Goal: Task Accomplishment & Management: Manage account settings

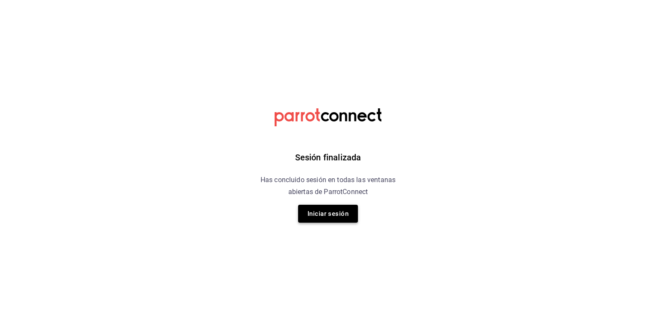
click at [341, 217] on button "Iniciar sesión" at bounding box center [328, 214] width 60 height 18
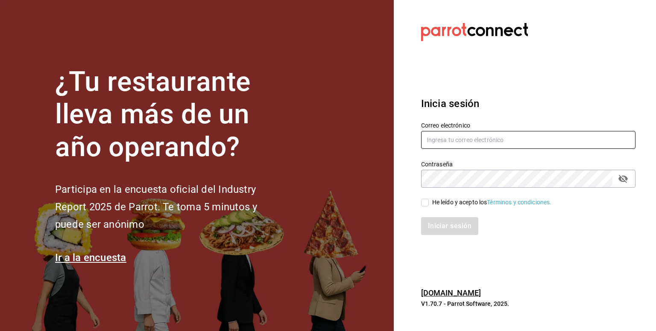
drag, startPoint x: 435, startPoint y: 152, endPoint x: 445, endPoint y: 137, distance: 17.3
click at [436, 152] on div "Contraseña Contraseña" at bounding box center [523, 169] width 225 height 38
click at [444, 146] on input "text" at bounding box center [528, 140] width 214 height 18
type input "contacto@lapomadosa.mx"
click at [427, 204] on input "He leído y acepto los Términos y condiciones." at bounding box center [425, 203] width 8 height 8
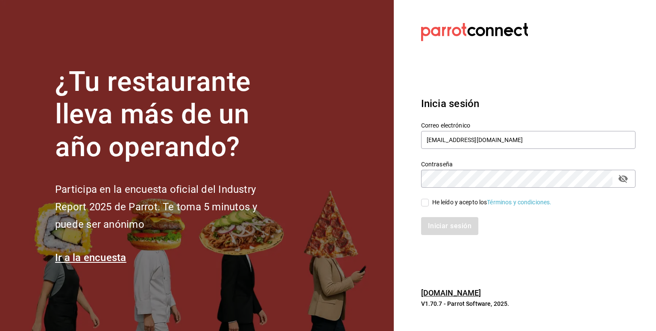
checkbox input "true"
click at [449, 229] on button "Iniciar sesión" at bounding box center [450, 226] width 58 height 18
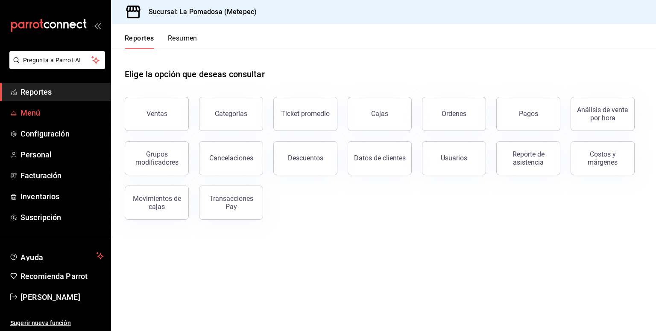
click at [32, 116] on span "Menú" at bounding box center [61, 113] width 83 height 12
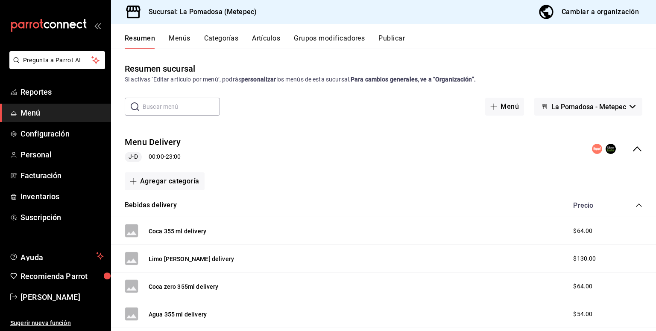
click at [269, 39] on button "Artículos" at bounding box center [266, 41] width 28 height 15
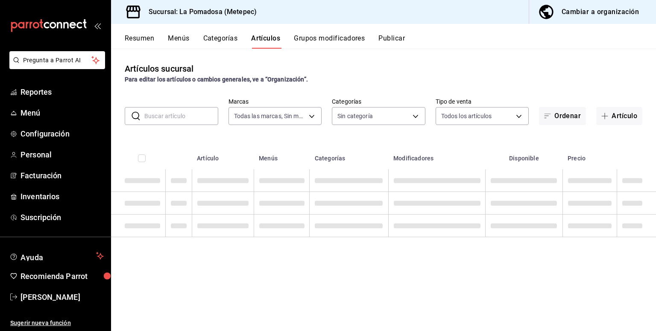
type input "26770a04-f713-4e61-b01c-a965f3f43d2a"
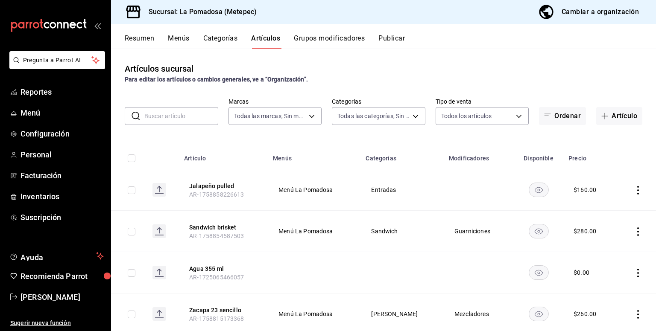
type input "d943e39c-3c76-416d-a752-8531798177b1,cac6379f-b581-4c4b-83ec-bcfc03b9aa83,15034…"
click at [360, 113] on body "Pregunta a Parrot AI Reportes Menú Configuración Personal Facturación Inventari…" at bounding box center [328, 165] width 656 height 331
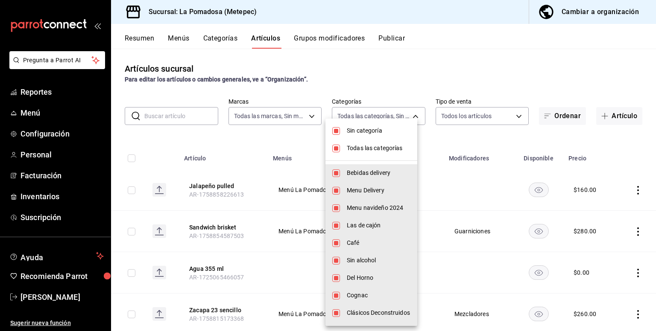
click at [341, 128] on li "Sin categoría" at bounding box center [371, 131] width 92 height 18
checkbox input "false"
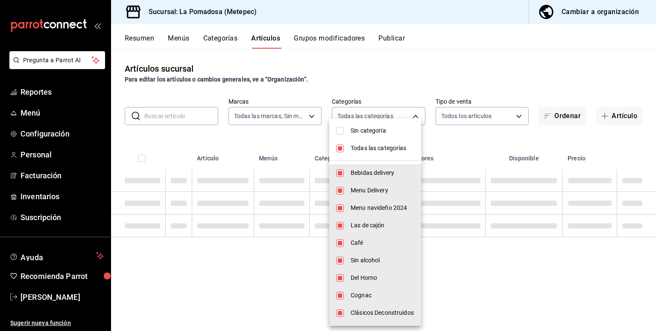
click at [340, 150] on input "checkbox" at bounding box center [340, 149] width 8 height 8
checkbox input "false"
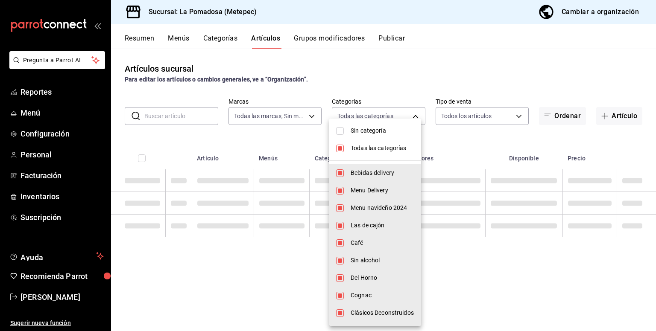
checkbox input "false"
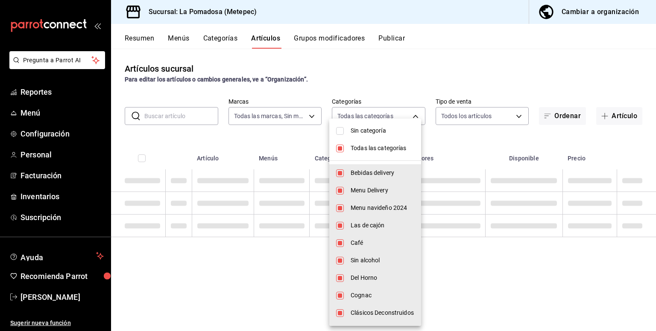
checkbox input "false"
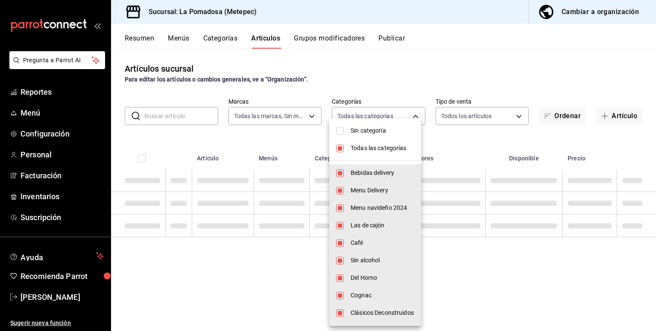
checkbox input "false"
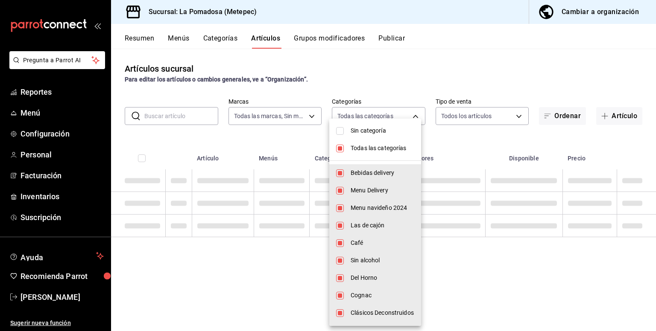
checkbox input "false"
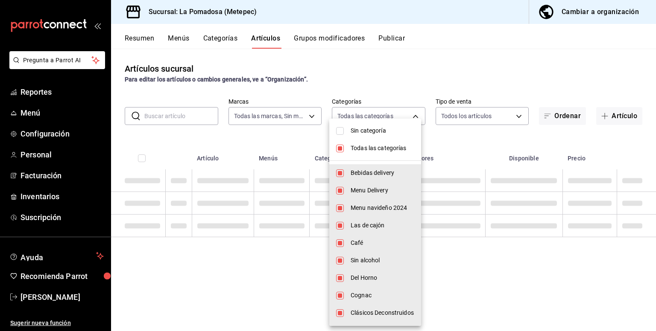
checkbox input "false"
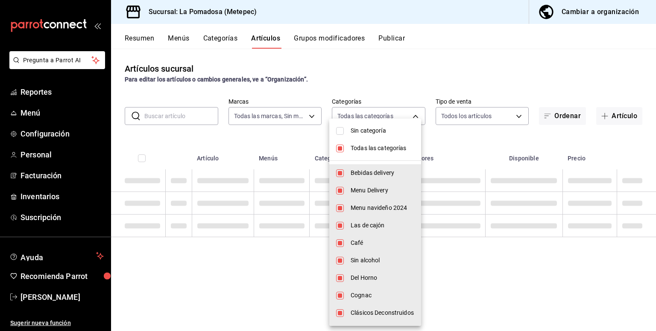
checkbox input "false"
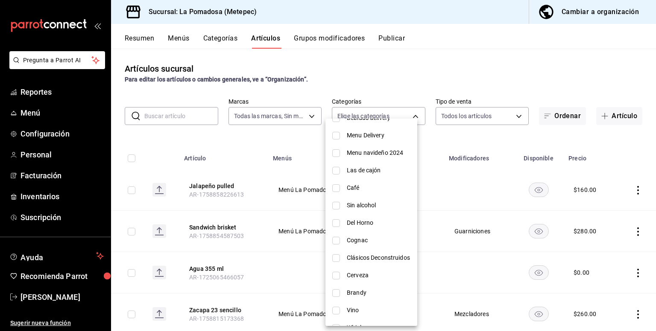
scroll to position [114, 0]
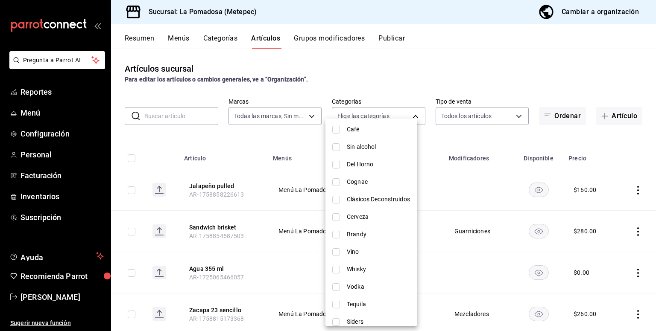
click at [369, 219] on span "Cerveza" at bounding box center [379, 217] width 64 height 9
type input "15eac6ff-a020-4336-b26d-2041ed4c46bd"
checkbox input "true"
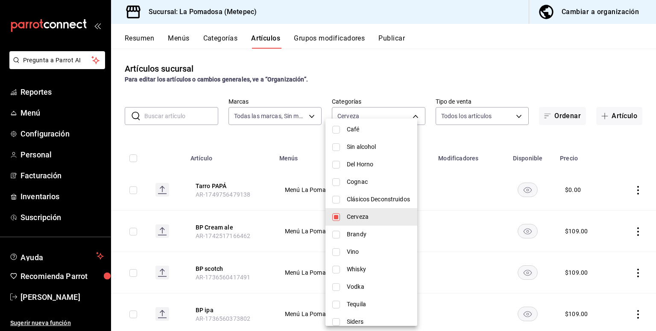
click at [342, 219] on li "Cerveza" at bounding box center [371, 217] width 92 height 18
checkbox input "false"
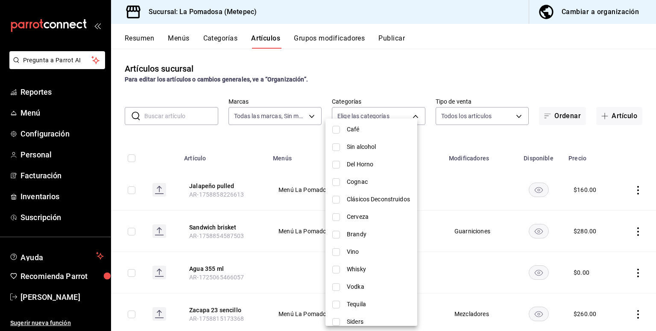
click at [370, 181] on span "Cognac" at bounding box center [379, 182] width 64 height 9
type input "da0daed2-819f-436d-a386-3b2433e95dfe"
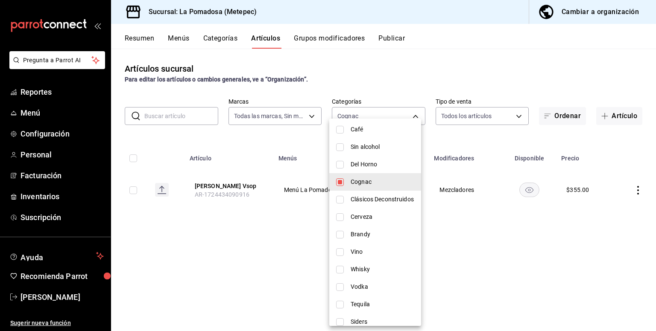
click at [341, 183] on input "checkbox" at bounding box center [340, 182] width 8 height 8
checkbox input "false"
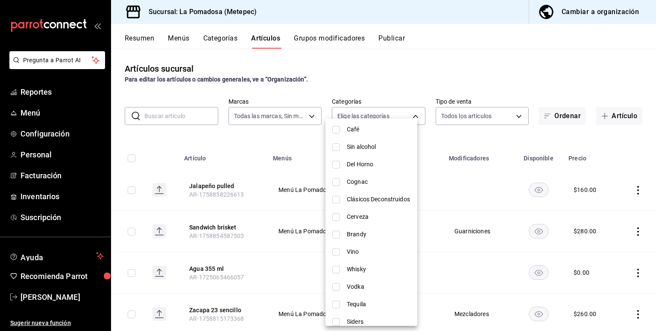
click at [419, 83] on div at bounding box center [328, 165] width 656 height 331
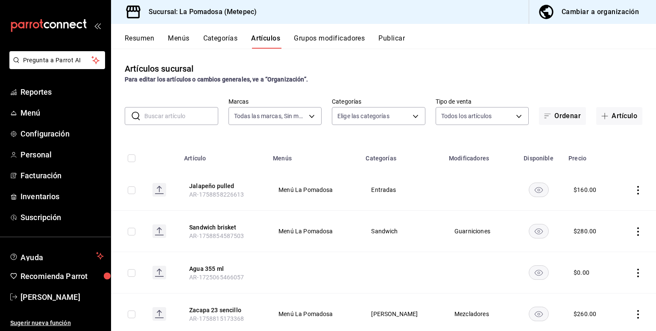
click at [611, 18] on div "Cambiar a organización" at bounding box center [599, 12] width 77 height 12
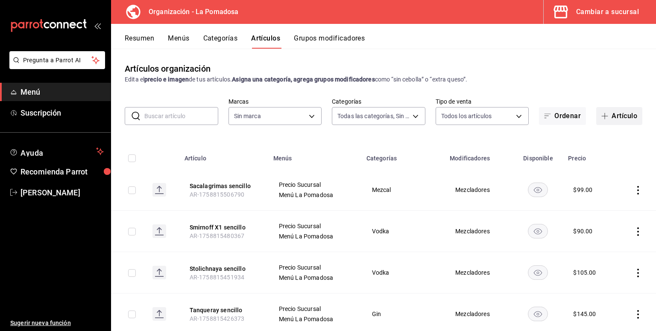
type input "8046ac17-78c4-4c04-86b0-4195422d0950,c2b82cfe-48ae-47e2-b7b4-fb515b7f67d8,808a3…"
type input "9f12bf36-0f27-4c86-b0de-43bfd2d47937"
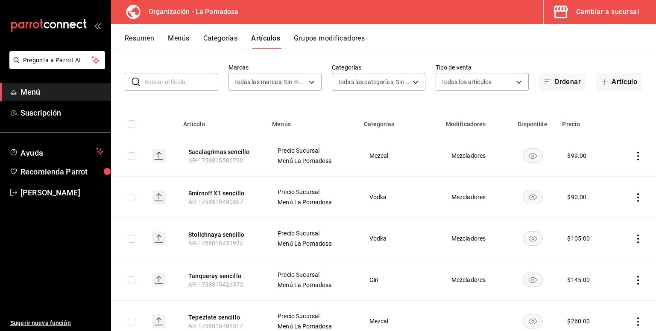
scroll to position [0, 0]
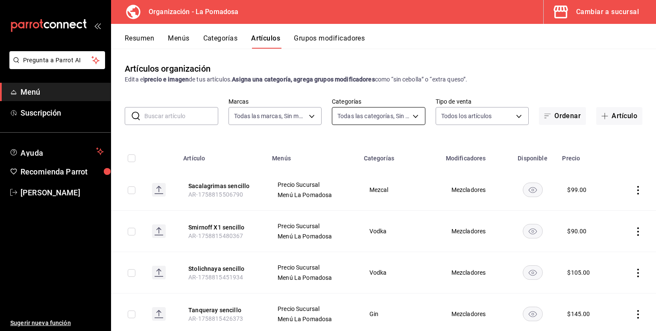
click at [388, 120] on body "Pregunta a Parrot AI Menú Suscripción Ayuda Recomienda Parrot LUCERO DENNIS MAC…" at bounding box center [328, 165] width 656 height 331
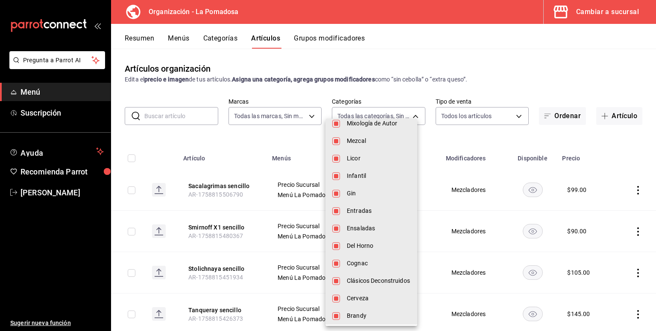
scroll to position [244, 0]
click at [396, 96] on div at bounding box center [328, 165] width 656 height 331
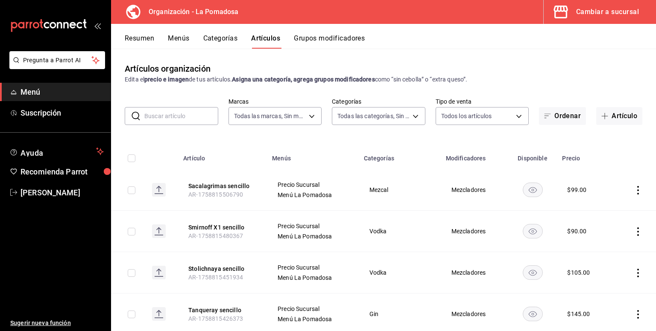
click at [617, 14] on div "Cambiar a sucursal" at bounding box center [607, 12] width 63 height 12
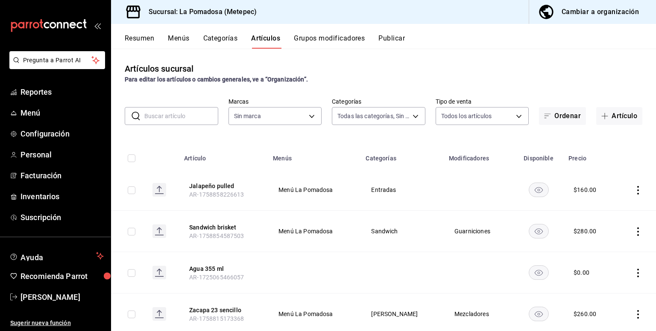
type input "d943e39c-3c76-416d-a752-8531798177b1,cac6379f-b581-4c4b-83ec-bcfc03b9aa83,15034…"
type input "26770a04-f713-4e61-b01c-a965f3f43d2a"
click at [166, 115] on input "text" at bounding box center [181, 116] width 74 height 17
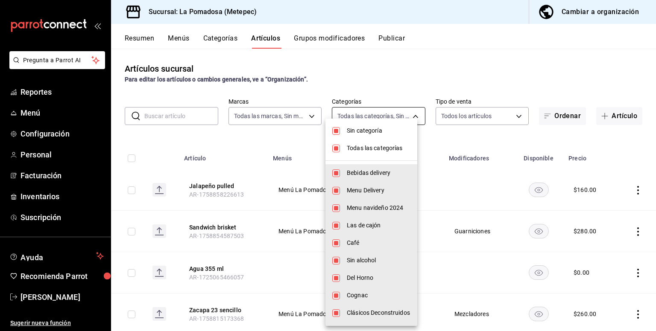
click at [389, 115] on body "Pregunta a Parrot AI Reportes Menú Configuración Personal Facturación Inventari…" at bounding box center [328, 165] width 656 height 331
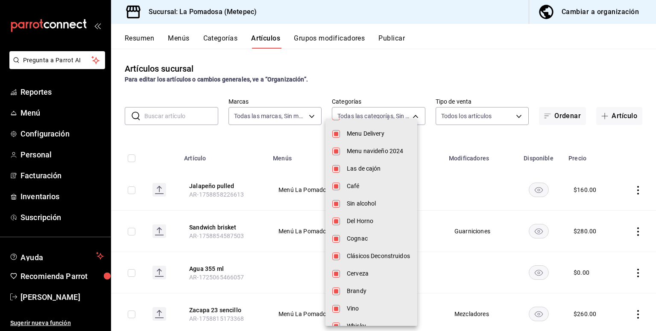
scroll to position [114, 0]
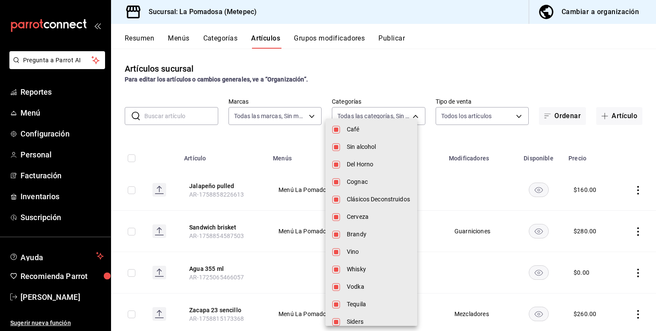
click at [380, 272] on span "Whisky" at bounding box center [379, 269] width 64 height 9
type input "d943e39c-3c76-416d-a752-8531798177b1,cac6379f-b581-4c4b-83ec-bcfc03b9aa83,15034…"
checkbox input "false"
click at [426, 75] on div at bounding box center [328, 165] width 656 height 331
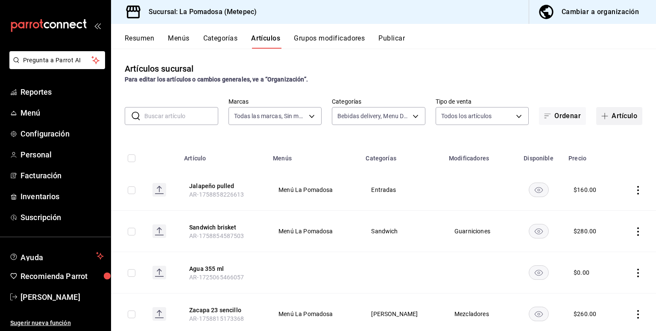
click at [606, 116] on button "Artículo" at bounding box center [619, 116] width 46 height 18
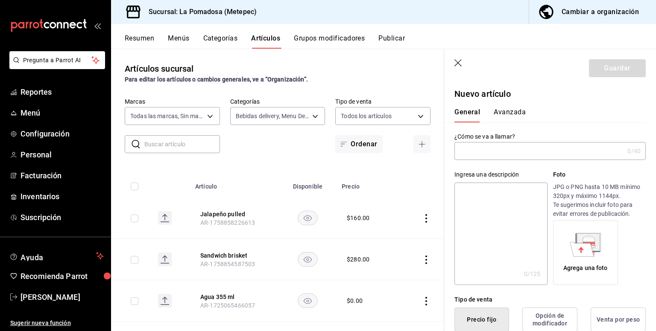
click at [493, 153] on input "text" at bounding box center [538, 151] width 169 height 17
type input "absol"
click at [461, 57] on header "Guardar" at bounding box center [550, 66] width 212 height 35
click at [458, 65] on icon "button" at bounding box center [458, 63] width 9 height 9
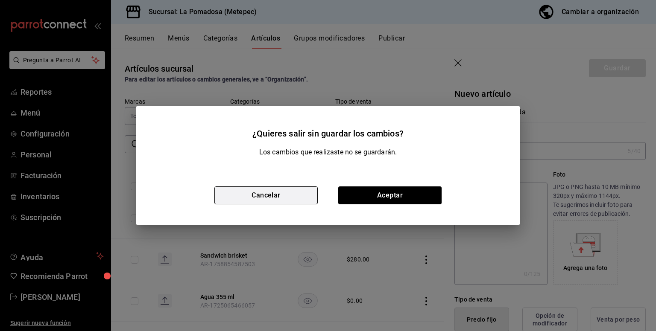
click at [293, 195] on button "Cancelar" at bounding box center [265, 196] width 103 height 18
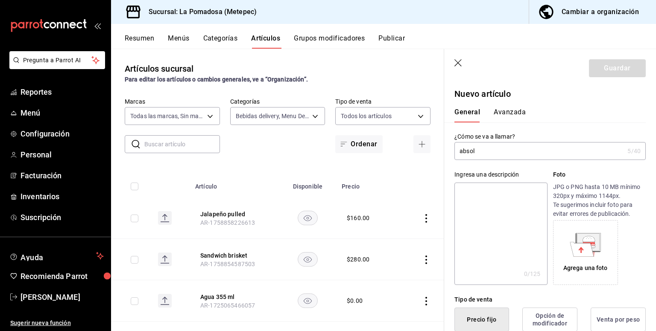
click at [458, 65] on icon "button" at bounding box center [458, 63] width 9 height 9
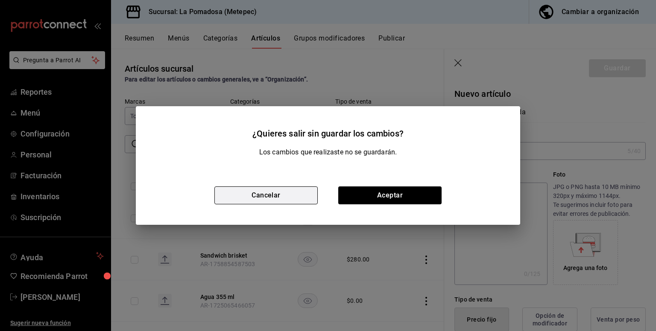
click at [287, 193] on button "Cancelar" at bounding box center [265, 196] width 103 height 18
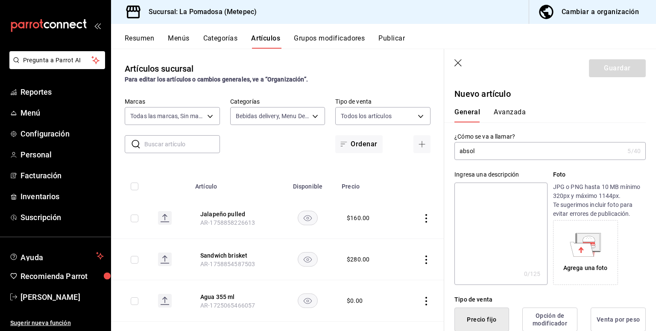
drag, startPoint x: 478, startPoint y: 154, endPoint x: 423, endPoint y: 156, distance: 54.7
click at [423, 156] on main "Artículos sucursal Para editar los artículos o cambios generales, ve a “Organiz…" at bounding box center [383, 190] width 545 height 283
type input "Absolut sencillo"
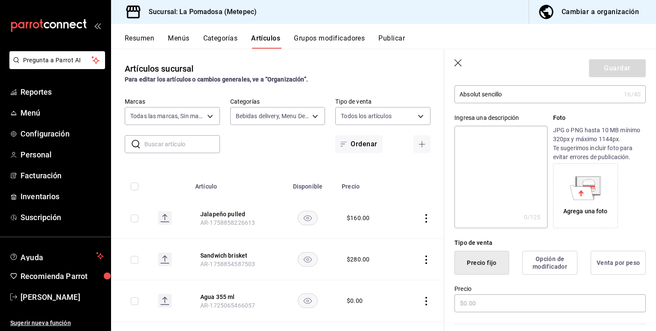
scroll to position [171, 0]
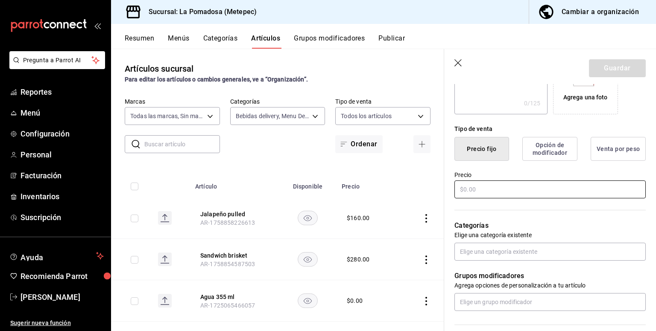
click at [477, 191] on input "text" at bounding box center [549, 190] width 191 height 18
type input "$95.00"
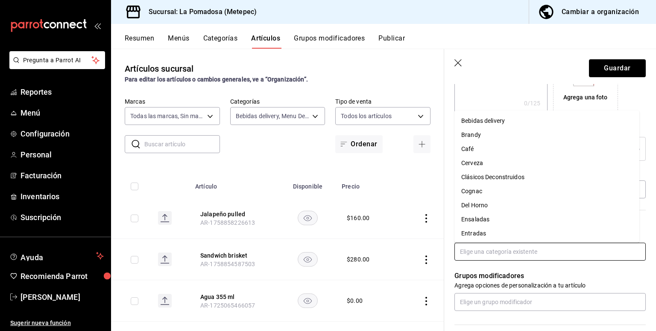
click at [479, 248] on input "text" at bounding box center [549, 252] width 191 height 18
type input "v"
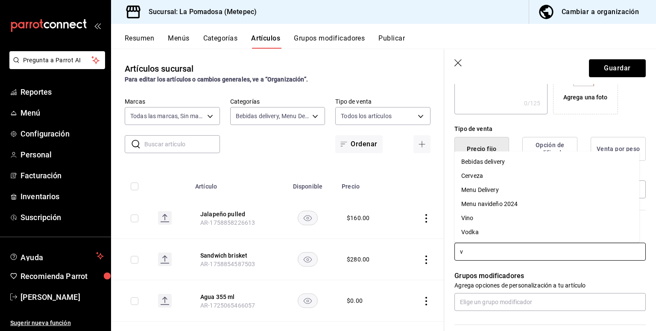
click at [479, 230] on li "Vodka" at bounding box center [546, 232] width 185 height 14
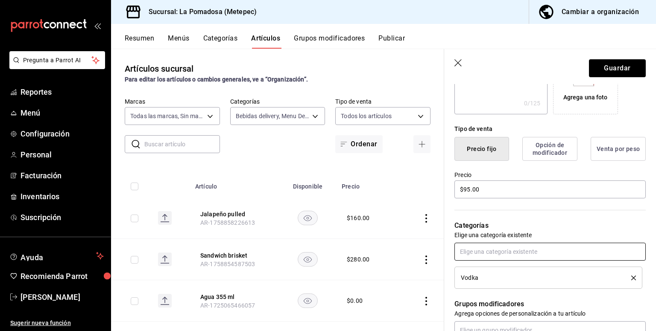
scroll to position [341, 0]
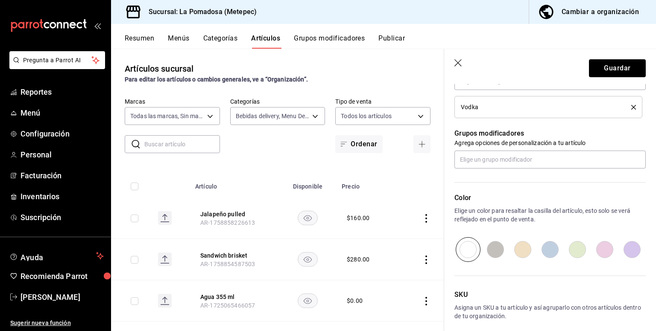
click at [550, 247] on input "radio" at bounding box center [549, 249] width 27 height 25
radio input "true"
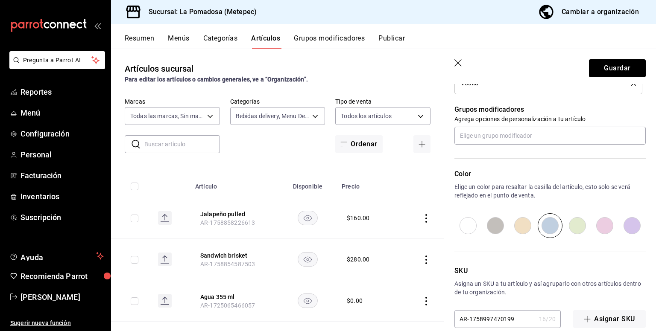
scroll to position [379, 0]
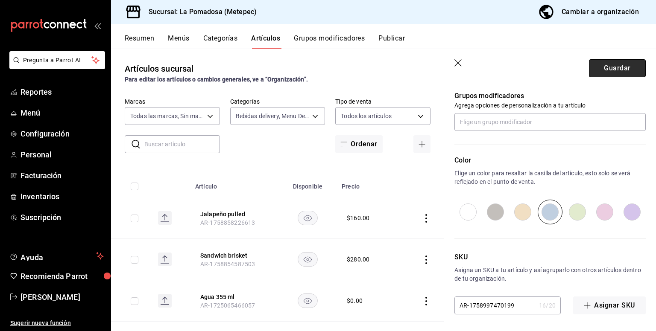
click at [601, 61] on button "Guardar" at bounding box center [617, 68] width 57 height 18
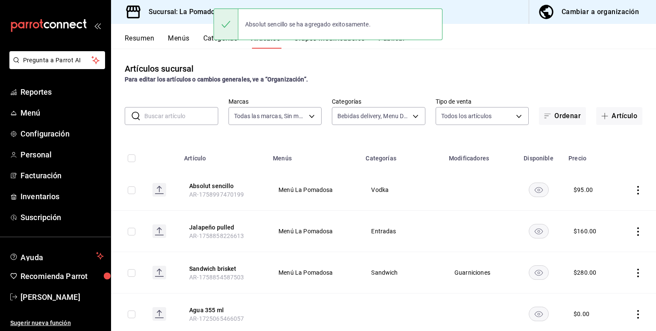
click at [633, 192] on icon "actions" at bounding box center [637, 190] width 9 height 9
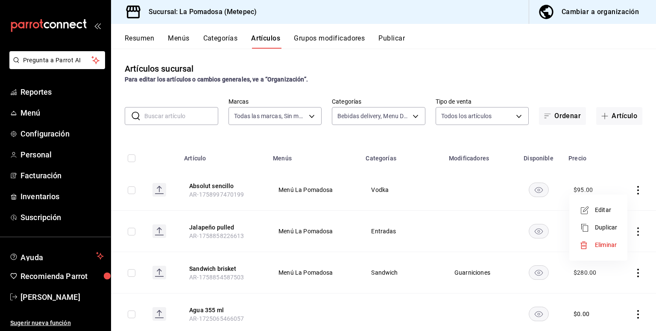
click at [593, 209] on div at bounding box center [586, 210] width 15 height 10
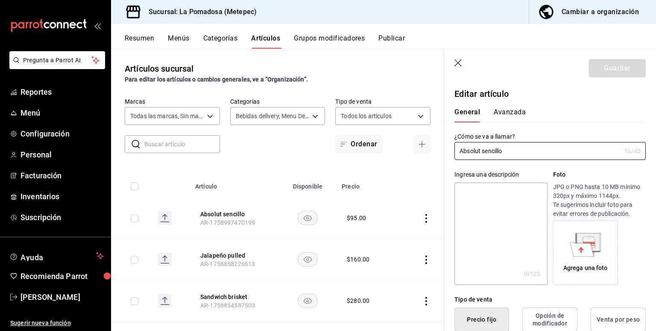
scroll to position [341, 0]
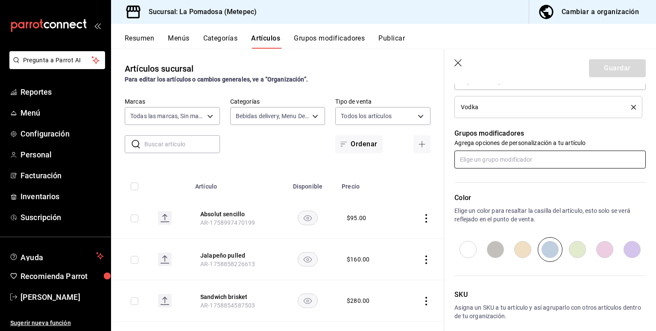
click at [500, 161] on input "text" at bounding box center [549, 160] width 191 height 18
type input "mez"
click at [496, 178] on div "Mezcladores" at bounding box center [512, 178] width 34 height 9
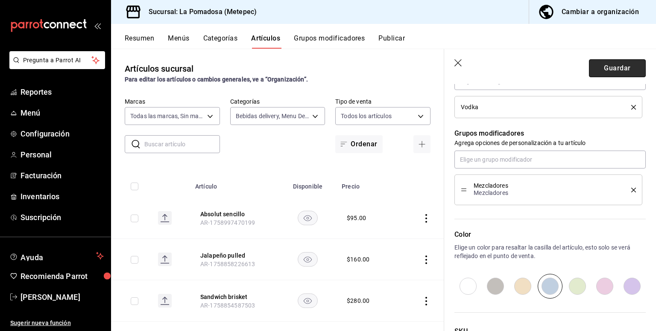
click at [601, 70] on button "Guardar" at bounding box center [617, 68] width 57 height 18
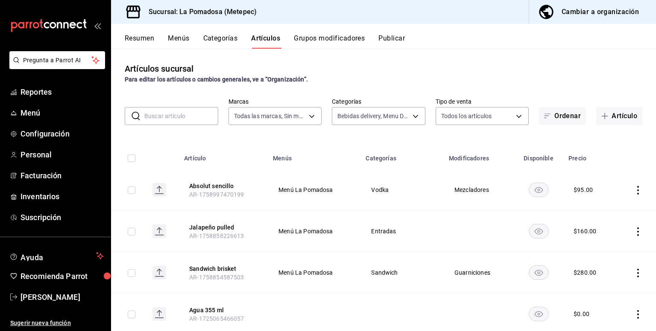
click at [403, 41] on button "Publicar" at bounding box center [391, 41] width 26 height 15
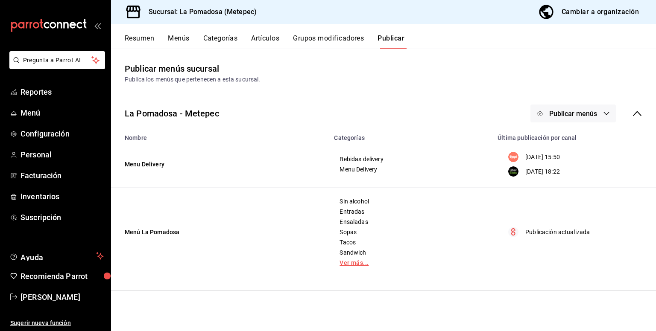
click at [359, 266] on link "Ver más..." at bounding box center [410, 263] width 142 height 6
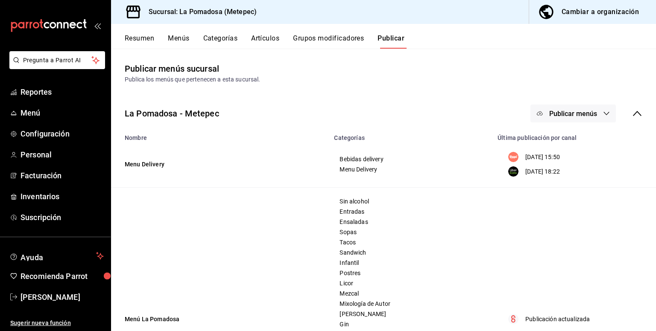
click at [208, 39] on button "Categorías" at bounding box center [220, 41] width 35 height 15
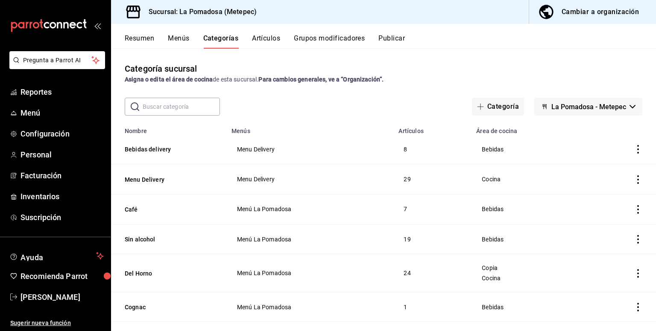
click at [266, 41] on button "Artículos" at bounding box center [266, 41] width 28 height 15
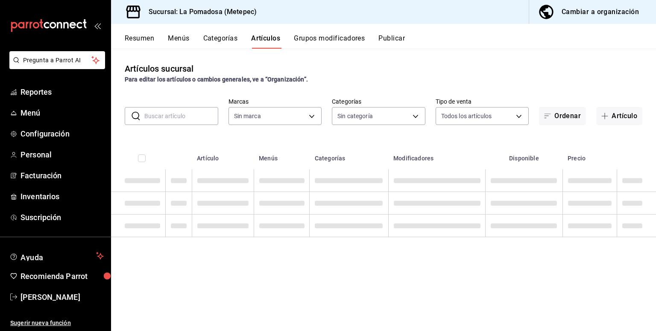
type input "26770a04-f713-4e61-b01c-a965f3f43d2a"
type input "d943e39c-3c76-416d-a752-8531798177b1,cac6379f-b581-4c4b-83ec-bcfc03b9aa83,15034…"
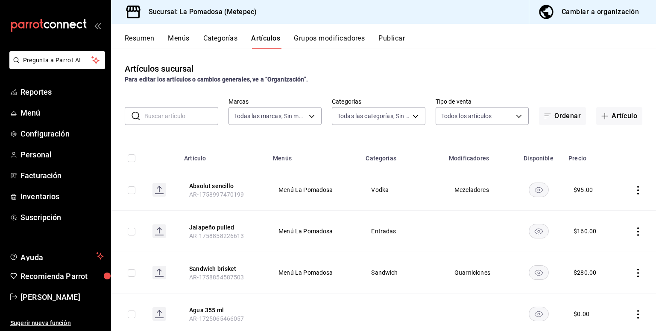
click at [633, 188] on icon "actions" at bounding box center [637, 190] width 9 height 9
click at [604, 143] on div at bounding box center [328, 165] width 656 height 331
click at [606, 112] on button "Artículo" at bounding box center [619, 116] width 46 height 18
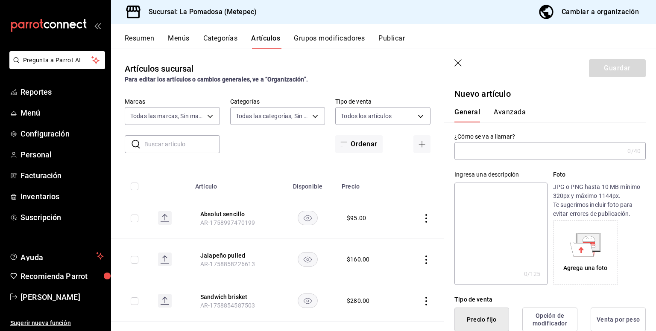
type input "AR-1758997630802"
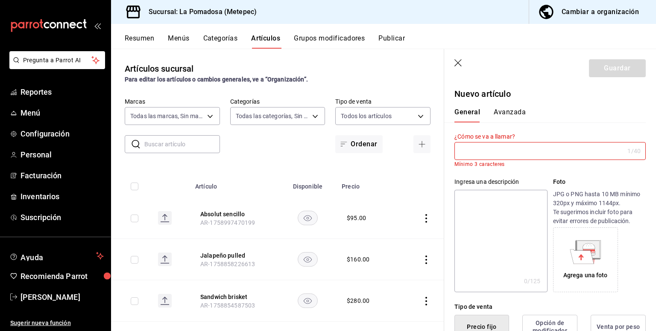
type input "a"
type input "b"
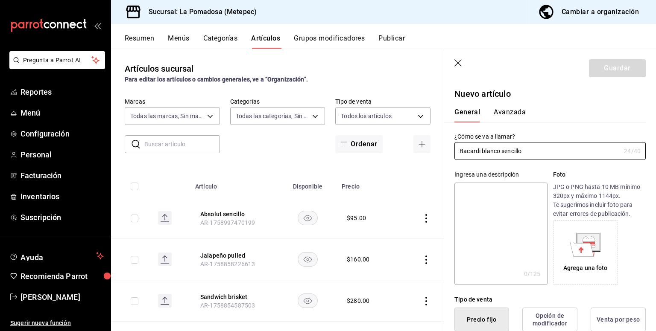
type input "Bacardi blanco sencillo"
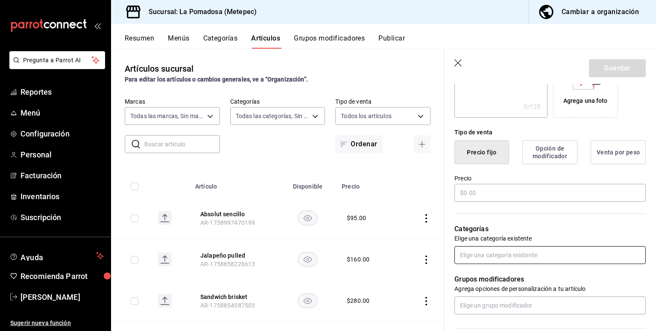
scroll to position [171, 0]
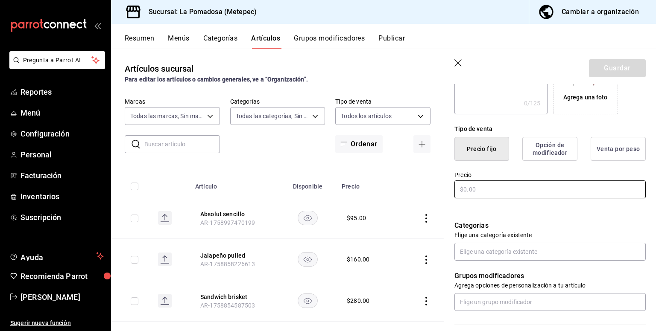
click at [485, 193] on input "text" at bounding box center [549, 190] width 191 height 18
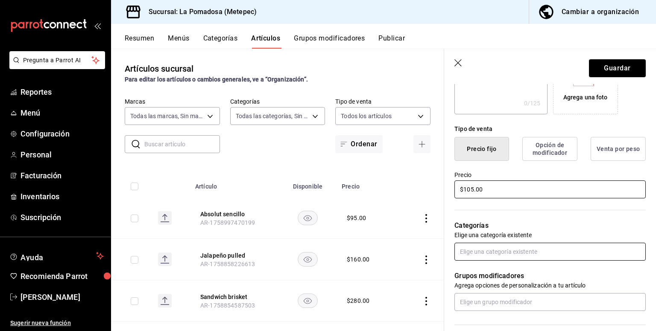
type input "$105.00"
click at [486, 251] on input "text" at bounding box center [549, 252] width 191 height 18
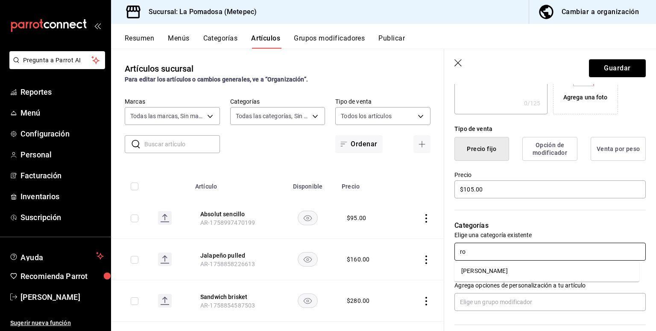
type input "ron"
click at [486, 270] on li "[PERSON_NAME]" at bounding box center [546, 271] width 185 height 14
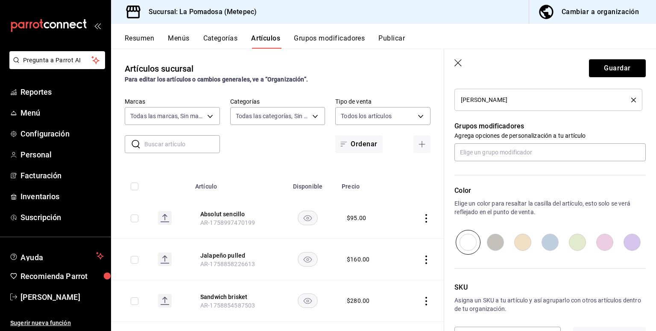
scroll to position [379, 0]
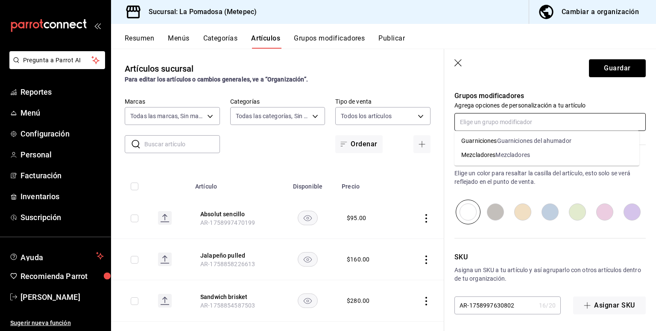
click at [505, 125] on input "text" at bounding box center [549, 122] width 191 height 18
type input "m"
click at [497, 141] on div "Mezcladores" at bounding box center [512, 141] width 34 height 9
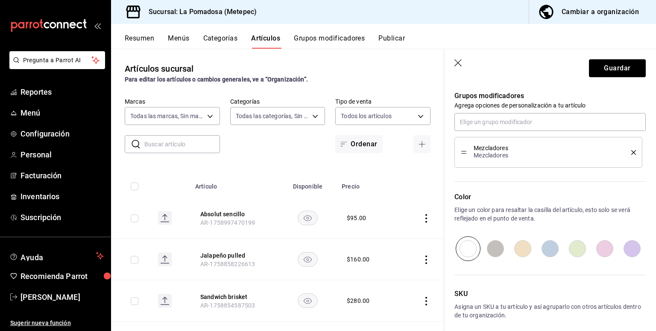
click at [546, 251] on input "radio" at bounding box center [549, 248] width 27 height 25
radio input "true"
click at [605, 70] on button "Guardar" at bounding box center [617, 68] width 57 height 18
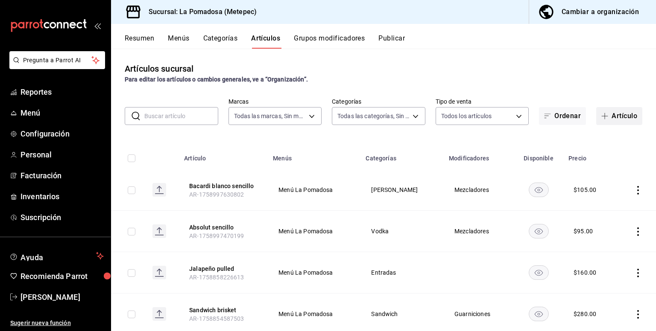
click at [621, 114] on button "Artículo" at bounding box center [619, 116] width 46 height 18
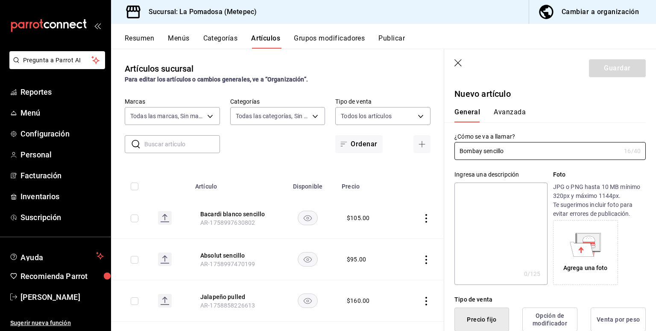
type input "Bombay sencillo"
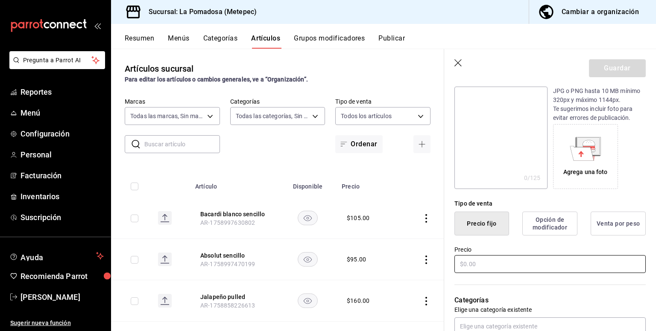
scroll to position [114, 0]
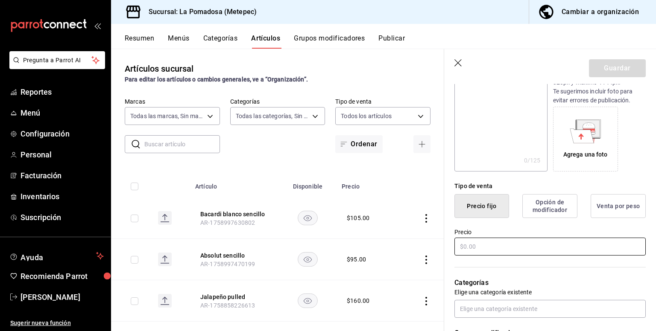
click at [503, 245] on input "text" at bounding box center [549, 247] width 191 height 18
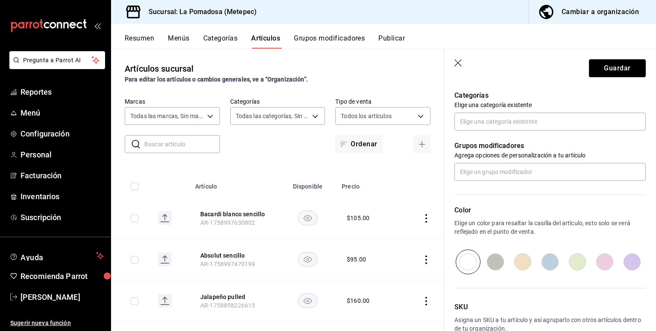
scroll to position [284, 0]
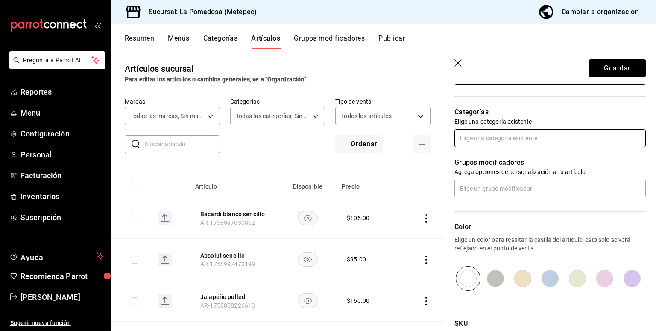
type input "$160.00"
click at [487, 134] on input "text" at bounding box center [549, 138] width 191 height 18
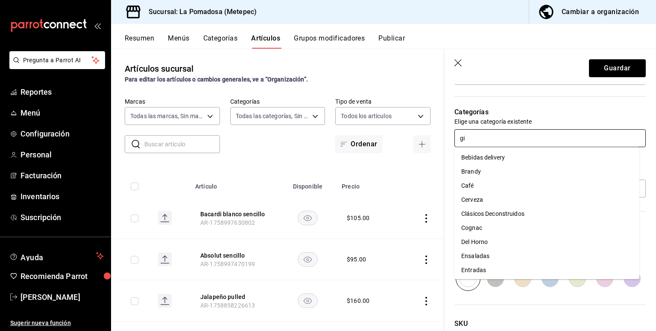
type input "gin"
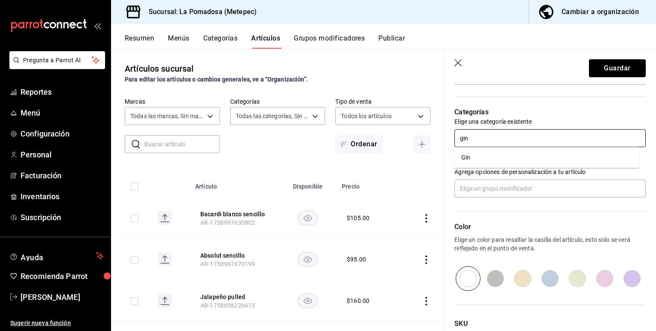
click at [477, 161] on li "Gin" at bounding box center [546, 158] width 185 height 14
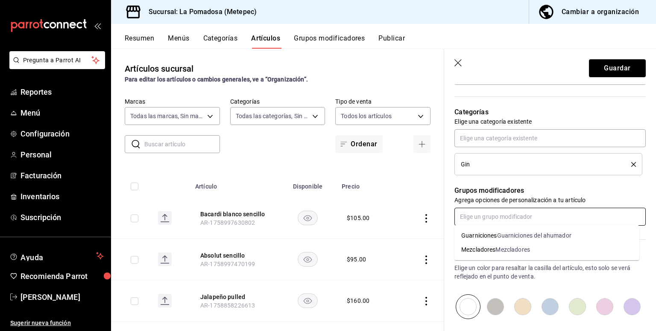
click at [481, 212] on input "text" at bounding box center [549, 217] width 191 height 18
click at [491, 250] on div "Mezcladores" at bounding box center [478, 249] width 34 height 9
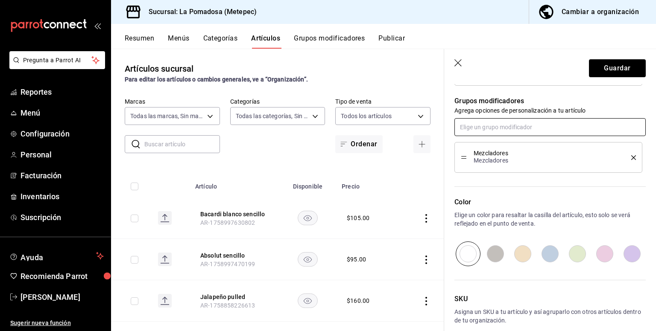
scroll to position [398, 0]
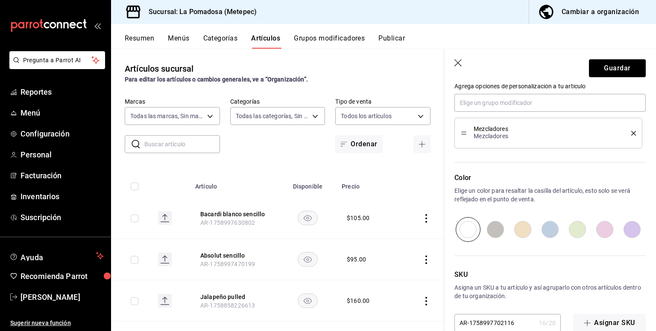
click at [546, 234] on input "radio" at bounding box center [549, 229] width 27 height 25
radio input "true"
click at [606, 59] on button "Guardar" at bounding box center [617, 68] width 57 height 18
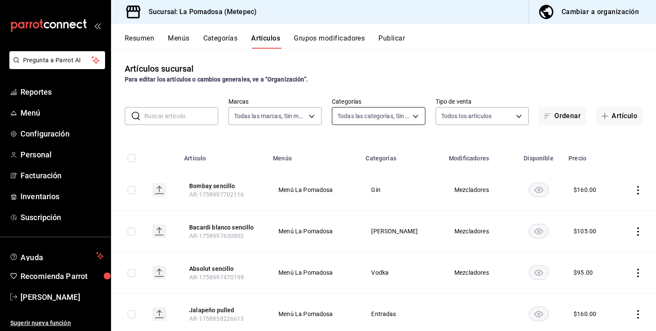
click at [359, 117] on body "Pregunta a Parrot AI Reportes Menú Configuración Personal Facturación Inventari…" at bounding box center [328, 165] width 656 height 331
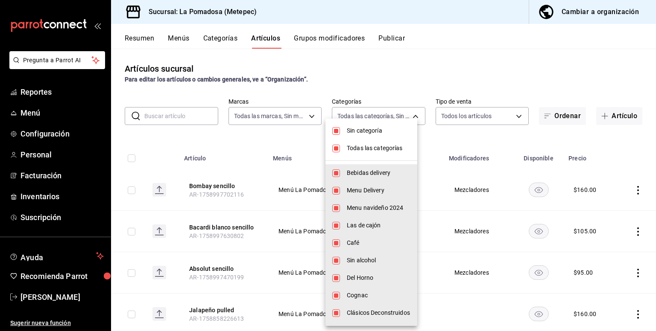
click at [313, 77] on div at bounding box center [328, 165] width 656 height 331
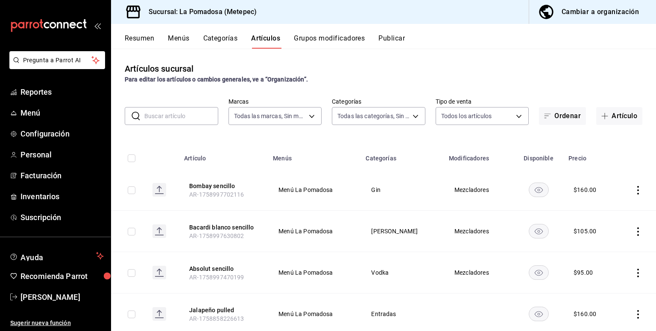
click at [244, 38] on div "Resumen Menús Categorías Artículos Grupos modificadores Publicar" at bounding box center [390, 41] width 531 height 15
click at [237, 39] on button "Categorías" at bounding box center [220, 41] width 35 height 15
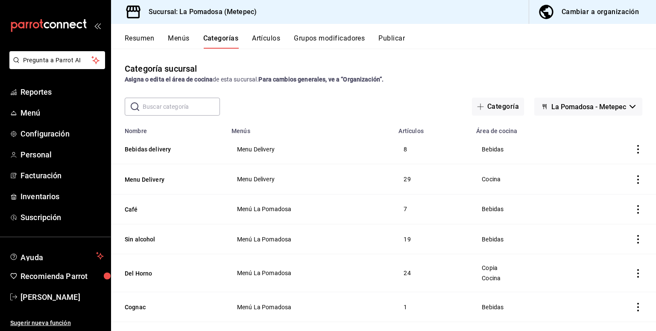
click at [179, 103] on input "text" at bounding box center [181, 106] width 77 height 17
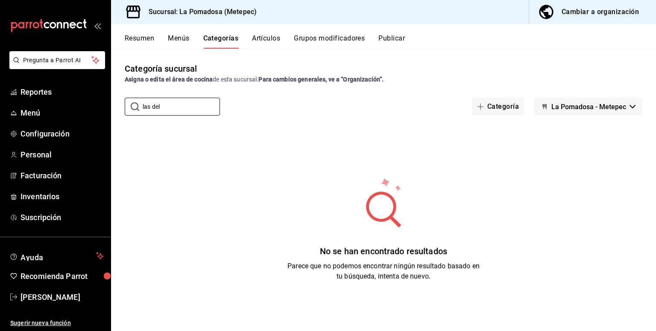
type input "las del"
click at [500, 64] on div "Categoría sucursal Asigna o edita el área de cocina de esta sucursal. Para camb…" at bounding box center [383, 73] width 545 height 22
drag, startPoint x: 159, startPoint y: 106, endPoint x: 83, endPoint y: 103, distance: 76.0
click at [99, 104] on div "Pregunta a Parrot AI Reportes Menú Configuración Personal Facturación Inventari…" at bounding box center [328, 165] width 656 height 331
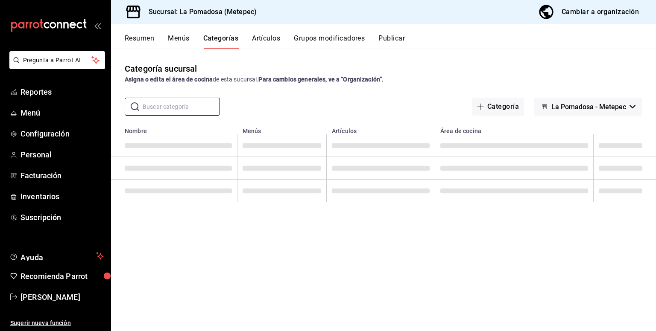
drag, startPoint x: 587, startPoint y: 94, endPoint x: 586, endPoint y: 100, distance: 5.7
click at [586, 94] on div "Categoría sucursal Asigna o edita el área de cocina de esta sucursal. Para camb…" at bounding box center [383, 190] width 545 height 282
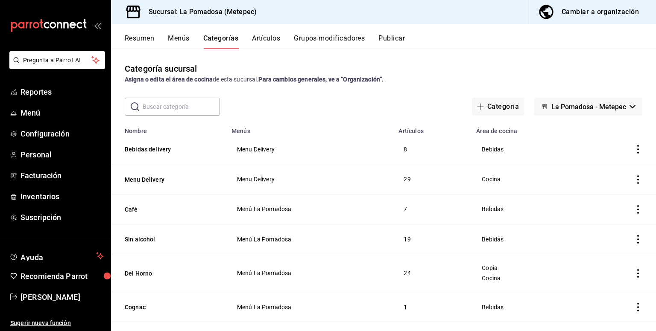
click at [581, 105] on span "La Pomadosa - Metepec" at bounding box center [588, 107] width 75 height 8
click at [581, 105] on div at bounding box center [328, 165] width 656 height 331
click at [581, 105] on span "La Pomadosa - Metepec" at bounding box center [588, 107] width 75 height 8
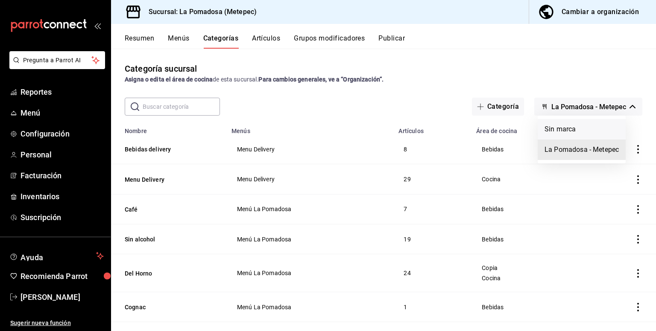
click at [566, 132] on li "Sin marca" at bounding box center [581, 129] width 88 height 20
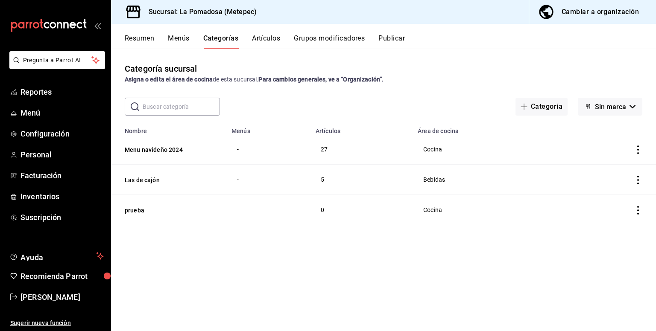
click at [637, 183] on icon "actions" at bounding box center [637, 180] width 9 height 9
click at [476, 174] on div at bounding box center [328, 165] width 656 height 331
click at [635, 181] on icon "actions" at bounding box center [637, 180] width 9 height 9
click at [461, 237] on div at bounding box center [328, 165] width 656 height 331
click at [150, 181] on button "Las de cajón" at bounding box center [167, 180] width 85 height 9
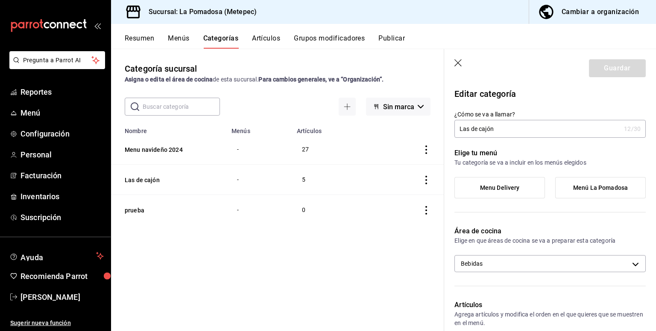
click at [585, 186] on span "Menú La Pomadosa" at bounding box center [600, 187] width 55 height 7
click at [0, 0] on input "Menú La Pomadosa" at bounding box center [0, 0] width 0 height 0
click at [609, 69] on button "Guardar" at bounding box center [617, 68] width 57 height 18
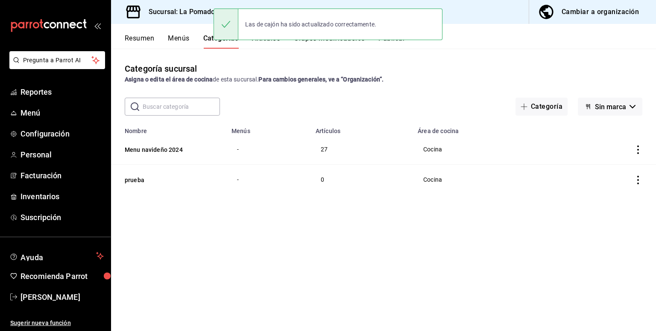
click at [266, 41] on div "Las de cajón ha sido actualizado correctamente." at bounding box center [327, 24] width 229 height 37
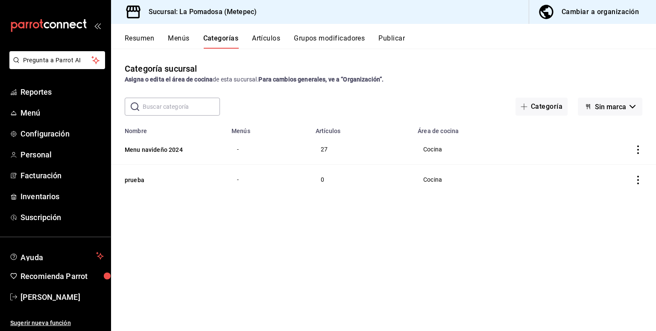
click at [266, 41] on button "Artículos" at bounding box center [266, 41] width 28 height 15
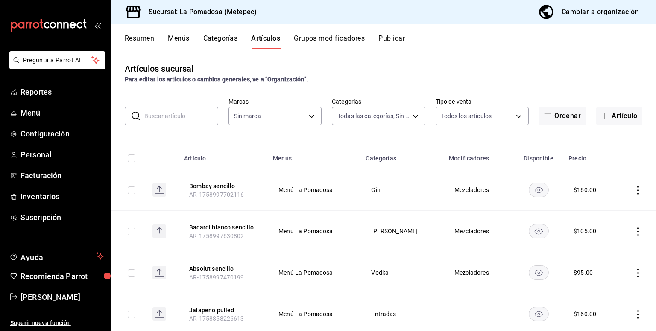
type input "d943e39c-3c76-416d-a752-8531798177b1,cac6379f-b581-4c4b-83ec-bcfc03b9aa83,15034…"
type input "26770a04-f713-4e61-b01c-a965f3f43d2a"
click at [391, 36] on button "Publicar" at bounding box center [391, 41] width 26 height 15
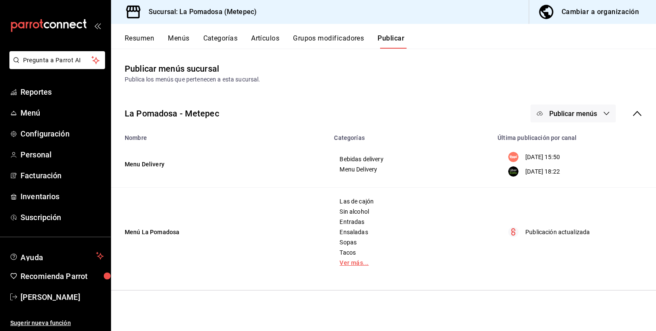
click at [352, 260] on link "Ver más..." at bounding box center [410, 263] width 142 height 6
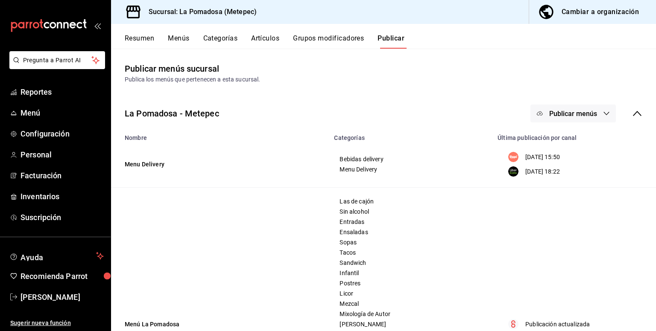
click at [551, 115] on span "Publicar menús" at bounding box center [573, 114] width 48 height 8
click at [571, 191] on span "Punto de venta" at bounding box center [578, 189] width 41 height 9
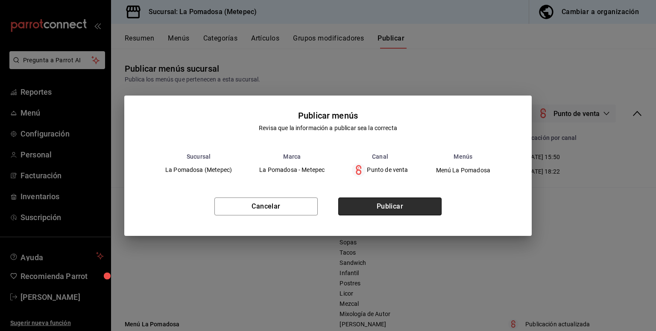
click at [389, 209] on button "Publicar" at bounding box center [389, 207] width 103 height 18
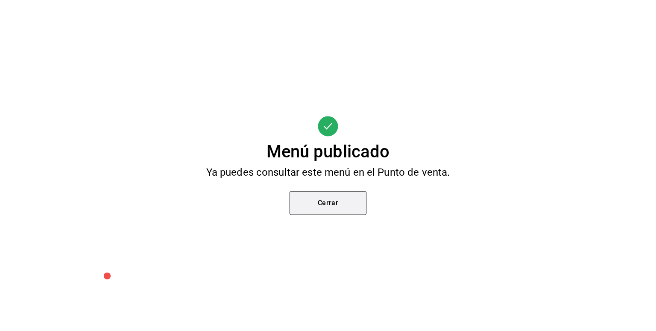
click at [337, 201] on button "Cerrar" at bounding box center [327, 203] width 77 height 24
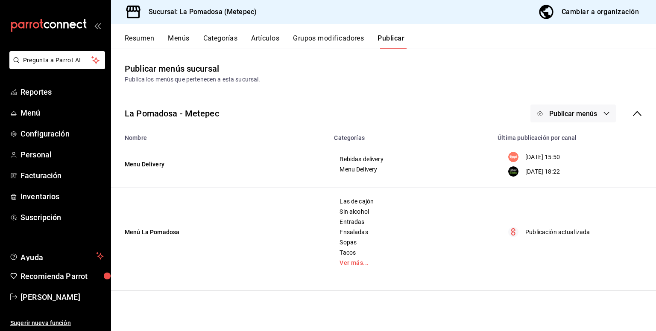
click at [261, 37] on button "Artículos" at bounding box center [265, 41] width 28 height 15
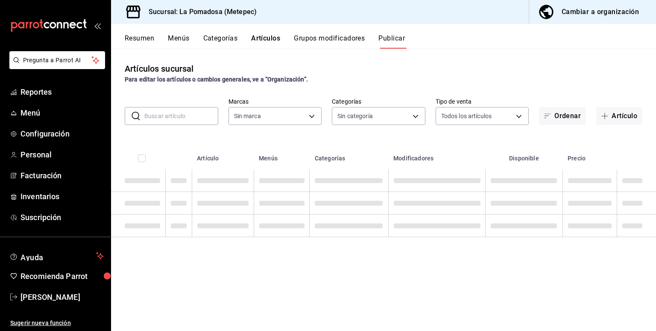
type input "26770a04-f713-4e61-b01c-a965f3f43d2a"
click at [194, 118] on input "text" at bounding box center [181, 116] width 74 height 17
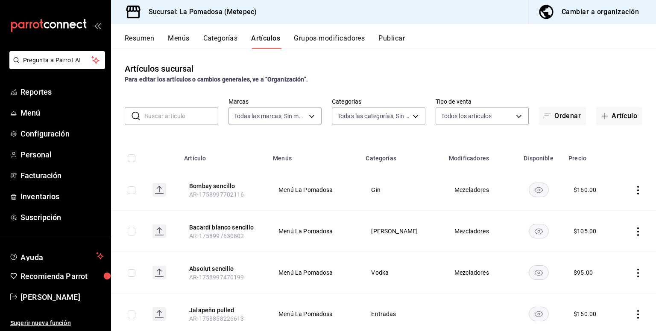
type input "d943e39c-3c76-416d-a752-8531798177b1,cac6379f-b581-4c4b-83ec-bcfc03b9aa83,15034…"
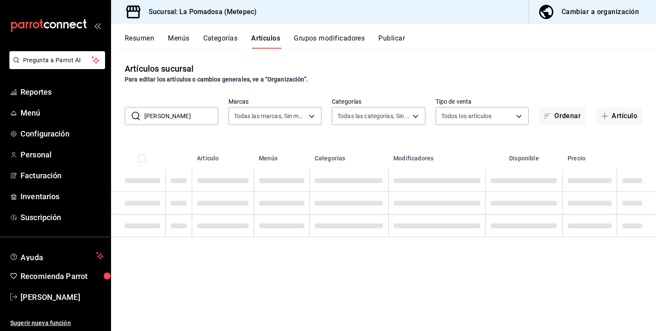
type input "brisket"
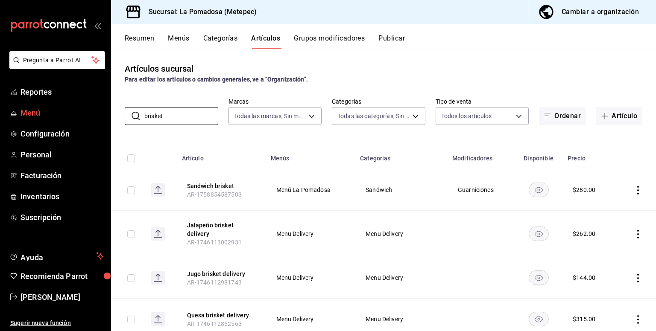
click at [110, 111] on div "Pregunta a Parrot AI Reportes Menú Configuración Personal Facturación Inventari…" at bounding box center [328, 165] width 656 height 331
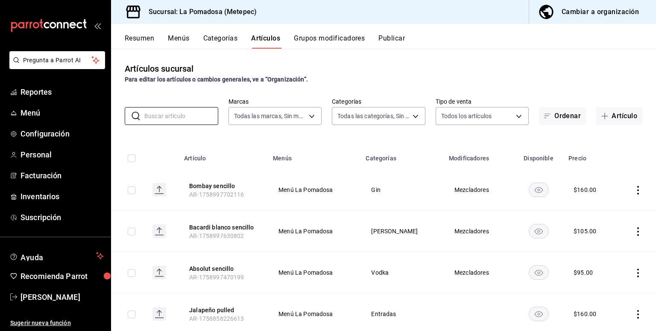
click at [633, 187] on icon "actions" at bounding box center [637, 190] width 9 height 9
drag, startPoint x: 598, startPoint y: 246, endPoint x: 590, endPoint y: 248, distance: 8.3
click at [599, 246] on span "Eliminar" at bounding box center [606, 245] width 22 height 7
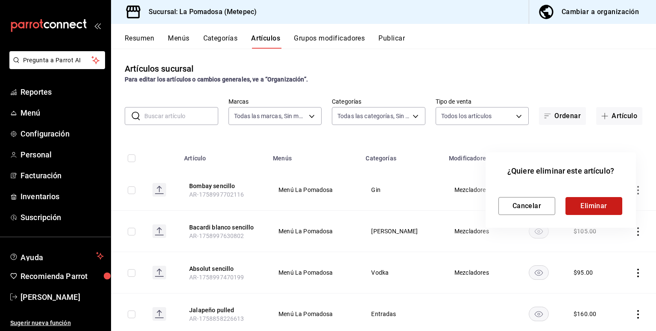
click at [591, 206] on button "Eliminar" at bounding box center [593, 206] width 57 height 18
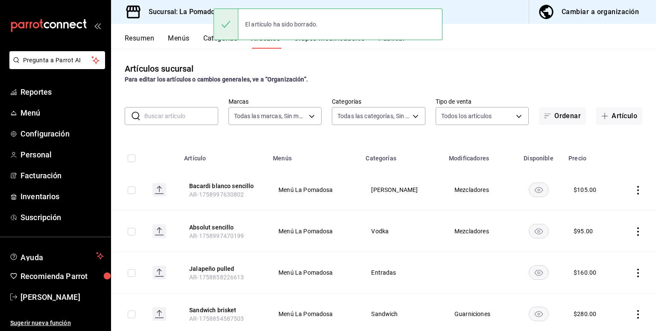
click at [637, 194] on icon "actions" at bounding box center [638, 190] width 2 height 9
click at [598, 247] on span "Eliminar" at bounding box center [606, 245] width 22 height 7
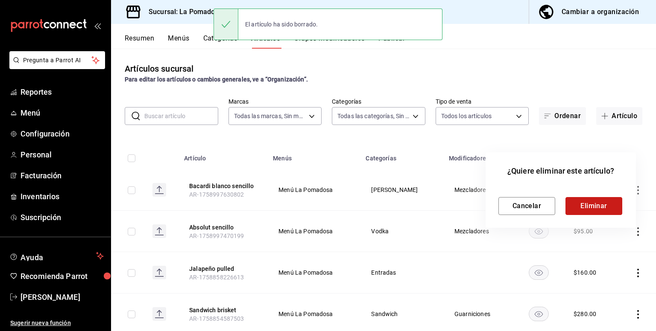
click at [595, 207] on button "Eliminar" at bounding box center [593, 206] width 57 height 18
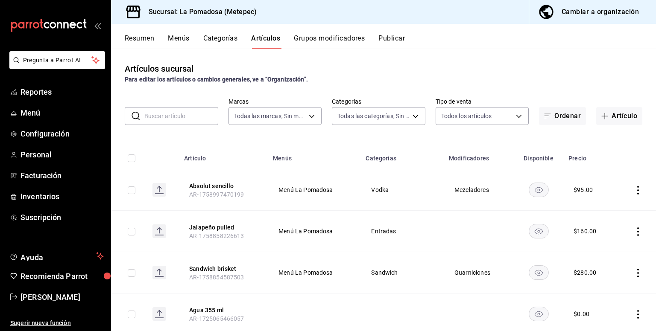
click at [625, 188] on td at bounding box center [636, 189] width 40 height 41
click at [633, 196] on td at bounding box center [636, 189] width 40 height 41
click at [633, 193] on icon "actions" at bounding box center [637, 190] width 9 height 9
click at [595, 245] on span "Eliminar" at bounding box center [606, 245] width 22 height 7
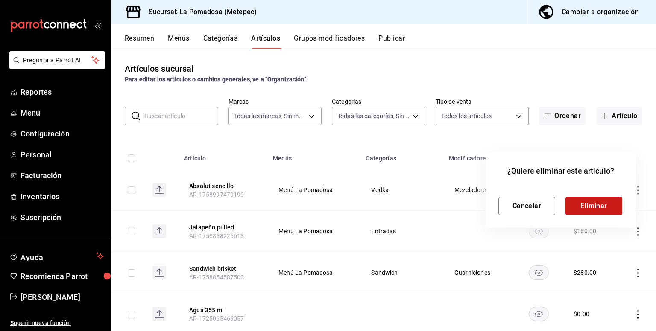
click at [589, 210] on button "Eliminar" at bounding box center [593, 206] width 57 height 18
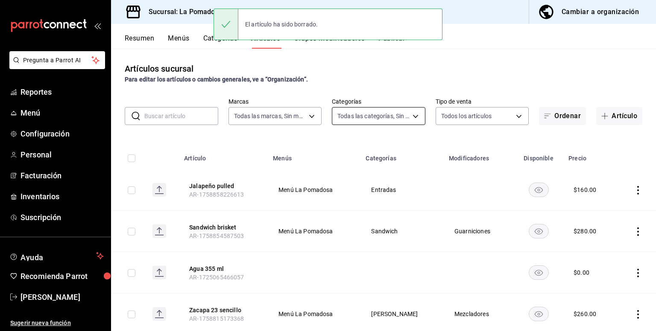
click at [382, 110] on body "Pregunta a Parrot AI Reportes Menú Configuración Personal Facturación Inventari…" at bounding box center [328, 165] width 656 height 331
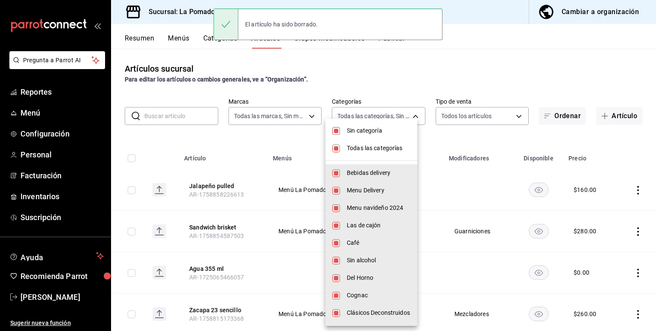
click at [336, 131] on input "checkbox" at bounding box center [336, 131] width 8 height 8
checkbox input "false"
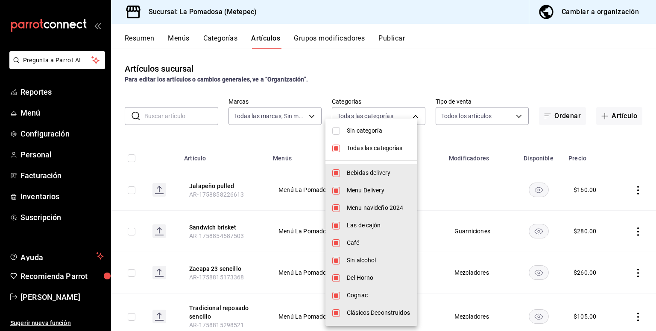
click at [340, 147] on li "Todas las categorías" at bounding box center [371, 149] width 92 height 18
checkbox input "false"
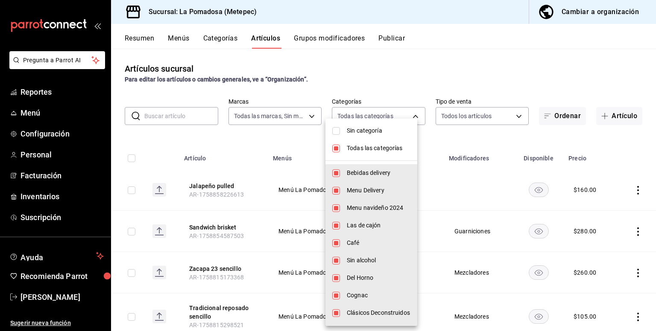
checkbox input "false"
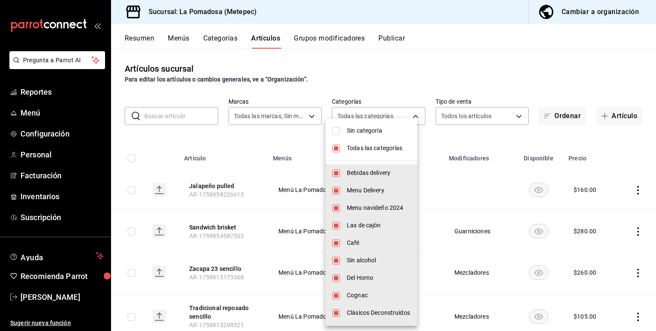
checkbox input "false"
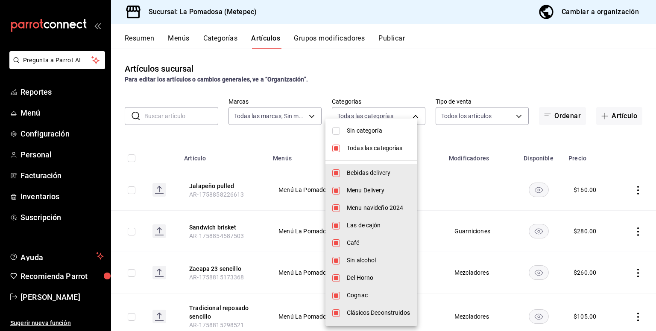
checkbox input "false"
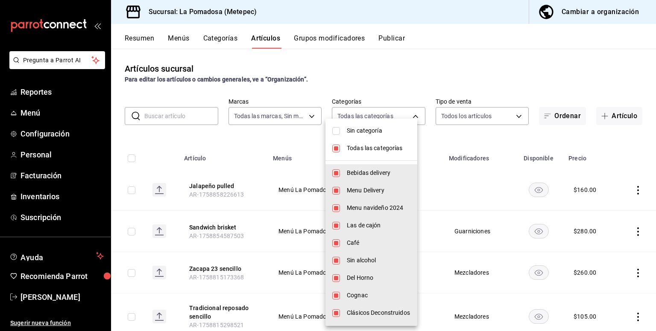
checkbox input "false"
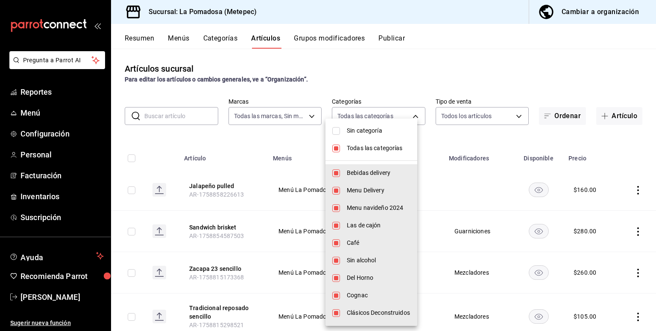
checkbox input "false"
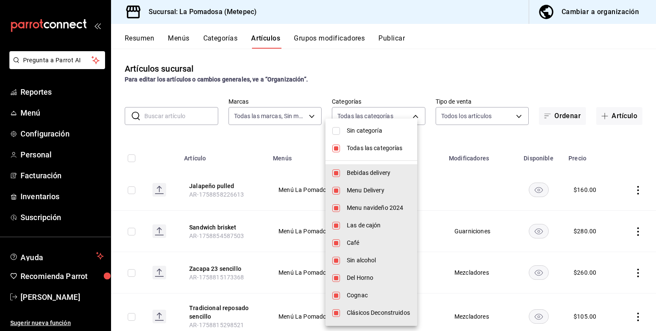
checkbox input "false"
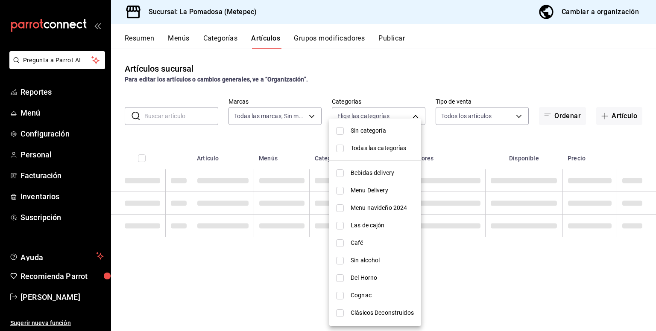
click at [337, 132] on input "checkbox" at bounding box center [340, 131] width 8 height 8
checkbox input "true"
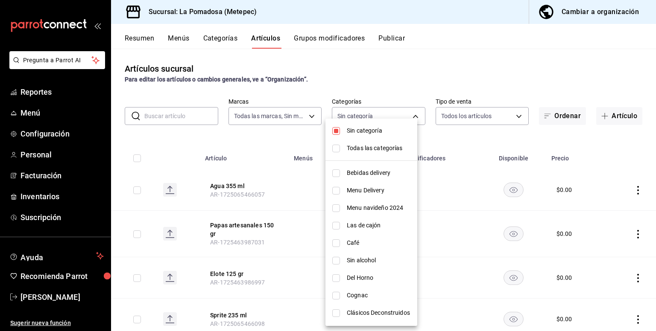
click at [409, 90] on div at bounding box center [328, 165] width 656 height 331
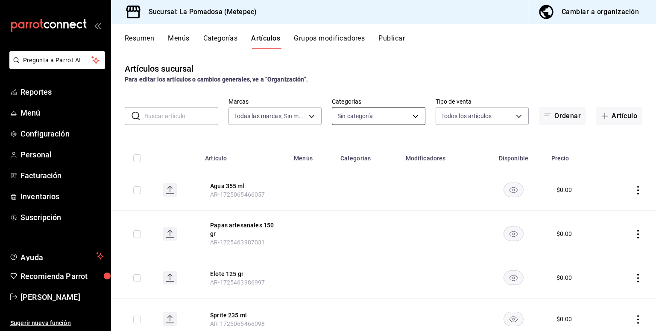
click at [393, 125] on body "Pregunta a Parrot AI Reportes Menú Configuración Personal Facturación Inventari…" at bounding box center [328, 165] width 656 height 331
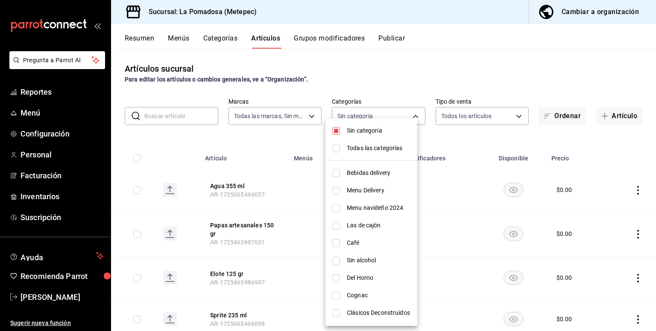
click at [333, 133] on input "checkbox" at bounding box center [336, 131] width 8 height 8
checkbox input "false"
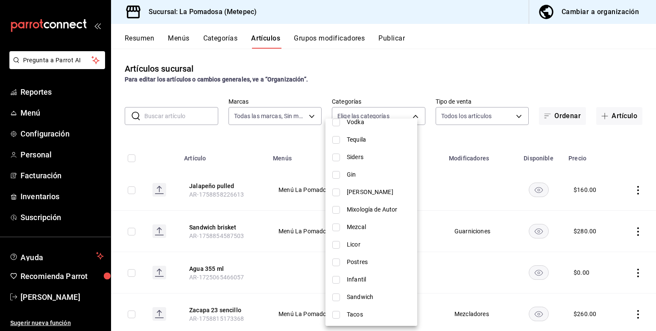
scroll to position [349, 0]
click at [336, 295] on input "checkbox" at bounding box center [336, 297] width 8 height 8
checkbox input "true"
type input "7b1defc8-a4bc-47bd-bad3-52ee373c31a1"
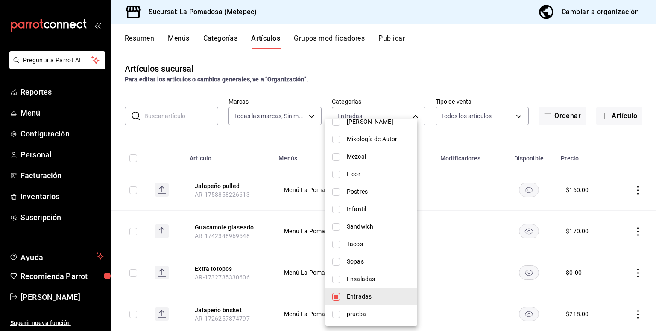
click at [405, 65] on div at bounding box center [328, 165] width 656 height 331
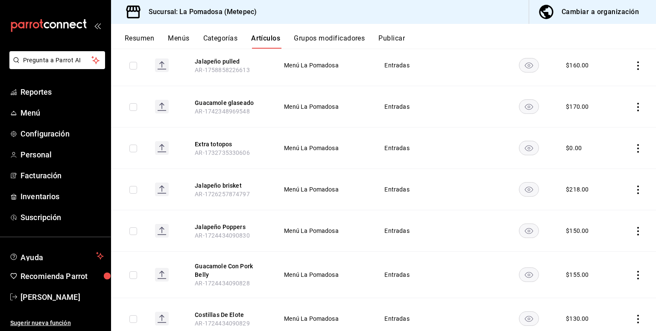
scroll to position [153, 0]
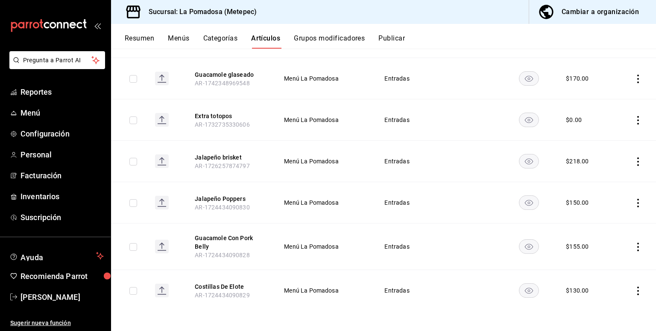
click at [529, 202] on rect "availability-product" at bounding box center [529, 202] width 20 height 14
click at [633, 246] on icon "actions" at bounding box center [637, 247] width 9 height 9
click at [603, 266] on span "Editar" at bounding box center [606, 266] width 22 height 9
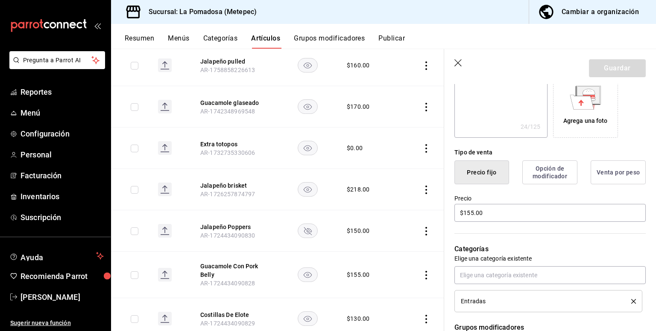
scroll to position [171, 0]
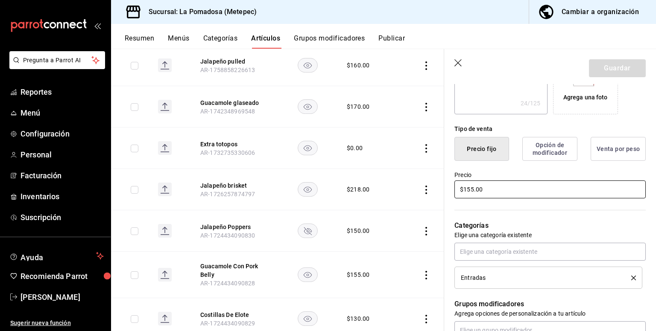
drag, startPoint x: 467, startPoint y: 193, endPoint x: 485, endPoint y: 196, distance: 18.1
click at [467, 193] on input "$155.00" at bounding box center [549, 190] width 191 height 18
type textarea "x"
type input "$15.00"
type textarea "x"
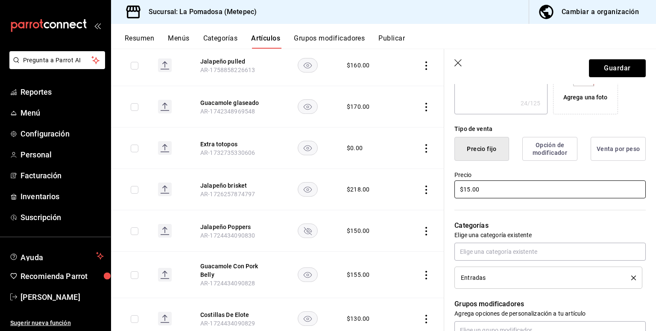
type input "$1.00"
type textarea "x"
type input "$17.00"
type textarea "x"
type input "$170.00"
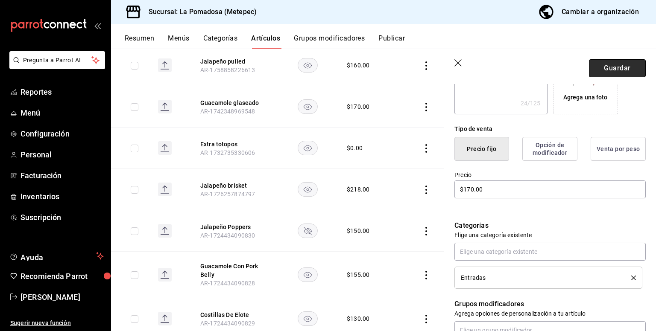
click at [600, 73] on button "Guardar" at bounding box center [617, 68] width 57 height 18
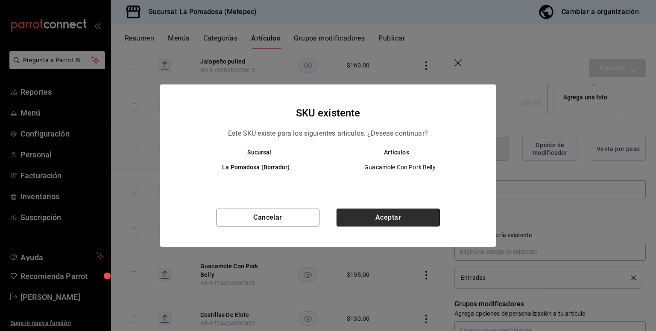
click at [376, 217] on button "Aceptar" at bounding box center [387, 218] width 103 height 18
type textarea "x"
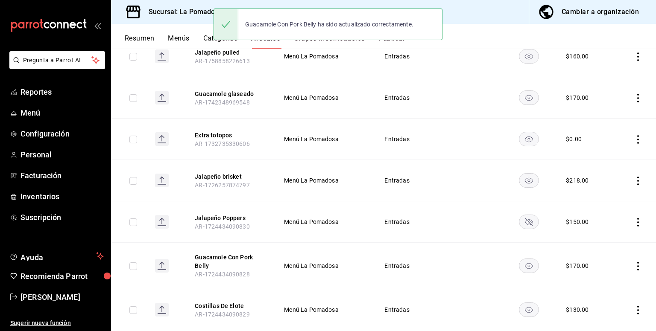
scroll to position [153, 0]
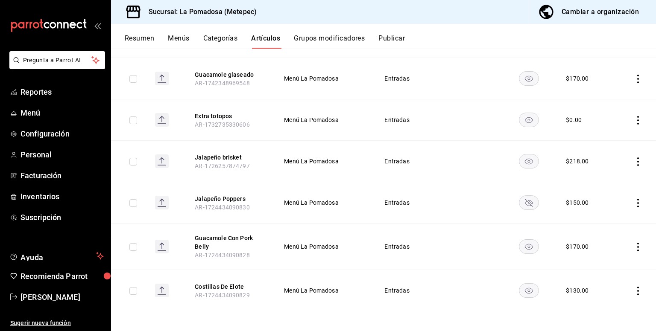
click at [637, 291] on icon "actions" at bounding box center [638, 291] width 2 height 9
click at [589, 277] on icon at bounding box center [584, 274] width 10 height 10
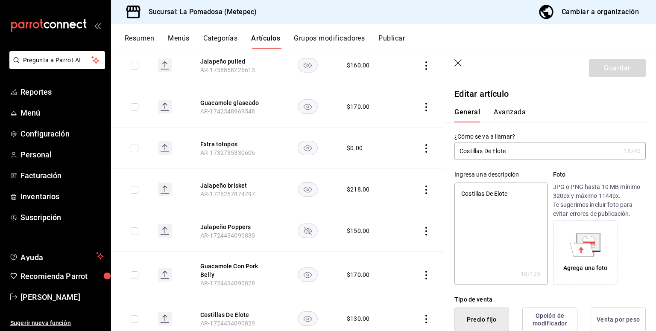
type textarea "x"
type input "$130.00"
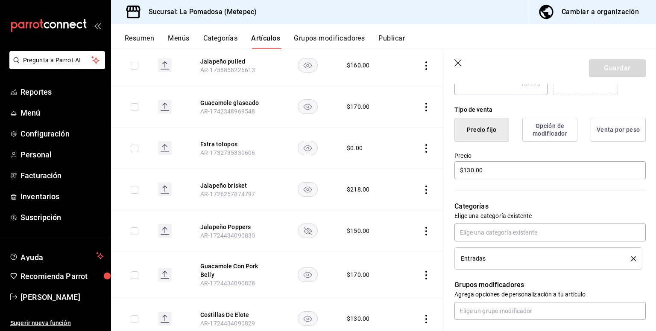
scroll to position [171, 0]
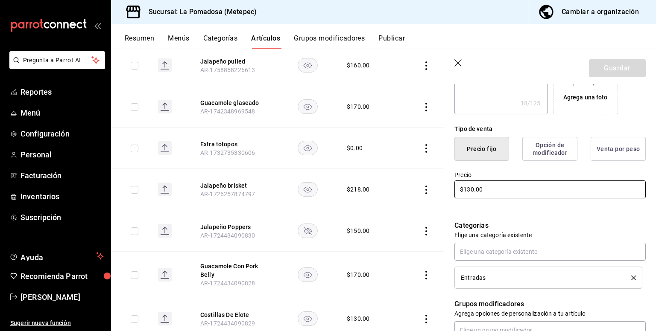
click at [469, 190] on input "$130.00" at bounding box center [549, 190] width 191 height 18
type textarea "x"
type input "$10.00"
type textarea "x"
type input "$140.00"
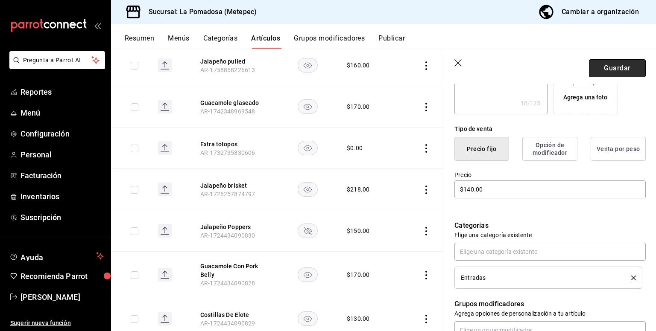
click at [609, 66] on button "Guardar" at bounding box center [617, 68] width 57 height 18
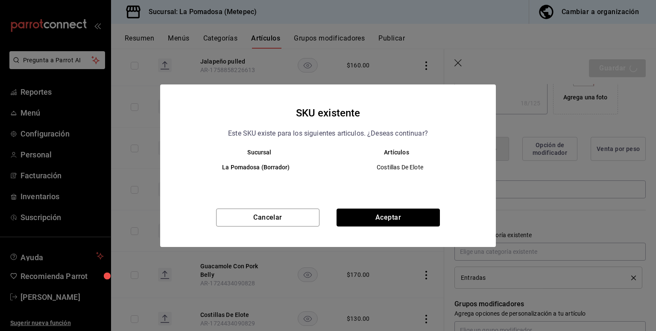
click at [395, 214] on button "Aceptar" at bounding box center [387, 218] width 103 height 18
type textarea "x"
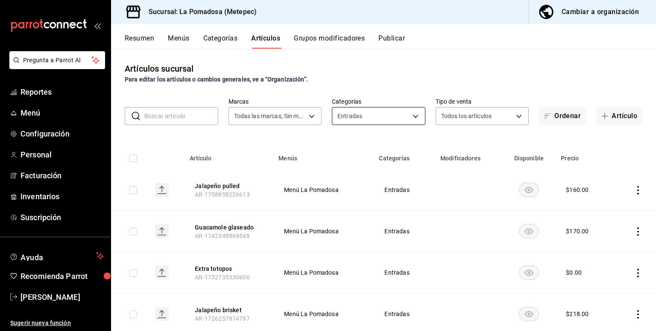
click at [412, 118] on body "Pregunta a Parrot AI Reportes Menú Configuración Personal Facturación Inventari…" at bounding box center [328, 165] width 656 height 331
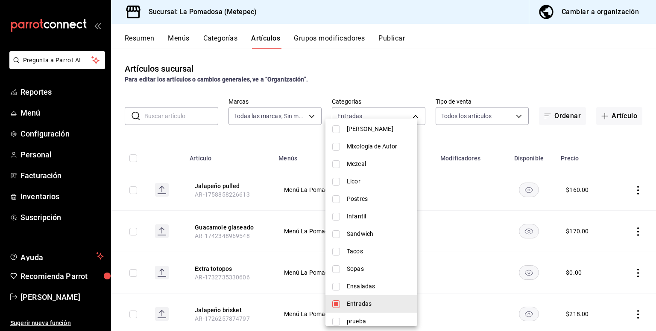
scroll to position [349, 0]
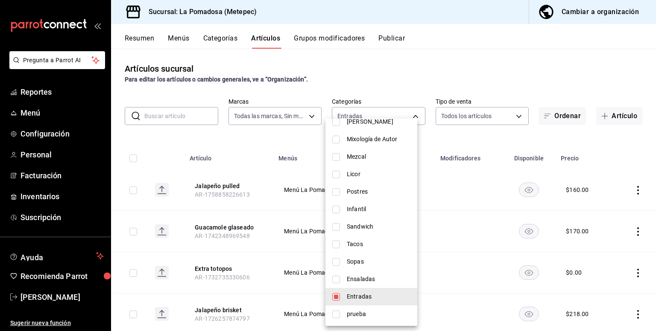
click at [334, 298] on input "checkbox" at bounding box center [336, 297] width 8 height 8
checkbox input "false"
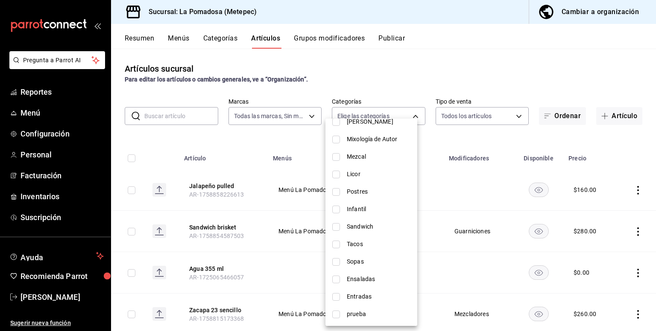
click at [338, 284] on li "Ensaladas" at bounding box center [371, 280] width 92 height 18
type input "8e33ee0d-62dd-4a3f-940e-28eb71907b16"
checkbox input "true"
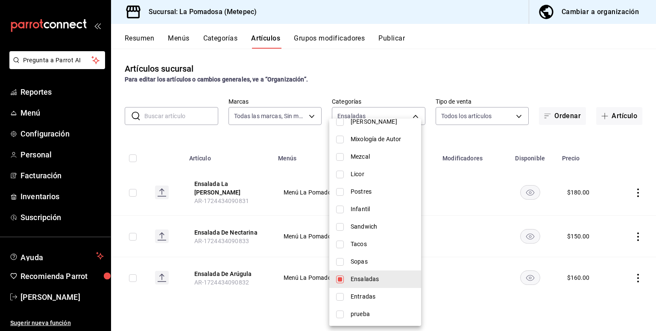
click at [384, 82] on div at bounding box center [328, 165] width 656 height 331
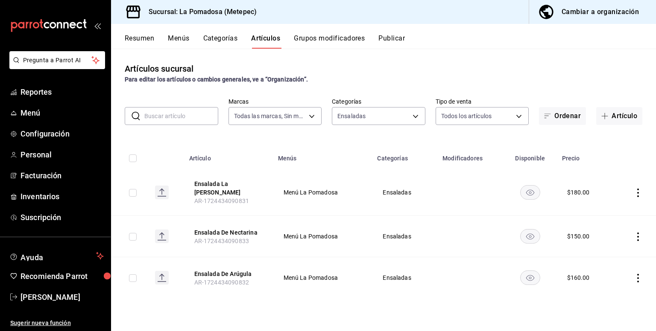
click at [639, 189] on icon "actions" at bounding box center [637, 193] width 9 height 9
click at [611, 207] on span "Editar" at bounding box center [612, 210] width 22 height 9
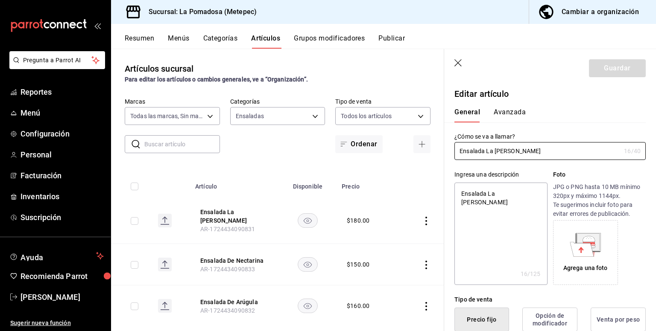
type textarea "x"
type input "$180.00"
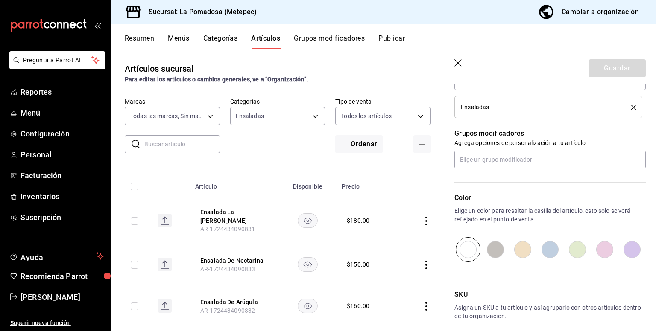
scroll to position [228, 0]
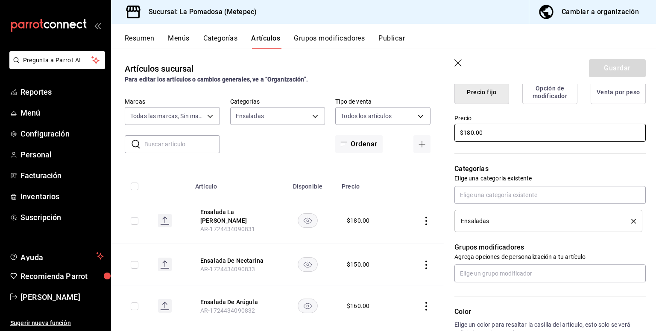
click at [502, 139] on input "$180.00" at bounding box center [549, 133] width 191 height 18
type textarea "x"
type input "$180.00"
type textarea "x"
type input "$180.00"
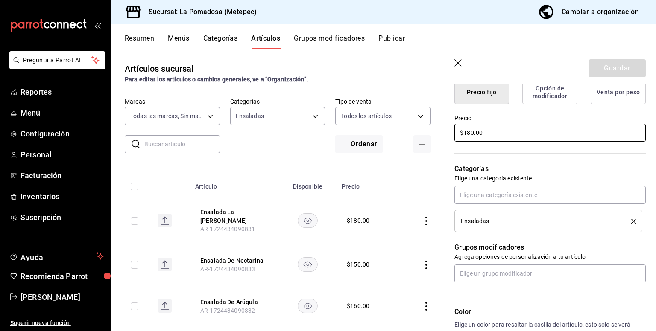
type textarea "x"
type input "$180.00"
type textarea "x"
type input "$18.00"
type textarea "x"
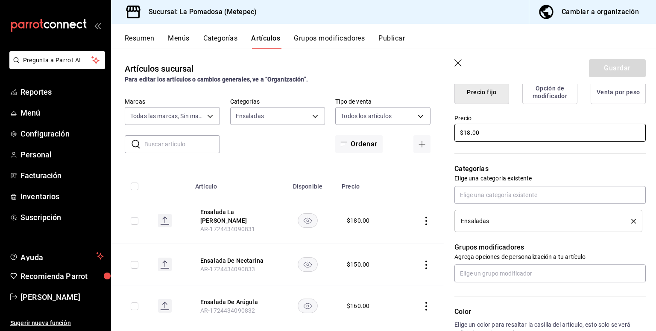
type input "$1.00"
type textarea "x"
type input "$195.00"
type textarea "x"
type input "$195.00"
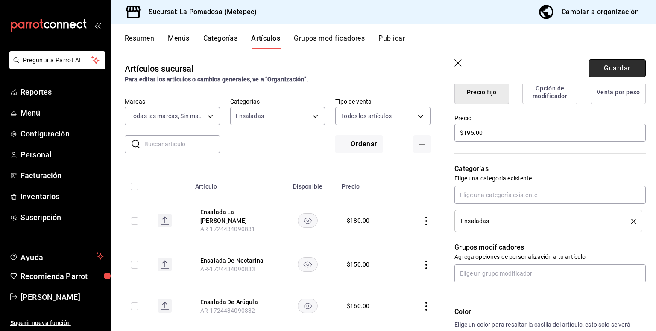
click at [614, 64] on button "Guardar" at bounding box center [617, 68] width 57 height 18
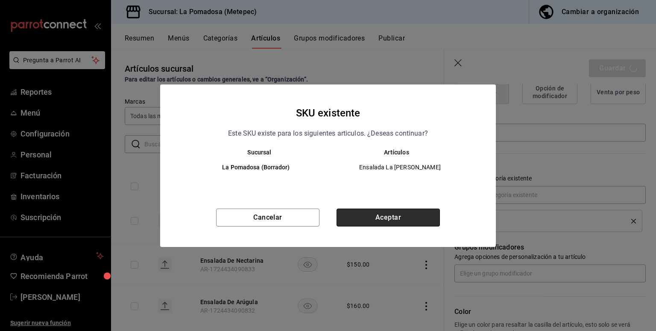
click at [387, 226] on button "Aceptar" at bounding box center [387, 218] width 103 height 18
type textarea "x"
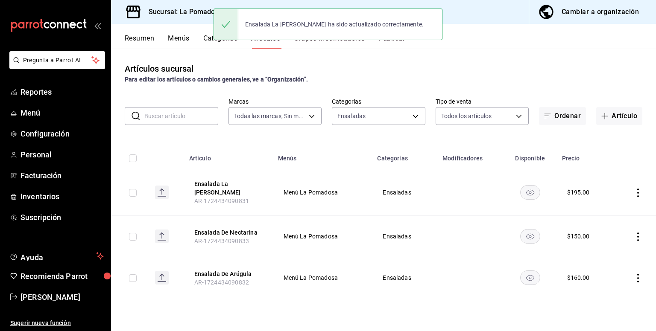
click at [638, 274] on icon "actions" at bounding box center [638, 278] width 2 height 9
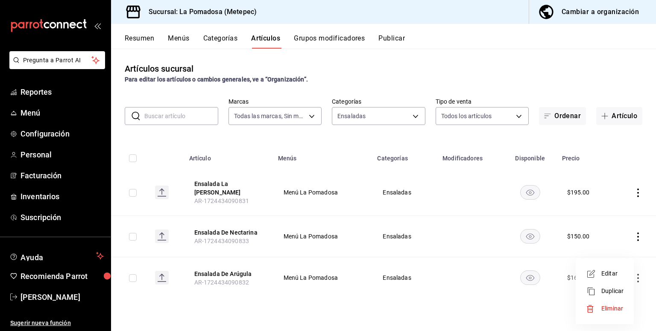
click at [615, 276] on span "Editar" at bounding box center [612, 273] width 22 height 9
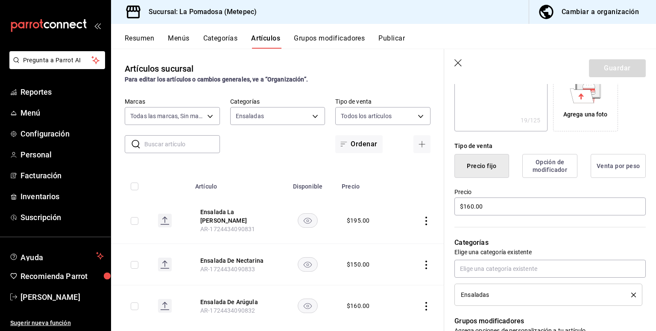
scroll to position [171, 0]
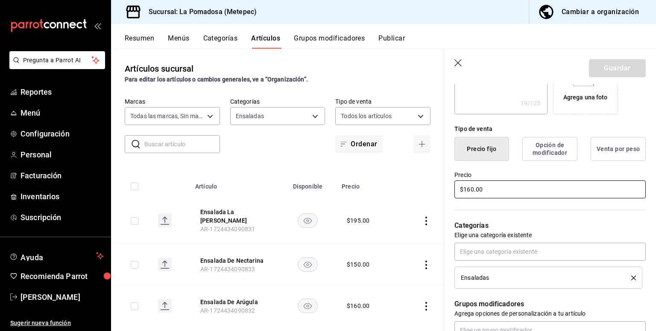
click at [476, 191] on input "$160.00" at bounding box center [549, 190] width 191 height 18
type textarea "x"
type input "$160.00"
type textarea "x"
type input "$16.00"
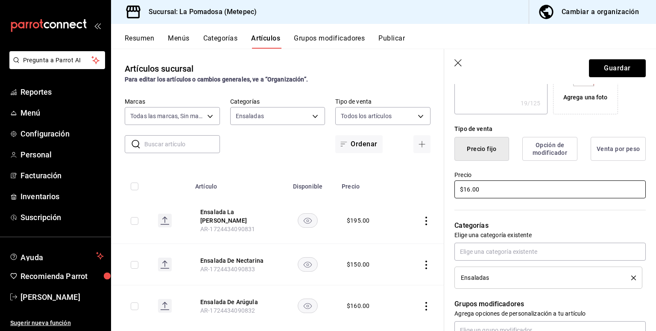
type textarea "x"
type input "$165.00"
click at [604, 74] on button "Guardar" at bounding box center [617, 68] width 57 height 18
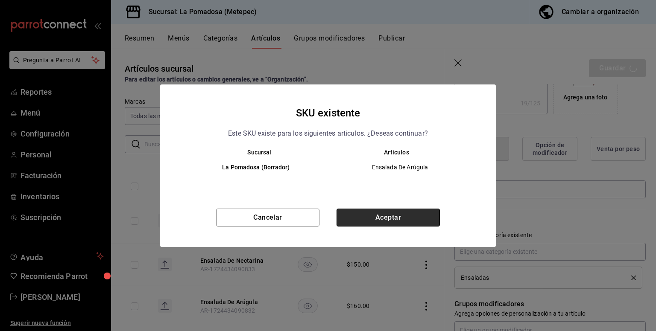
click at [386, 216] on button "Aceptar" at bounding box center [387, 218] width 103 height 18
type textarea "x"
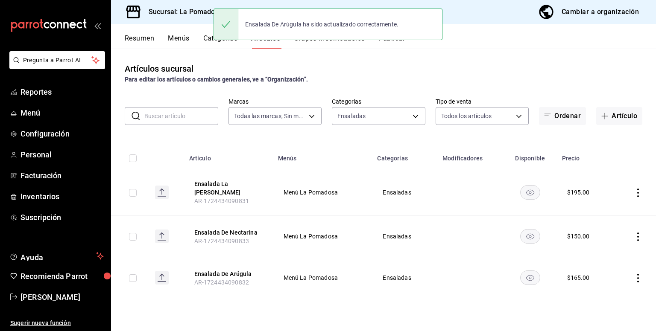
click at [398, 42] on div "Ensalada De Arúgula ha sido actualizado correctamente." at bounding box center [327, 24] width 229 height 37
click at [388, 42] on div "Ensalada De Arúgula ha sido actualizado correctamente." at bounding box center [327, 24] width 229 height 37
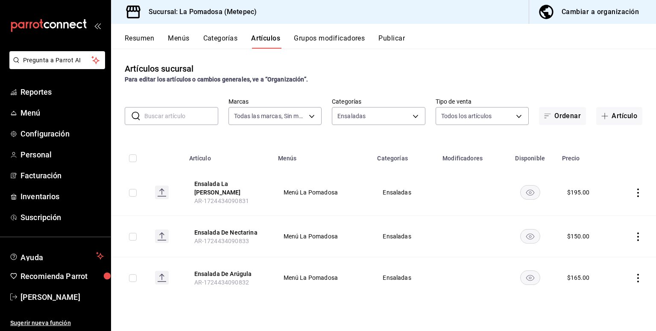
click at [389, 41] on div "Ensalada De Arúgula ha sido actualizado correctamente." at bounding box center [327, 24] width 229 height 37
click at [389, 40] on button "Publicar" at bounding box center [391, 41] width 26 height 15
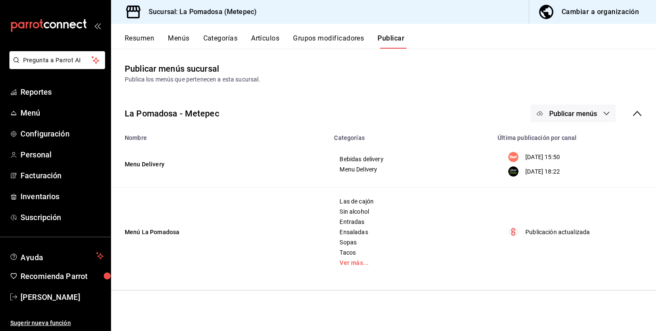
click at [576, 110] on span "Publicar menús" at bounding box center [573, 114] width 48 height 8
click at [571, 187] on span "Punto de venta" at bounding box center [585, 189] width 41 height 9
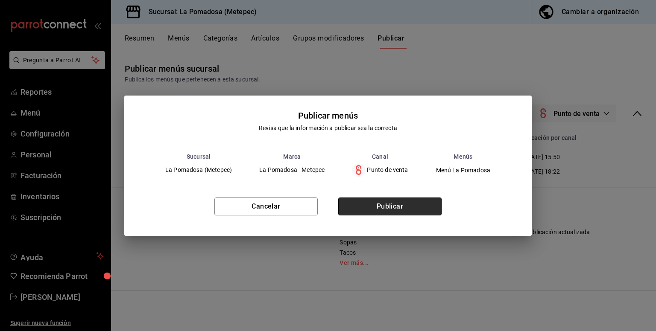
click at [382, 205] on button "Publicar" at bounding box center [389, 207] width 103 height 18
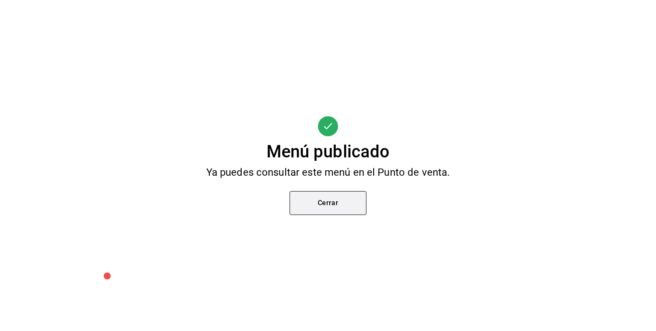
click at [338, 205] on button "Cerrar" at bounding box center [327, 203] width 77 height 24
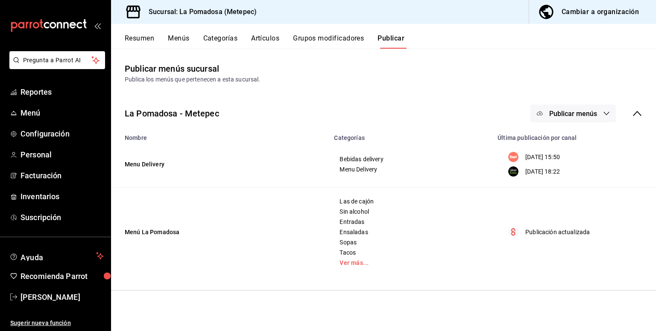
click at [250, 38] on div "Resumen Menús Categorías Artículos Grupos modificadores Publicar" at bounding box center [390, 41] width 531 height 15
click at [257, 37] on button "Artículos" at bounding box center [265, 41] width 28 height 15
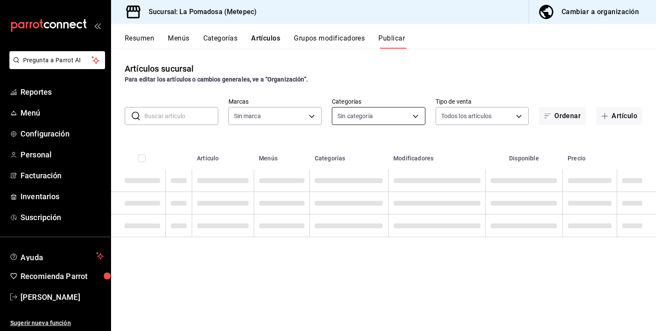
type input "26770a04-f713-4e61-b01c-a965f3f43d2a"
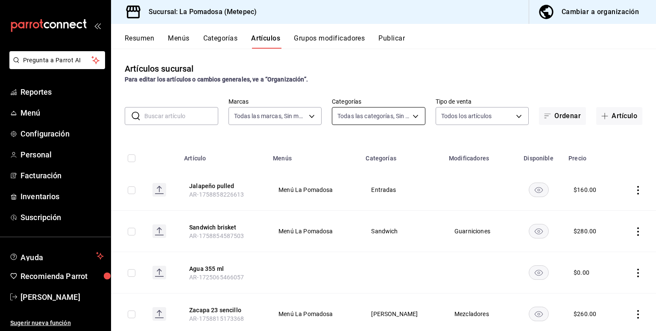
type input "d943e39c-3c76-416d-a752-8531798177b1,cac6379f-b581-4c4b-83ec-bcfc03b9aa83,15034…"
click at [391, 117] on body "Pregunta a Parrot AI Reportes Menú Configuración Personal Facturación Inventari…" at bounding box center [328, 165] width 656 height 331
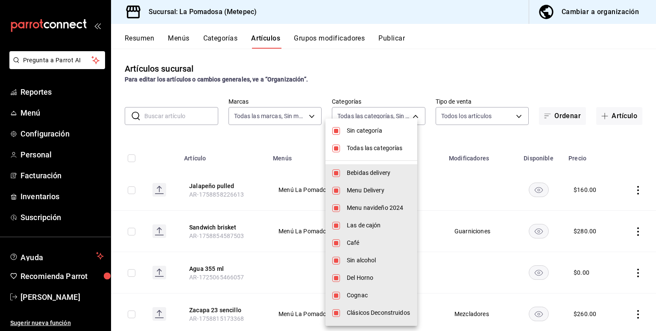
click at [336, 131] on input "checkbox" at bounding box center [336, 131] width 8 height 8
checkbox input "false"
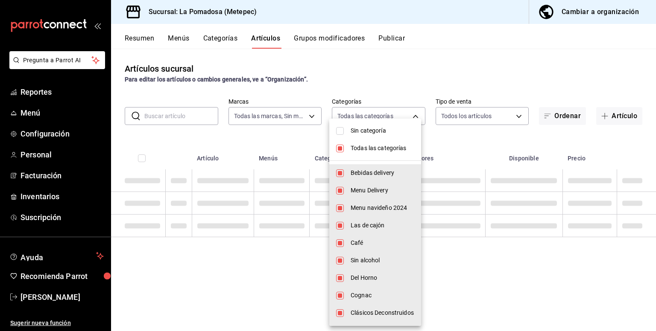
click at [338, 151] on input "checkbox" at bounding box center [340, 149] width 8 height 8
checkbox input "false"
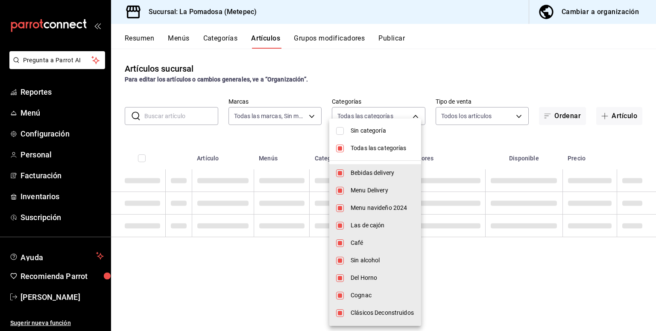
checkbox input "false"
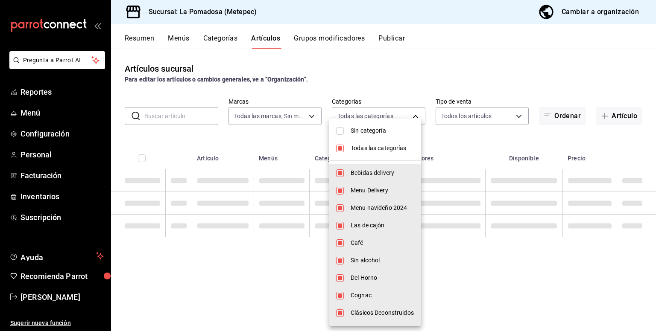
checkbox input "false"
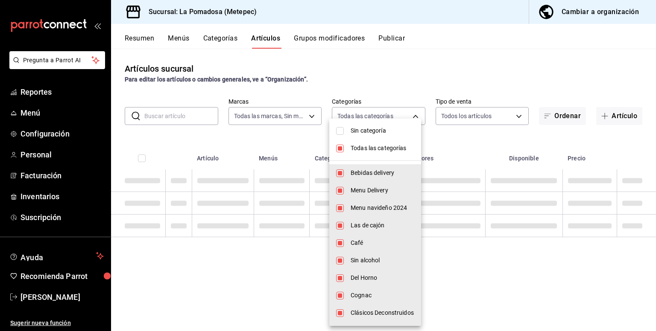
checkbox input "false"
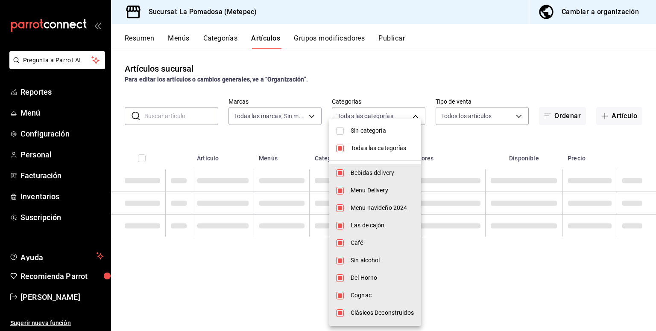
checkbox input "false"
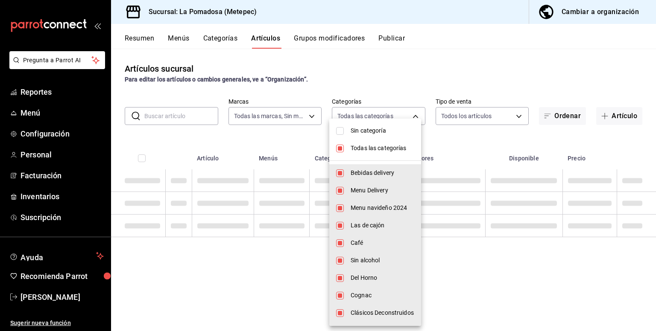
checkbox input "false"
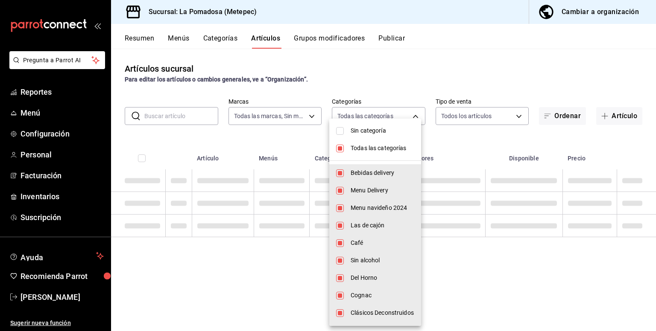
checkbox input "false"
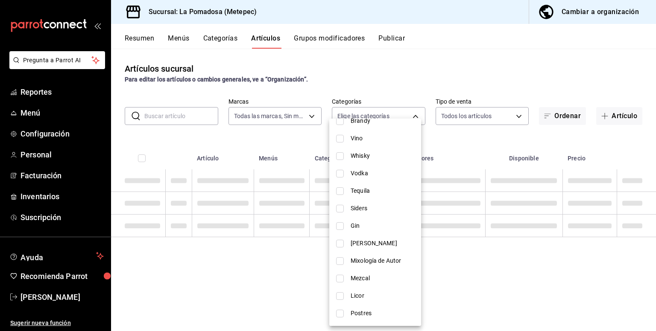
scroll to position [349, 0]
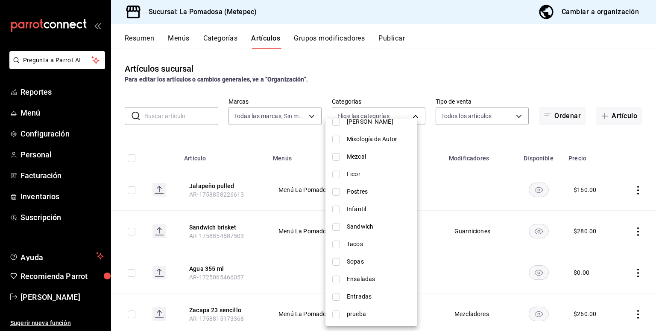
click at [348, 299] on span "Entradas" at bounding box center [379, 296] width 64 height 9
type input "7b1defc8-a4bc-47bd-bad3-52ee373c31a1"
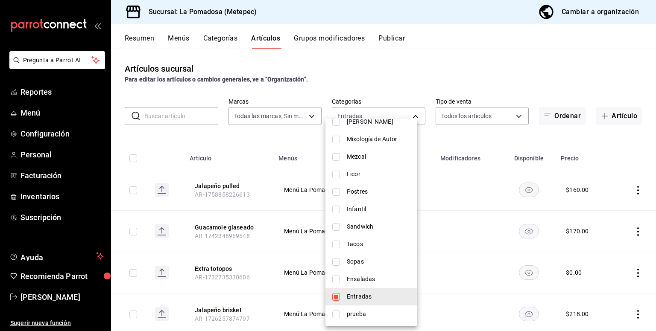
click at [350, 293] on span "Entradas" at bounding box center [379, 296] width 64 height 9
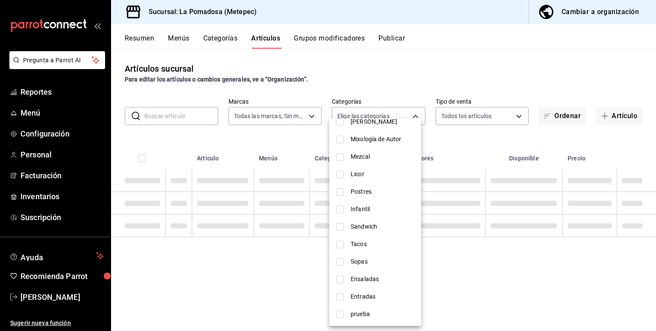
click at [366, 283] on span "Ensaladas" at bounding box center [382, 279] width 64 height 9
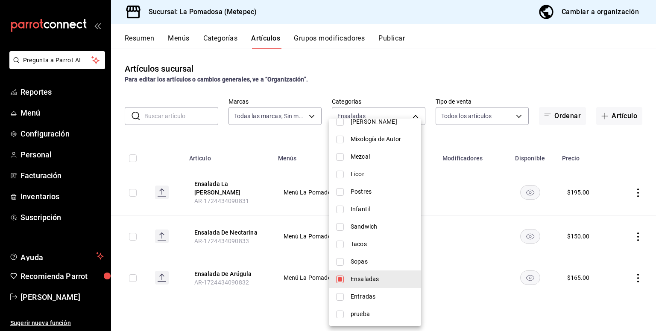
click at [417, 73] on div at bounding box center [328, 165] width 656 height 331
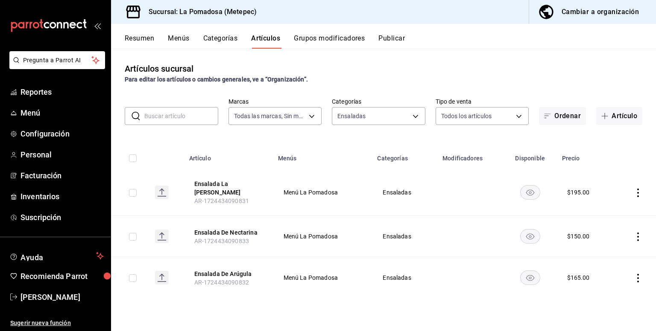
click at [526, 230] on rect "availability-product" at bounding box center [530, 237] width 20 height 14
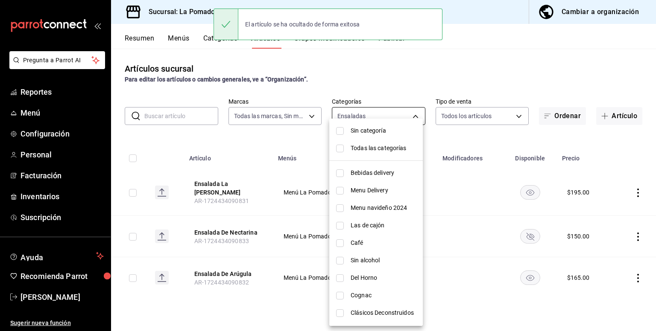
click at [385, 124] on body "Pregunta a Parrot AI Reportes Menú Configuración Personal Facturación Inventari…" at bounding box center [328, 165] width 656 height 331
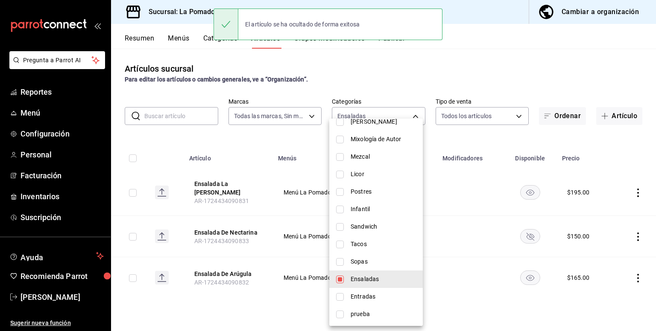
click at [362, 264] on span "Sopas" at bounding box center [382, 261] width 65 height 9
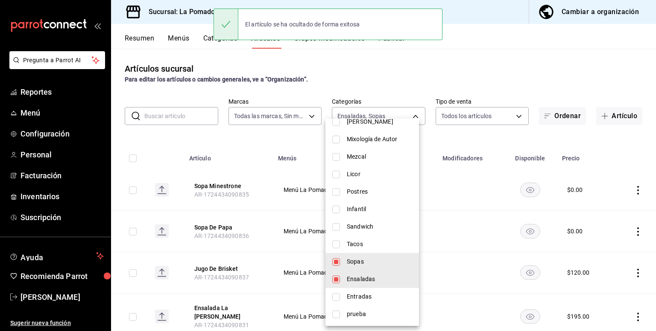
click at [352, 282] on span "Ensaladas" at bounding box center [379, 279] width 65 height 9
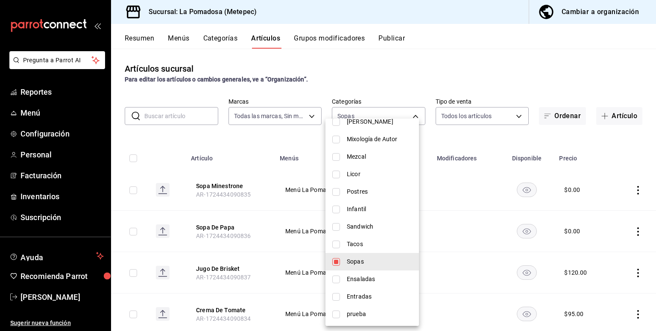
click at [498, 67] on div at bounding box center [328, 165] width 656 height 331
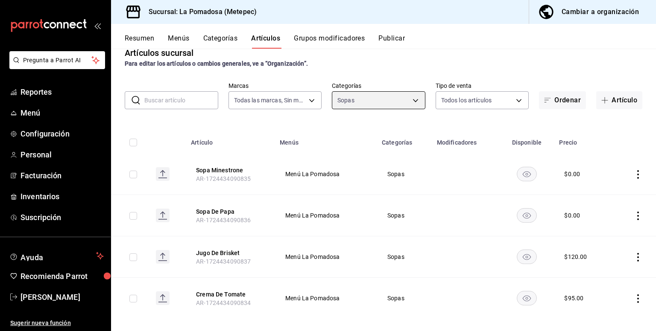
scroll to position [24, 0]
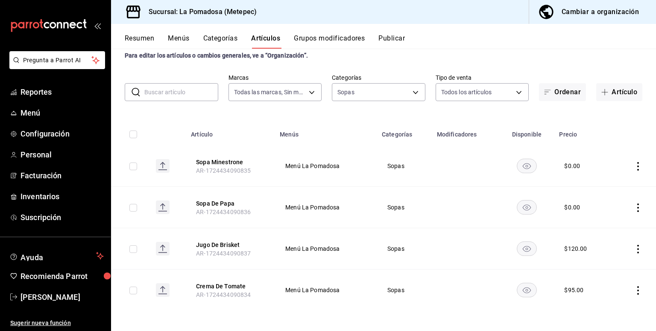
click at [522, 166] on icon "availability-product" at bounding box center [526, 166] width 8 height 6
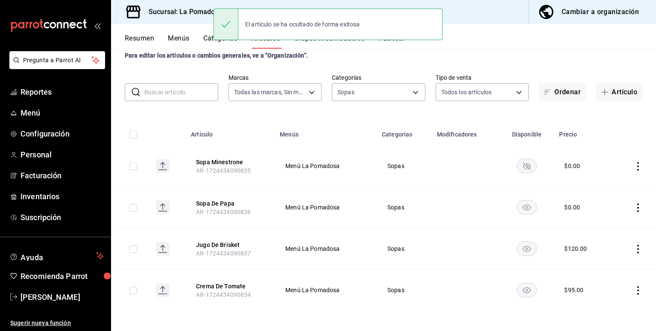
click at [524, 206] on rect "availability-product" at bounding box center [527, 207] width 20 height 14
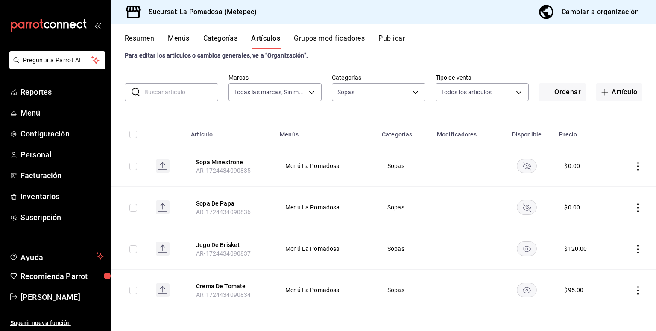
click at [633, 248] on icon "actions" at bounding box center [637, 249] width 9 height 9
click at [604, 270] on span "Editar" at bounding box center [606, 268] width 22 height 9
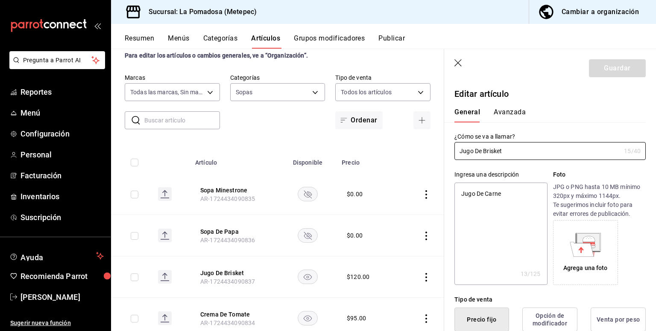
click at [457, 61] on icon "button" at bounding box center [458, 63] width 9 height 9
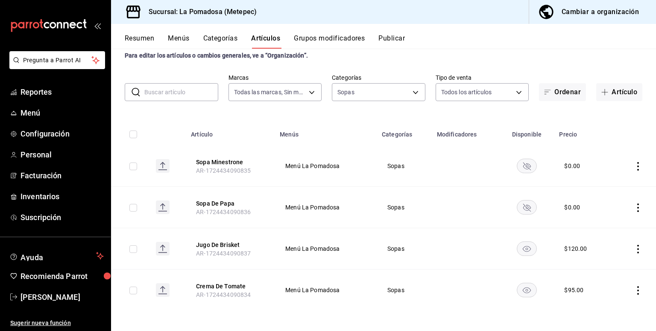
click at [637, 291] on icon "actions" at bounding box center [638, 290] width 2 height 9
click at [592, 273] on div at bounding box center [586, 274] width 15 height 10
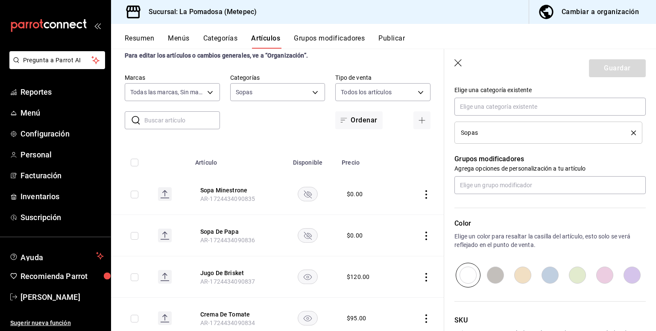
scroll to position [265, 0]
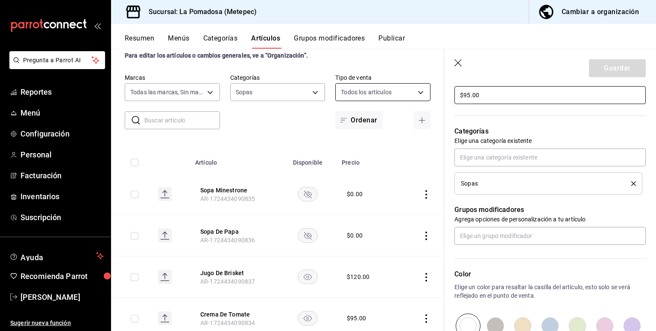
drag, startPoint x: 481, startPoint y: 96, endPoint x: 392, endPoint y: 98, distance: 89.7
click at [392, 98] on main "Artículos sucursal Para editar los artículos o cambios generales, ve a “Organiz…" at bounding box center [383, 190] width 545 height 283
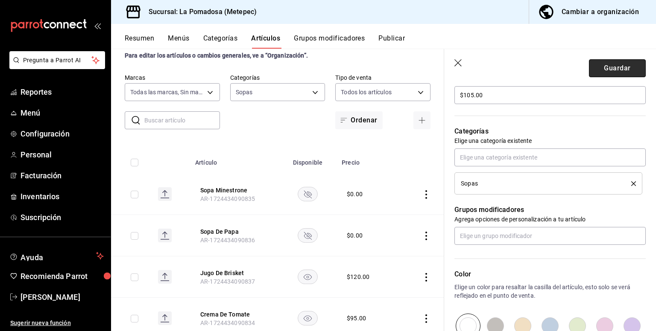
click at [612, 70] on button "Guardar" at bounding box center [617, 68] width 57 height 18
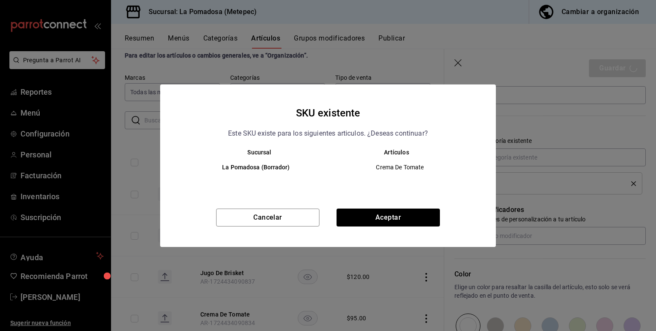
click at [406, 207] on div "SKU existente Este SKU existe para los siguientes articulos. ¿Deseas continuar?…" at bounding box center [328, 166] width 336 height 163
click at [409, 216] on button "Aceptar" at bounding box center [387, 218] width 103 height 18
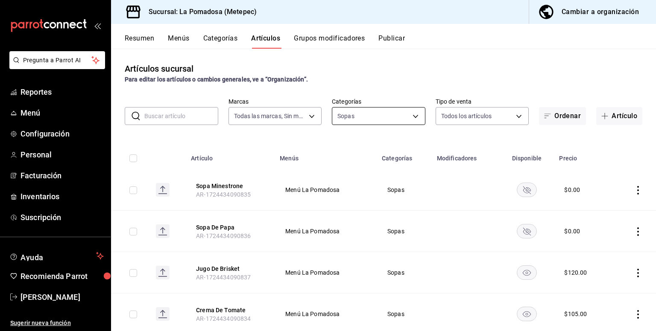
click at [359, 119] on body "Pregunta a Parrot AI Reportes Menú Configuración Personal Facturación Inventari…" at bounding box center [328, 165] width 656 height 331
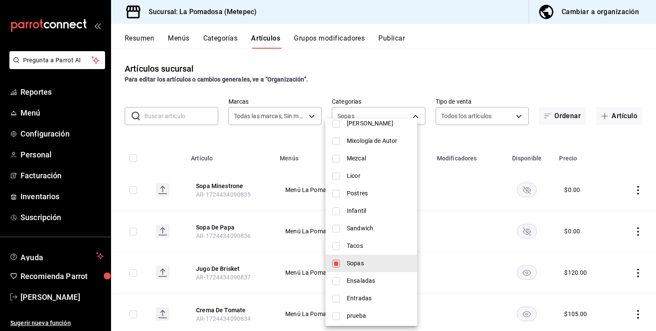
scroll to position [349, 0]
click at [345, 246] on li "Tacos" at bounding box center [371, 245] width 92 height 18
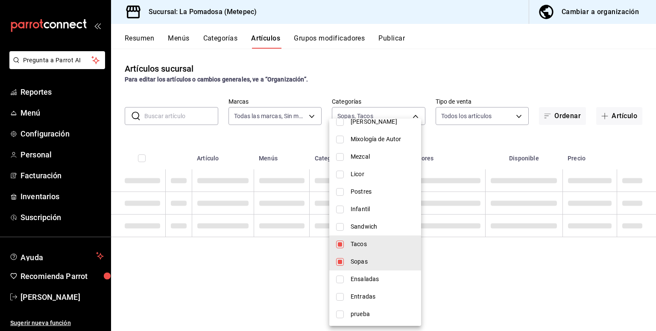
click at [356, 268] on li "Sopas" at bounding box center [375, 262] width 92 height 18
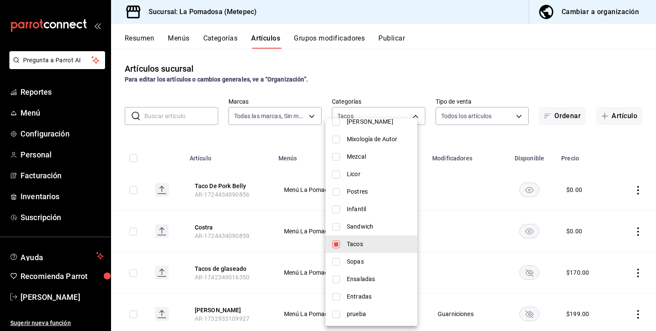
click at [391, 65] on div at bounding box center [328, 165] width 656 height 331
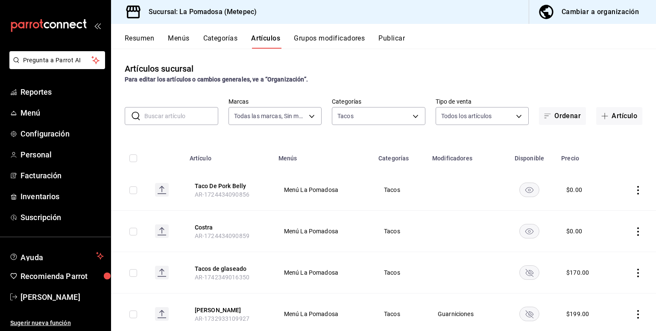
click at [633, 192] on icon "actions" at bounding box center [637, 190] width 9 height 9
click at [610, 210] on span "Editar" at bounding box center [606, 210] width 22 height 9
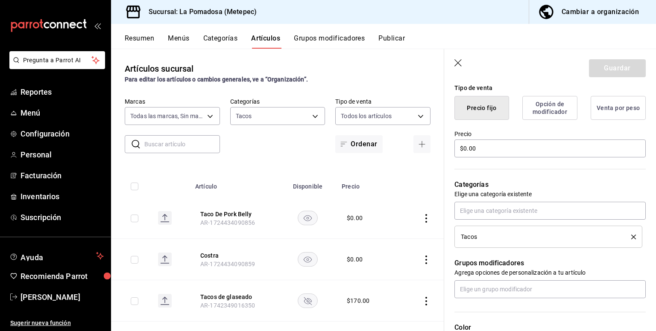
scroll to position [228, 0]
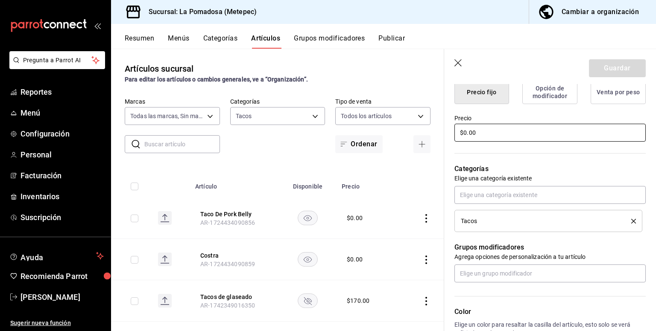
drag, startPoint x: 484, startPoint y: 132, endPoint x: 388, endPoint y: 152, distance: 97.7
click at [394, 151] on main "Artículos sucursal Para editar los artículos o cambios generales, ve a “Organiz…" at bounding box center [383, 190] width 545 height 283
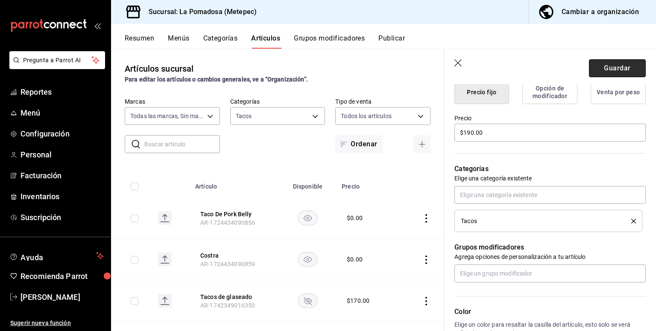
click at [606, 67] on button "Guardar" at bounding box center [617, 68] width 57 height 18
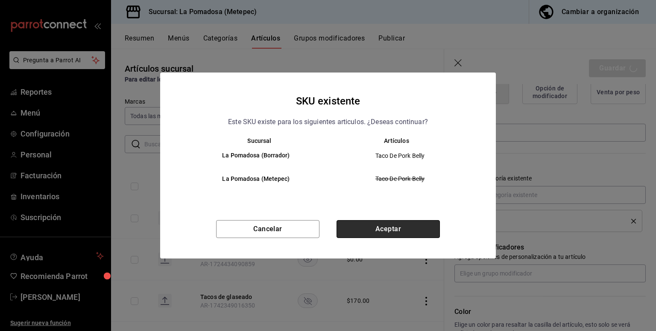
click at [403, 230] on button "Aceptar" at bounding box center [387, 229] width 103 height 18
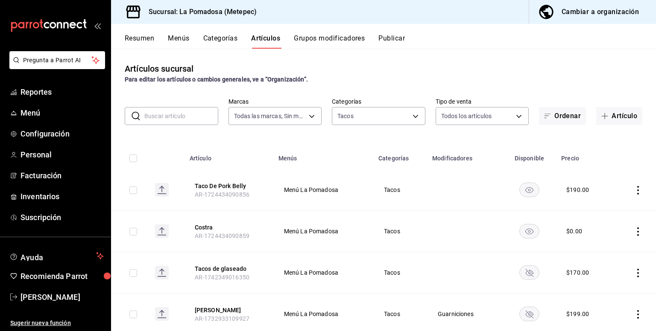
click at [529, 230] on rect "availability-product" at bounding box center [529, 231] width 20 height 14
click at [526, 195] on rect "availability-product" at bounding box center [529, 190] width 20 height 14
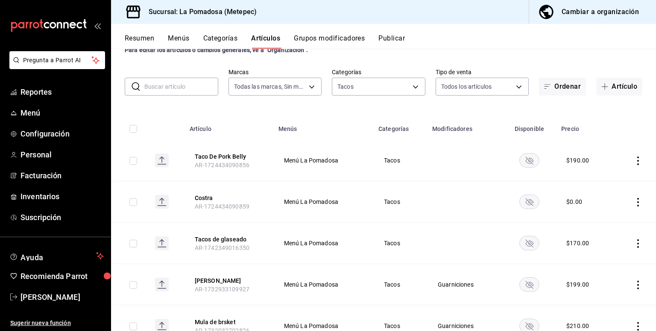
scroll to position [13, 0]
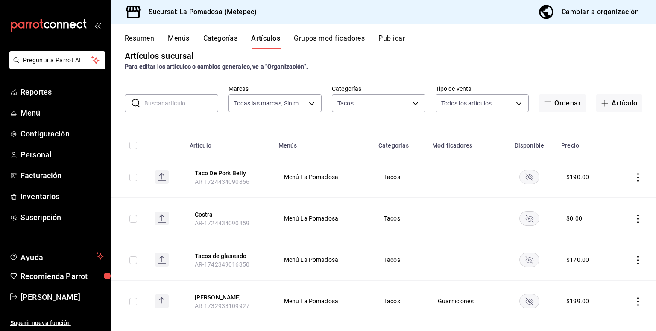
click at [626, 177] on td at bounding box center [634, 177] width 43 height 41
click at [633, 180] on icon "actions" at bounding box center [637, 177] width 9 height 9
click at [603, 230] on span "Eliminar" at bounding box center [606, 231] width 22 height 7
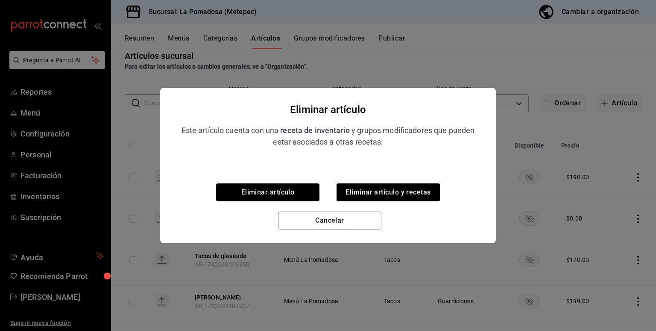
click at [273, 193] on button "Eliminar artículo" at bounding box center [267, 193] width 103 height 18
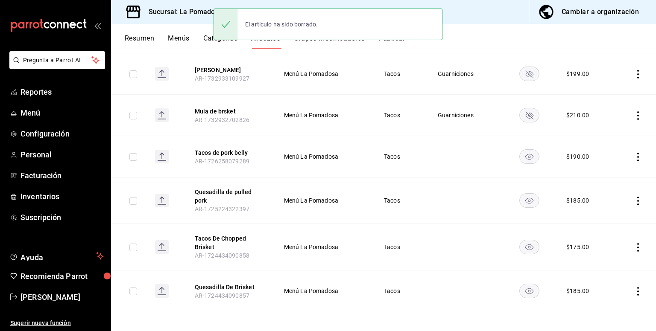
scroll to position [199, 0]
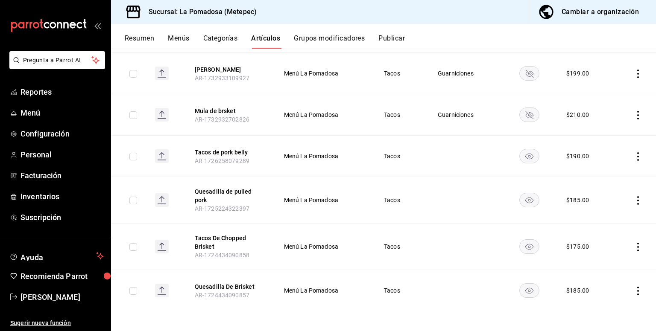
click at [633, 246] on icon "actions" at bounding box center [637, 247] width 9 height 9
click at [604, 268] on span "Editar" at bounding box center [606, 266] width 22 height 9
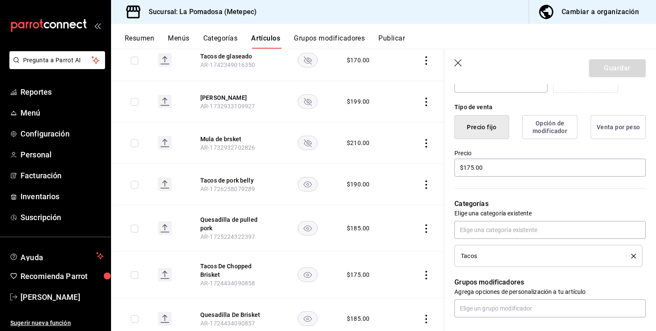
scroll to position [228, 0]
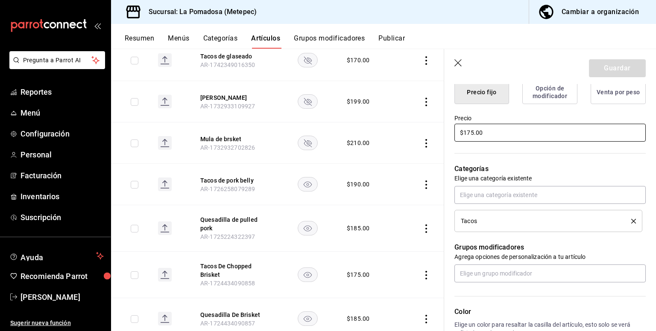
drag, startPoint x: 483, startPoint y: 137, endPoint x: 379, endPoint y: 136, distance: 104.2
click at [379, 136] on main "Artículos sucursal Para editar los artículos o cambios generales, ve a “Organiz…" at bounding box center [383, 190] width 545 height 283
click at [634, 67] on button "Guardar" at bounding box center [617, 68] width 57 height 18
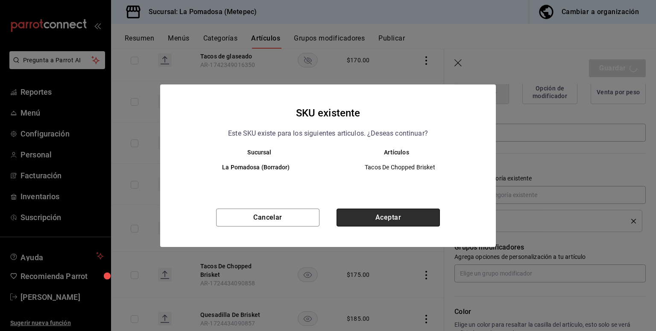
click at [385, 220] on button "Aceptar" at bounding box center [387, 218] width 103 height 18
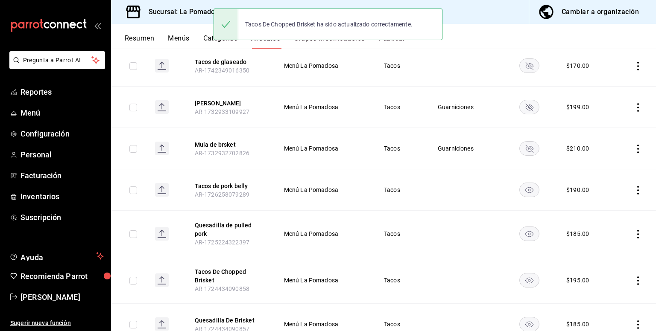
scroll to position [199, 0]
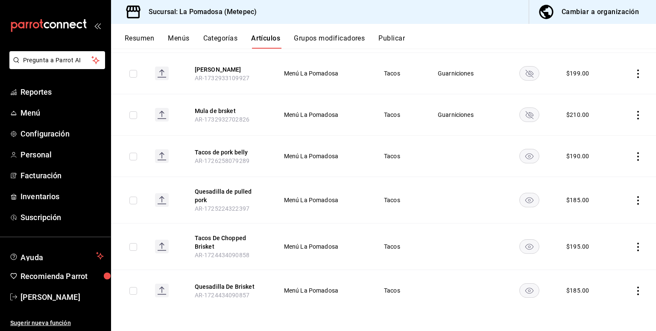
click at [633, 291] on icon "actions" at bounding box center [637, 291] width 9 height 9
click at [606, 275] on span "Editar" at bounding box center [606, 273] width 22 height 9
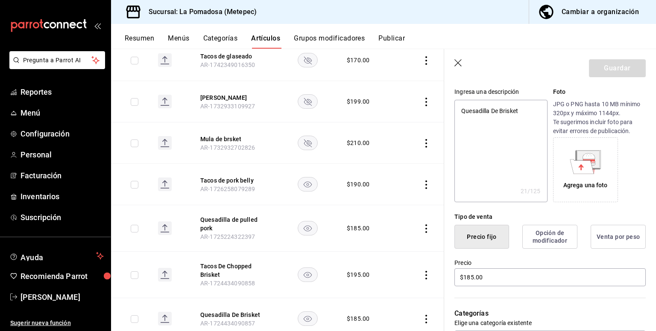
scroll to position [114, 0]
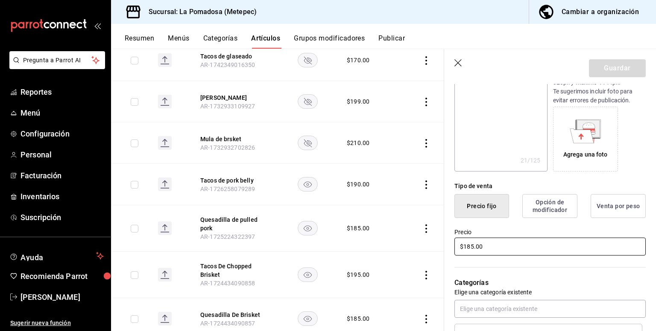
drag, startPoint x: 488, startPoint y: 245, endPoint x: 359, endPoint y: 239, distance: 129.0
click at [346, 255] on main "Artículos sucursal Para editar los artículos o cambios generales, ve a “Organiz…" at bounding box center [383, 190] width 545 height 283
click at [601, 68] on button "Guardar" at bounding box center [617, 68] width 57 height 18
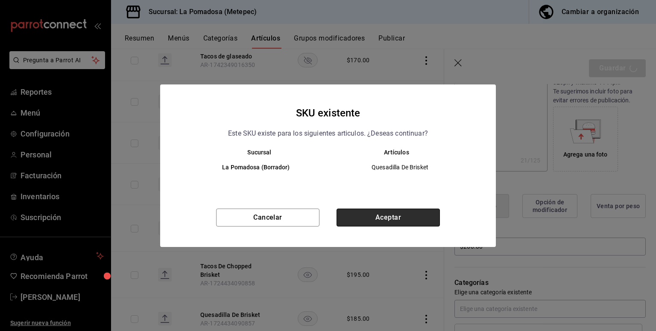
click at [408, 216] on button "Aceptar" at bounding box center [387, 218] width 103 height 18
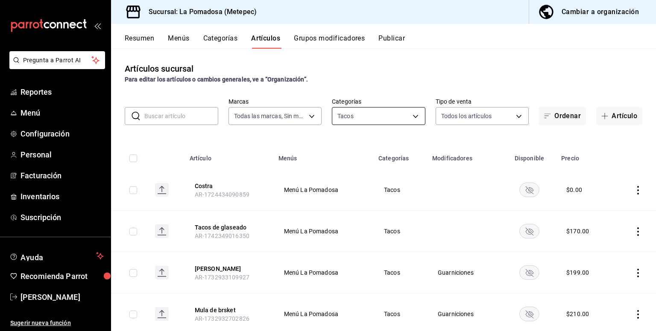
click at [382, 117] on body "Pregunta a Parrot AI Reportes Menú Configuración Personal Facturación Inventari…" at bounding box center [328, 165] width 656 height 331
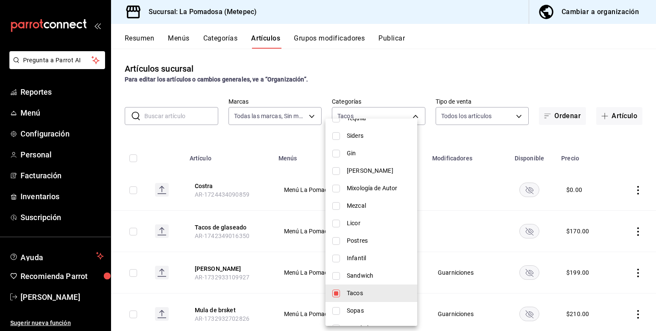
scroll to position [349, 0]
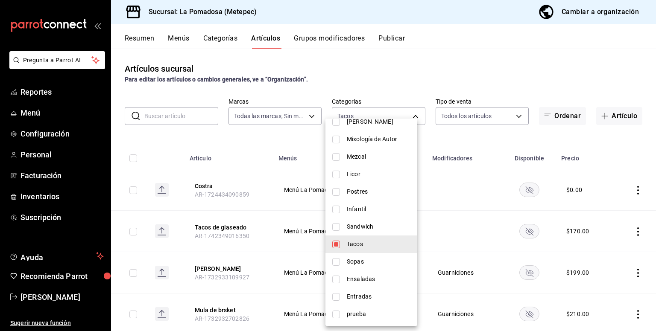
click at [335, 228] on input "checkbox" at bounding box center [336, 227] width 8 height 8
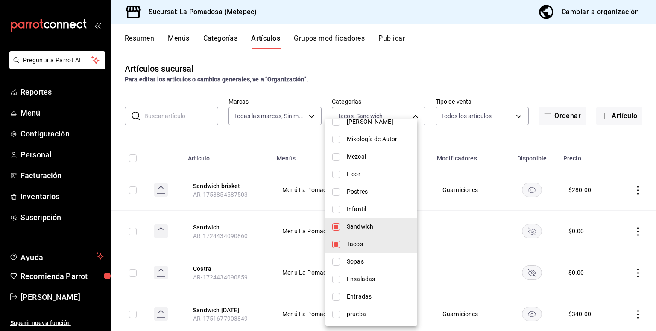
click at [338, 244] on input "checkbox" at bounding box center [336, 245] width 8 height 8
click at [398, 90] on div at bounding box center [328, 165] width 656 height 331
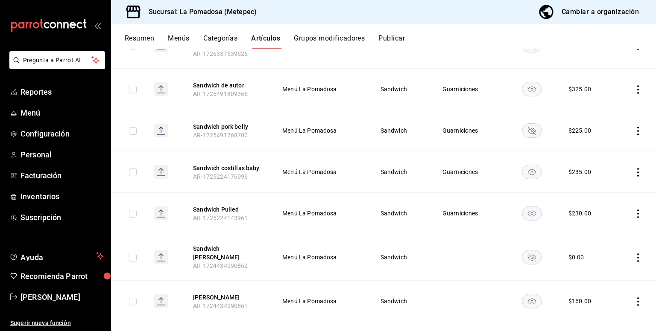
scroll to position [359, 0]
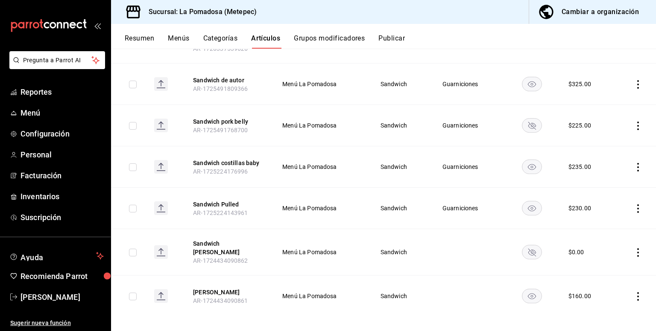
click at [633, 292] on icon "actions" at bounding box center [637, 296] width 9 height 9
click at [611, 277] on span "Editar" at bounding box center [606, 273] width 22 height 9
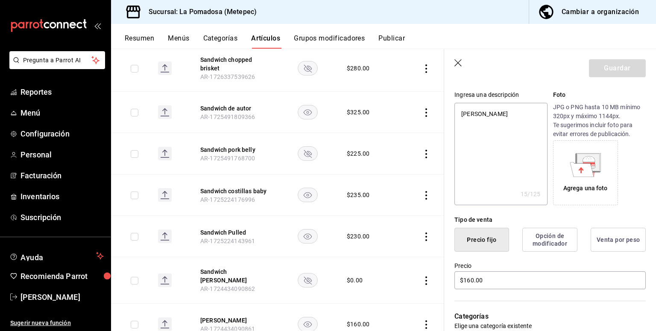
scroll to position [114, 0]
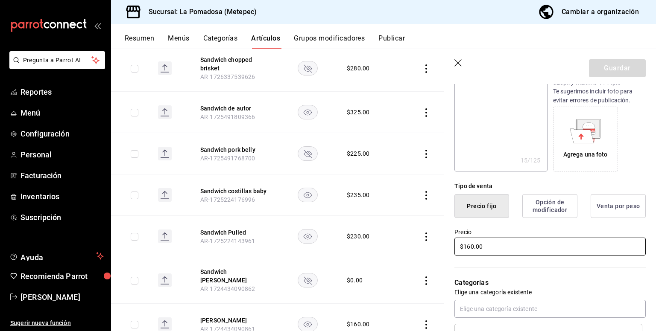
drag, startPoint x: 498, startPoint y: 252, endPoint x: 352, endPoint y: 242, distance: 146.3
click at [352, 242] on main "Artículos sucursal Para editar los artículos o cambios generales, ve a “Organiz…" at bounding box center [383, 190] width 545 height 283
click at [598, 67] on button "Guardar" at bounding box center [617, 68] width 57 height 18
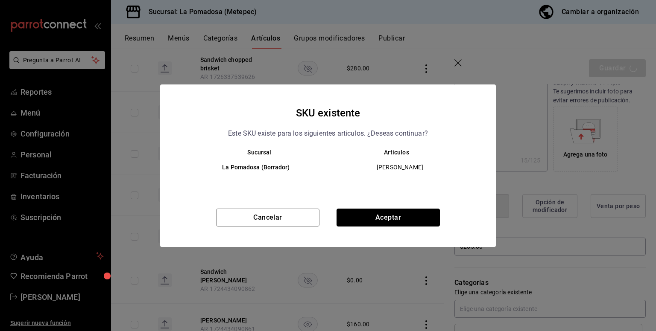
click at [386, 214] on button "Aceptar" at bounding box center [387, 218] width 103 height 18
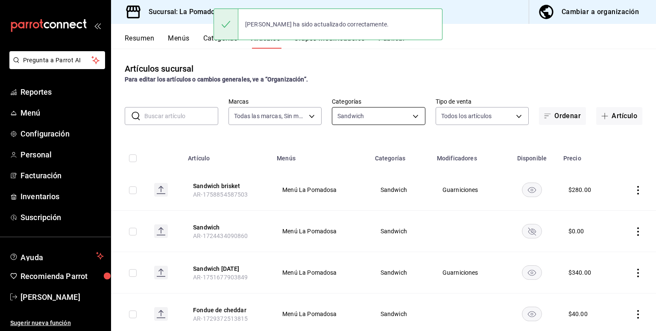
click at [373, 116] on body "Pregunta a Parrot AI Reportes Menú Configuración Personal Facturación Inventari…" at bounding box center [328, 165] width 656 height 331
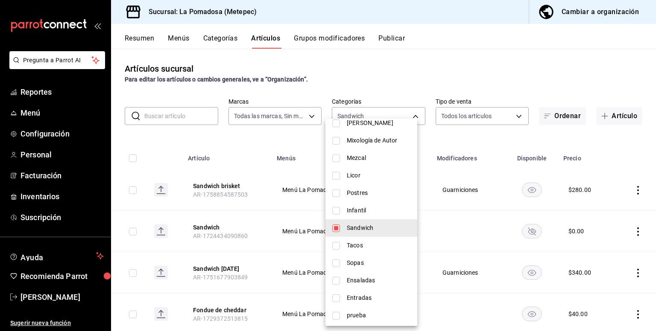
scroll to position [349, 0]
click at [344, 212] on li "Infantil" at bounding box center [371, 210] width 92 height 18
click at [343, 228] on li "Sandwich" at bounding box center [371, 227] width 92 height 18
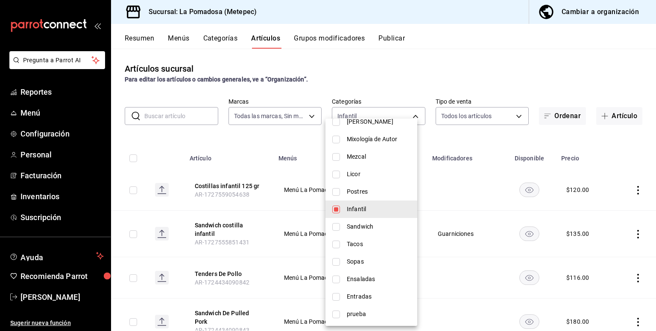
click at [425, 77] on div at bounding box center [328, 165] width 656 height 331
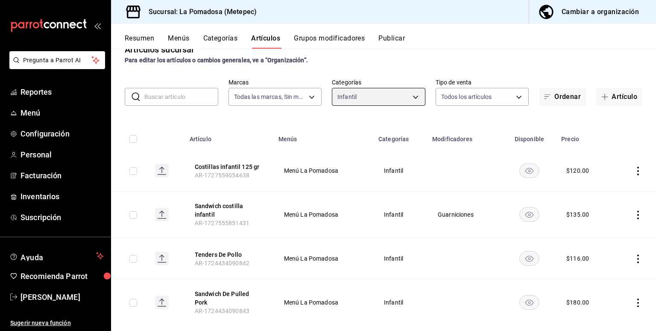
scroll to position [29, 0]
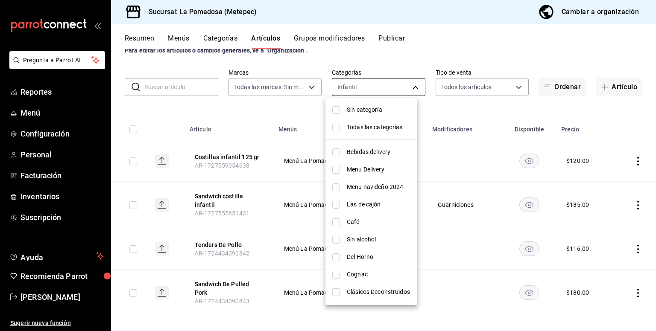
click at [407, 91] on body "Pregunta a Parrot AI Reportes Menú Configuración Personal Facturación Inventari…" at bounding box center [328, 165] width 656 height 331
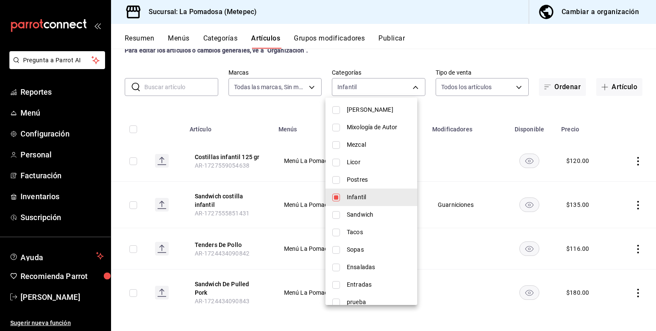
scroll to position [349, 0]
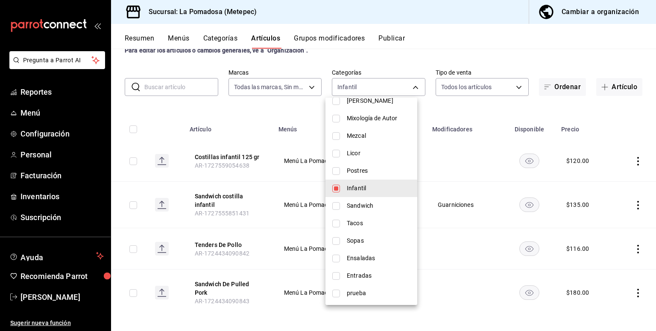
click at [370, 168] on span "Postres" at bounding box center [379, 170] width 64 height 9
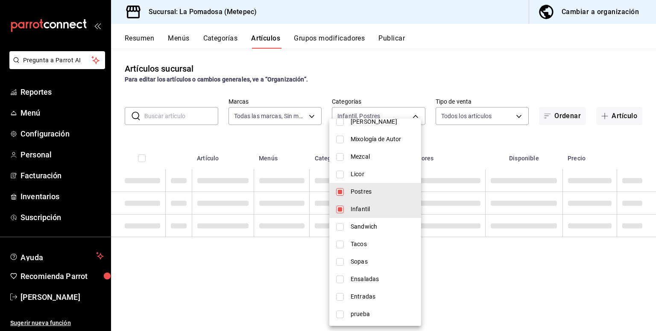
click at [374, 209] on span "Infantil" at bounding box center [382, 209] width 64 height 9
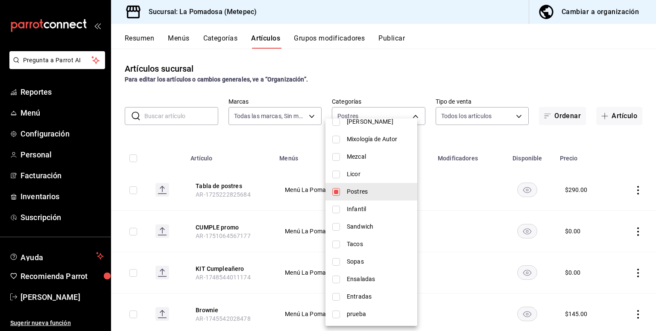
click at [514, 136] on div at bounding box center [328, 165] width 656 height 331
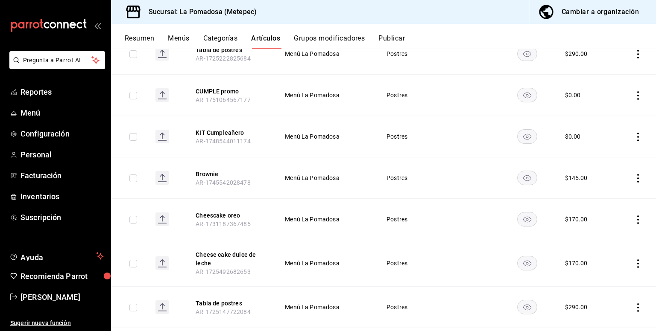
scroll to position [114, 0]
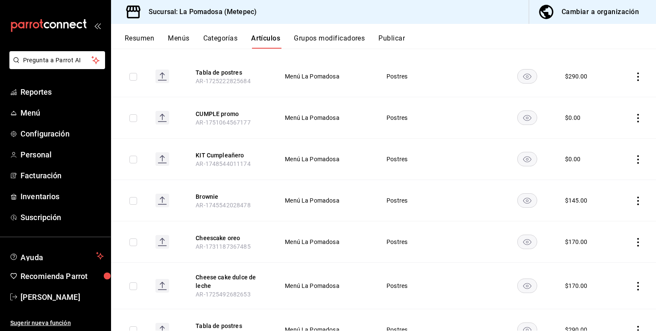
click at [522, 72] on rect "availability-product" at bounding box center [527, 76] width 20 height 14
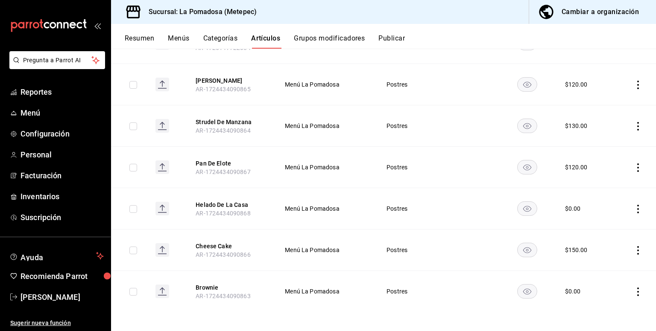
scroll to position [401, 0]
click at [633, 288] on icon "actions" at bounding box center [637, 291] width 9 height 9
click at [616, 310] on span "Eliminar" at bounding box center [606, 308] width 22 height 7
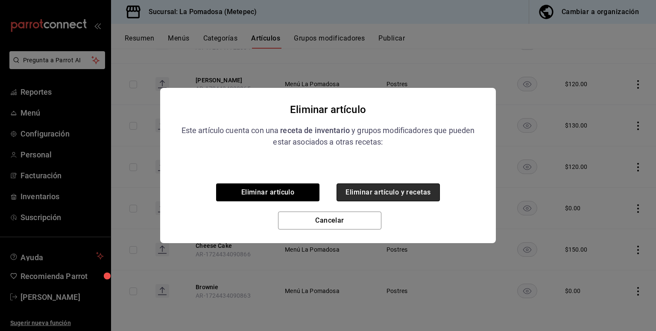
click at [361, 190] on button "Eliminar artículo y recetas" at bounding box center [387, 193] width 103 height 18
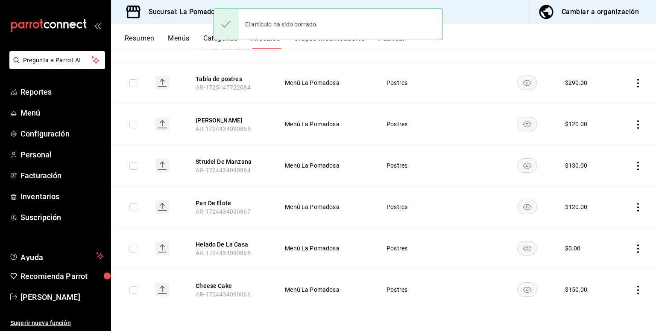
scroll to position [360, 0]
click at [625, 291] on td at bounding box center [634, 290] width 44 height 41
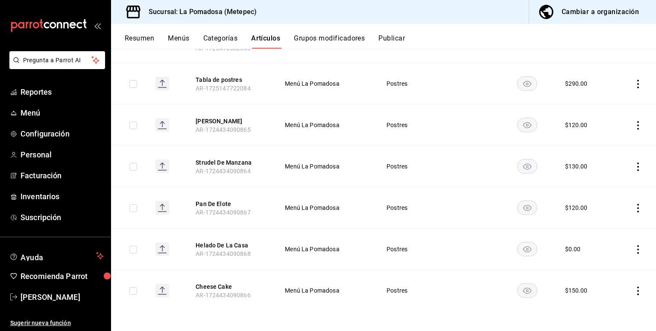
click at [633, 291] on icon "actions" at bounding box center [637, 291] width 9 height 9
click at [603, 309] on span "Eliminar" at bounding box center [606, 308] width 22 height 7
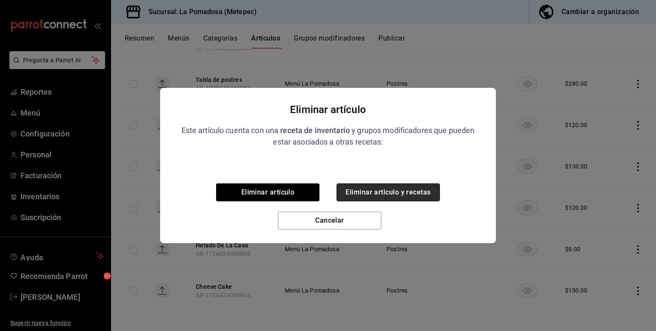
click at [378, 187] on button "Eliminar artículo y recetas" at bounding box center [387, 193] width 103 height 18
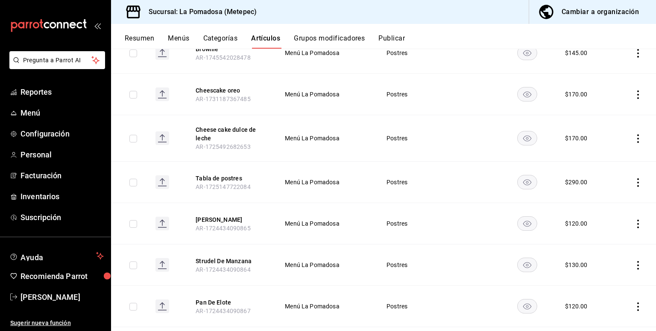
scroll to position [318, 0]
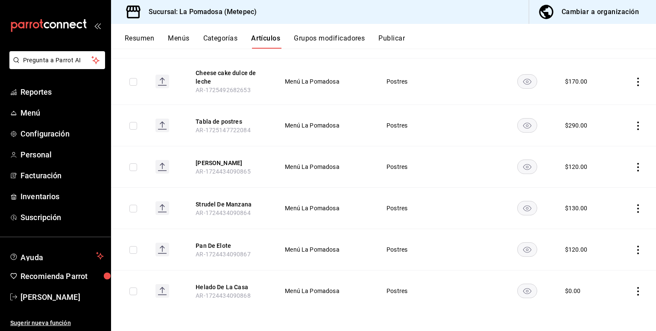
click at [636, 293] on td at bounding box center [634, 291] width 44 height 41
click at [633, 293] on icon "actions" at bounding box center [637, 291] width 9 height 9
click at [610, 277] on span "Editar" at bounding box center [606, 273] width 22 height 9
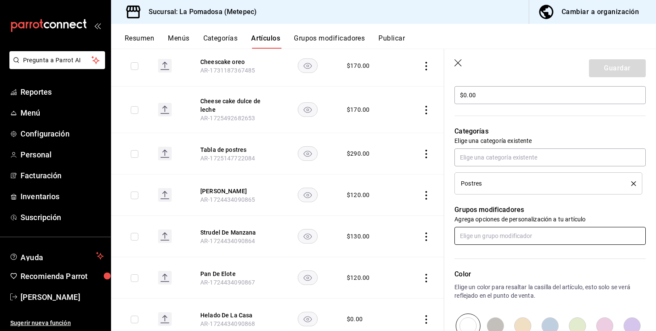
scroll to position [208, 0]
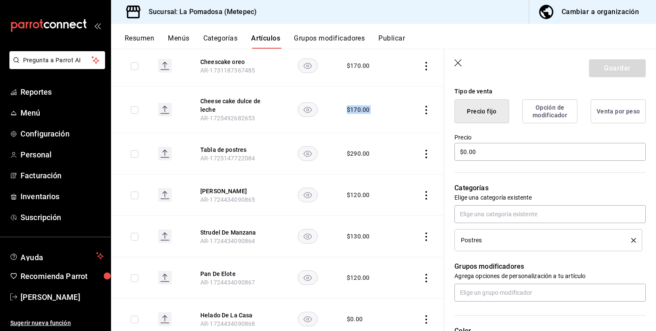
drag, startPoint x: 429, startPoint y: 129, endPoint x: 265, endPoint y: 122, distance: 164.1
click at [265, 123] on tr "Cheese cake dulce de leche AR-1725492682653 $ 170.00" at bounding box center [277, 110] width 333 height 47
click at [499, 160] on input "$0.00" at bounding box center [549, 152] width 191 height 18
drag, startPoint x: 480, startPoint y: 149, endPoint x: 378, endPoint y: 138, distance: 102.6
click at [384, 146] on main "Artículos sucursal Para editar los artículos o cambios generales, ve a “Organiz…" at bounding box center [383, 190] width 545 height 283
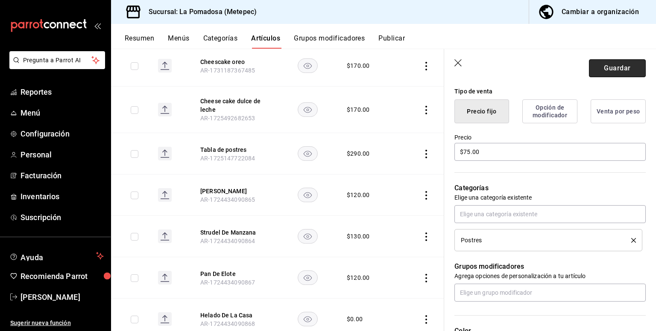
click at [625, 73] on button "Guardar" at bounding box center [617, 68] width 57 height 18
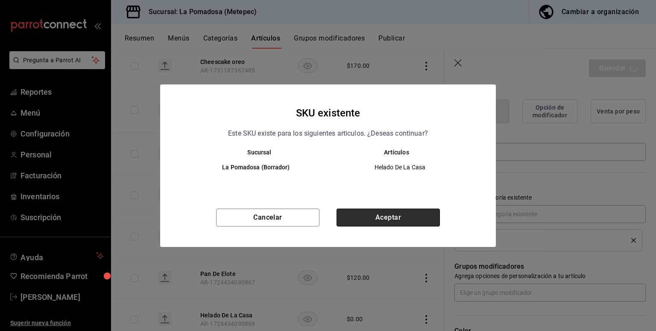
click at [383, 219] on button "Aceptar" at bounding box center [387, 218] width 103 height 18
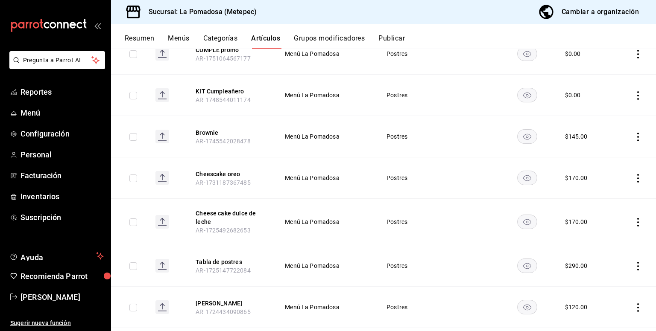
scroll to position [284, 0]
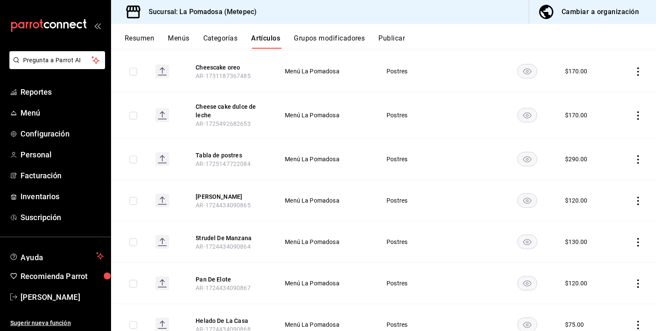
click at [633, 157] on icon "actions" at bounding box center [637, 159] width 9 height 9
click at [601, 219] on li "Eliminar" at bounding box center [597, 214] width 51 height 18
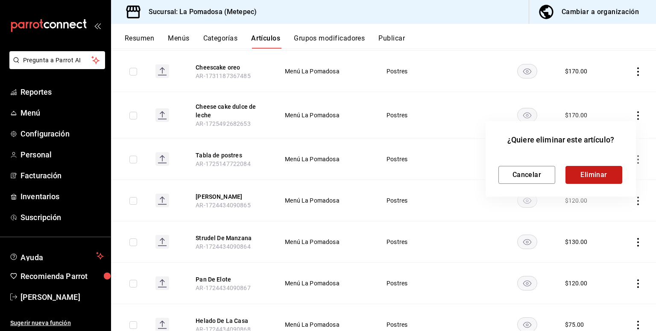
click at [588, 176] on button "Eliminar" at bounding box center [593, 175] width 57 height 18
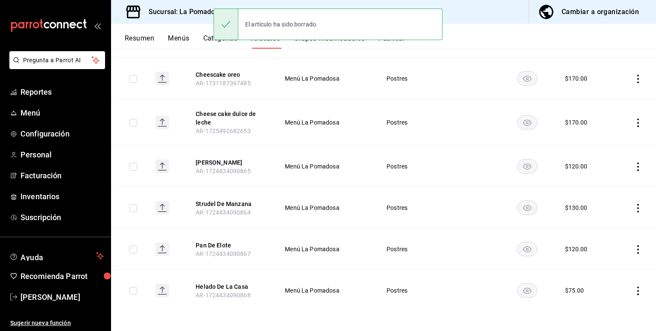
scroll to position [277, 0]
click at [523, 164] on rect "availability-product" at bounding box center [527, 167] width 20 height 14
click at [525, 207] on rect "availability-product" at bounding box center [527, 208] width 20 height 14
click at [633, 250] on icon "actions" at bounding box center [637, 250] width 9 height 9
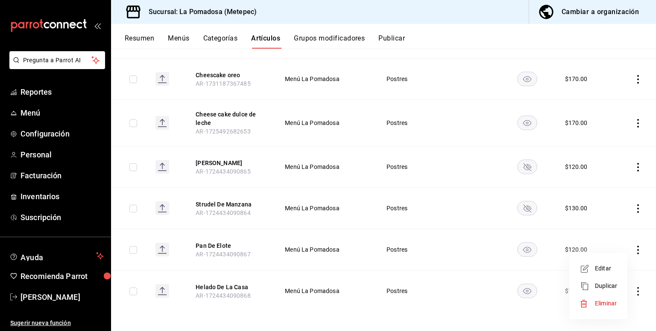
click at [604, 270] on span "Editar" at bounding box center [606, 268] width 22 height 9
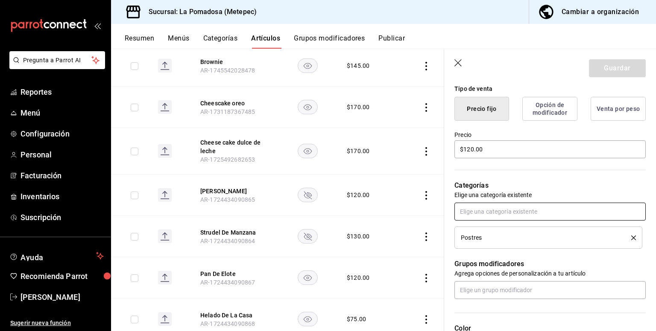
scroll to position [228, 0]
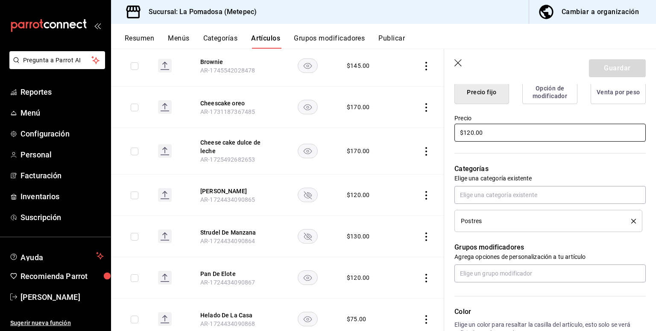
drag, startPoint x: 453, startPoint y: 135, endPoint x: 365, endPoint y: 133, distance: 88.0
click at [369, 134] on main "Artículos sucursal Para editar los artículos o cambios generales, ve a “Organiz…" at bounding box center [383, 190] width 545 height 283
click at [603, 66] on button "Guardar" at bounding box center [617, 68] width 57 height 18
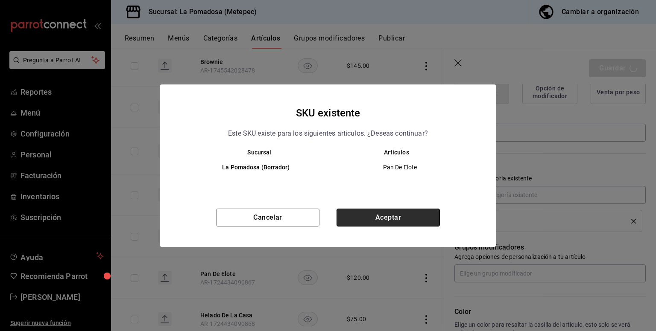
click at [371, 217] on button "Aceptar" at bounding box center [387, 218] width 103 height 18
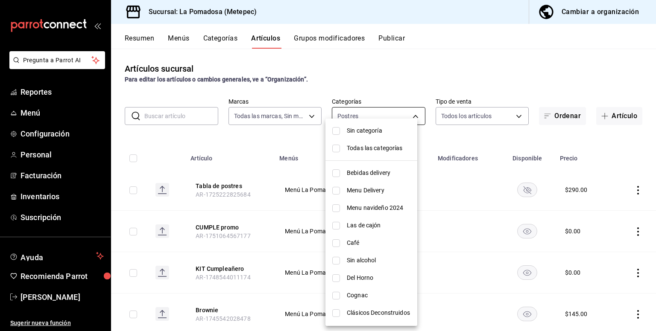
click at [352, 117] on body "Pregunta a Parrot AI Reportes Menú Configuración Personal Facturación Inventari…" at bounding box center [328, 165] width 656 height 331
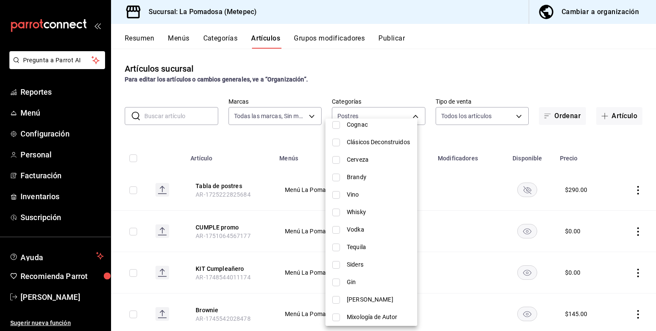
scroll to position [228, 0]
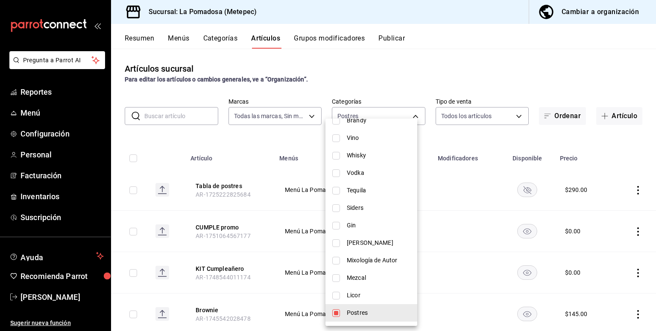
click at [363, 292] on span "Licor" at bounding box center [379, 295] width 64 height 9
click at [366, 309] on span "Postres" at bounding box center [379, 313] width 64 height 9
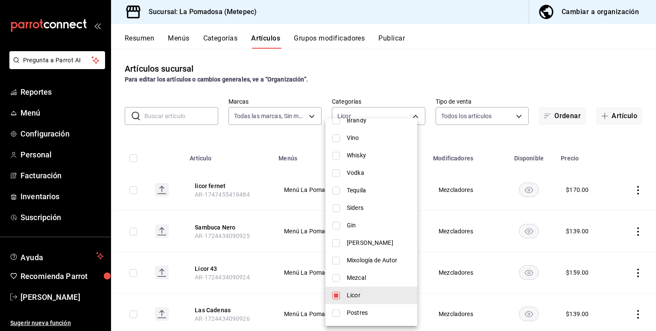
click at [391, 86] on div at bounding box center [328, 165] width 656 height 331
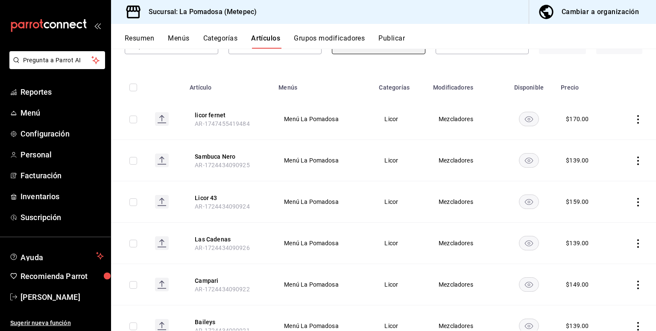
scroll to position [57, 0]
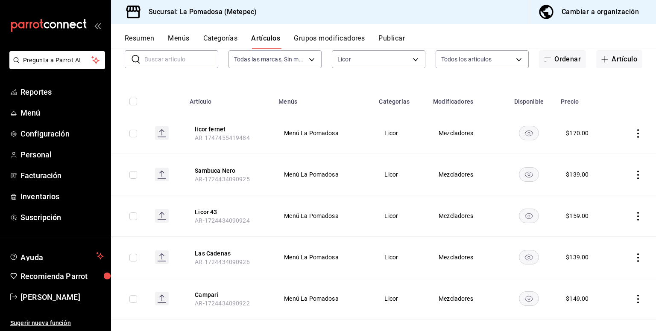
click at [633, 172] on icon "actions" at bounding box center [637, 175] width 9 height 9
click at [603, 194] on span "Editar" at bounding box center [606, 194] width 22 height 9
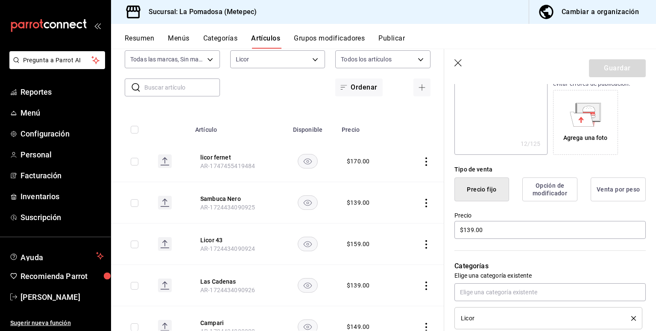
scroll to position [171, 0]
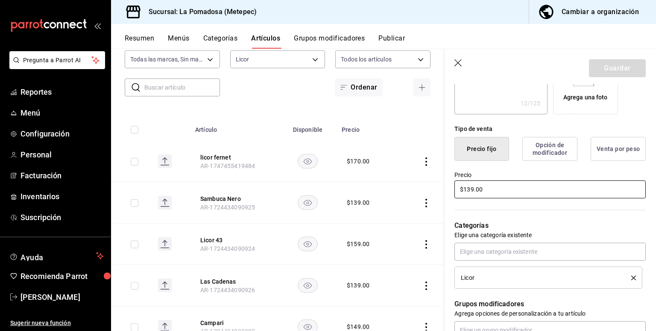
drag, startPoint x: 491, startPoint y: 184, endPoint x: 402, endPoint y: 197, distance: 90.5
click at [402, 197] on main "Artículos sucursal Para editar los artículos o cambios generales, ve a “Organiz…" at bounding box center [383, 190] width 545 height 283
click at [595, 71] on button "Guardar" at bounding box center [617, 68] width 57 height 18
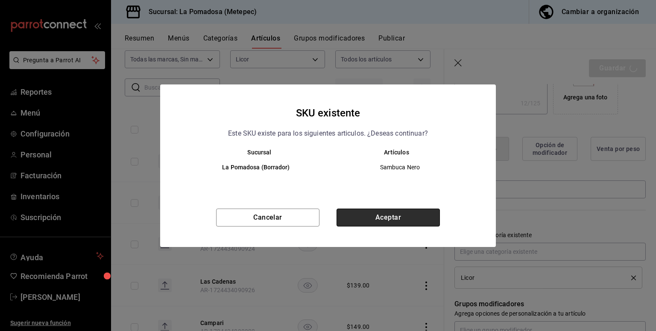
click at [387, 218] on button "Aceptar" at bounding box center [387, 218] width 103 height 18
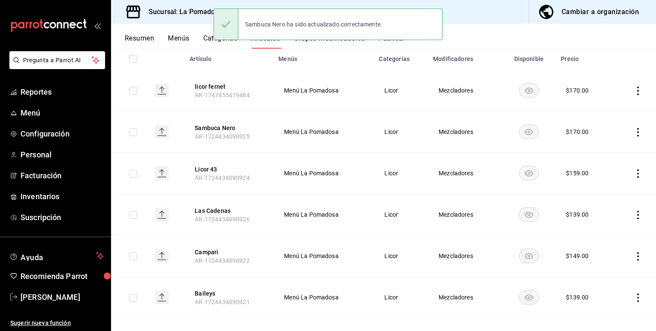
scroll to position [114, 0]
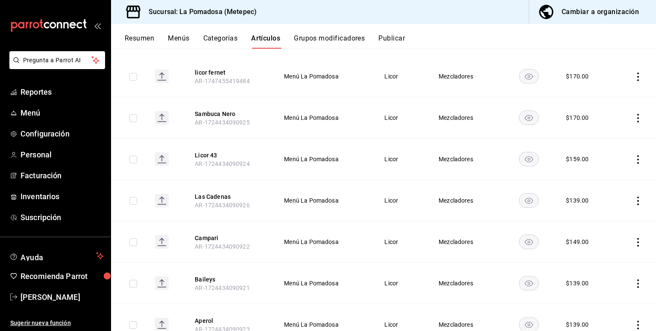
click at [633, 161] on icon "actions" at bounding box center [637, 159] width 9 height 9
click at [610, 178] on span "Editar" at bounding box center [606, 179] width 22 height 9
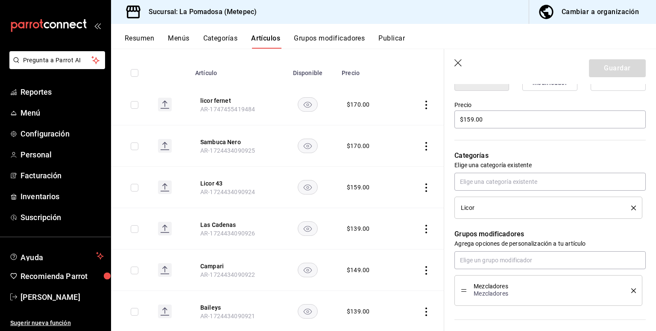
scroll to position [228, 0]
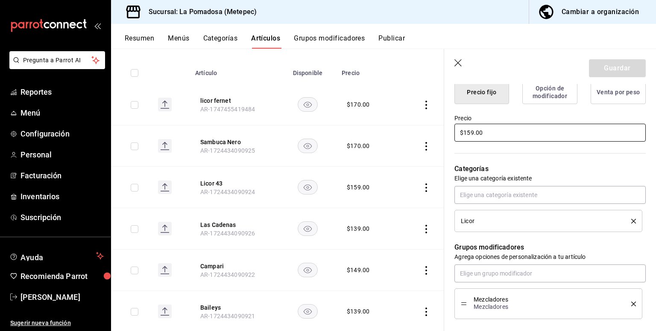
drag, startPoint x: 490, startPoint y: 132, endPoint x: 380, endPoint y: 149, distance: 111.4
click at [395, 147] on main "Artículos sucursal Para editar los artículos o cambios generales, ve a “Organiz…" at bounding box center [383, 190] width 545 height 283
click at [620, 68] on button "Guardar" at bounding box center [617, 68] width 57 height 18
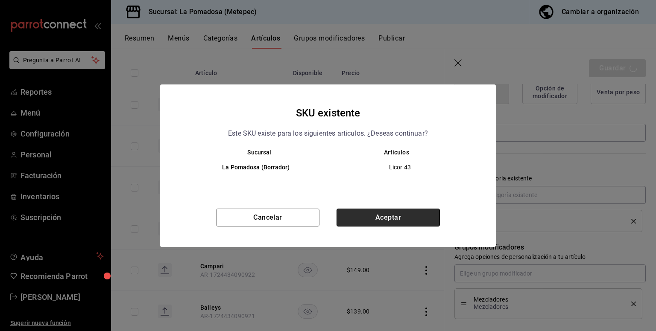
click at [405, 217] on button "Aceptar" at bounding box center [387, 218] width 103 height 18
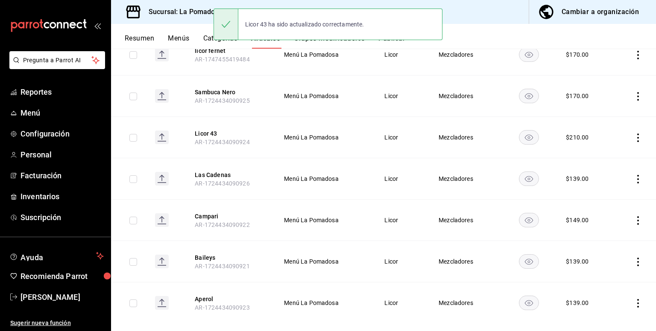
scroll to position [148, 0]
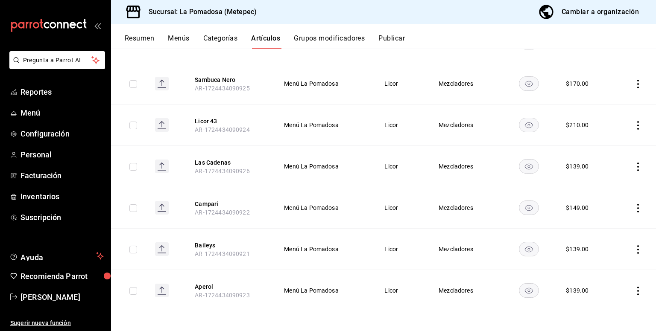
click at [633, 168] on icon "actions" at bounding box center [637, 167] width 9 height 9
click at [610, 193] on li "Editar" at bounding box center [597, 187] width 51 height 18
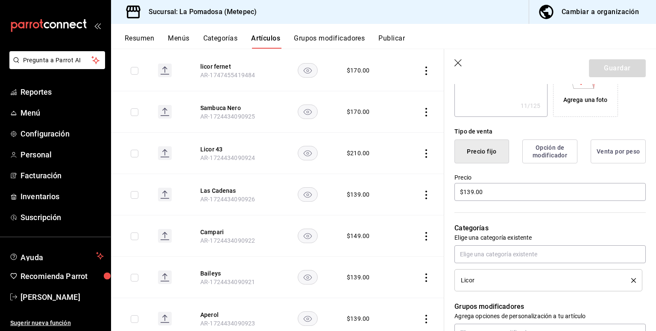
scroll to position [171, 0]
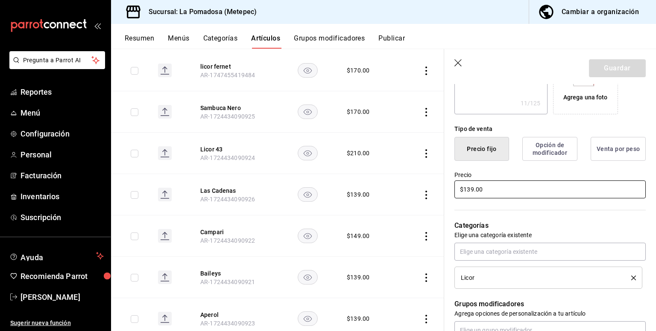
drag, startPoint x: 454, startPoint y: 191, endPoint x: 332, endPoint y: 184, distance: 122.3
click at [367, 202] on main "Artículos sucursal Para editar los artículos o cambios generales, ve a “Organiz…" at bounding box center [383, 190] width 545 height 283
click at [614, 72] on button "Guardar" at bounding box center [617, 68] width 57 height 18
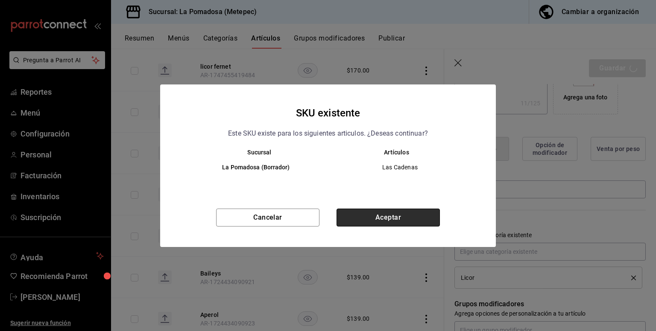
click at [398, 217] on button "Aceptar" at bounding box center [387, 218] width 103 height 18
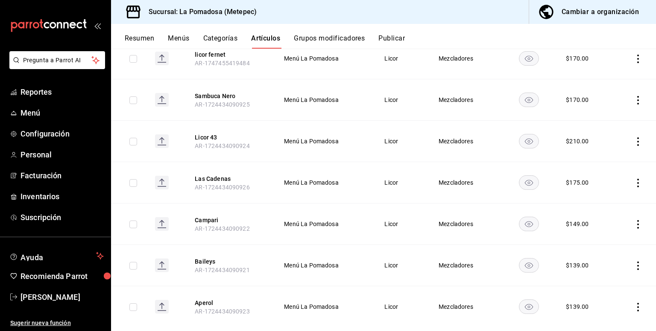
scroll to position [148, 0]
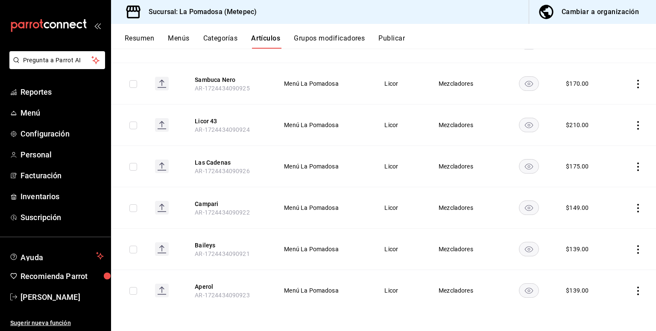
click at [633, 210] on icon "actions" at bounding box center [637, 208] width 9 height 9
click at [603, 231] on span "Editar" at bounding box center [606, 227] width 22 height 9
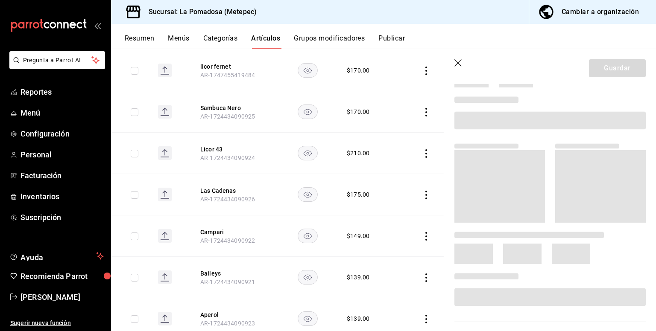
scroll to position [57, 0]
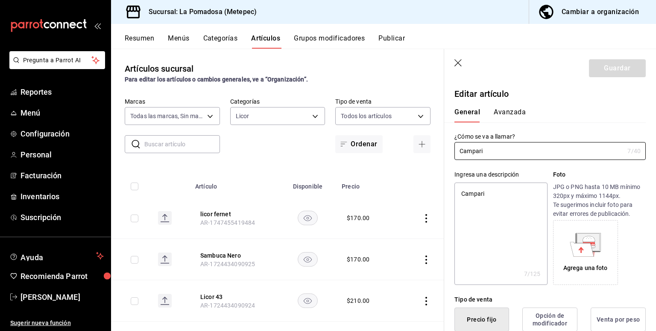
scroll to position [171, 0]
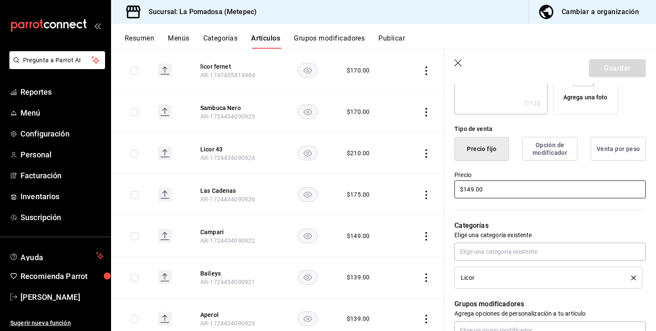
drag, startPoint x: 488, startPoint y: 192, endPoint x: 341, endPoint y: 178, distance: 147.0
click at [371, 191] on main "Artículos sucursal Para editar los artículos o cambios generales, ve a “Organiz…" at bounding box center [383, 190] width 545 height 283
type input "$180.00"
click at [618, 65] on button "Guardar" at bounding box center [617, 68] width 57 height 18
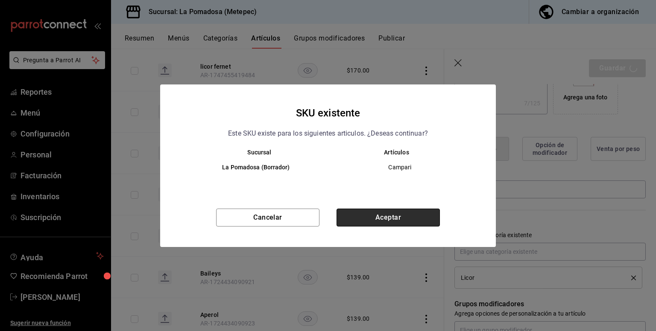
click at [379, 213] on button "Aceptar" at bounding box center [387, 218] width 103 height 18
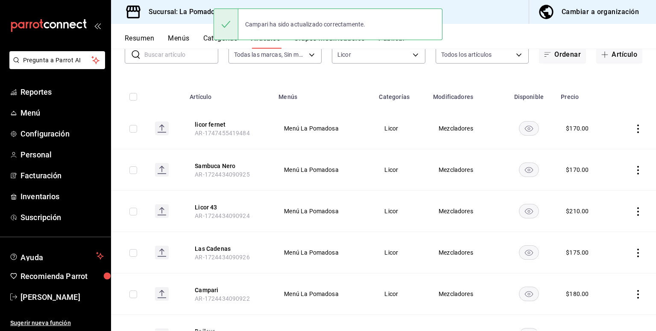
scroll to position [148, 0]
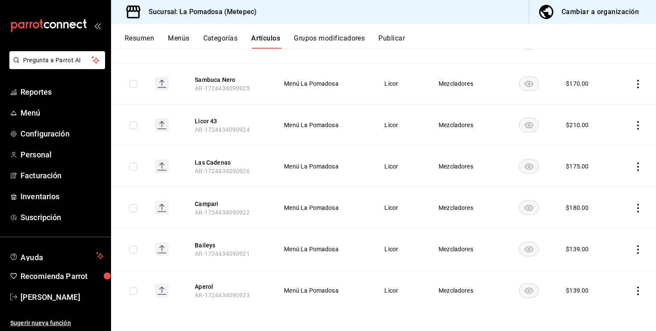
click at [637, 252] on icon "actions" at bounding box center [638, 249] width 2 height 9
click at [601, 268] on span "Editar" at bounding box center [606, 268] width 22 height 9
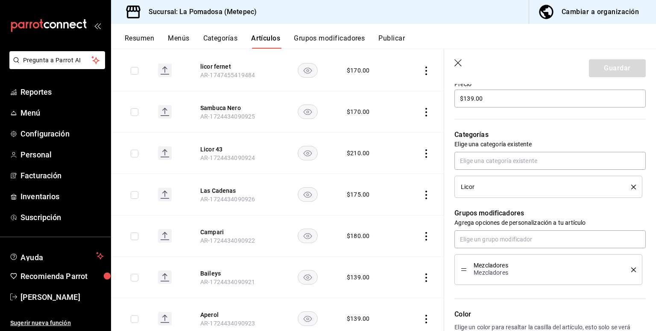
scroll to position [188, 0]
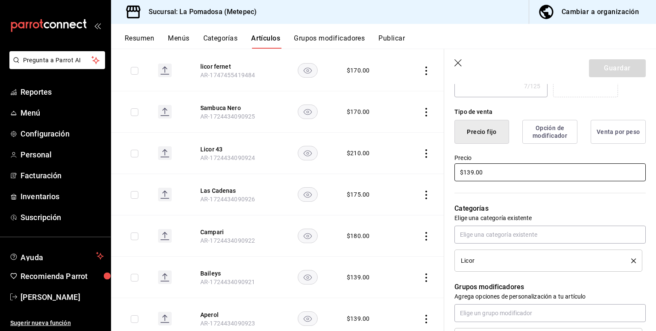
drag, startPoint x: 508, startPoint y: 169, endPoint x: 246, endPoint y: 175, distance: 262.2
click at [273, 180] on main "Artículos sucursal Para editar los artículos o cambios generales, ve a “Organiz…" at bounding box center [383, 190] width 545 height 283
type textarea "x"
type input "$1.00"
type textarea "x"
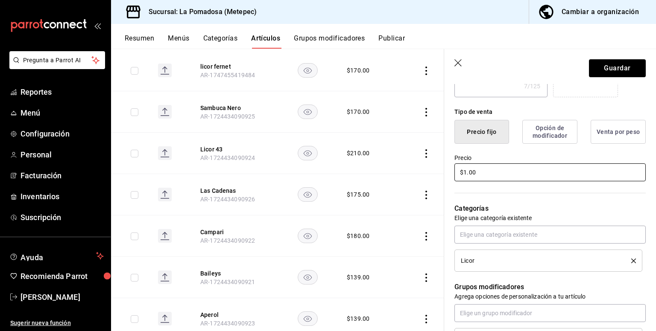
type input "$19.00"
type textarea "x"
type input "$197.00"
click at [599, 70] on button "Guardar" at bounding box center [617, 68] width 57 height 18
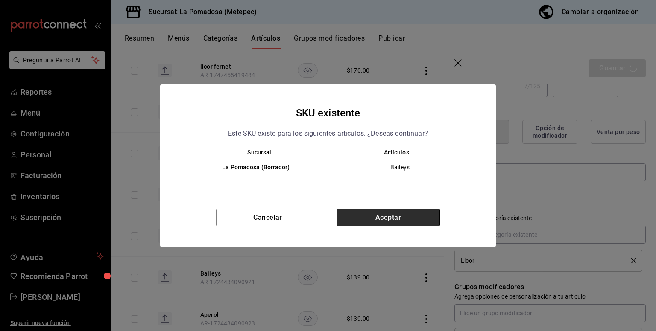
click at [401, 225] on button "Aceptar" at bounding box center [387, 218] width 103 height 18
type textarea "x"
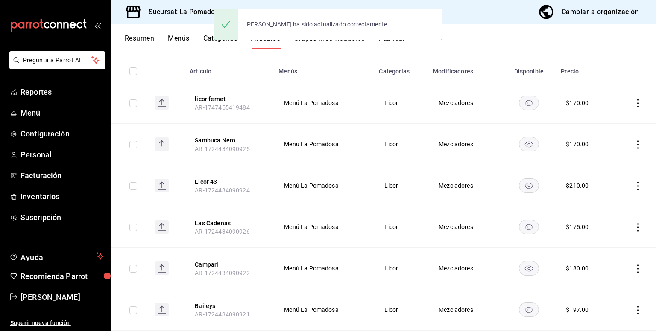
scroll to position [148, 0]
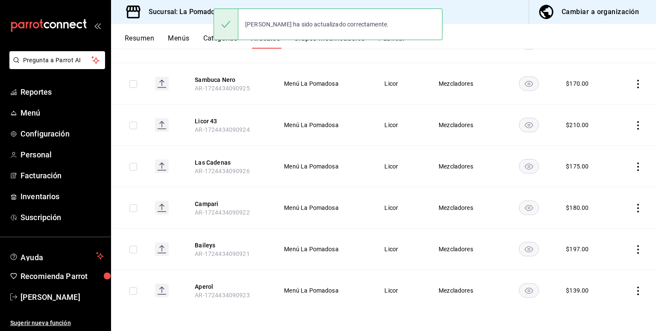
click at [630, 295] on td at bounding box center [634, 290] width 43 height 41
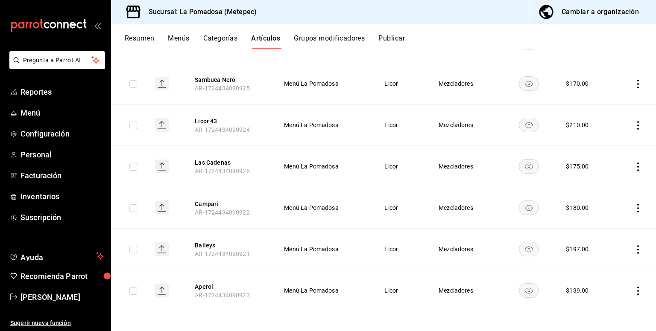
click at [632, 295] on td at bounding box center [634, 290] width 43 height 41
click at [633, 291] on icon "actions" at bounding box center [637, 291] width 9 height 9
click at [599, 280] on li "Editar" at bounding box center [597, 274] width 51 height 18
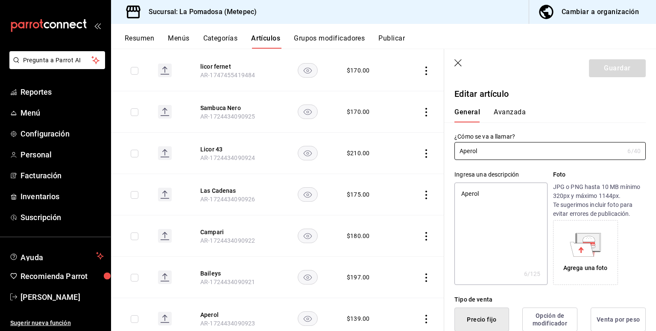
type textarea "x"
type input "$139.00"
radio input "false"
radio input "true"
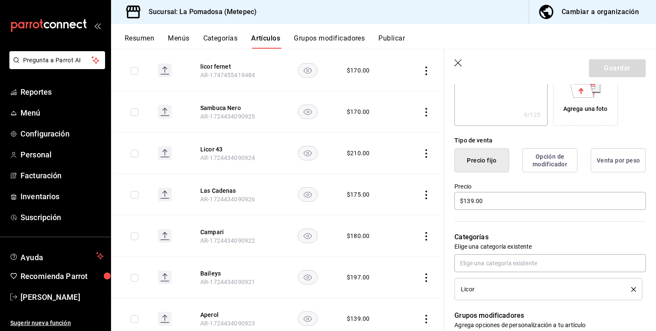
scroll to position [228, 0]
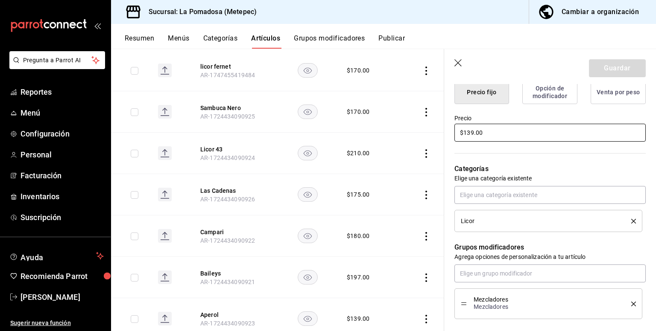
drag, startPoint x: 383, startPoint y: 141, endPoint x: 348, endPoint y: 143, distance: 34.6
click at [368, 141] on main "Artículos sucursal Para editar los artículos o cambios generales, ve a “Organiz…" at bounding box center [383, 190] width 545 height 283
type textarea "x"
type input "$1.00"
type textarea "x"
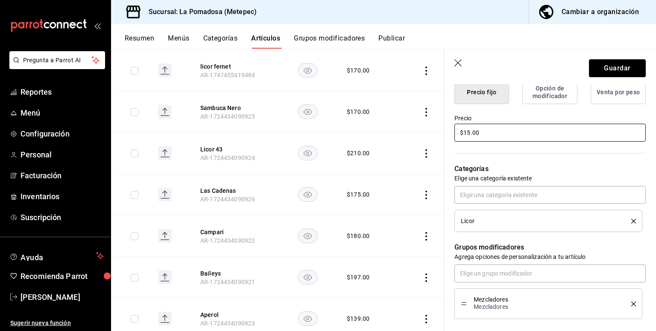
type input "$157.00"
type textarea "x"
type input "$157.00"
click at [599, 66] on button "Guardar" at bounding box center [617, 68] width 57 height 18
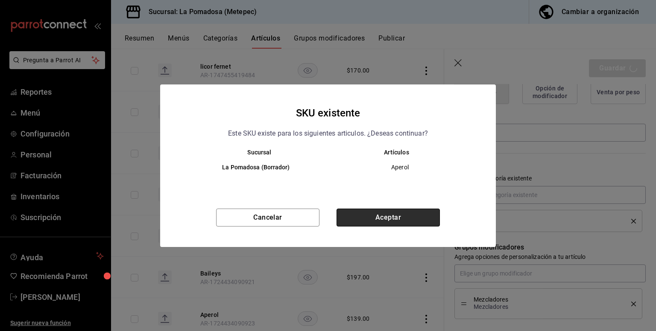
click at [402, 214] on button "Aceptar" at bounding box center [387, 218] width 103 height 18
type textarea "x"
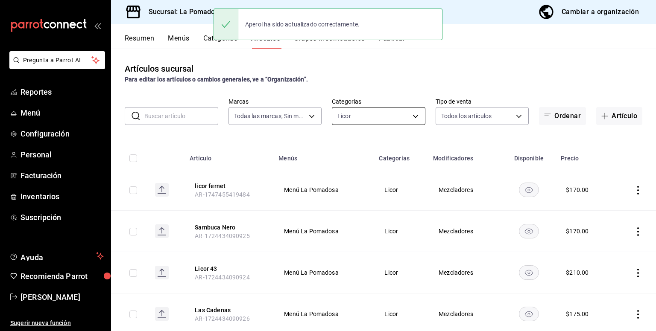
click at [368, 113] on body "Pregunta a Parrot AI Reportes Menú Configuración Personal Facturación Inventari…" at bounding box center [328, 165] width 656 height 331
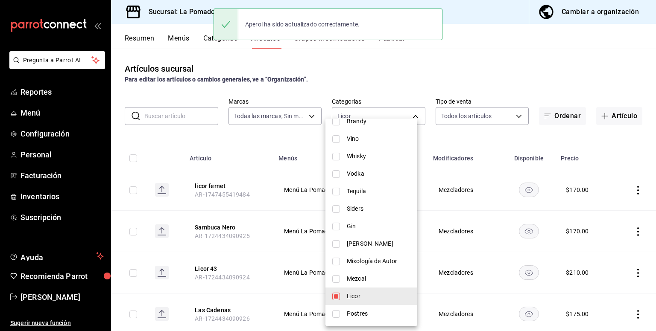
scroll to position [349, 0]
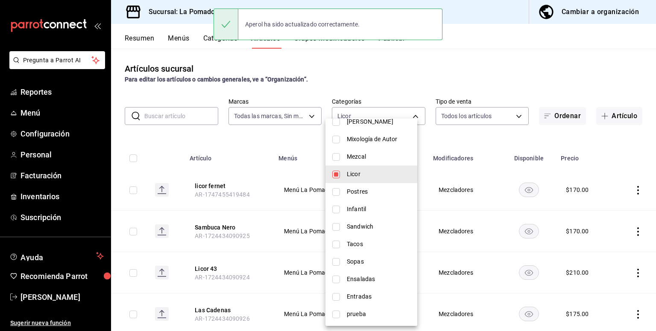
click at [336, 160] on input "checkbox" at bounding box center [336, 157] width 8 height 8
checkbox input "true"
type input "cf142e99-bd8b-4c21-be74-9e55ec7584ec,8eee8ce2-1471-4acc-b642-bbb2d3153ff6"
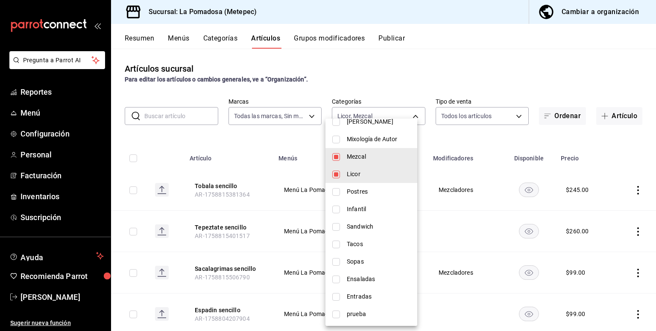
click at [339, 176] on input "checkbox" at bounding box center [336, 175] width 8 height 8
checkbox input "false"
type input "8eee8ce2-1471-4acc-b642-bbb2d3153ff6"
click at [415, 93] on div at bounding box center [328, 165] width 656 height 331
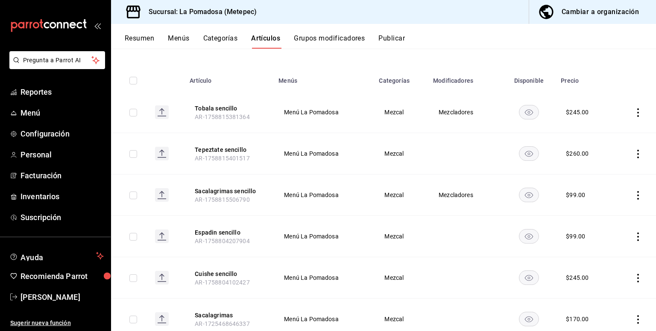
scroll to position [114, 0]
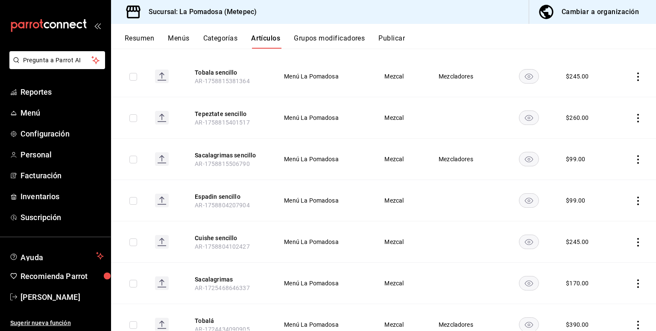
click at [627, 82] on td at bounding box center [634, 76] width 43 height 41
click at [632, 83] on td at bounding box center [634, 76] width 43 height 41
click at [633, 81] on td at bounding box center [634, 76] width 43 height 41
click at [632, 81] on td at bounding box center [634, 76] width 43 height 41
click at [629, 81] on td at bounding box center [634, 76] width 43 height 41
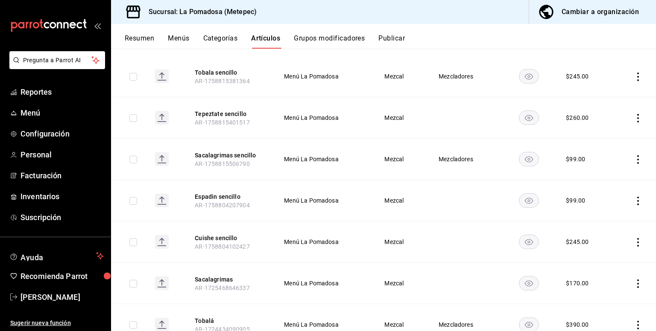
click at [633, 78] on icon "actions" at bounding box center [637, 77] width 9 height 9
click at [609, 93] on span "Editar" at bounding box center [606, 96] width 22 height 9
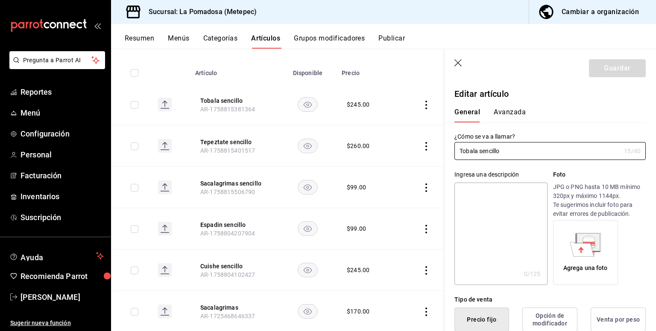
type input "$245.00"
radio input "false"
radio input "true"
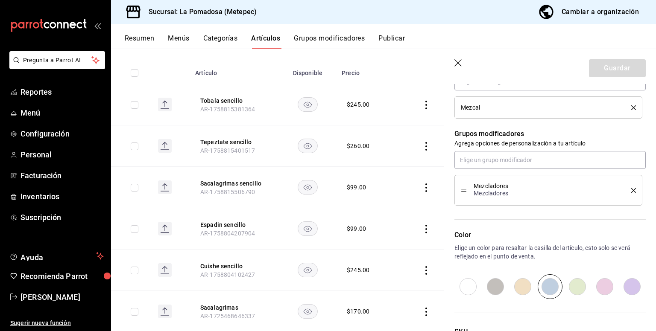
scroll to position [341, 0]
click at [630, 191] on li "Mezcladores Mezcladores" at bounding box center [548, 190] width 188 height 31
click at [631, 190] on icon "delete" at bounding box center [633, 190] width 5 height 5
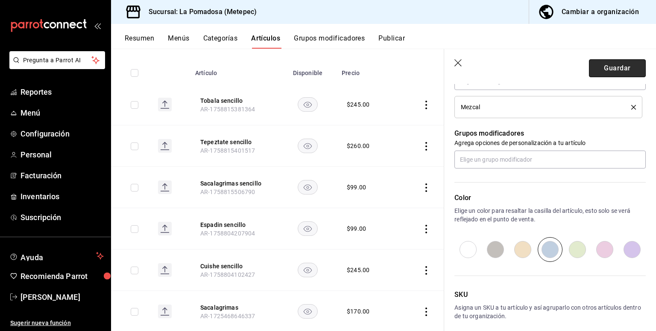
click at [601, 70] on button "Guardar" at bounding box center [617, 68] width 57 height 18
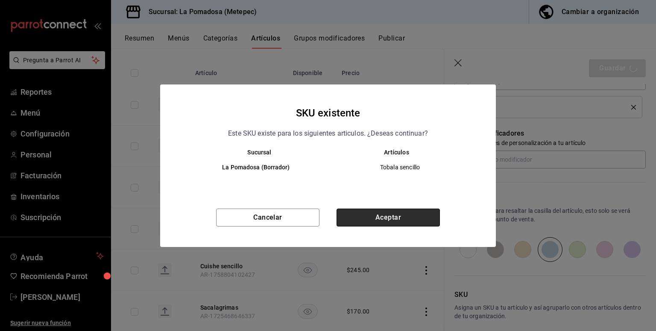
click at [408, 218] on button "Aceptar" at bounding box center [387, 218] width 103 height 18
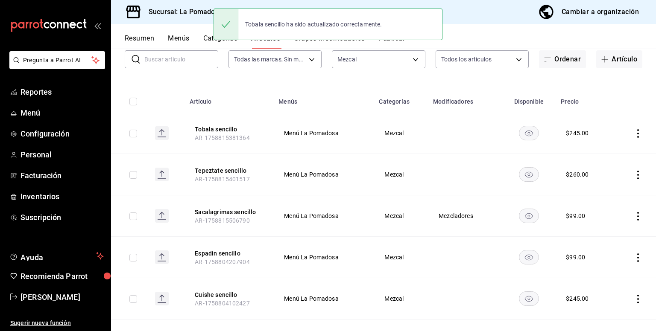
scroll to position [114, 0]
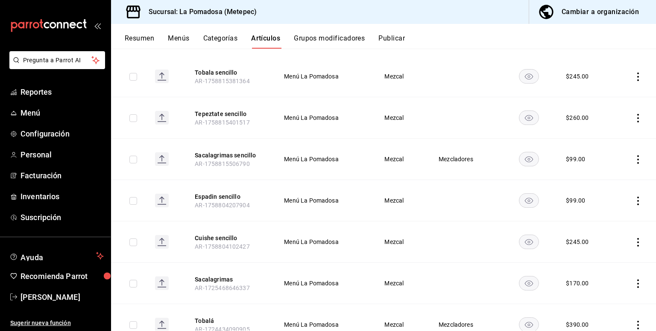
click at [633, 160] on icon "actions" at bounding box center [637, 159] width 9 height 9
click at [600, 179] on span "Editar" at bounding box center [606, 179] width 22 height 9
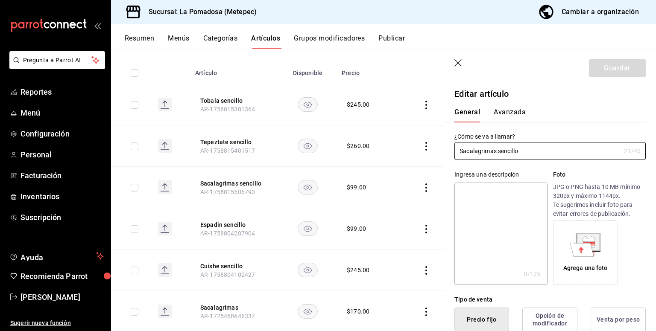
type input "$99.00"
radio input "false"
radio input "true"
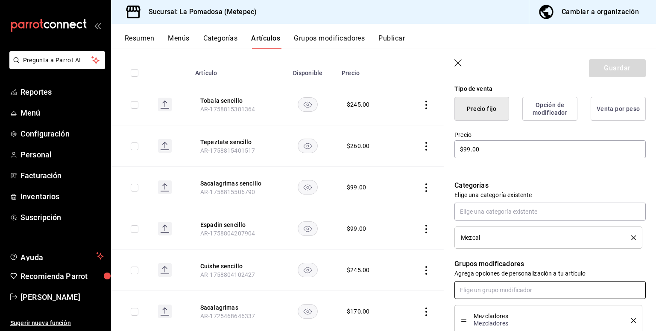
scroll to position [228, 0]
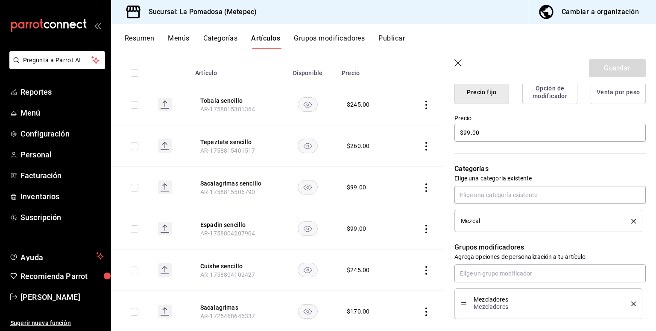
click at [631, 303] on icon "delete" at bounding box center [633, 304] width 5 height 5
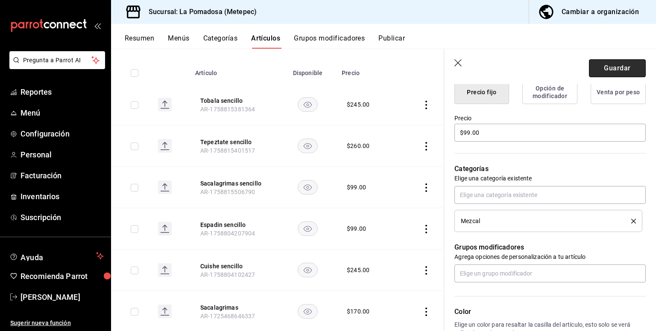
click at [616, 68] on button "Guardar" at bounding box center [617, 68] width 57 height 18
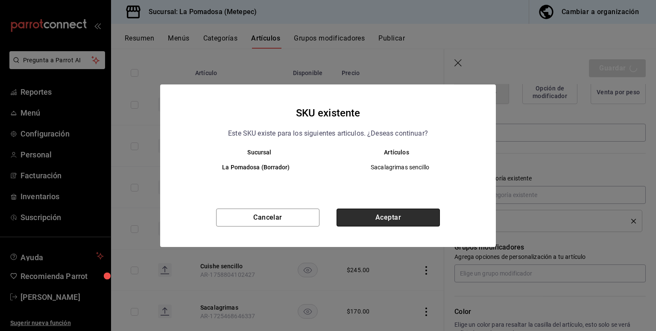
click at [403, 219] on button "Aceptar" at bounding box center [387, 218] width 103 height 18
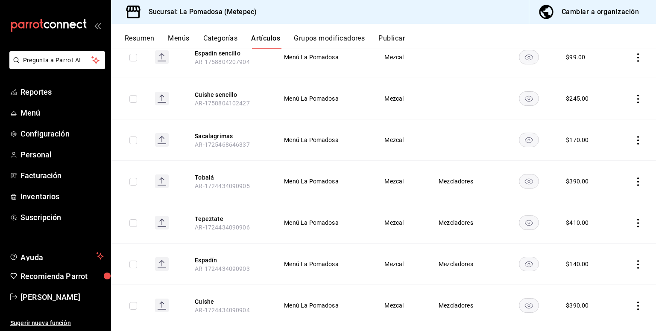
scroll to position [271, 0]
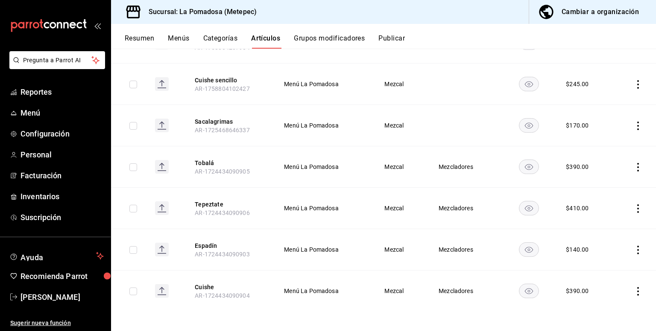
click at [627, 167] on td at bounding box center [634, 166] width 43 height 41
click at [633, 167] on icon "actions" at bounding box center [637, 167] width 9 height 9
click at [605, 189] on span "Editar" at bounding box center [606, 186] width 22 height 9
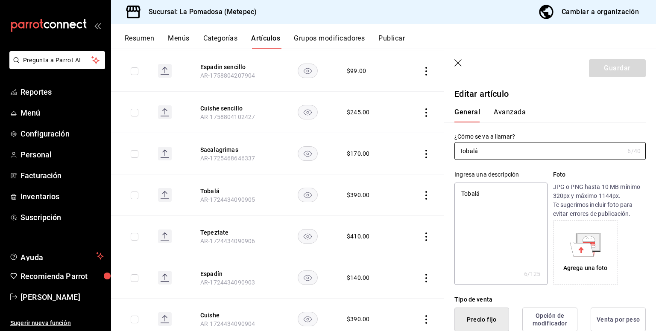
type textarea "x"
type input "$390.00"
radio input "false"
radio input "true"
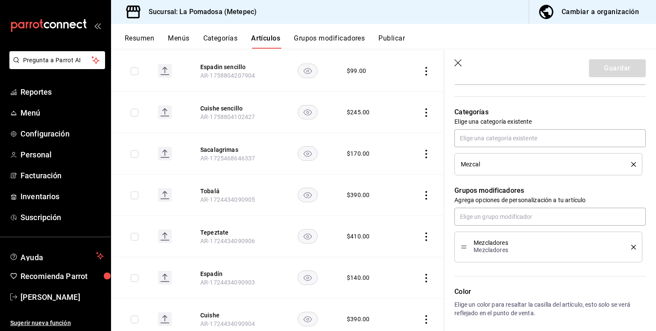
scroll to position [228, 0]
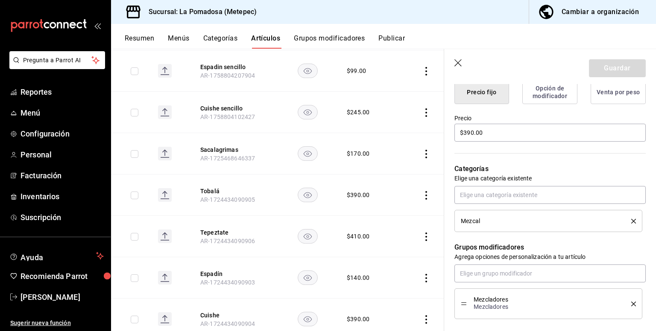
click at [631, 302] on icon "delete" at bounding box center [633, 304] width 5 height 5
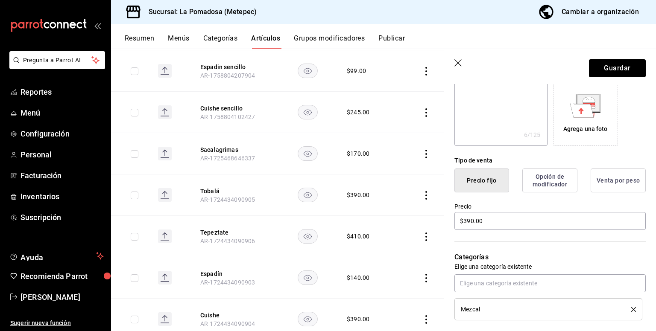
scroll to position [114, 0]
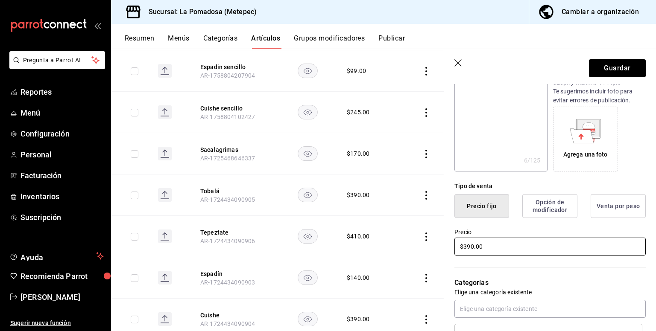
drag, startPoint x: 506, startPoint y: 245, endPoint x: 306, endPoint y: 241, distance: 199.4
click at [311, 242] on main "Artículos sucursal Para editar los artículos o cambios generales, ve a “Organiz…" at bounding box center [383, 190] width 545 height 283
type textarea "x"
type input "$4.00"
type textarea "x"
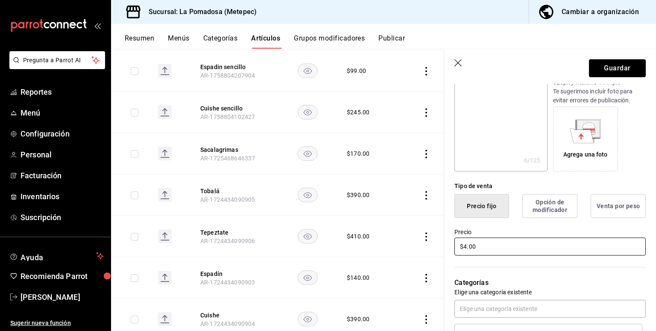
type input "$43.00"
type textarea "x"
type input "$439.00"
click at [598, 76] on button "Guardar" at bounding box center [617, 68] width 57 height 18
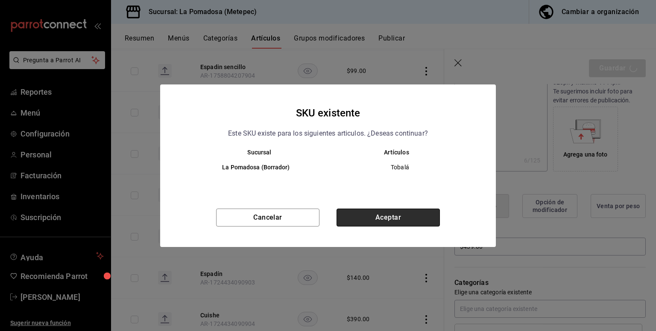
click at [388, 219] on button "Aceptar" at bounding box center [387, 218] width 103 height 18
type textarea "x"
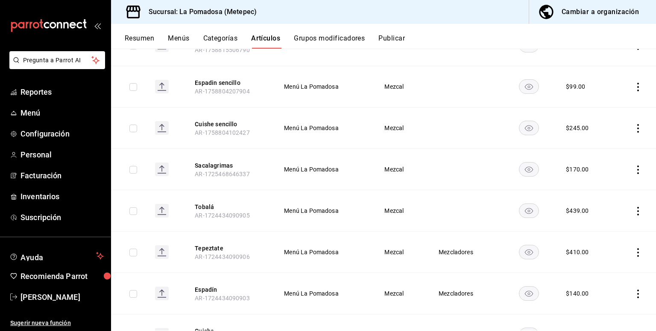
scroll to position [271, 0]
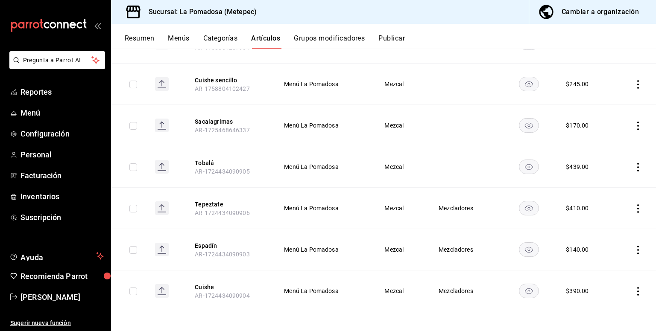
click at [637, 208] on icon "actions" at bounding box center [638, 208] width 2 height 9
click at [598, 231] on span "Editar" at bounding box center [606, 227] width 22 height 9
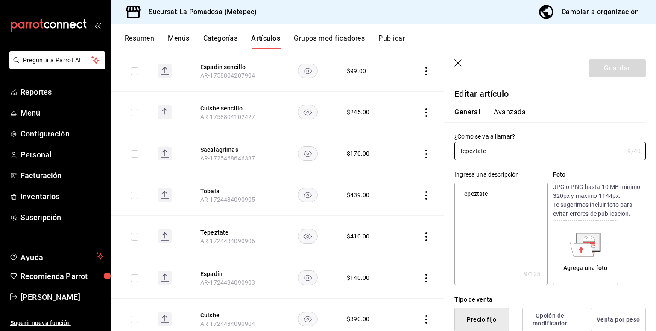
type textarea "x"
type input "$410.00"
radio input "false"
radio input "true"
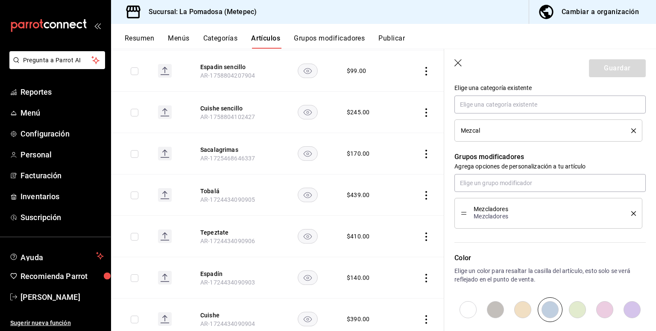
scroll to position [302, 0]
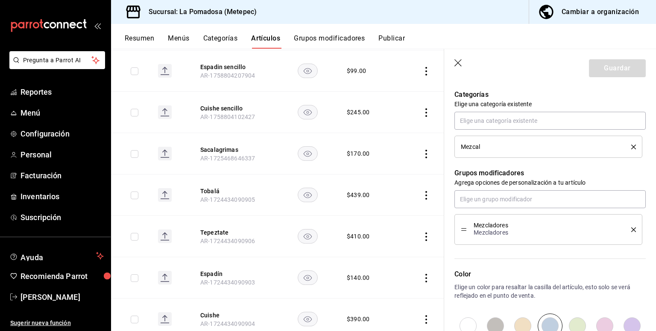
click at [627, 233] on div "Mezcladores Mezcladores" at bounding box center [548, 230] width 175 height 18
click at [631, 230] on icon "delete" at bounding box center [633, 230] width 5 height 5
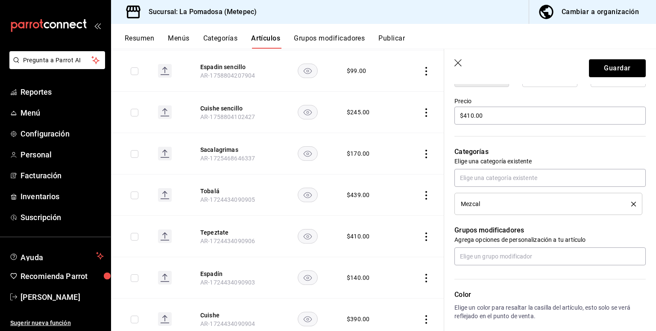
scroll to position [188, 0]
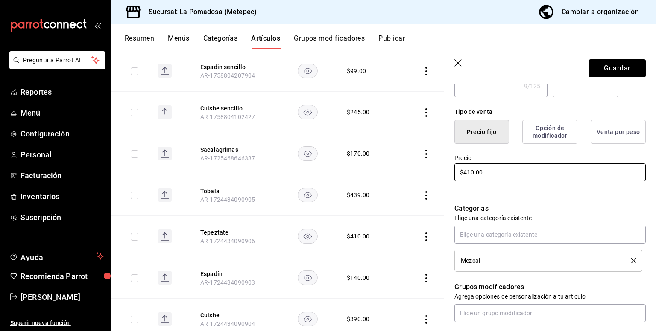
drag, startPoint x: 472, startPoint y: 173, endPoint x: 408, endPoint y: 163, distance: 64.8
click at [413, 166] on main "Artículos sucursal Para editar los artículos o cambios generales, ve a “Organiz…" at bounding box center [383, 190] width 545 height 283
type textarea "x"
type input "$1.00"
type textarea "x"
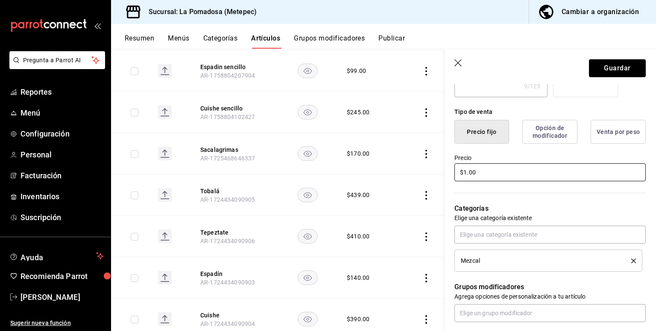
type input "$16.00"
type textarea "x"
type input "$162.00"
type textarea "x"
type input "$16.00"
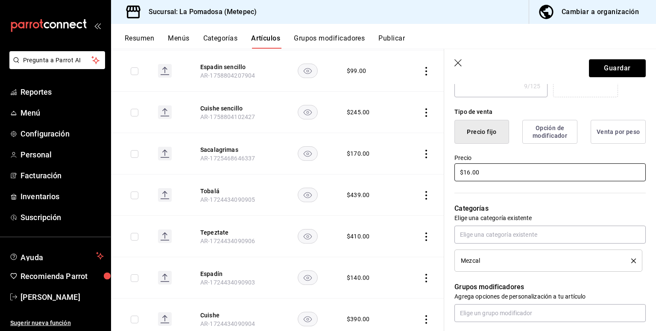
type textarea "x"
type input "$1.00"
type textarea "x"
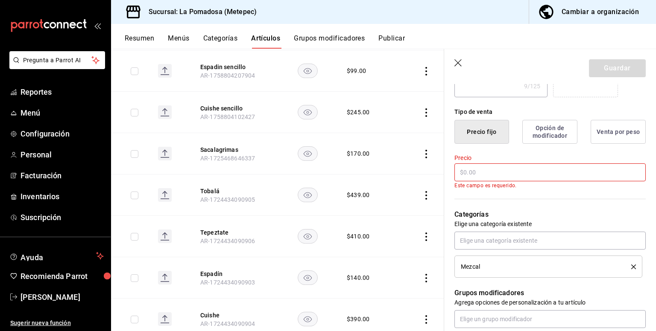
type input "$4.00"
type textarea "x"
type input "$46.00"
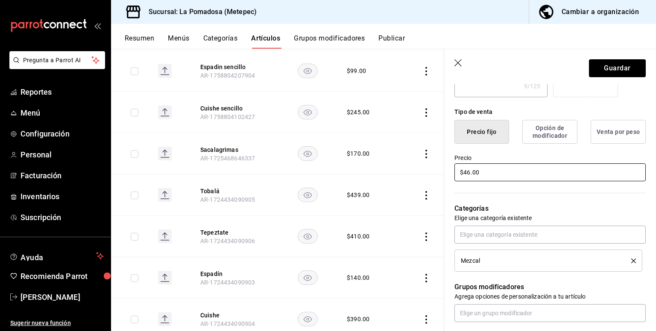
type textarea "x"
type input "$462.00"
click at [620, 69] on button "Guardar" at bounding box center [617, 68] width 57 height 18
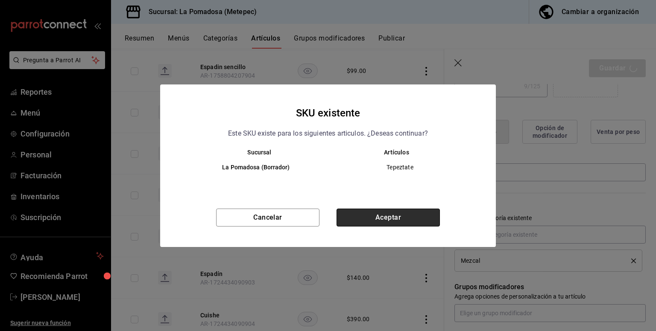
click at [382, 211] on button "Aceptar" at bounding box center [387, 218] width 103 height 18
type textarea "x"
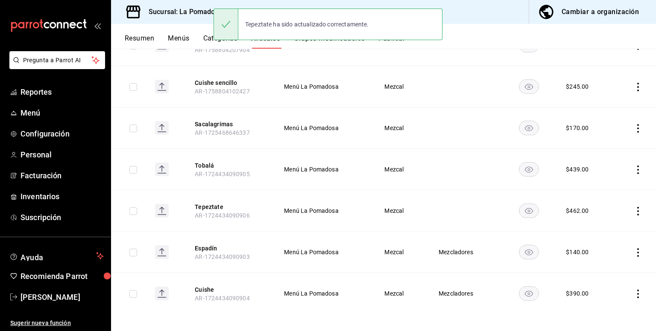
scroll to position [271, 0]
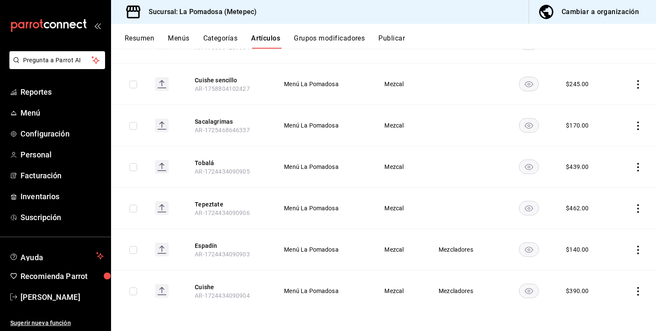
click at [642, 248] on td at bounding box center [634, 249] width 43 height 41
click at [633, 250] on icon "actions" at bounding box center [637, 250] width 9 height 9
click at [614, 265] on span "Editar" at bounding box center [606, 268] width 22 height 9
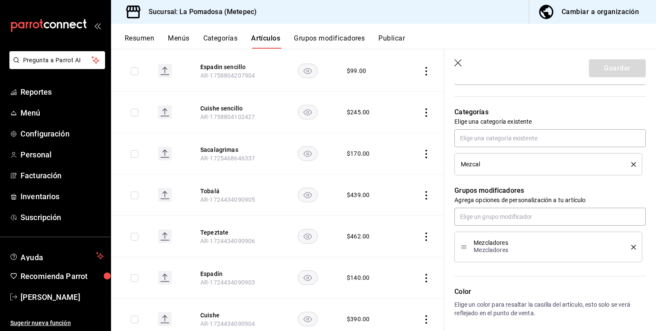
scroll to position [228, 0]
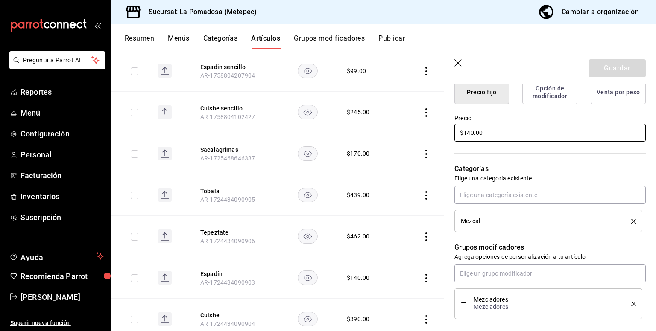
drag, startPoint x: 485, startPoint y: 131, endPoint x: 443, endPoint y: 137, distance: 43.0
click at [443, 137] on main "Artículos sucursal Para editar los artículos o cambios generales, ve a “Organiz…" at bounding box center [383, 190] width 545 height 283
type textarea "x"
type input "$1.00"
type textarea "x"
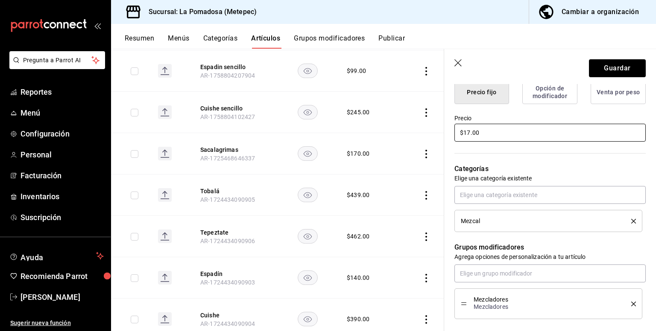
type input "$175.00"
type textarea "x"
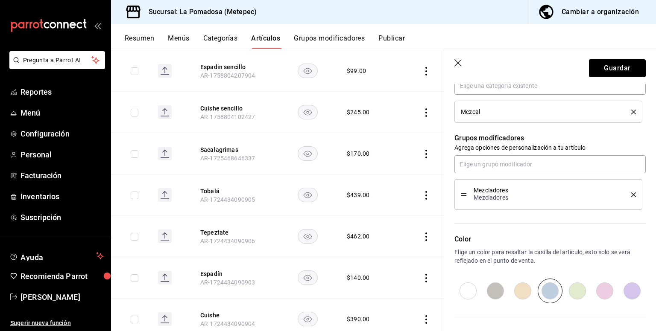
scroll to position [341, 0]
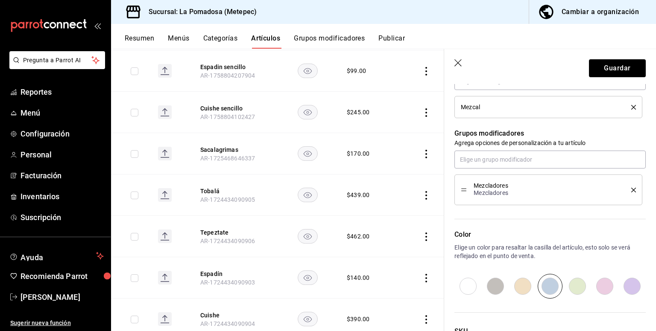
type input "$175.00"
drag, startPoint x: 625, startPoint y: 190, endPoint x: 621, endPoint y: 184, distance: 6.7
click at [631, 190] on icon "delete" at bounding box center [633, 190] width 5 height 5
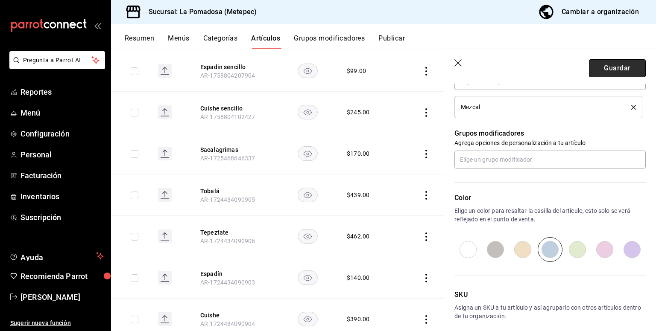
click at [600, 71] on button "Guardar" at bounding box center [617, 68] width 57 height 18
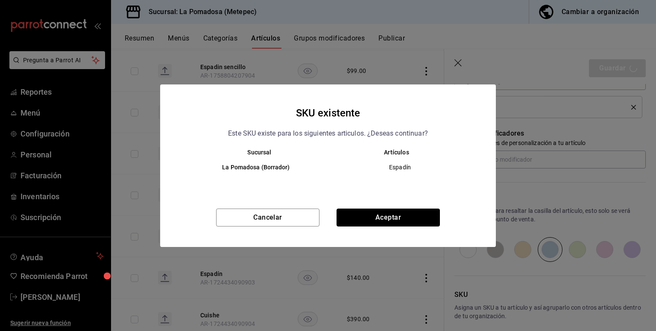
click at [418, 220] on button "Aceptar" at bounding box center [387, 218] width 103 height 18
type textarea "x"
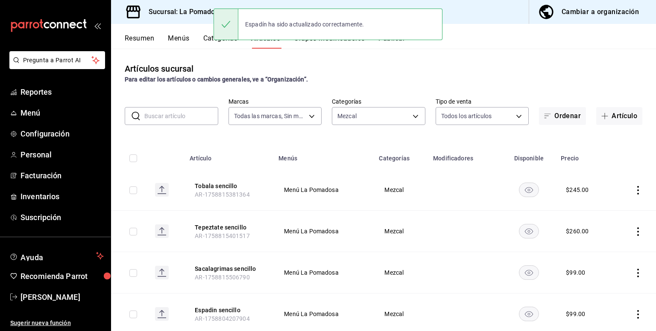
scroll to position [271, 0]
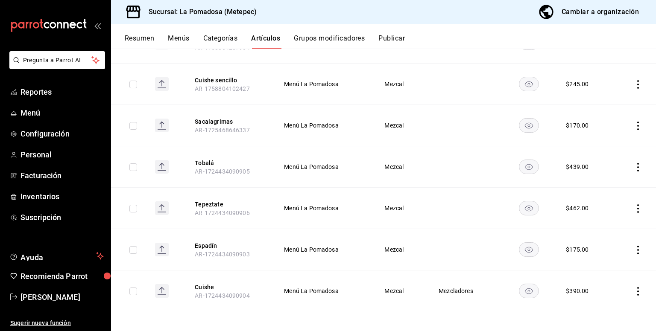
click at [633, 289] on icon "actions" at bounding box center [637, 291] width 9 height 9
drag, startPoint x: 601, startPoint y: 277, endPoint x: 601, endPoint y: 263, distance: 14.5
click at [601, 277] on span "Editar" at bounding box center [606, 273] width 22 height 9
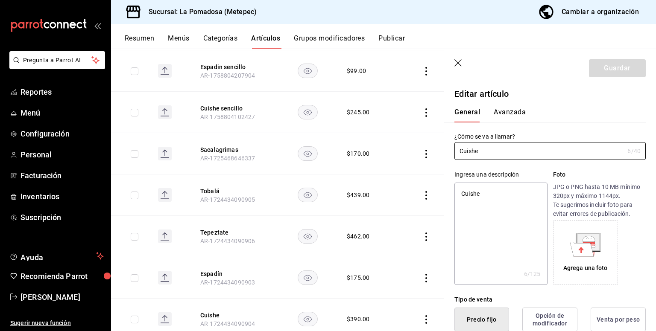
type textarea "x"
type input "$390.00"
radio input "false"
radio input "true"
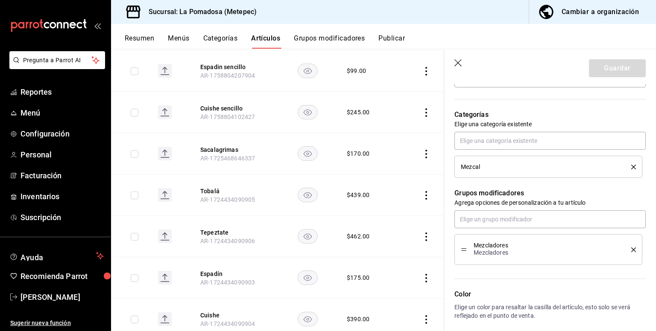
click at [631, 249] on icon "delete" at bounding box center [633, 250] width 5 height 5
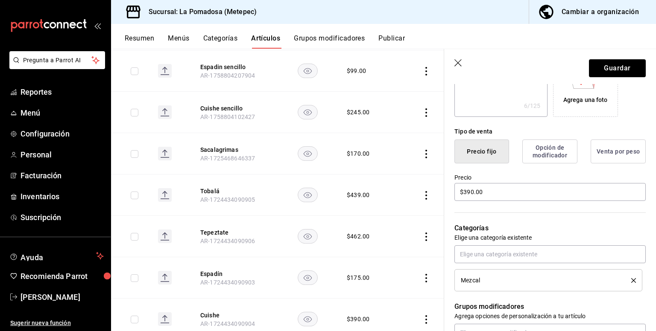
scroll to position [300, 0]
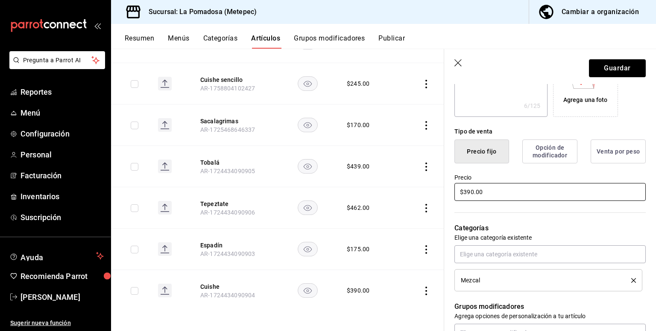
drag, startPoint x: 496, startPoint y: 191, endPoint x: 391, endPoint y: 188, distance: 105.9
click at [391, 188] on main "Artículos sucursal Para editar los artículos o cambios generales, ve a “Organiz…" at bounding box center [383, 190] width 545 height 283
type textarea "x"
type input "$4.00"
type textarea "x"
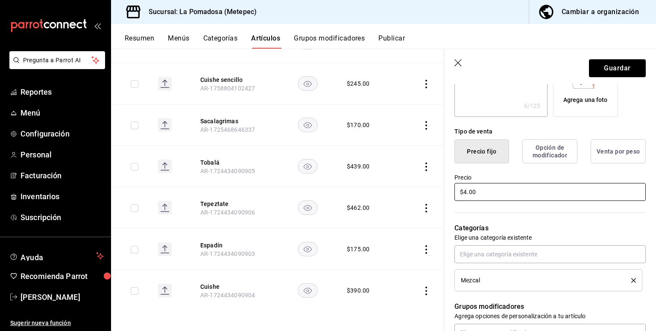
type input "$43.00"
type textarea "x"
type input "$439.00"
click at [611, 66] on button "Guardar" at bounding box center [617, 68] width 57 height 18
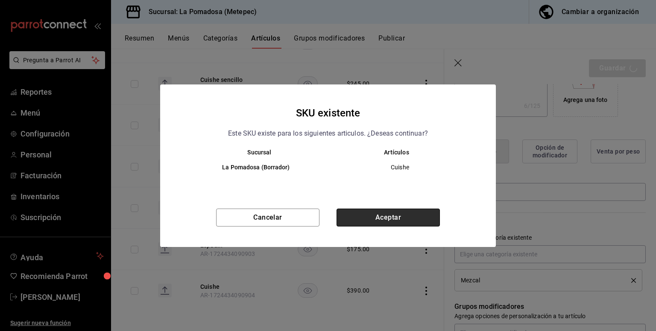
click at [407, 216] on button "Aceptar" at bounding box center [387, 218] width 103 height 18
type textarea "x"
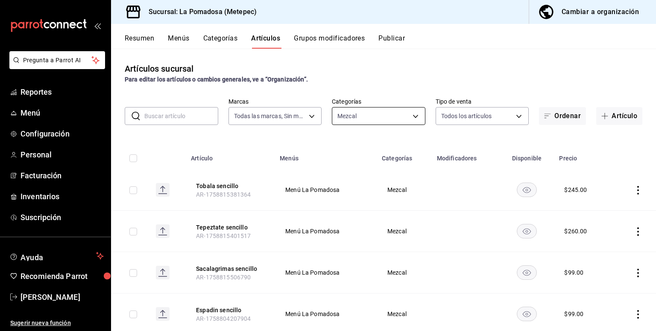
click at [382, 115] on body "Pregunta a Parrot AI Reportes Menú Configuración Personal Facturación Inventari…" at bounding box center [328, 165] width 656 height 331
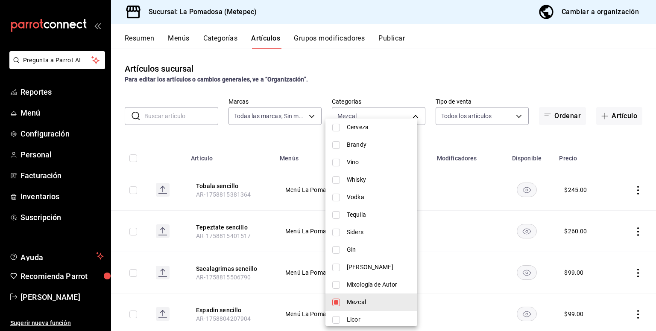
scroll to position [228, 0]
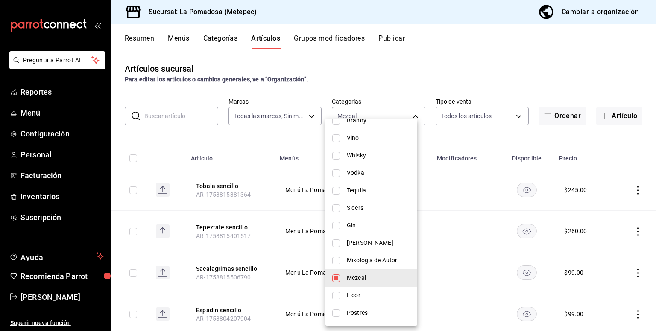
click at [356, 256] on span "Mixología de Autor" at bounding box center [379, 260] width 64 height 9
type input "8eee8ce2-1471-4acc-b642-bbb2d3153ff6,8f07e0a1-5d23-4c71-8f79-280af01fcef2"
checkbox input "true"
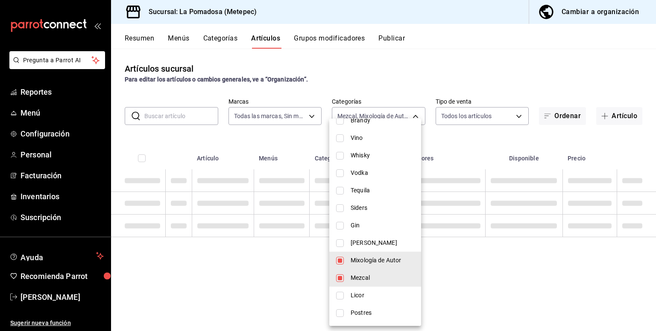
click at [367, 278] on span "Mezcal" at bounding box center [382, 278] width 64 height 9
type input "8f07e0a1-5d23-4c71-8f79-280af01fcef2"
checkbox input "false"
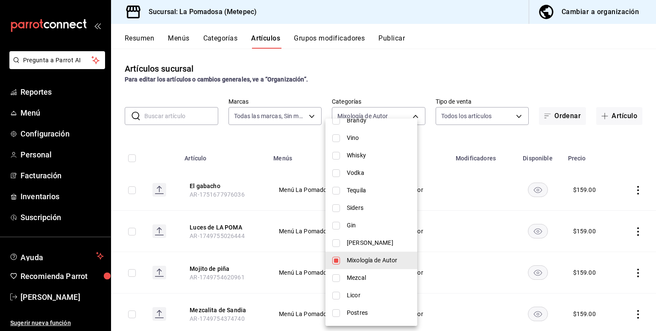
click at [380, 72] on div at bounding box center [328, 165] width 656 height 331
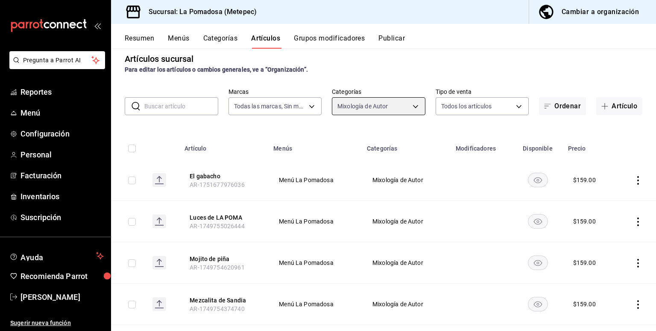
scroll to position [0, 0]
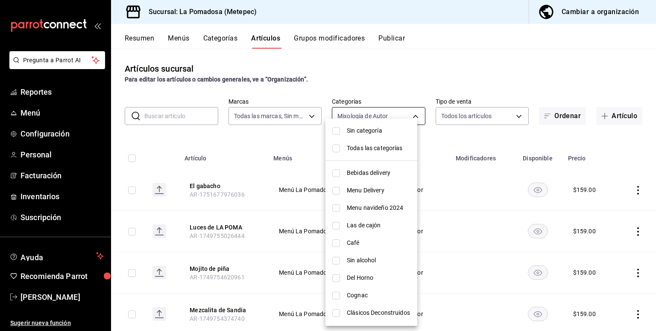
click at [403, 119] on body "Pregunta a Parrot AI Reportes Menú Configuración Personal Facturación Inventari…" at bounding box center [328, 165] width 656 height 331
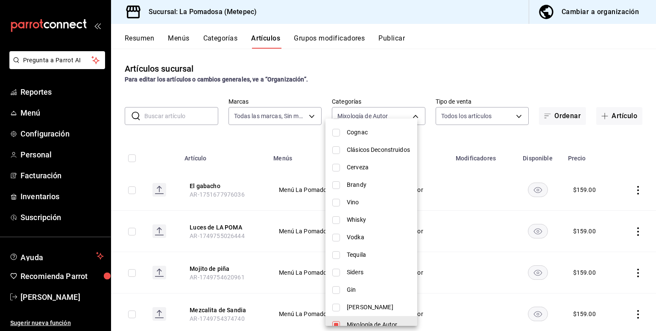
scroll to position [228, 0]
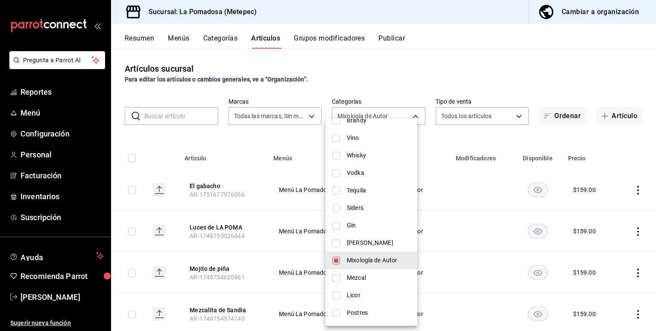
click at [369, 239] on span "[PERSON_NAME]" at bounding box center [379, 243] width 64 height 9
type input "8f07e0a1-5d23-4c71-8f79-280af01fcef2,1fe5e05a-1637-4b87-b217-ee5f3bdf9378"
checkbox input "true"
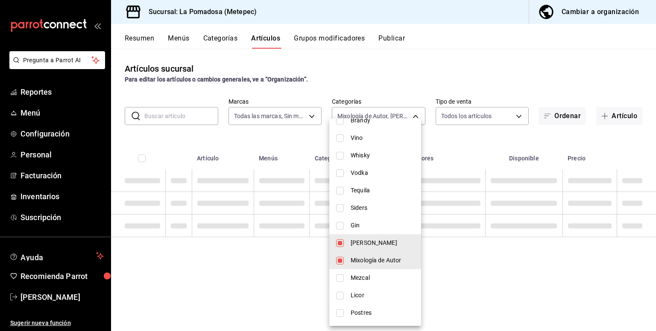
click at [374, 262] on span "Mixología de Autor" at bounding box center [382, 260] width 64 height 9
type input "1fe5e05a-1637-4b87-b217-ee5f3bdf9378"
checkbox input "false"
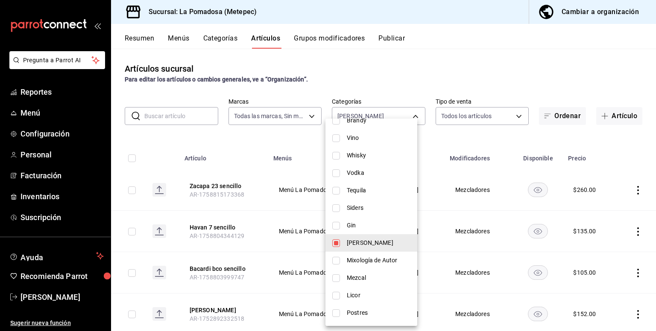
scroll to position [349, 0]
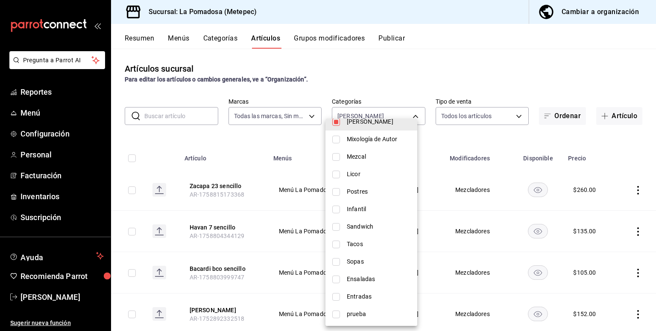
click at [467, 139] on div at bounding box center [328, 165] width 656 height 331
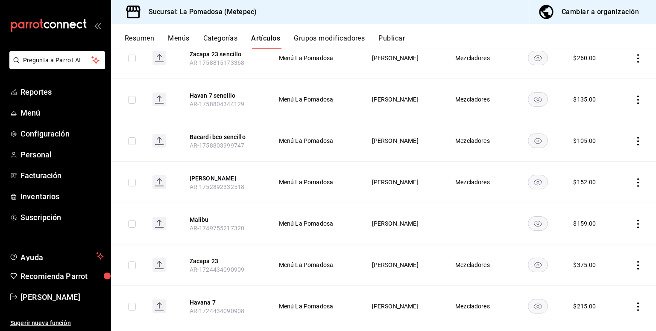
scroll to position [189, 0]
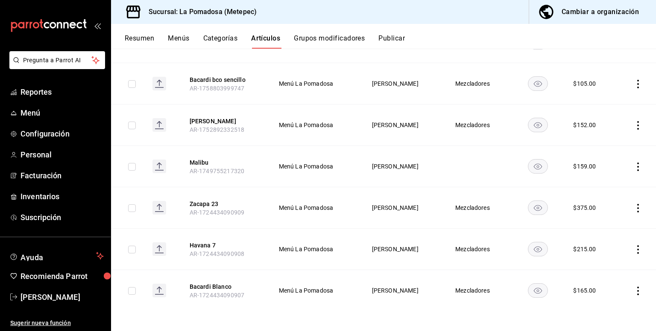
click at [633, 168] on icon "actions" at bounding box center [637, 167] width 9 height 9
click at [606, 191] on li "Editar" at bounding box center [597, 187] width 51 height 18
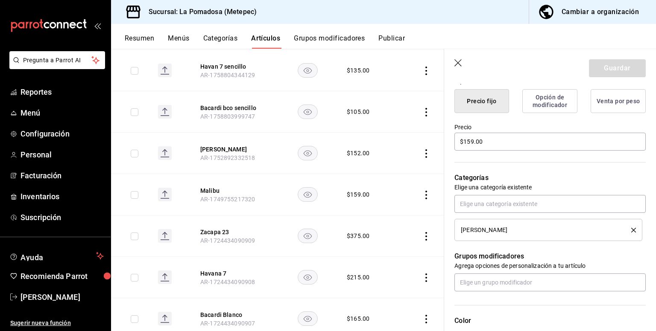
scroll to position [228, 0]
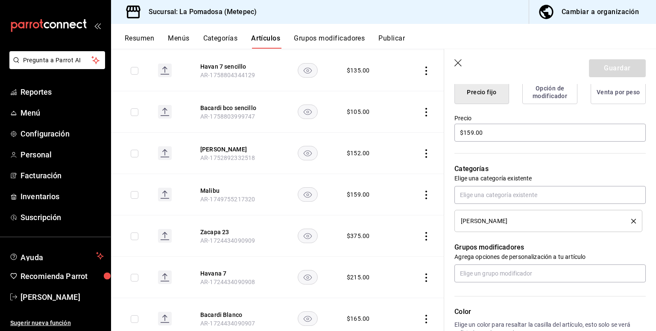
click at [630, 222] on li "[PERSON_NAME]" at bounding box center [548, 221] width 188 height 22
click at [631, 219] on icon "delete" at bounding box center [633, 221] width 5 height 5
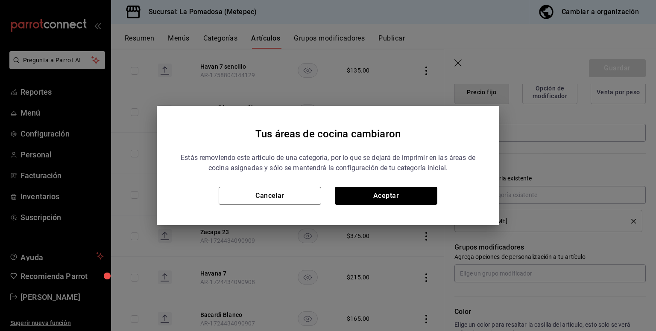
click at [423, 192] on button "Aceptar" at bounding box center [386, 196] width 102 height 18
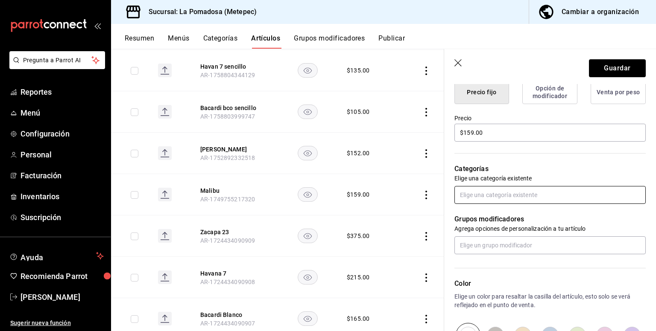
click at [491, 195] on input "text" at bounding box center [549, 195] width 191 height 18
type input "mix"
click at [510, 210] on li "Mixología de Autor" at bounding box center [546, 214] width 185 height 14
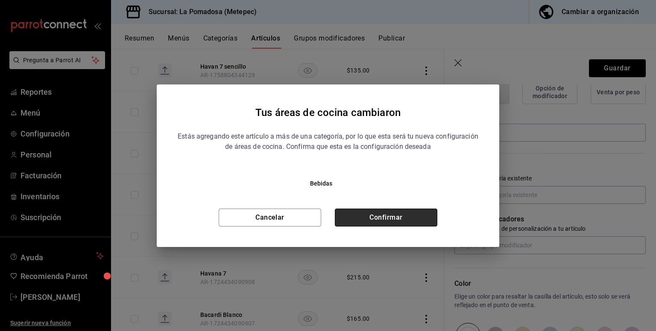
click at [415, 213] on button "Confirmar" at bounding box center [386, 218] width 102 height 18
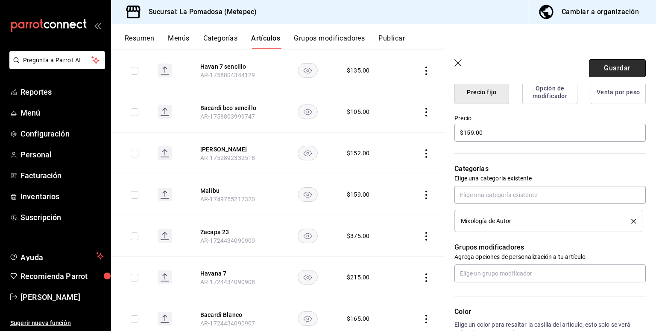
click at [601, 68] on button "Guardar" at bounding box center [617, 68] width 57 height 18
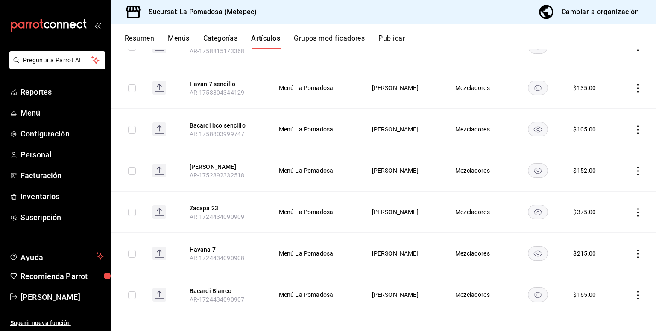
scroll to position [148, 0]
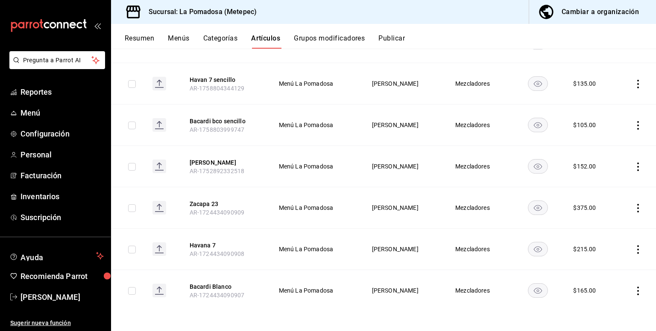
click at [637, 291] on icon "actions" at bounding box center [638, 291] width 2 height 9
click at [618, 277] on li "Editar" at bounding box center [597, 274] width 51 height 18
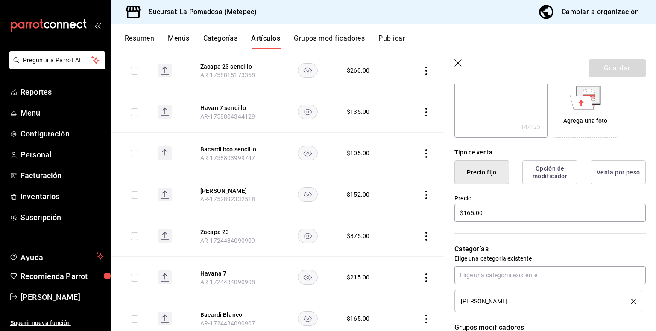
scroll to position [171, 0]
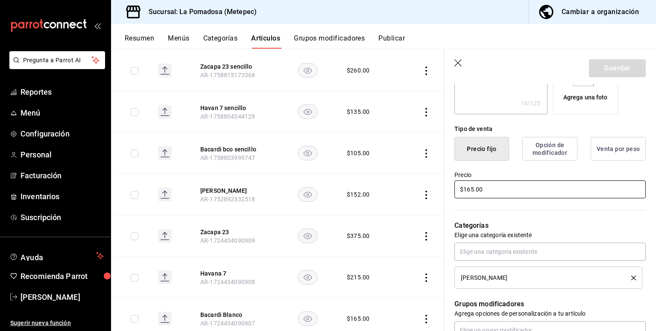
drag, startPoint x: 497, startPoint y: 189, endPoint x: 406, endPoint y: 189, distance: 91.3
click at [406, 189] on main "Artículos sucursal Para editar los artículos o cambios generales, ve a “Organiz…" at bounding box center [383, 190] width 545 height 283
type textarea "x"
type input "$1.00"
type textarea "x"
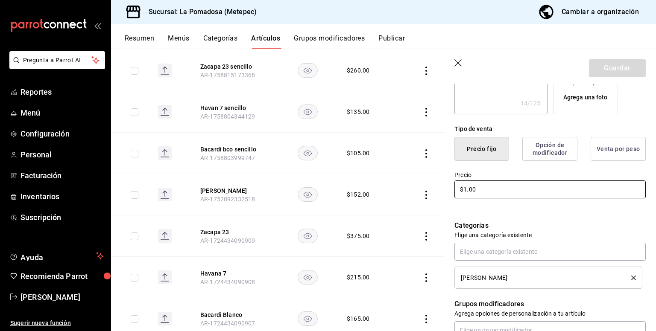
type input "$18.00"
type textarea "x"
type input "$186.00"
type textarea "x"
type input "$186.00"
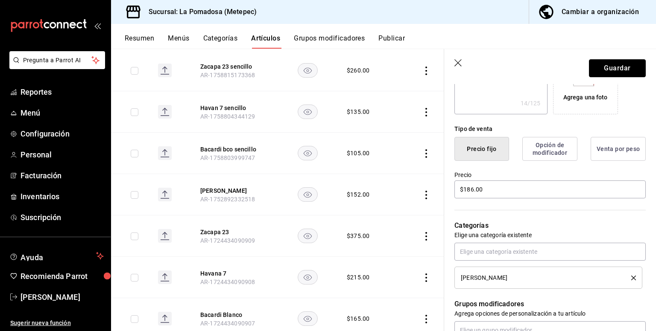
click at [607, 74] on button "Guardar" at bounding box center [617, 68] width 57 height 18
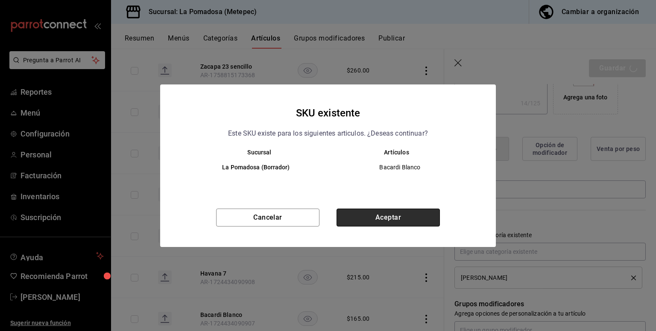
drag, startPoint x: 389, startPoint y: 221, endPoint x: 386, endPoint y: 216, distance: 5.9
click at [389, 220] on button "Aceptar" at bounding box center [387, 218] width 103 height 18
type textarea "x"
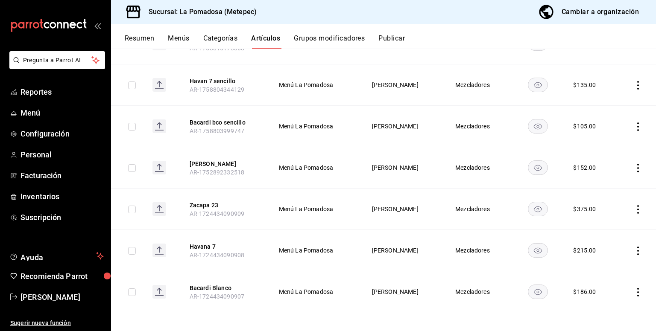
scroll to position [148, 0]
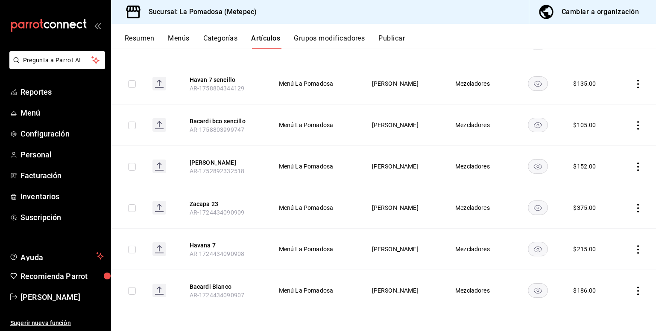
click at [633, 249] on icon "actions" at bounding box center [637, 249] width 9 height 9
click at [613, 267] on span "Editar" at bounding box center [606, 268] width 22 height 9
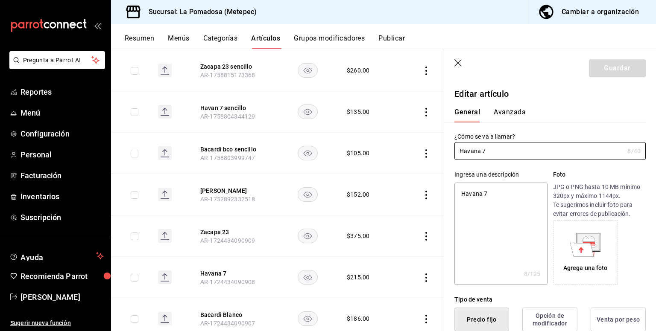
type textarea "x"
type input "$215.00"
radio input "false"
radio input "true"
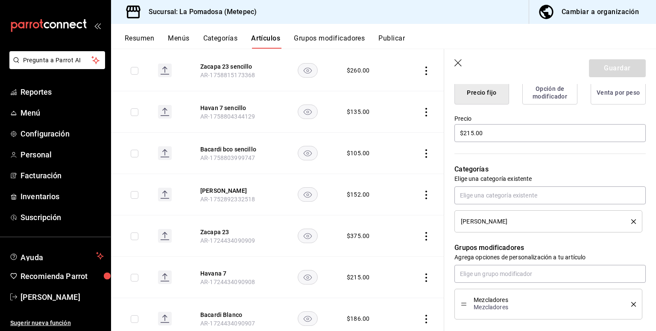
scroll to position [228, 0]
drag, startPoint x: 486, startPoint y: 133, endPoint x: 450, endPoint y: 134, distance: 35.9
click at [450, 133] on div "Precio $215.00" at bounding box center [544, 123] width 201 height 39
type textarea "x"
type input "$2.00"
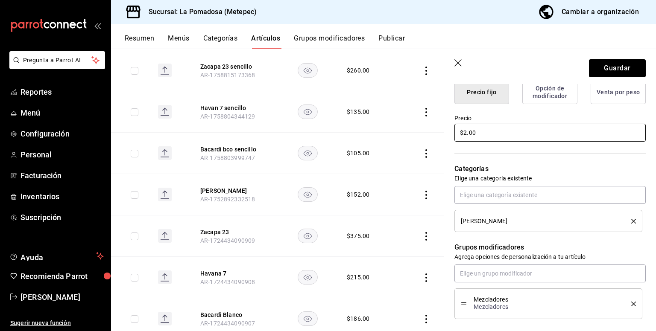
type textarea "x"
type input "$24.00"
type textarea "x"
type input "$242.00"
drag, startPoint x: 600, startPoint y: 64, endPoint x: 606, endPoint y: 62, distance: 6.7
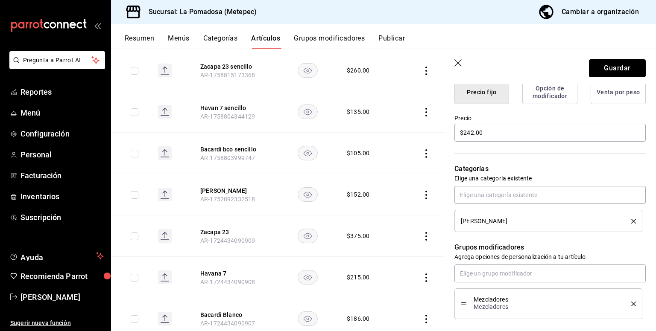
click at [601, 64] on button "Guardar" at bounding box center [617, 68] width 57 height 18
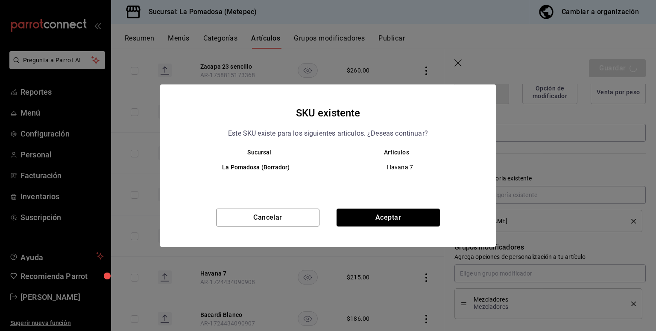
drag, startPoint x: 422, startPoint y: 217, endPoint x: 432, endPoint y: 216, distance: 9.9
click at [423, 215] on button "Aceptar" at bounding box center [387, 218] width 103 height 18
type textarea "x"
type input "AR-1758999453799"
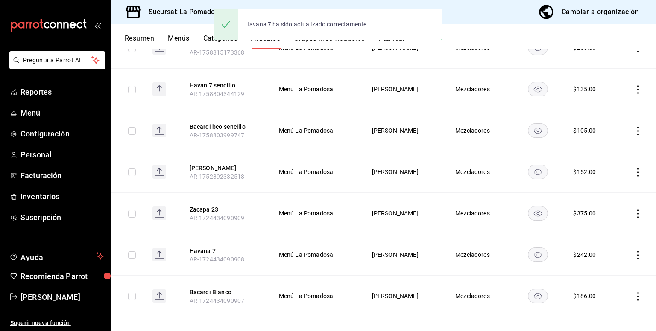
scroll to position [148, 0]
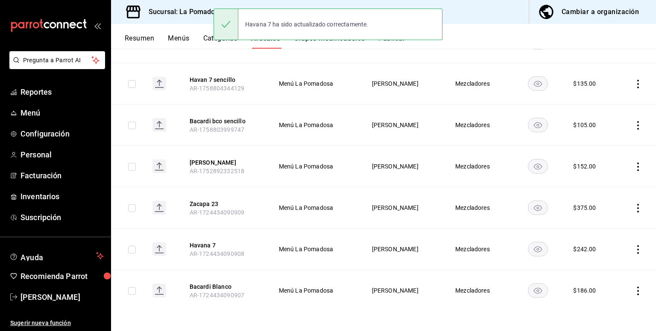
click at [633, 206] on icon "actions" at bounding box center [637, 208] width 9 height 9
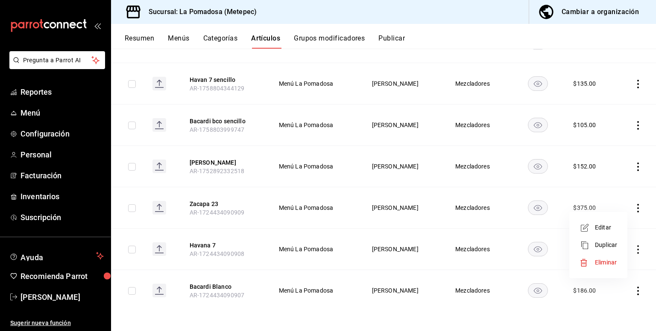
click at [611, 227] on span "Editar" at bounding box center [606, 227] width 22 height 9
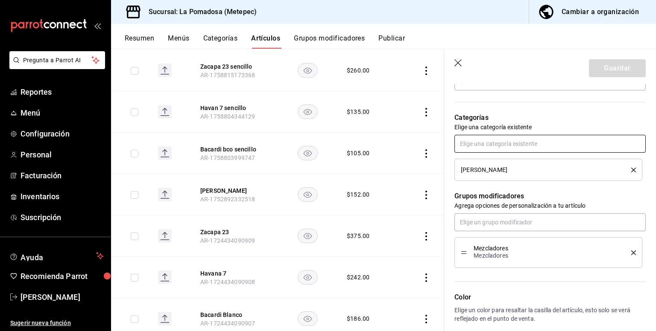
scroll to position [228, 0]
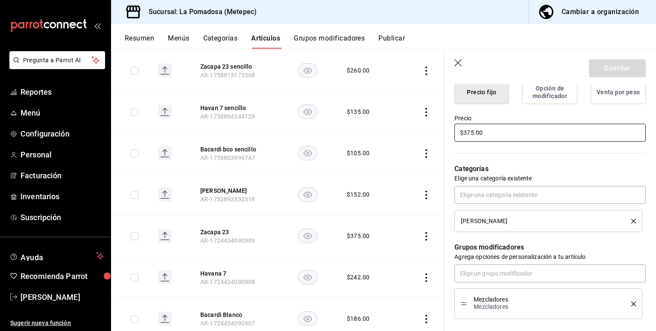
drag, startPoint x: 449, startPoint y: 142, endPoint x: 400, endPoint y: 140, distance: 49.1
click at [400, 140] on main "Artículos sucursal Para editar los artículos o cambios generales, ve a “Organiz…" at bounding box center [383, 190] width 545 height 283
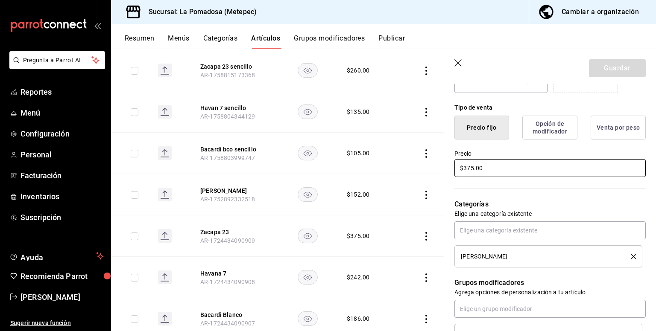
scroll to position [171, 0]
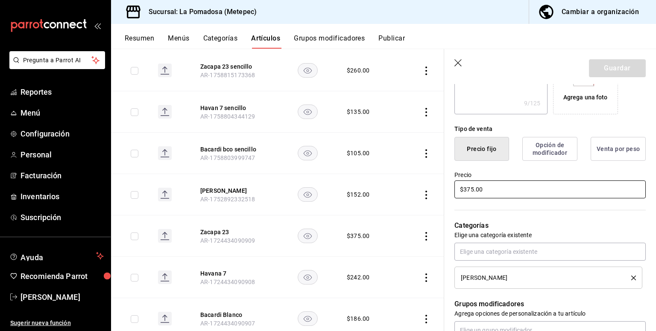
type input "$4.00"
type textarea "x"
type input "$46.00"
type textarea "x"
type input "$465.00"
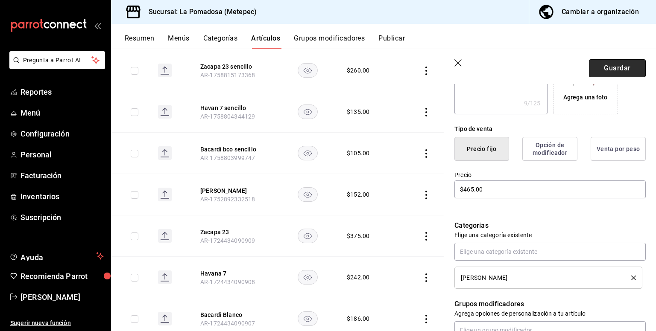
click at [608, 61] on button "Guardar" at bounding box center [617, 68] width 57 height 18
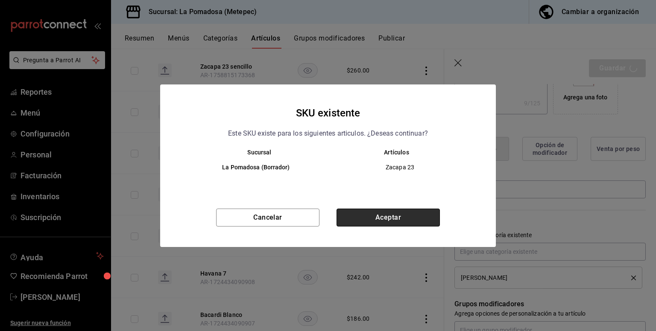
click at [373, 213] on button "Aceptar" at bounding box center [387, 218] width 103 height 18
type textarea "x"
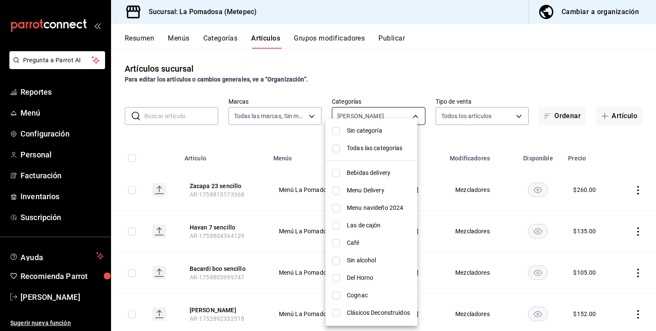
click at [408, 115] on body "Pregunta a Parrot AI Reportes Menú Configuración Personal Facturación Inventari…" at bounding box center [328, 165] width 656 height 331
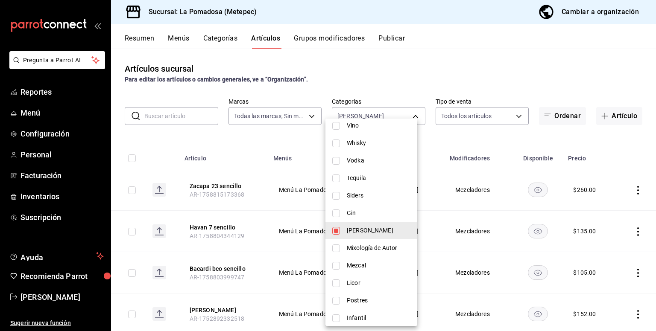
scroll to position [235, 0]
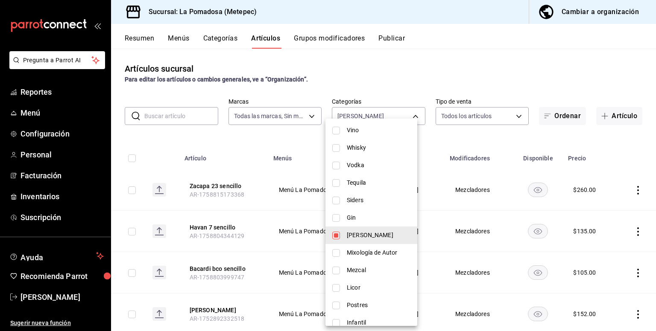
click at [363, 215] on span "Gin" at bounding box center [379, 217] width 64 height 9
type input "1fe5e05a-1637-4b87-b217-ee5f3bdf9378,855d4474-8b58-43b5-aa5a-5be46fe8d518"
checkbox input "true"
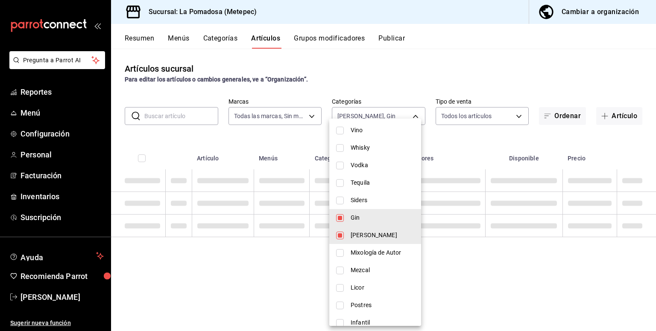
click at [386, 236] on span "[PERSON_NAME]" at bounding box center [382, 235] width 64 height 9
type input "855d4474-8b58-43b5-aa5a-5be46fe8d518"
checkbox input "false"
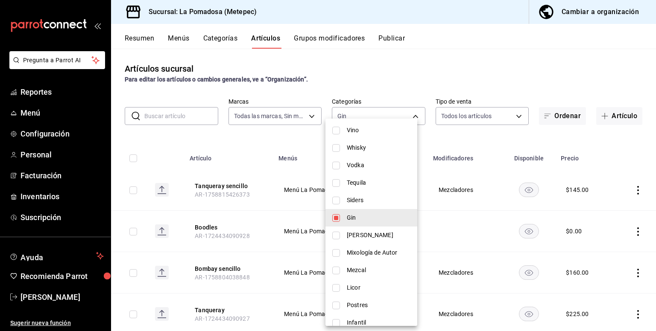
click at [429, 85] on div at bounding box center [328, 165] width 656 height 331
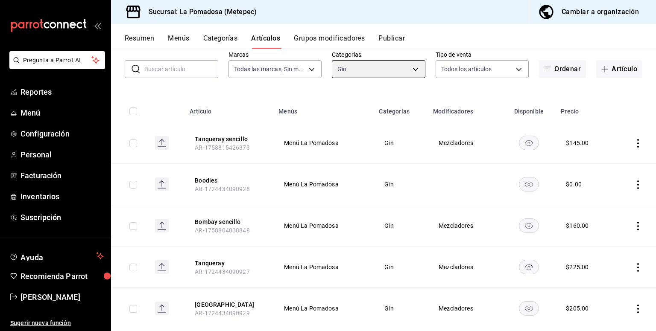
scroll to position [65, 0]
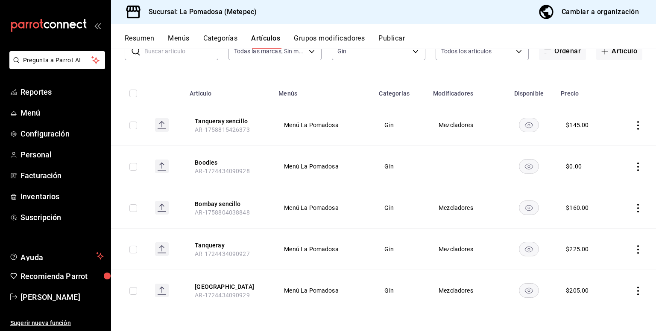
click at [524, 168] on rect "availability-product" at bounding box center [529, 166] width 20 height 14
click at [633, 250] on icon "actions" at bounding box center [637, 249] width 9 height 9
click at [611, 268] on span "Editar" at bounding box center [606, 268] width 22 height 9
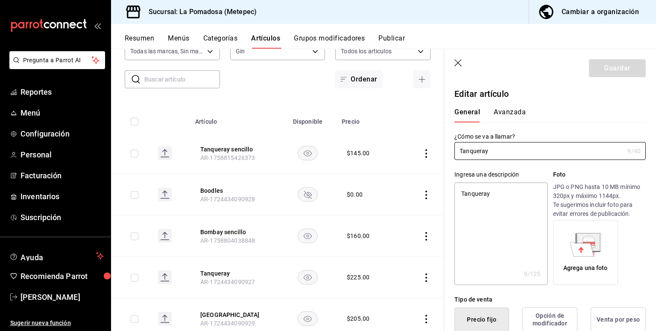
type textarea "x"
type input "$225.00"
radio input "false"
radio input "true"
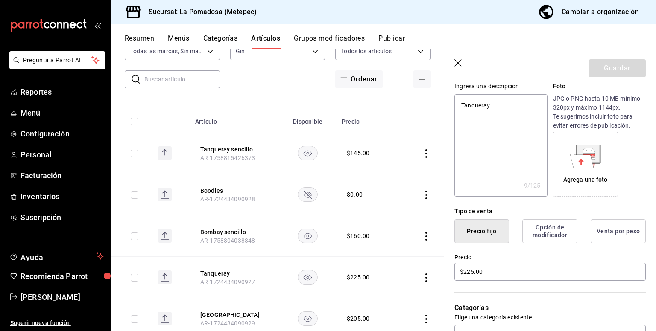
scroll to position [171, 0]
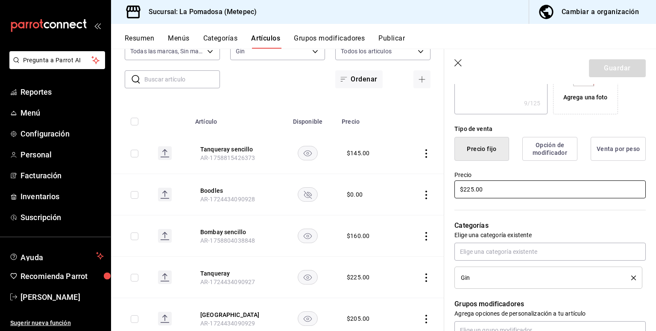
drag, startPoint x: 489, startPoint y: 190, endPoint x: 349, endPoint y: 134, distance: 150.8
click at [336, 154] on main "Artículos sucursal Para editar los artículos o cambios generales, ve a “Organiz…" at bounding box center [383, 190] width 545 height 283
type textarea "x"
type input "$2.00"
type textarea "x"
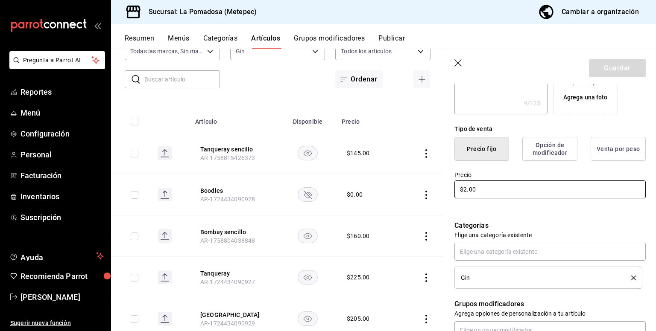
type input "$25.00"
type textarea "x"
type input "$253.00"
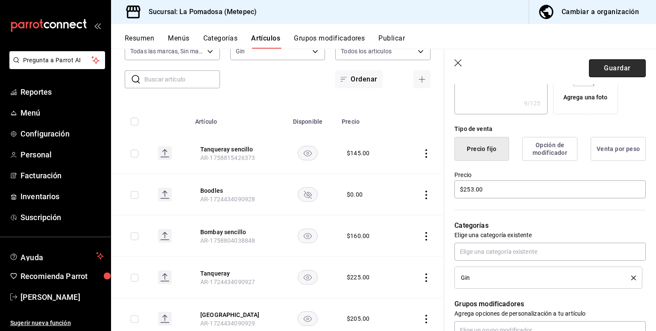
click at [599, 70] on button "Guardar" at bounding box center [617, 68] width 57 height 18
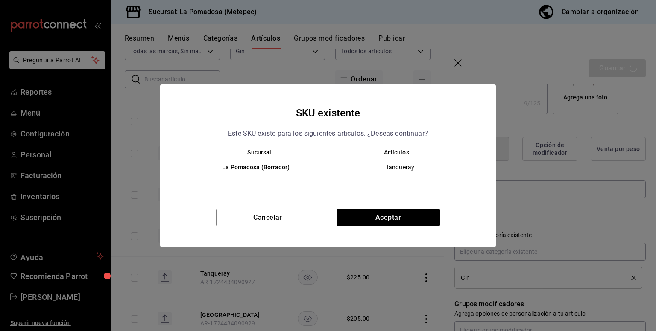
click at [419, 216] on button "Aceptar" at bounding box center [387, 218] width 103 height 18
type textarea "x"
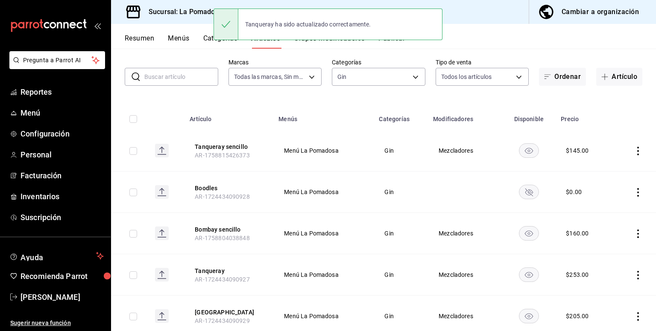
scroll to position [65, 0]
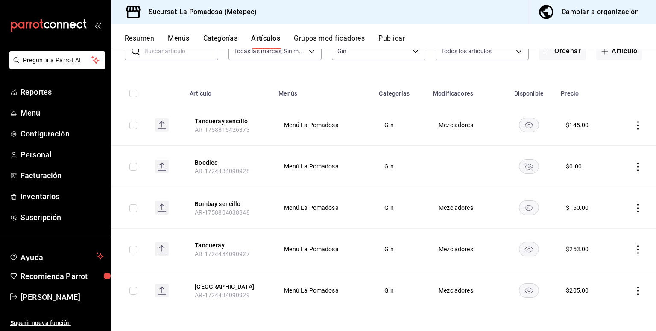
click at [633, 289] on icon "actions" at bounding box center [637, 291] width 9 height 9
click at [608, 277] on span "Editar" at bounding box center [606, 273] width 22 height 9
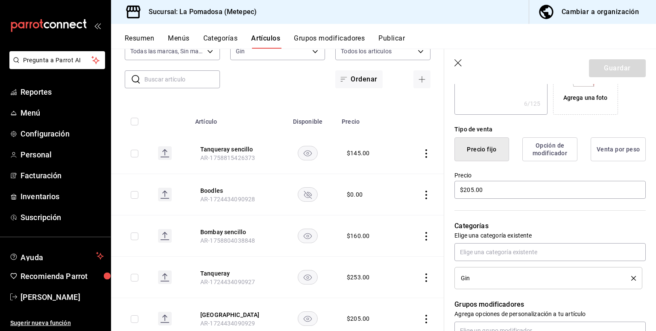
scroll to position [171, 0]
drag, startPoint x: 464, startPoint y: 190, endPoint x: 378, endPoint y: 189, distance: 85.8
click at [378, 189] on main "Artículos sucursal Para editar los artículos o cambios generales, ve a “Organiz…" at bounding box center [383, 190] width 545 height 283
type textarea "x"
type input "$2.00"
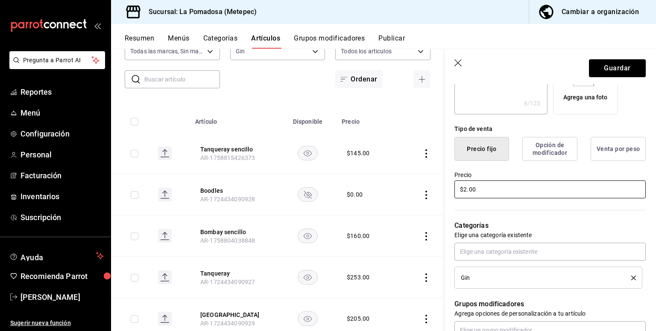
type textarea "x"
type input "$28.00"
type textarea "x"
type input "$287.00"
click at [615, 63] on button "Guardar" at bounding box center [617, 68] width 57 height 18
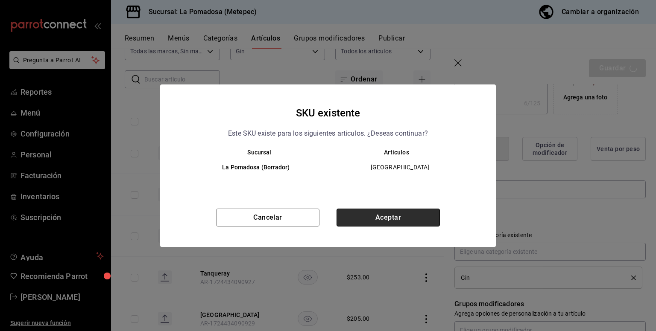
click at [408, 216] on button "Aceptar" at bounding box center [387, 218] width 103 height 18
type textarea "x"
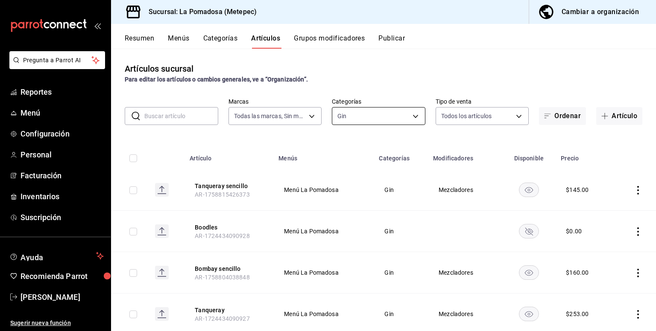
click at [382, 118] on body "Pregunta a Parrot AI Reportes Menú Configuración Personal Facturación Inventari…" at bounding box center [328, 165] width 656 height 331
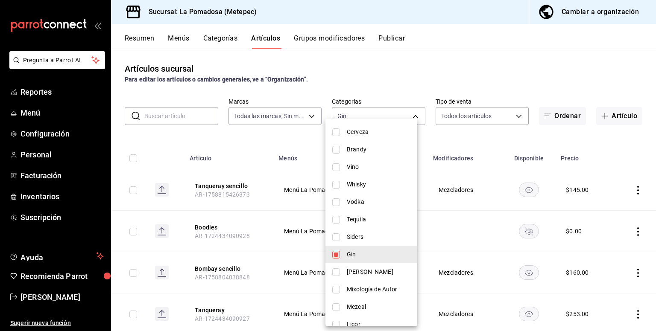
scroll to position [228, 0]
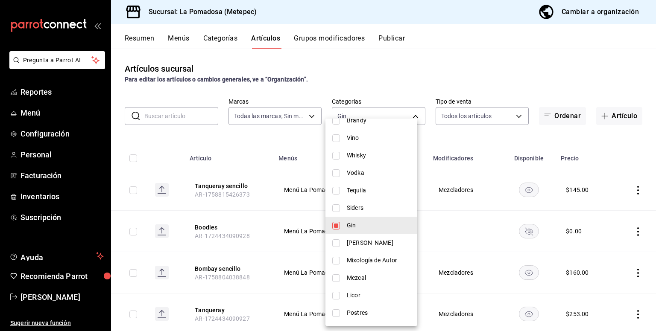
click at [369, 214] on li "Siders" at bounding box center [371, 208] width 92 height 18
type input "855d4474-8b58-43b5-aa5a-5be46fe8d518,1df9fc45-0a56-48eb-87a2-f237a12cc424"
checkbox input "true"
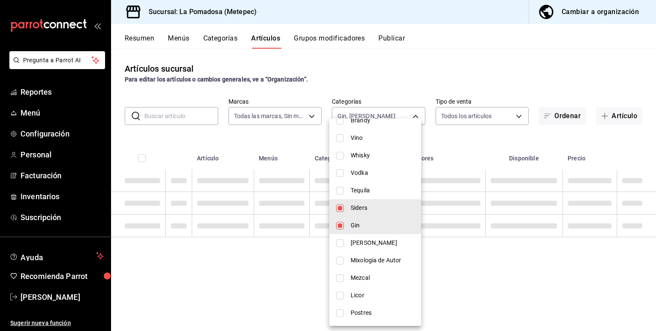
click at [373, 226] on span "Gin" at bounding box center [382, 225] width 64 height 9
type input "1df9fc45-0a56-48eb-87a2-f237a12cc424"
checkbox input "false"
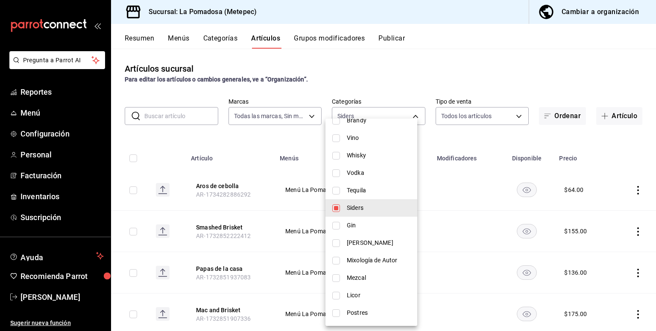
click at [394, 87] on div at bounding box center [328, 165] width 656 height 331
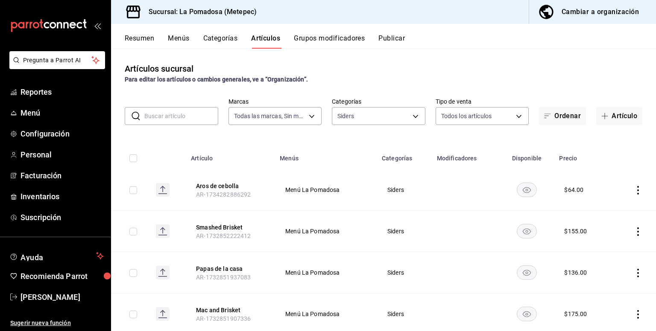
click at [633, 189] on icon "actions" at bounding box center [637, 190] width 9 height 9
click at [619, 209] on li "Editar" at bounding box center [597, 210] width 51 height 18
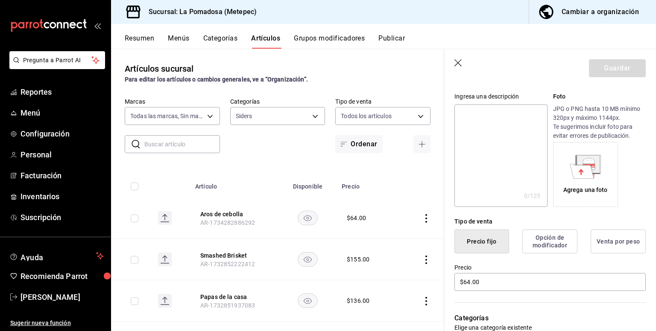
scroll to position [114, 0]
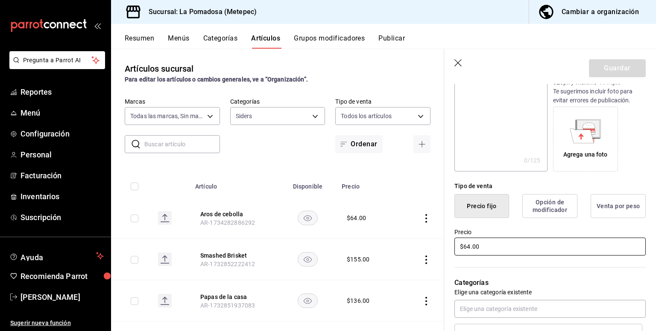
drag, startPoint x: 496, startPoint y: 248, endPoint x: 393, endPoint y: 245, distance: 103.8
click at [403, 248] on main "Artículos sucursal Para editar los artículos o cambios generales, ve a “Organiz…" at bounding box center [383, 190] width 545 height 283
type input "$65.00"
click at [598, 69] on button "Guardar" at bounding box center [617, 68] width 57 height 18
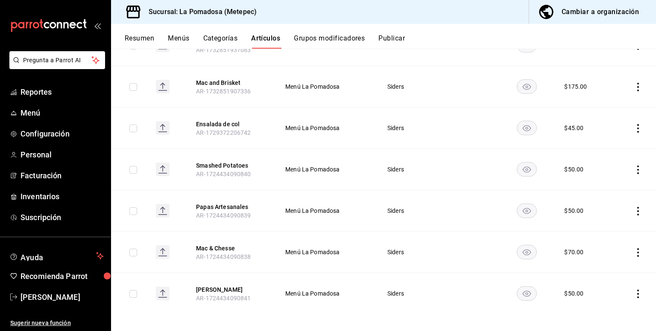
scroll to position [230, 0]
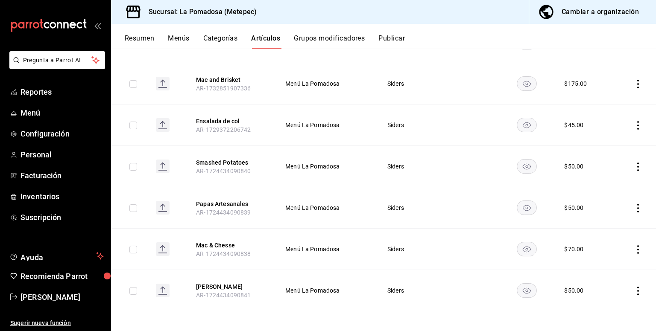
click at [637, 210] on icon "actions" at bounding box center [638, 208] width 2 height 9
click at [607, 225] on span "Editar" at bounding box center [606, 227] width 22 height 9
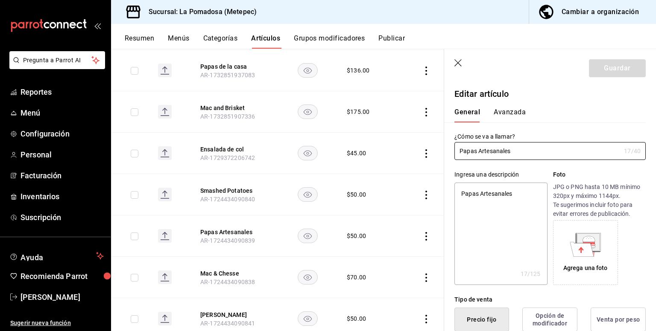
type textarea "x"
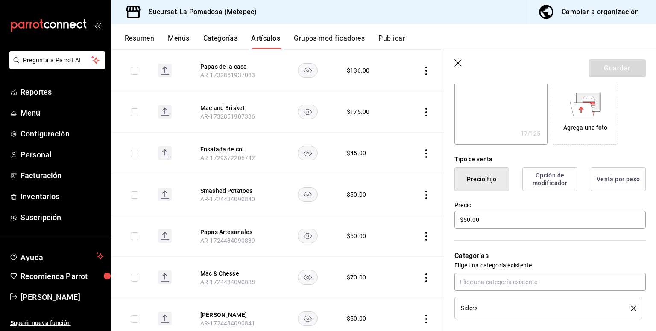
scroll to position [171, 0]
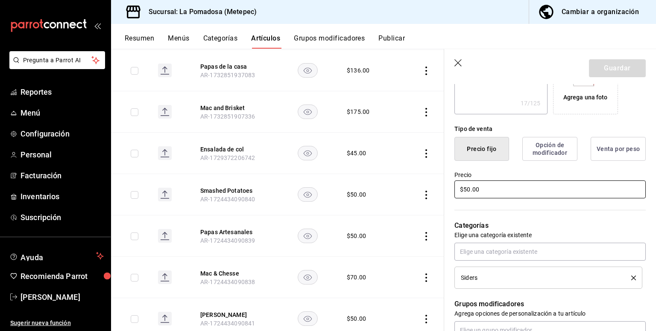
drag, startPoint x: 513, startPoint y: 186, endPoint x: 371, endPoint y: 181, distance: 143.1
click at [371, 181] on main "Artículos sucursal Para editar los artículos o cambios generales, ve a “Organiz…" at bounding box center [383, 190] width 545 height 283
type input "$5.00"
type textarea "x"
type input "$55.00"
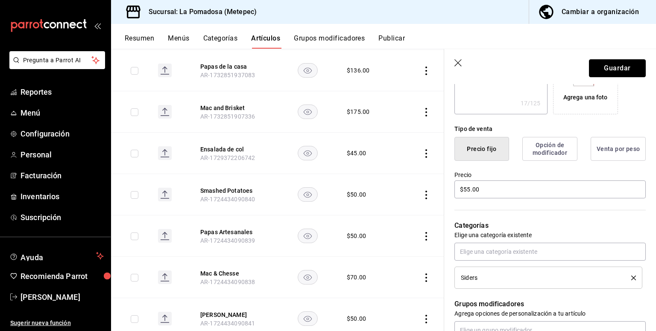
drag, startPoint x: 601, startPoint y: 64, endPoint x: 603, endPoint y: 56, distance: 8.8
click at [601, 64] on button "Guardar" at bounding box center [617, 68] width 57 height 18
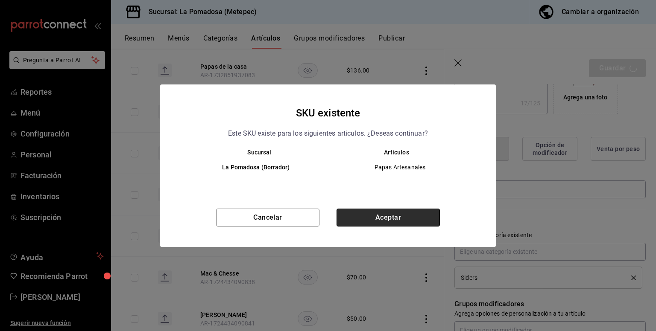
click at [417, 211] on button "Aceptar" at bounding box center [387, 218] width 103 height 18
type textarea "x"
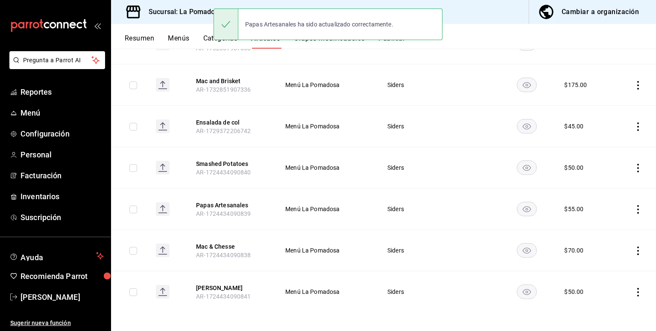
scroll to position [230, 0]
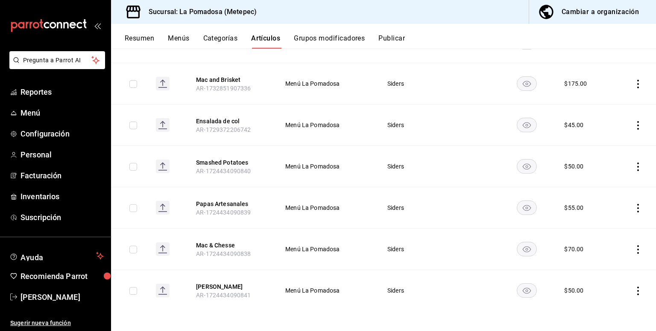
click at [633, 251] on icon "actions" at bounding box center [637, 249] width 9 height 9
click at [603, 271] on span "Editar" at bounding box center [606, 268] width 22 height 9
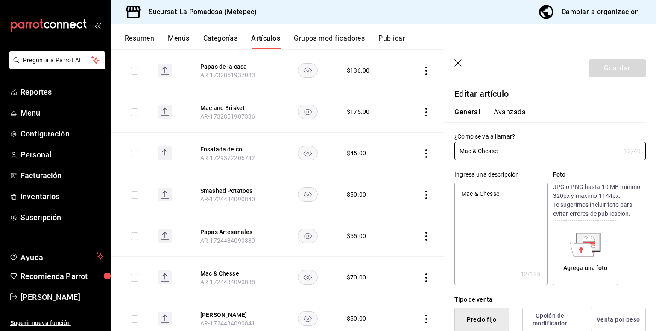
type textarea "x"
type input "$70.00"
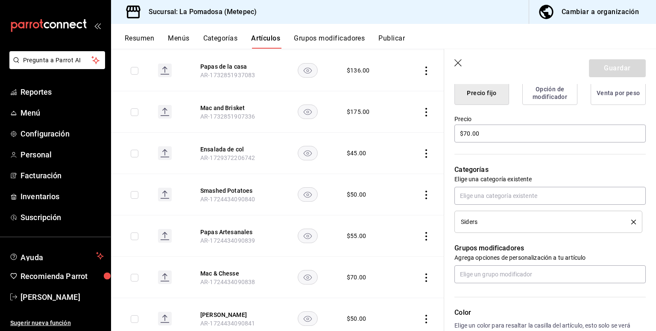
scroll to position [228, 0]
drag, startPoint x: 486, startPoint y: 130, endPoint x: 389, endPoint y: 133, distance: 96.5
click at [391, 132] on main "Artículos sucursal Para editar los artículos o cambios generales, ve a “Organiz…" at bounding box center [383, 190] width 545 height 283
type textarea "x"
type input "$7.00"
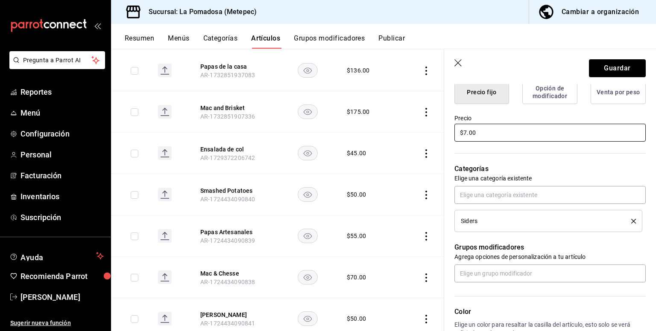
type textarea "x"
type input "$75.00"
type textarea "x"
type input "$75.00"
click at [608, 66] on button "Guardar" at bounding box center [617, 68] width 57 height 18
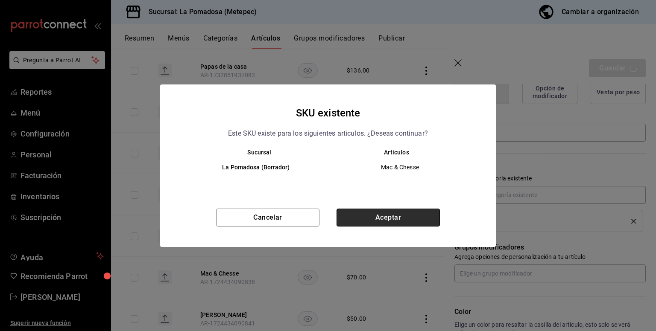
click at [420, 220] on button "Aceptar" at bounding box center [387, 218] width 103 height 18
type textarea "x"
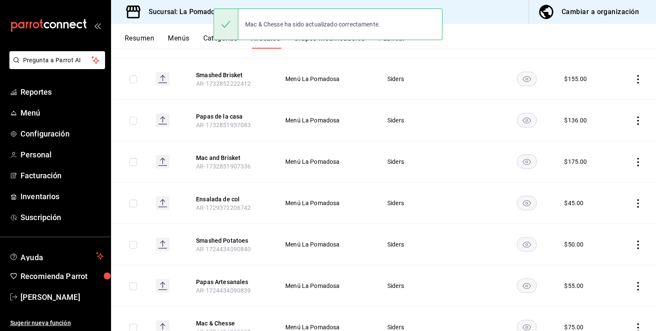
scroll to position [230, 0]
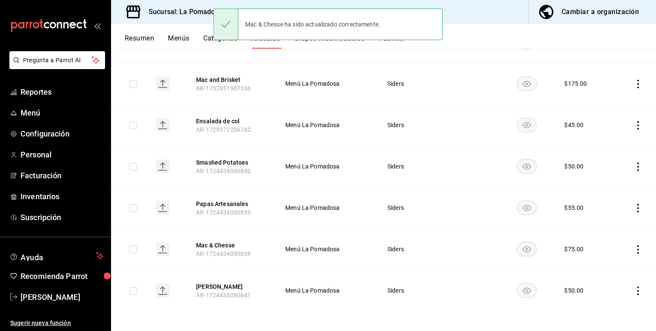
click at [633, 292] on icon "actions" at bounding box center [637, 291] width 9 height 9
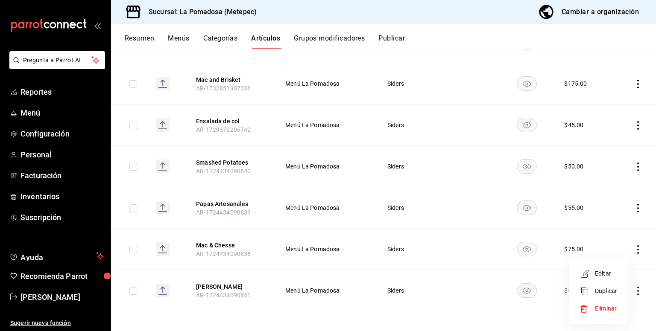
click at [595, 273] on span "Editar" at bounding box center [606, 273] width 22 height 9
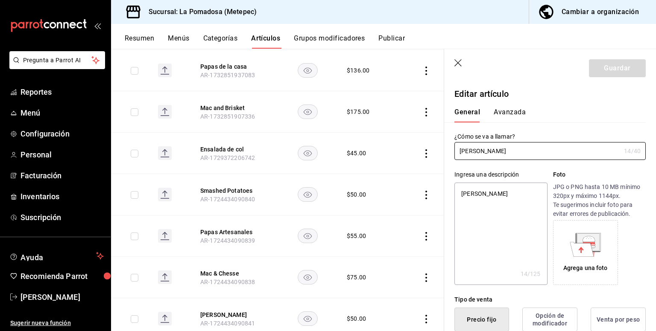
type textarea "x"
type input "$50.00"
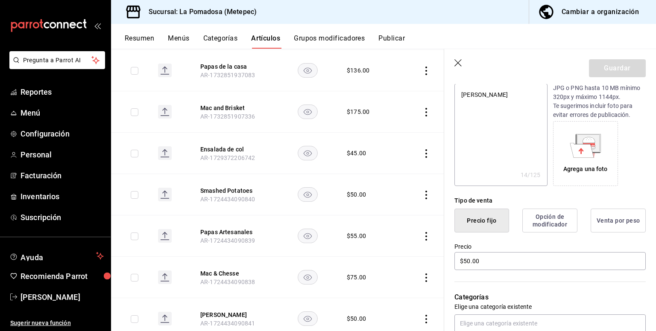
scroll to position [114, 0]
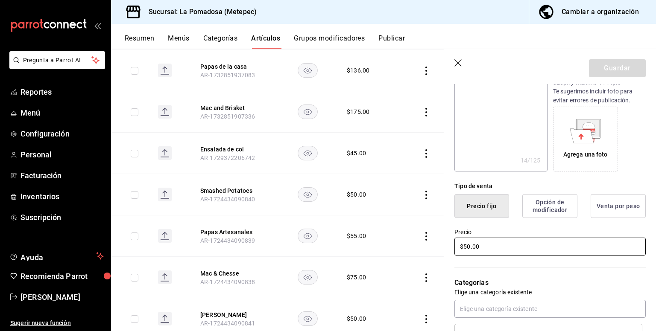
drag, startPoint x: 491, startPoint y: 253, endPoint x: 391, endPoint y: 246, distance: 101.0
click at [394, 249] on main "Artículos sucursal Para editar los artículos o cambios generales, ve a “Organiz…" at bounding box center [383, 190] width 545 height 283
type textarea "x"
type input "$4.00"
type textarea "x"
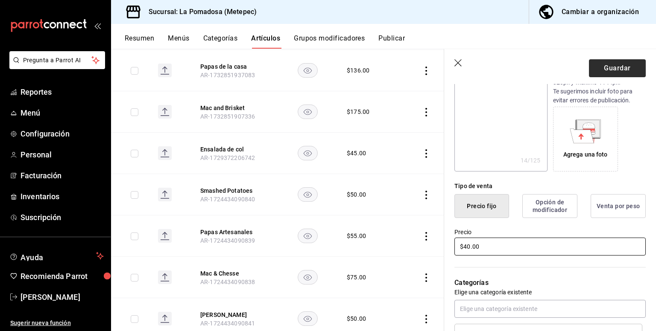
type input "$40.00"
click at [620, 69] on button "Guardar" at bounding box center [617, 68] width 57 height 18
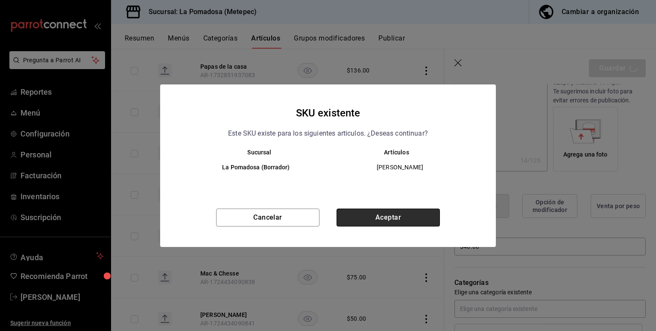
click at [401, 222] on button "Aceptar" at bounding box center [387, 218] width 103 height 18
type textarea "x"
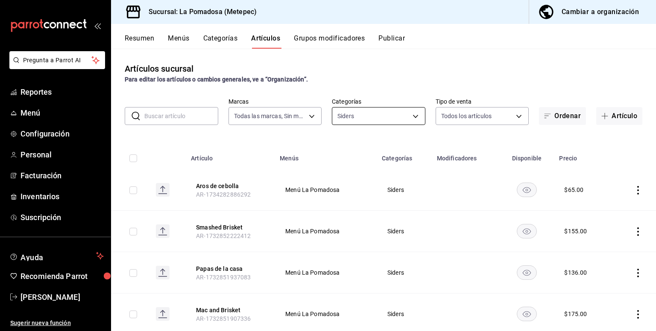
click at [394, 118] on body "Pregunta a Parrot AI Reportes Menú Configuración Personal Facturación Inventari…" at bounding box center [328, 165] width 656 height 331
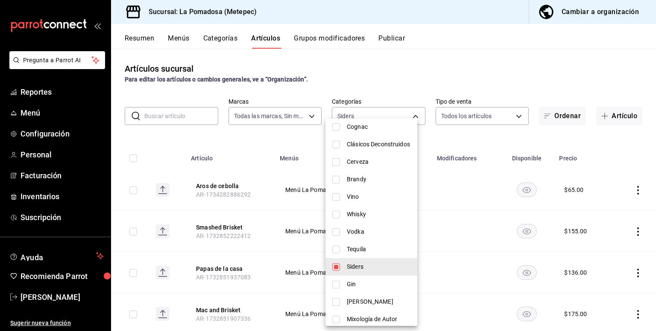
scroll to position [171, 0]
click at [364, 254] on li "Tequila" at bounding box center [371, 248] width 92 height 18
type input "1df9fc45-0a56-48eb-87a2-f237a12cc424,225c9204-15f4-4255-905d-0e79ebf81697"
checkbox input "true"
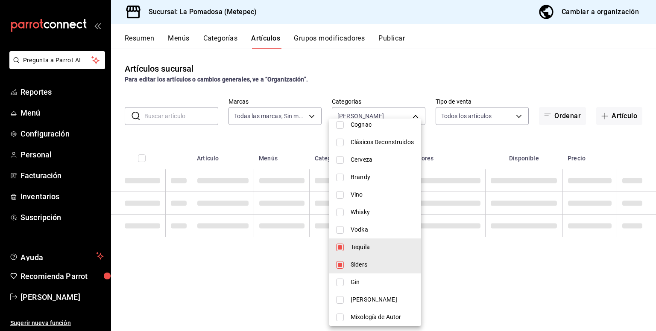
click at [373, 265] on span "Siders" at bounding box center [382, 264] width 64 height 9
type input "225c9204-15f4-4255-905d-0e79ebf81697"
checkbox input "false"
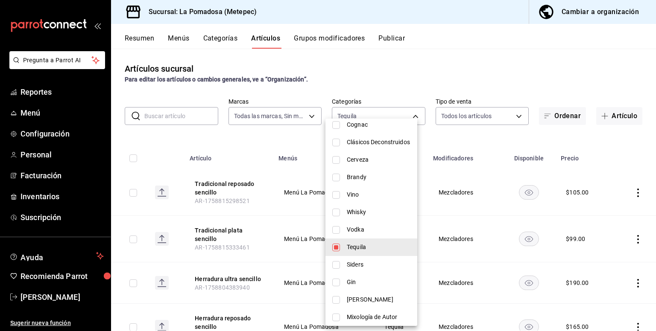
click at [433, 73] on div at bounding box center [328, 165] width 656 height 331
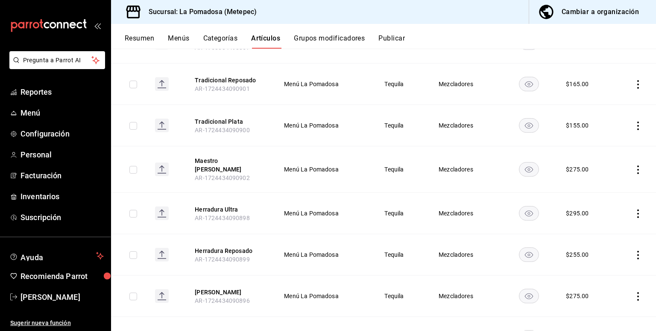
scroll to position [471, 0]
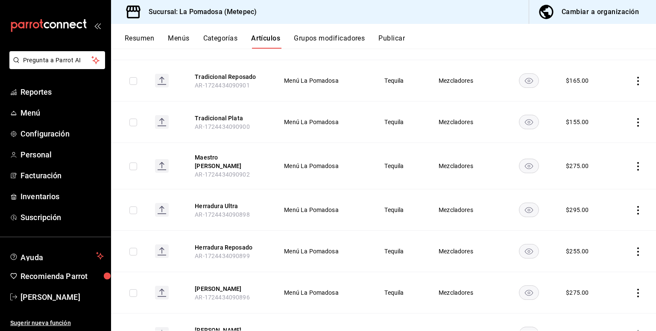
click at [633, 77] on icon "actions" at bounding box center [637, 81] width 9 height 9
click at [608, 95] on span "Editar" at bounding box center [606, 94] width 22 height 9
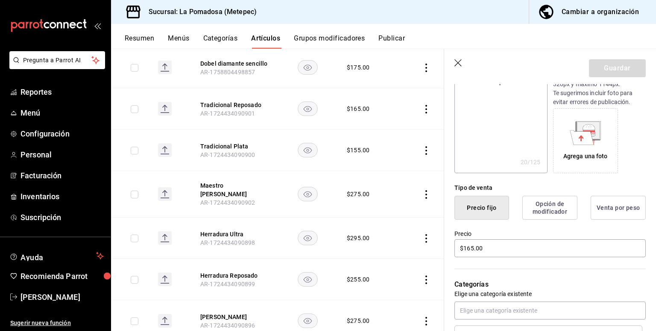
scroll to position [114, 0]
drag, startPoint x: 497, startPoint y: 246, endPoint x: 443, endPoint y: 248, distance: 54.2
click at [443, 248] on main "Artículos sucursal Para editar los artículos o cambios generales, ve a “Organiz…" at bounding box center [383, 190] width 545 height 283
type textarea "x"
type input "$1.00"
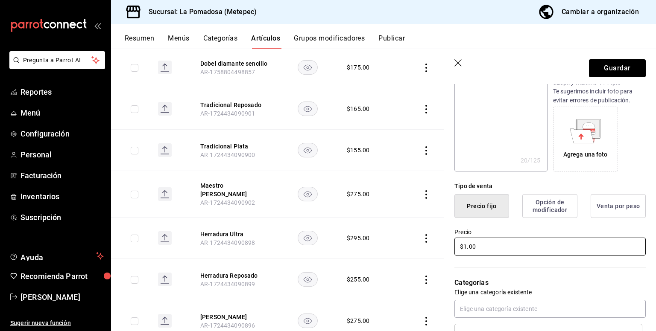
type textarea "x"
type input "$18.00"
type textarea "x"
type input "$186.00"
click at [616, 69] on button "Guardar" at bounding box center [617, 68] width 57 height 18
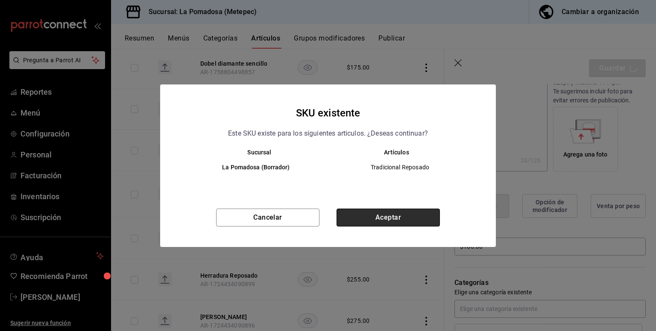
click at [386, 215] on button "Aceptar" at bounding box center [387, 218] width 103 height 18
type textarea "x"
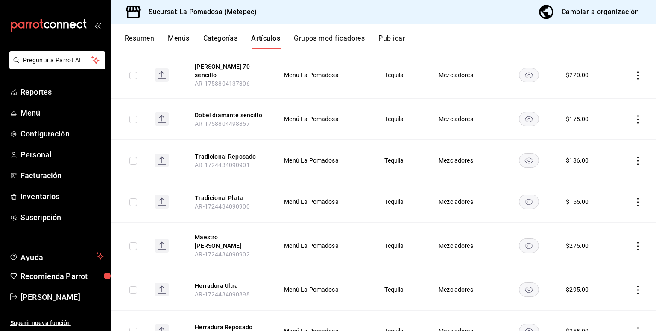
scroll to position [398, 0]
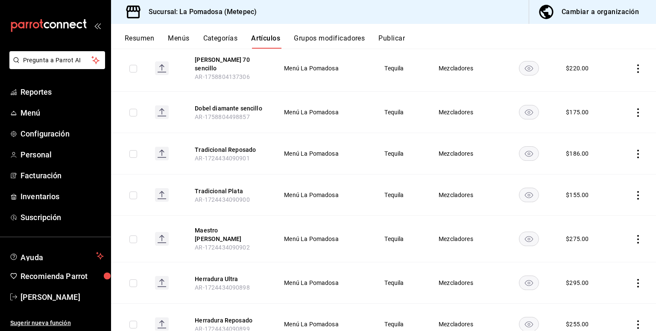
click at [633, 191] on icon "actions" at bounding box center [637, 195] width 9 height 9
click at [598, 207] on span "Editar" at bounding box center [606, 209] width 22 height 9
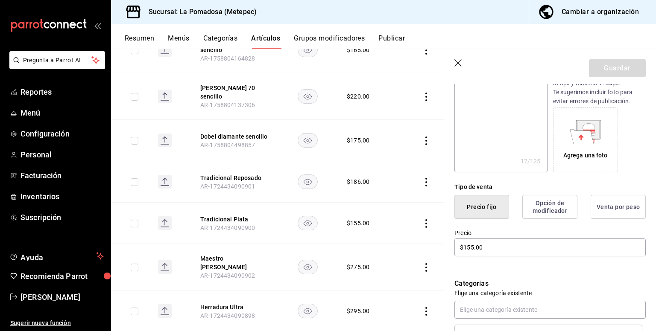
scroll to position [171, 0]
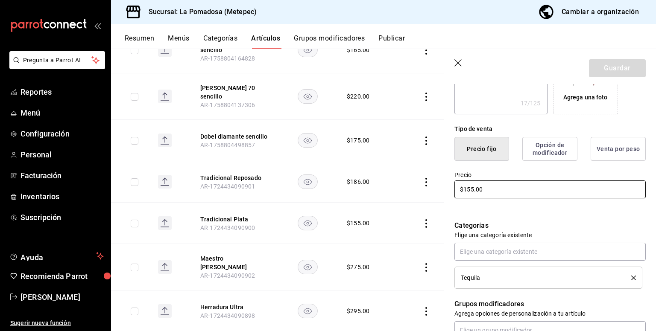
drag, startPoint x: 467, startPoint y: 197, endPoint x: 362, endPoint y: 195, distance: 105.4
click at [393, 199] on main "Artículos sucursal Para editar los artículos o cambios generales, ve a “Organiz…" at bounding box center [383, 190] width 545 height 283
type textarea "x"
type input "$1.00"
type textarea "x"
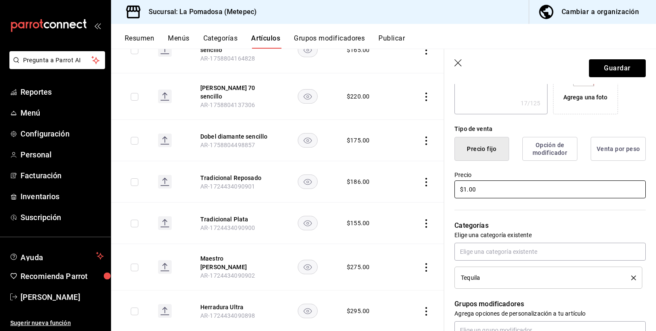
type input "$17.00"
type textarea "x"
type input "$175.00"
drag, startPoint x: 625, startPoint y: 61, endPoint x: 637, endPoint y: 62, distance: 12.4
click at [625, 61] on button "Guardar" at bounding box center [617, 68] width 57 height 18
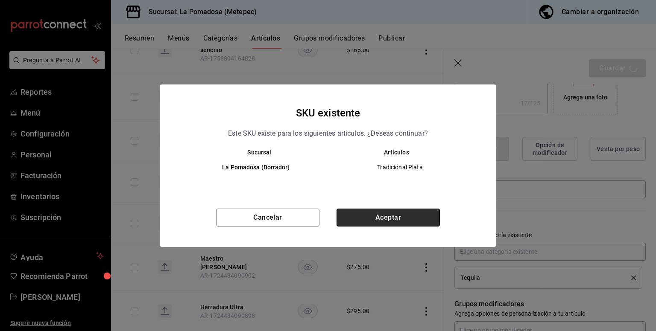
click at [431, 221] on button "Aceptar" at bounding box center [387, 218] width 103 height 18
type textarea "x"
type input "AR-1759000610132"
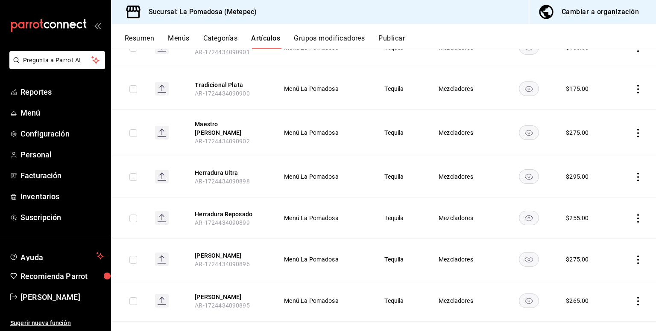
scroll to position [545, 0]
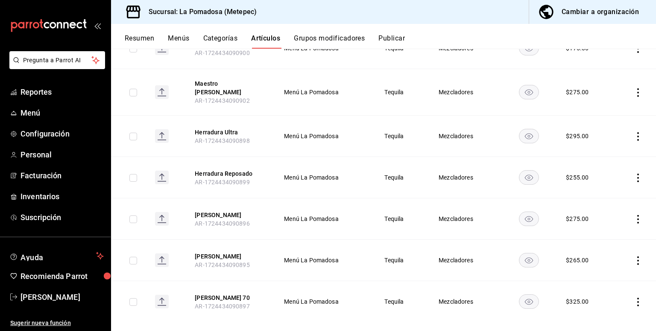
click at [633, 88] on icon "actions" at bounding box center [637, 92] width 9 height 9
click at [603, 103] on span "Editar" at bounding box center [606, 103] width 22 height 9
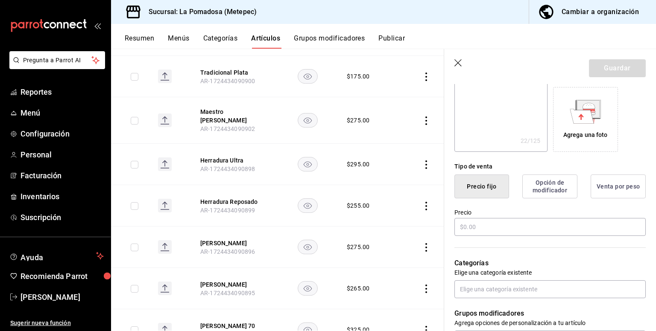
type textarea "x"
type input "$275.00"
radio input "false"
radio input "true"
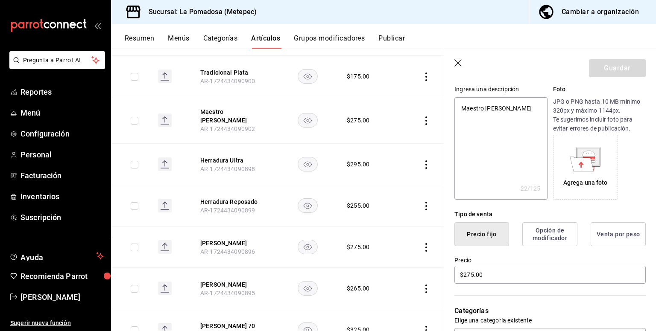
scroll to position [131, 0]
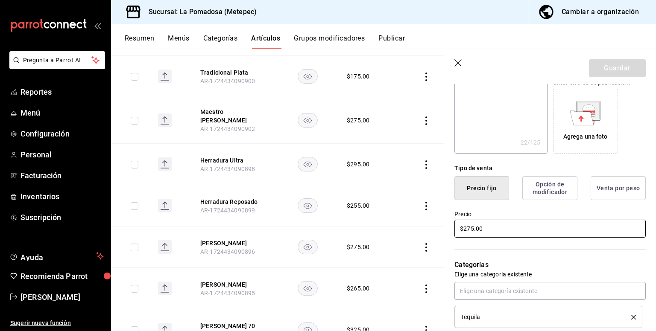
drag, startPoint x: 489, startPoint y: 229, endPoint x: 341, endPoint y: 212, distance: 148.2
click at [355, 217] on main "Artículos sucursal Para editar los artículos o cambios generales, ve a “Organiz…" at bounding box center [383, 190] width 545 height 283
type textarea "x"
type input "$3.00"
type textarea "x"
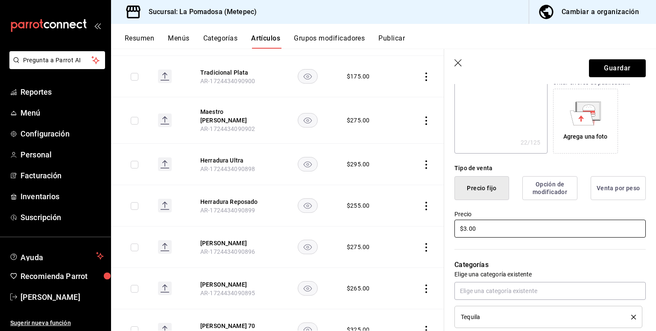
type input "$31.00"
type textarea "x"
type input "$310.00"
click at [589, 73] on button "Guardar" at bounding box center [617, 68] width 57 height 18
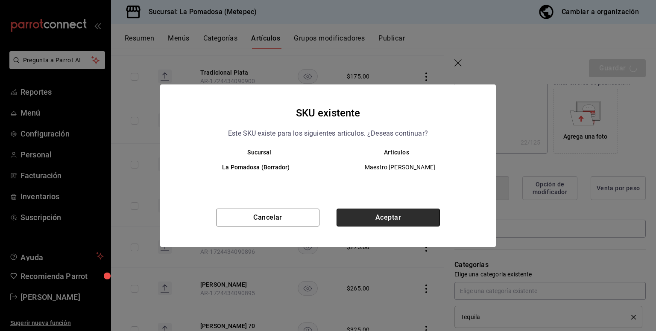
click at [429, 216] on button "Aceptar" at bounding box center [387, 218] width 103 height 18
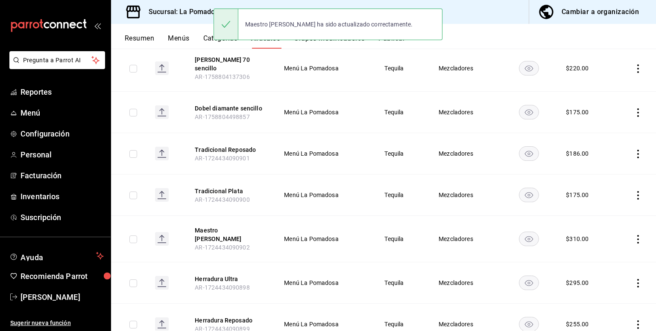
scroll to position [545, 0]
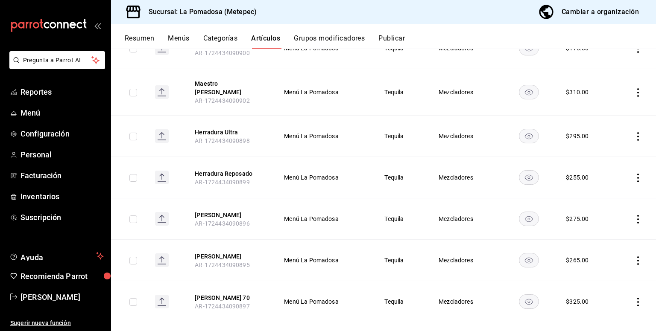
click at [635, 132] on icon "actions" at bounding box center [637, 136] width 9 height 9
click at [600, 144] on span "Editar" at bounding box center [606, 144] width 22 height 9
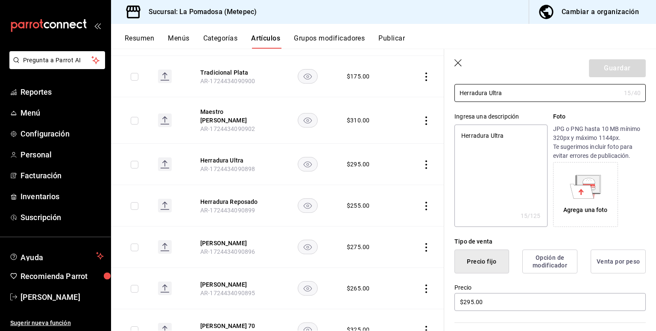
scroll to position [114, 0]
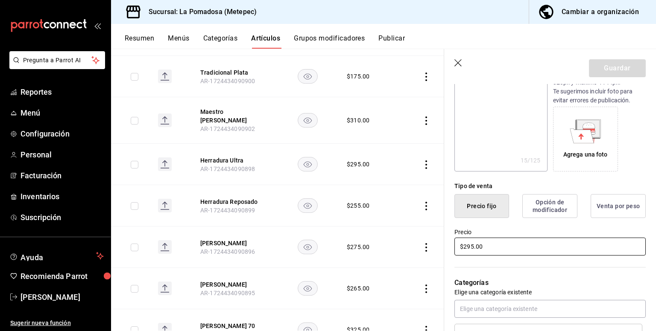
drag, startPoint x: 485, startPoint y: 248, endPoint x: 357, endPoint y: 241, distance: 127.8
click at [368, 250] on main "Artículos sucursal Para editar los artículos o cambios generales, ve a “Organiz…" at bounding box center [383, 190] width 545 height 283
click at [598, 71] on button "Guardar" at bounding box center [617, 68] width 57 height 18
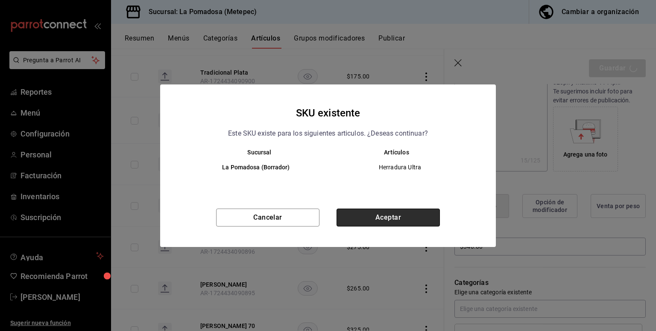
click at [397, 220] on button "Aceptar" at bounding box center [387, 218] width 103 height 18
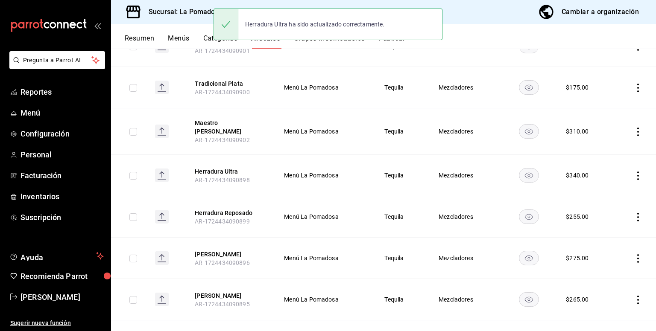
scroll to position [545, 0]
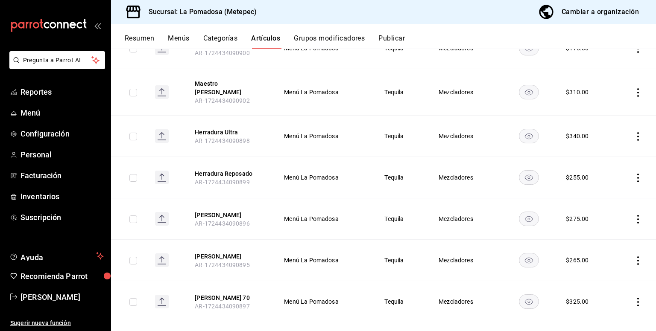
click at [633, 174] on icon "actions" at bounding box center [637, 178] width 9 height 9
click at [607, 187] on span "Editar" at bounding box center [606, 186] width 22 height 9
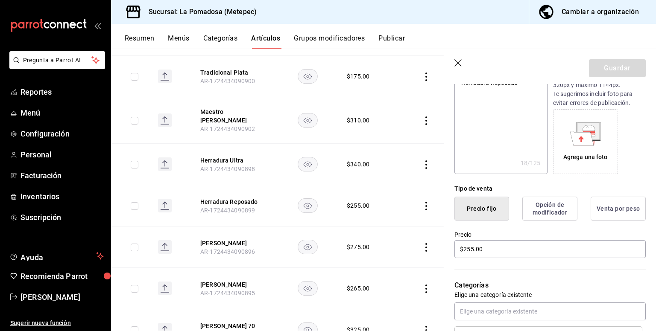
scroll to position [228, 0]
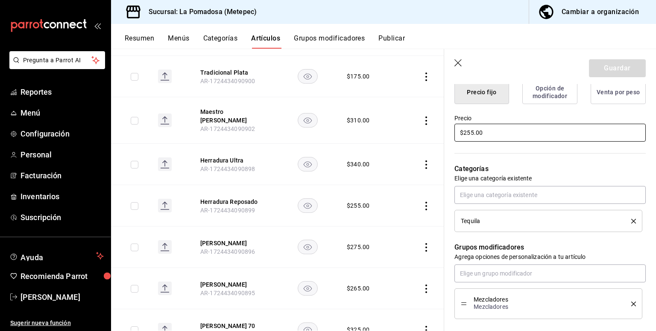
drag, startPoint x: 497, startPoint y: 135, endPoint x: 312, endPoint y: 122, distance: 185.7
click at [347, 135] on main "Artículos sucursal Para editar los artículos o cambios generales, ve a “Organiz…" at bounding box center [383, 190] width 545 height 283
click at [598, 64] on button "Guardar" at bounding box center [617, 68] width 57 height 18
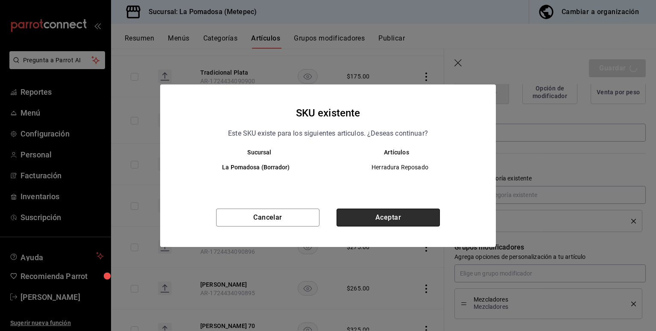
click at [406, 216] on button "Aceptar" at bounding box center [387, 218] width 103 height 18
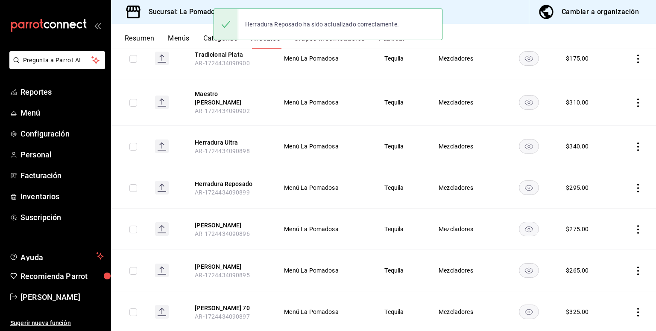
scroll to position [545, 0]
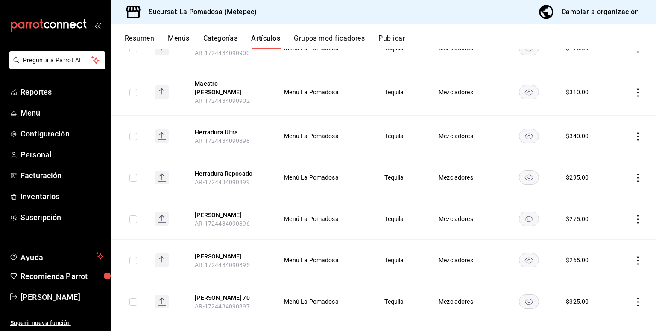
click at [633, 215] on icon "actions" at bounding box center [637, 219] width 9 height 9
click at [609, 225] on span "Editar" at bounding box center [606, 227] width 22 height 9
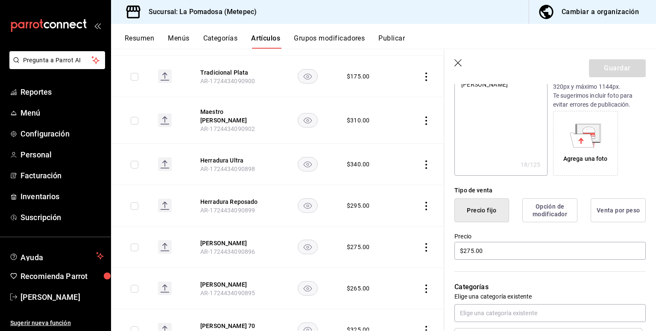
scroll to position [114, 0]
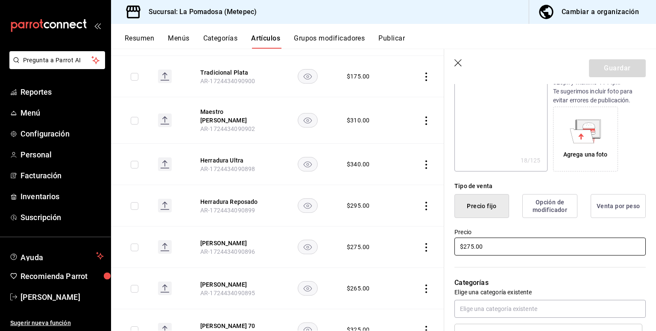
drag, startPoint x: 502, startPoint y: 244, endPoint x: 277, endPoint y: 217, distance: 227.0
click at [291, 234] on main "Artículos sucursal Para editar los artículos o cambios generales, ve a “Organiz…" at bounding box center [383, 190] width 545 height 283
click at [618, 67] on button "Guardar" at bounding box center [617, 68] width 57 height 18
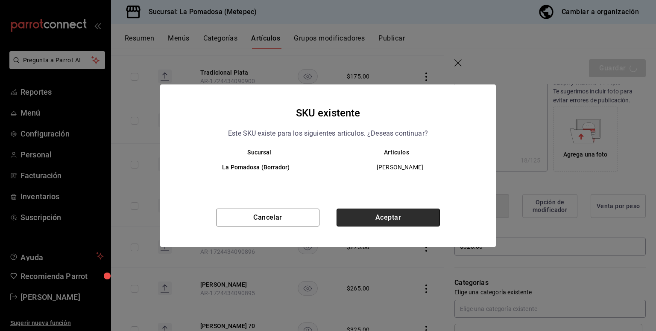
click at [376, 223] on button "Aceptar" at bounding box center [387, 218] width 103 height 18
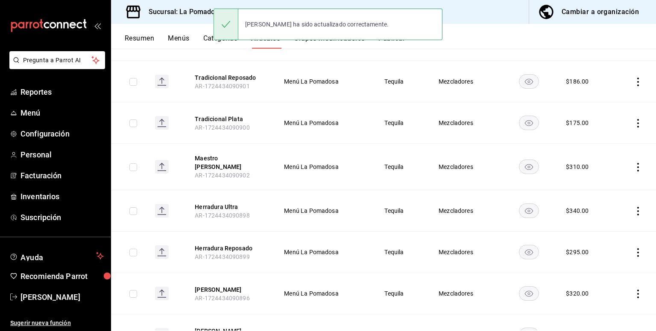
scroll to position [545, 0]
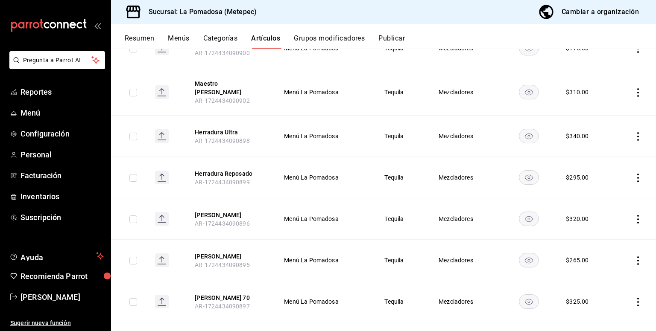
click at [633, 257] on icon "actions" at bounding box center [637, 261] width 9 height 9
click at [614, 264] on li "Editar" at bounding box center [597, 269] width 51 height 18
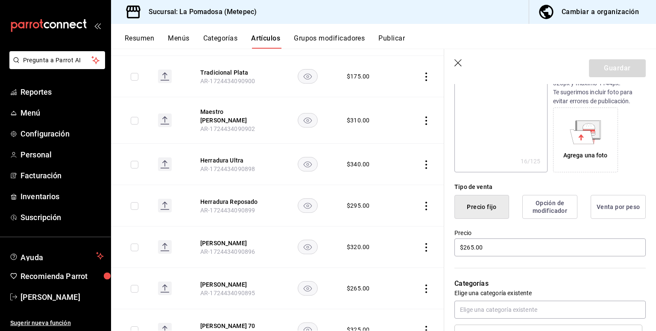
scroll to position [114, 0]
drag, startPoint x: 468, startPoint y: 250, endPoint x: 264, endPoint y: 239, distance: 203.9
click at [267, 240] on main "Artículos sucursal Para editar los artículos o cambios generales, ve a “Organiz…" at bounding box center [383, 190] width 545 height 283
click at [603, 69] on button "Guardar" at bounding box center [617, 68] width 57 height 18
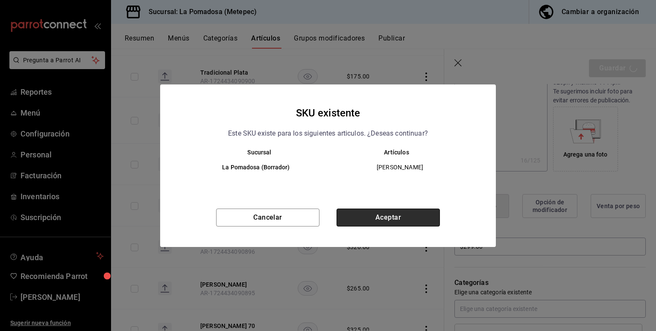
click at [398, 216] on button "Aceptar" at bounding box center [387, 218] width 103 height 18
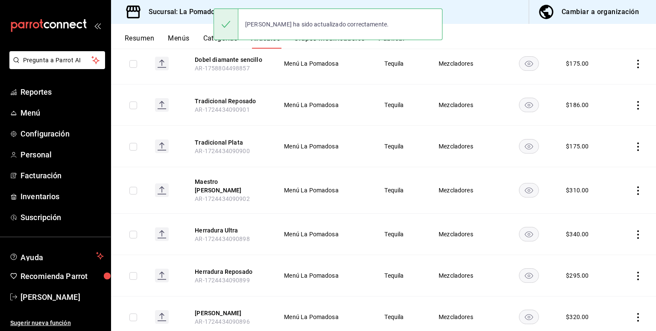
scroll to position [545, 0]
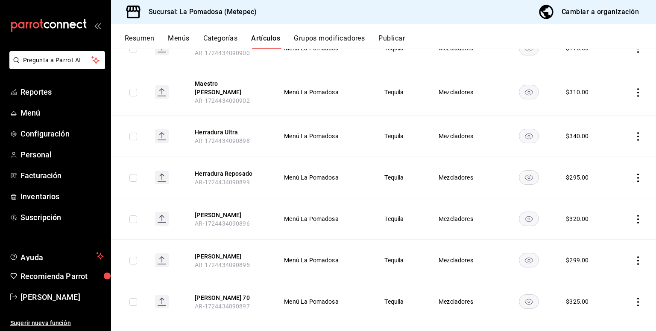
click at [633, 298] on icon "actions" at bounding box center [637, 302] width 9 height 9
click at [604, 274] on span "Editar" at bounding box center [606, 273] width 22 height 9
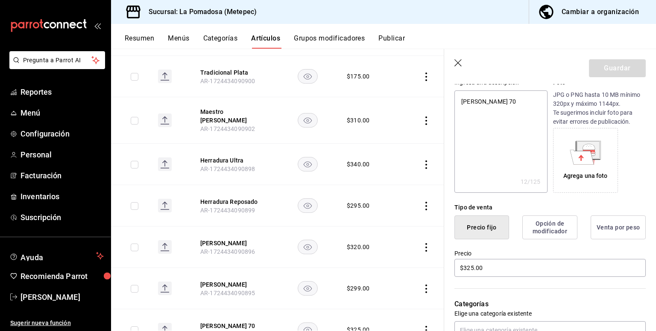
scroll to position [114, 0]
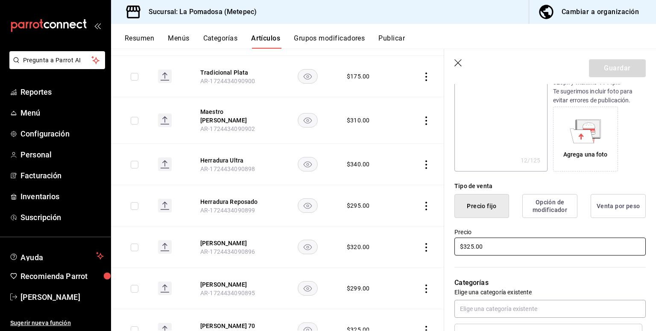
drag, startPoint x: 438, startPoint y: 251, endPoint x: 229, endPoint y: 177, distance: 221.5
click at [326, 226] on main "Artículos sucursal Para editar los artículos o cambios generales, ve a “Organiz…" at bounding box center [383, 190] width 545 height 283
click at [611, 63] on button "Guardar" at bounding box center [617, 68] width 57 height 18
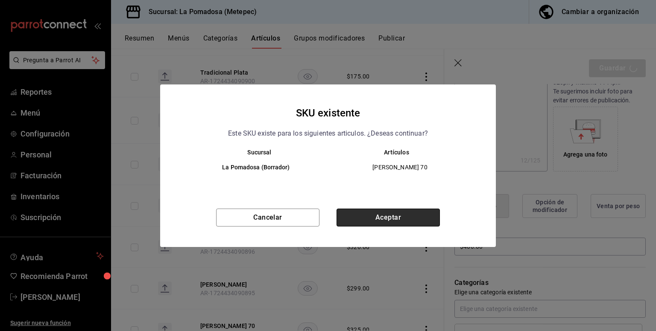
click at [395, 215] on button "Aceptar" at bounding box center [387, 218] width 103 height 18
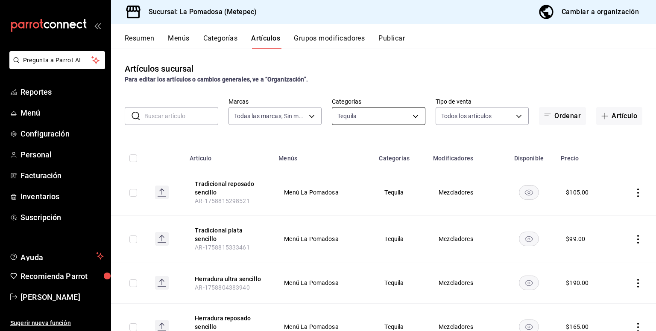
click at [369, 117] on body "Pregunta a Parrot AI Reportes Menú Configuración Personal Facturación Inventari…" at bounding box center [328, 165] width 656 height 331
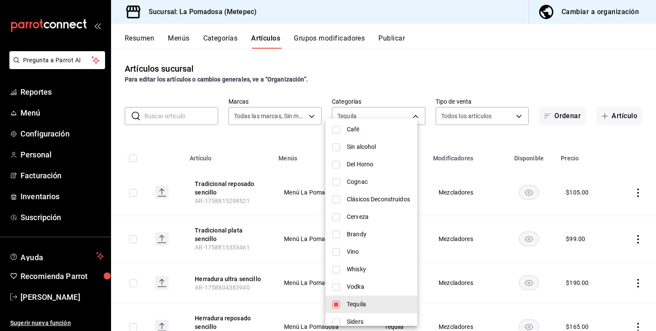
scroll to position [171, 0]
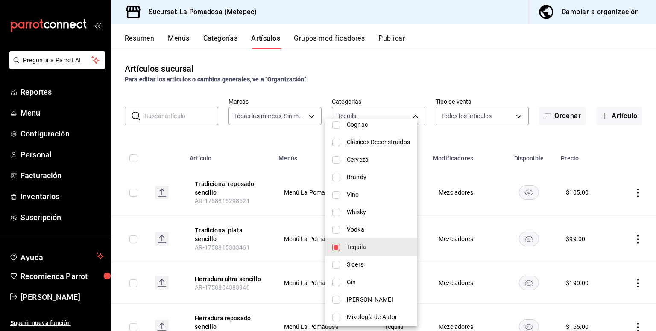
click at [339, 231] on input "checkbox" at bounding box center [336, 230] width 8 height 8
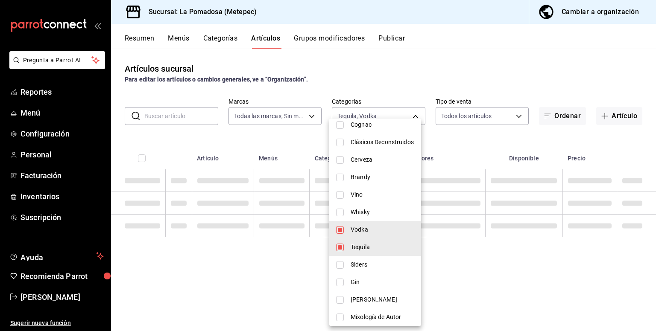
click at [346, 250] on li "Tequila" at bounding box center [375, 248] width 92 height 18
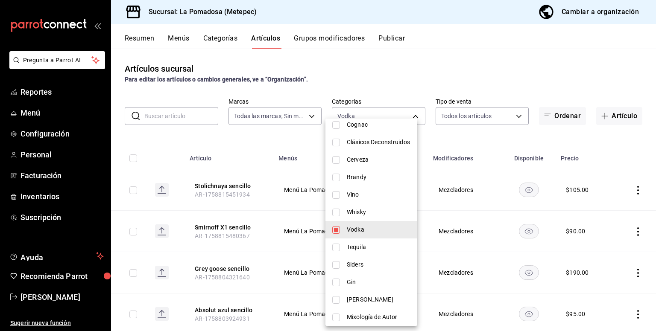
click at [415, 86] on div at bounding box center [328, 165] width 656 height 331
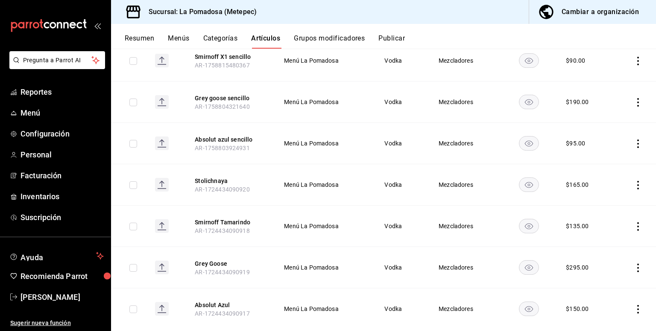
scroll to position [189, 0]
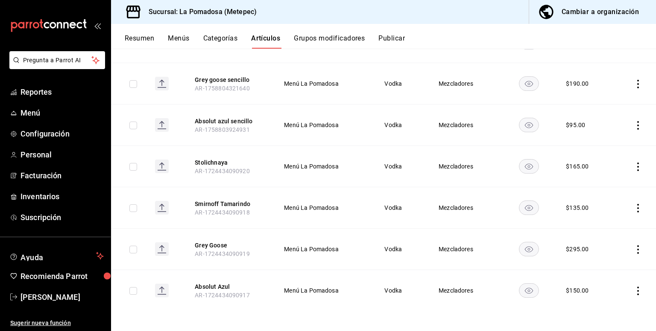
click at [633, 166] on icon "actions" at bounding box center [637, 167] width 9 height 9
click at [608, 184] on span "Editar" at bounding box center [606, 186] width 22 height 9
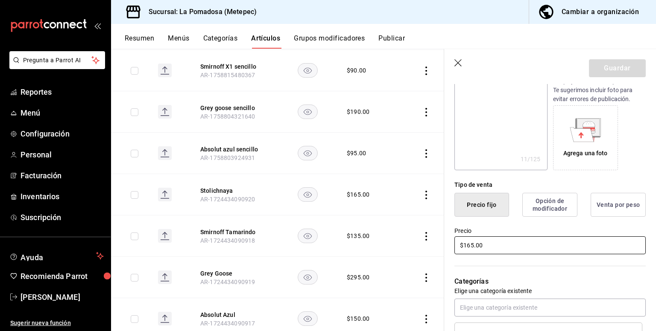
scroll to position [171, 0]
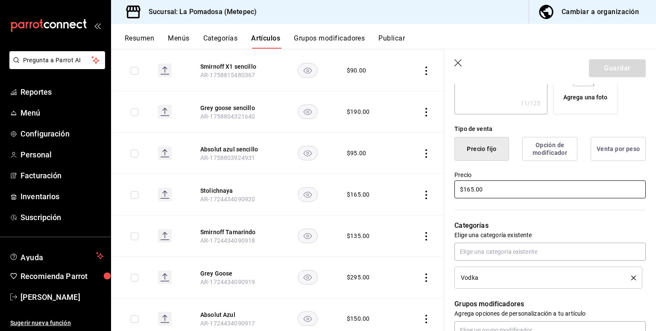
drag, startPoint x: 511, startPoint y: 193, endPoint x: 386, endPoint y: 175, distance: 125.8
click at [394, 183] on main "Artículos sucursal Para editar los artículos o cambios generales, ve a “Organiz…" at bounding box center [383, 190] width 545 height 283
click at [614, 74] on button "Guardar" at bounding box center [617, 68] width 57 height 18
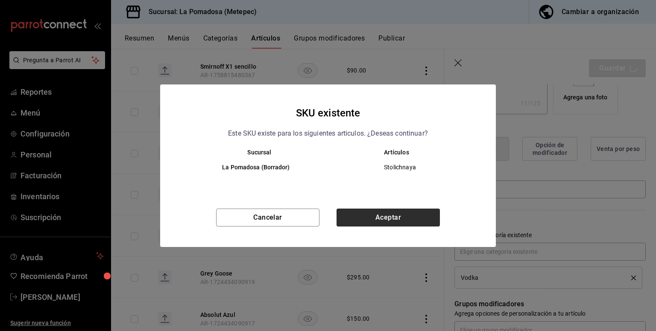
drag, startPoint x: 382, startPoint y: 227, endPoint x: 386, endPoint y: 219, distance: 9.2
click at [383, 226] on div "Cancelar Aceptar" at bounding box center [328, 228] width 336 height 38
click at [386, 218] on button "Aceptar" at bounding box center [387, 218] width 103 height 18
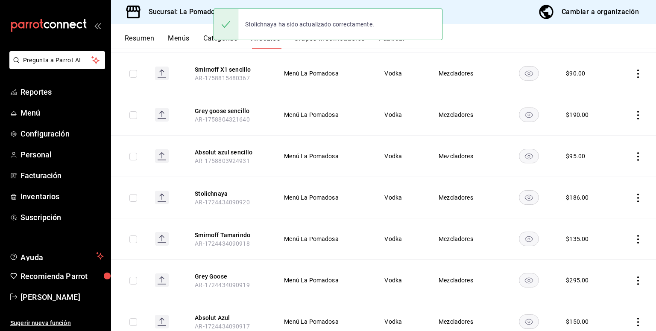
scroll to position [189, 0]
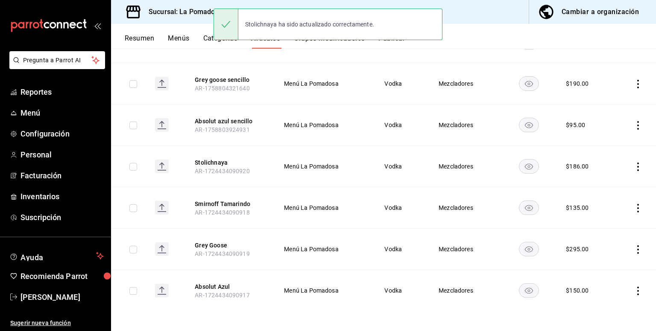
click at [633, 210] on icon "actions" at bounding box center [637, 208] width 9 height 9
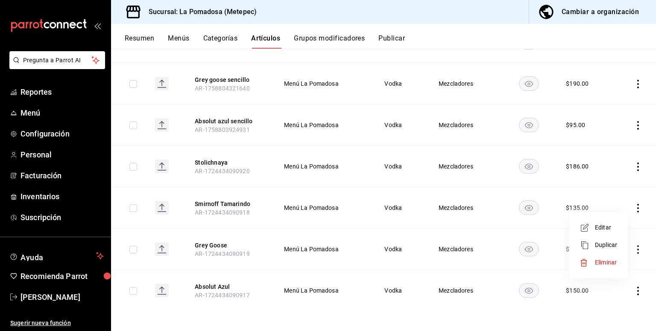
click at [606, 230] on span "Editar" at bounding box center [606, 227] width 22 height 9
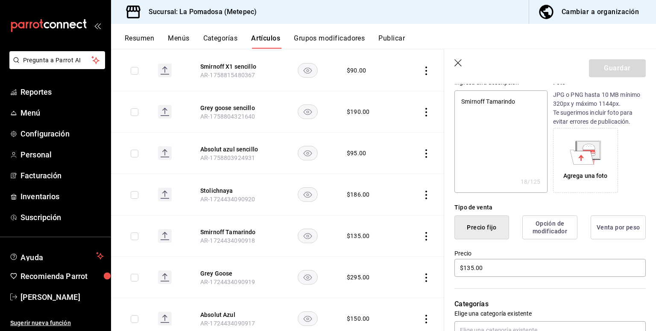
scroll to position [114, 0]
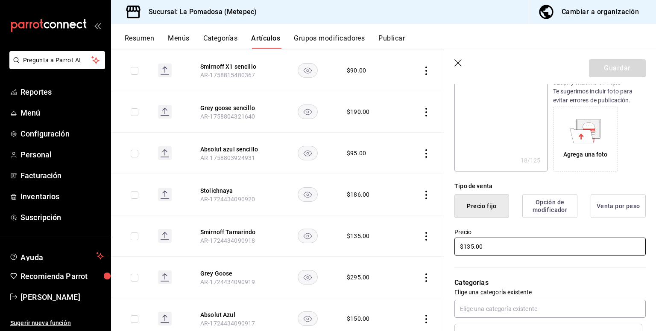
drag, startPoint x: 493, startPoint y: 250, endPoint x: 371, endPoint y: 224, distance: 124.8
click at [371, 226] on main "Artículos sucursal Para editar los artículos o cambios generales, ve a “Organiz…" at bounding box center [383, 190] width 545 height 283
click at [606, 73] on button "Guardar" at bounding box center [617, 68] width 57 height 18
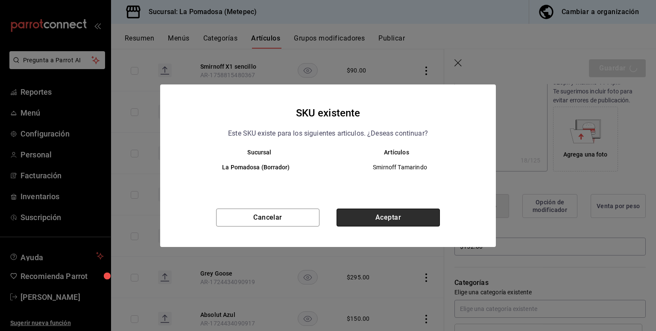
click at [415, 218] on button "Aceptar" at bounding box center [387, 218] width 103 height 18
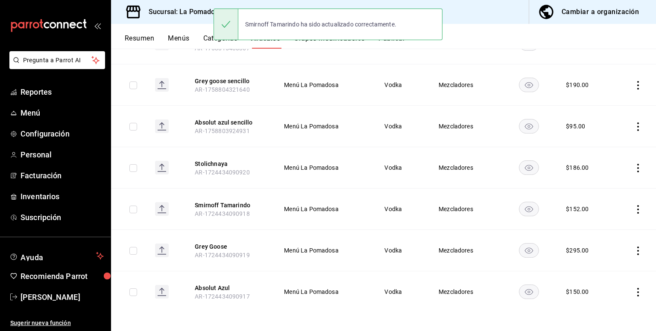
scroll to position [189, 0]
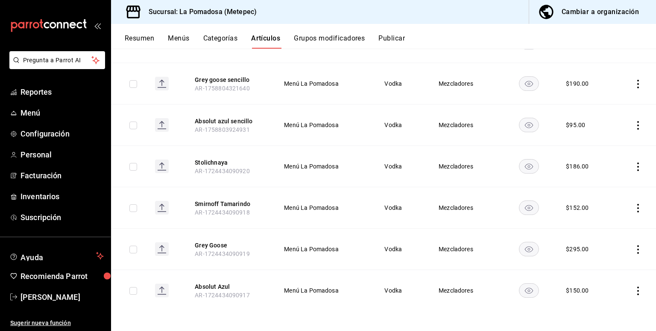
click at [633, 248] on icon "actions" at bounding box center [637, 249] width 9 height 9
click at [604, 268] on span "Editar" at bounding box center [606, 268] width 22 height 9
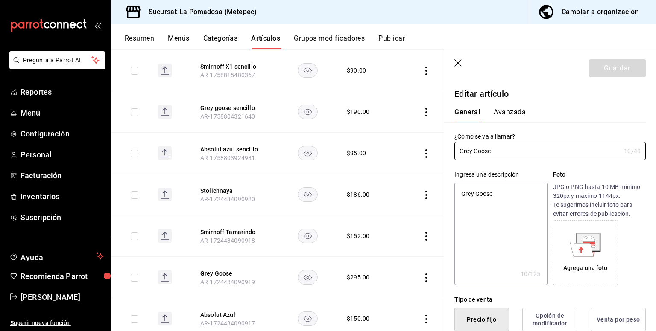
scroll to position [114, 0]
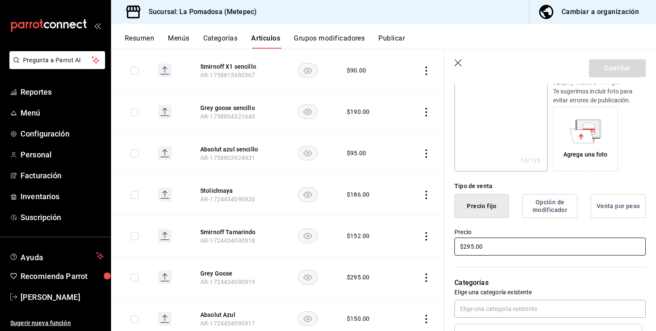
drag, startPoint x: 506, startPoint y: 249, endPoint x: 368, endPoint y: 228, distance: 139.1
click at [373, 228] on main "Artículos sucursal Para editar los artículos o cambios generales, ve a “Organiz…" at bounding box center [383, 190] width 545 height 283
click at [613, 68] on button "Guardar" at bounding box center [617, 68] width 57 height 18
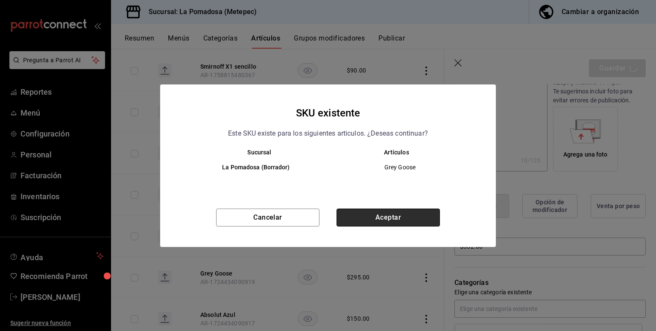
click at [414, 219] on button "Aceptar" at bounding box center [387, 218] width 103 height 18
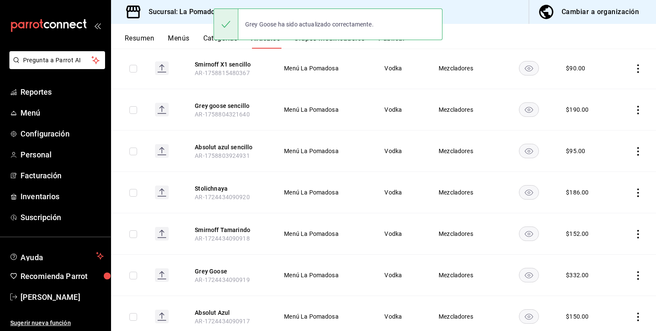
scroll to position [189, 0]
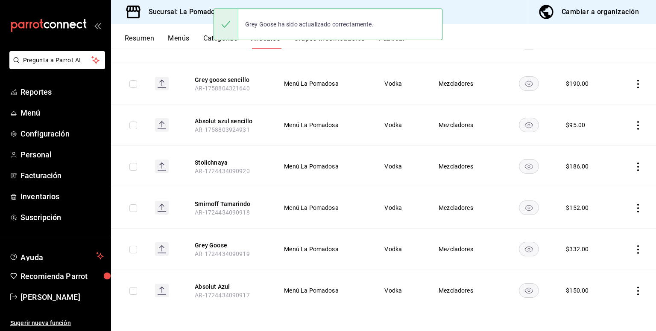
click at [633, 289] on icon "actions" at bounding box center [637, 291] width 9 height 9
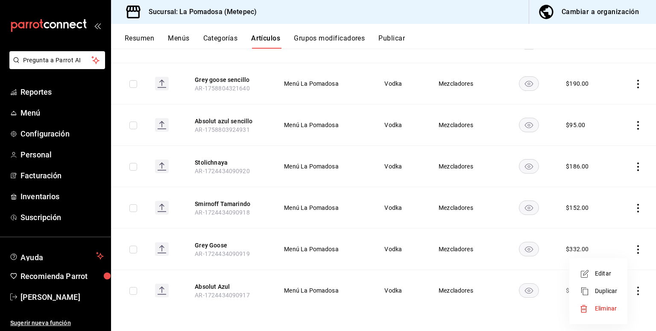
click at [606, 275] on span "Editar" at bounding box center [606, 273] width 22 height 9
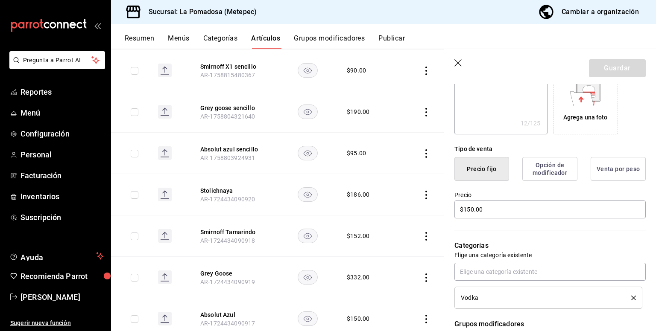
scroll to position [171, 0]
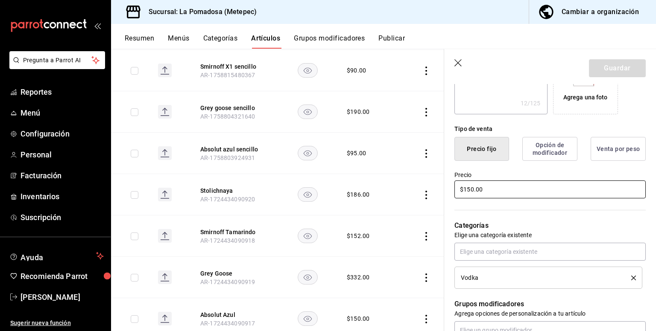
drag, startPoint x: 476, startPoint y: 191, endPoint x: 283, endPoint y: 168, distance: 193.5
click at [325, 176] on main "Artículos sucursal Para editar los artículos o cambios generales, ve a “Organiz…" at bounding box center [383, 190] width 545 height 283
click at [621, 67] on button "Guardar" at bounding box center [617, 68] width 57 height 18
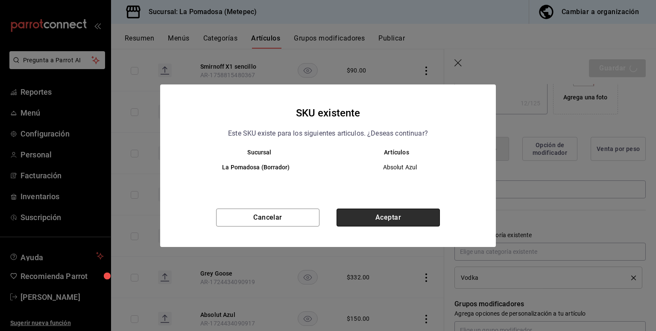
click at [410, 217] on button "Aceptar" at bounding box center [387, 218] width 103 height 18
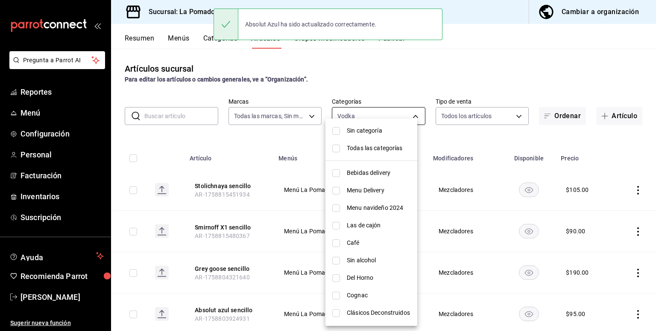
click at [354, 119] on body "Pregunta a Parrot AI Reportes Menú Configuración Personal Facturación Inventari…" at bounding box center [328, 165] width 656 height 331
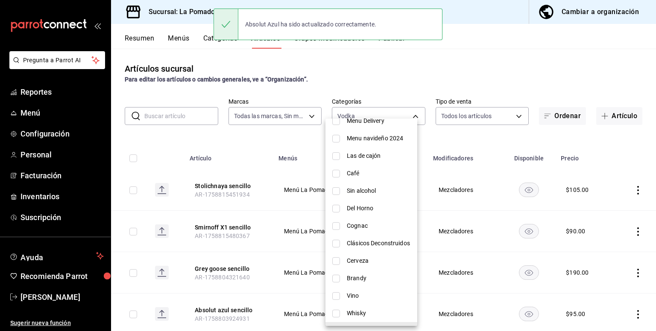
scroll to position [171, 0]
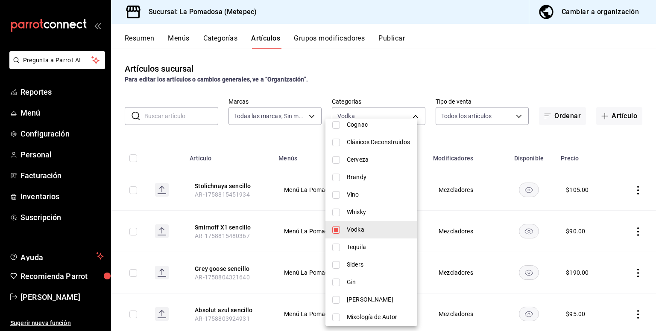
drag, startPoint x: 360, startPoint y: 209, endPoint x: 363, endPoint y: 223, distance: 14.3
click at [360, 209] on span "Whisky" at bounding box center [379, 212] width 64 height 9
click at [370, 234] on span "Vodka" at bounding box center [379, 229] width 64 height 9
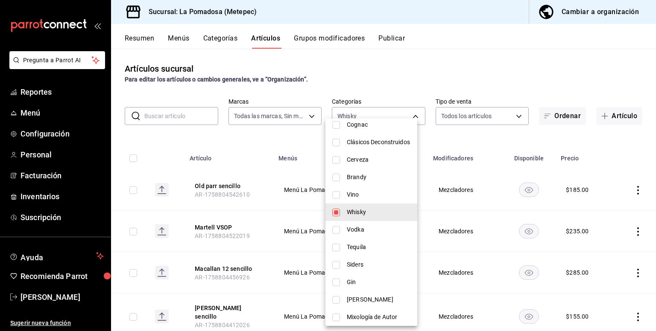
click at [406, 83] on div at bounding box center [328, 165] width 656 height 331
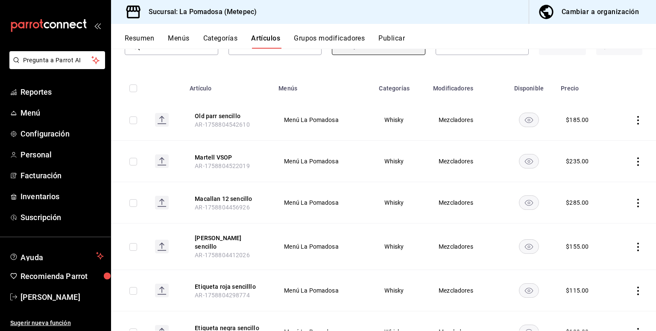
scroll to position [57, 0]
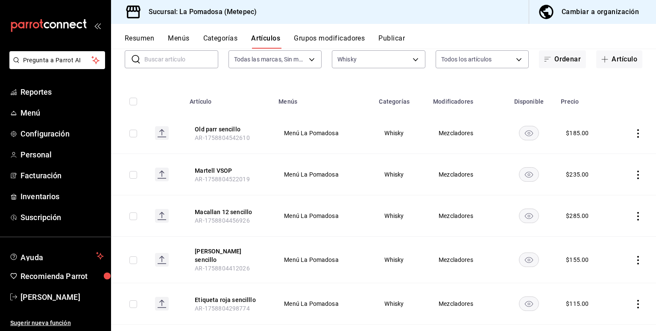
click at [633, 177] on icon "actions" at bounding box center [637, 175] width 9 height 9
click at [611, 192] on span "Editar" at bounding box center [606, 194] width 22 height 9
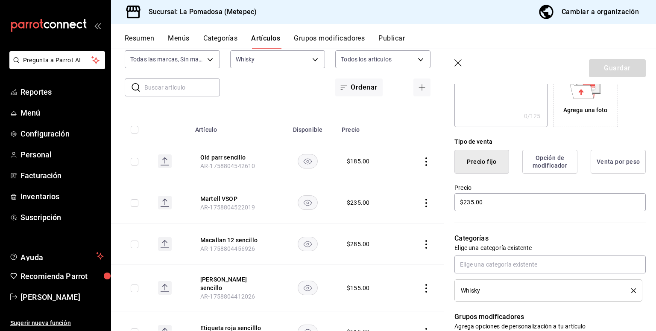
scroll to position [171, 0]
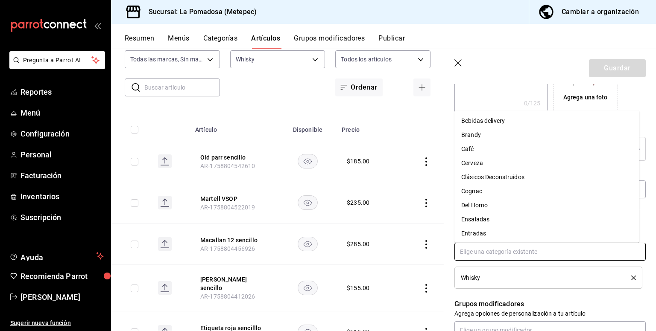
click at [483, 249] on input "text" at bounding box center [549, 252] width 191 height 18
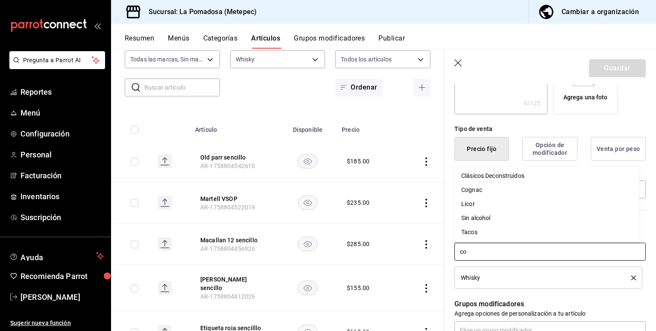
click at [477, 190] on li "Cognac" at bounding box center [546, 190] width 185 height 14
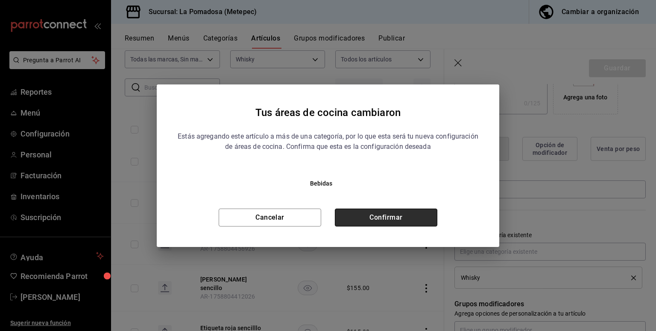
click at [386, 221] on button "Confirmar" at bounding box center [386, 218] width 102 height 18
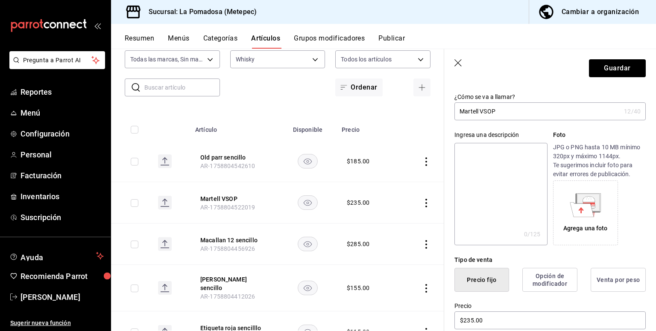
scroll to position [57, 0]
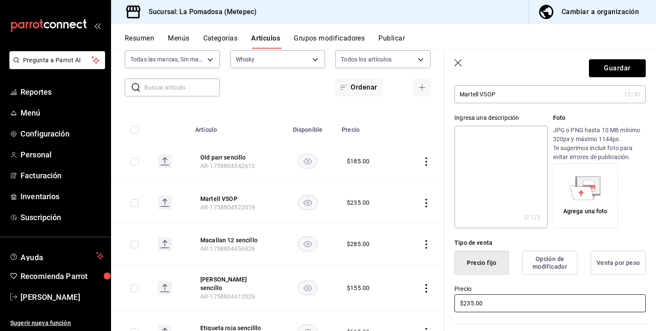
drag, startPoint x: 487, startPoint y: 308, endPoint x: 364, endPoint y: 280, distance: 126.4
click at [366, 282] on main "Artículos sucursal Para editar los artículos o cambios generales, ve a “Organiz…" at bounding box center [383, 190] width 545 height 283
click at [616, 70] on button "Guardar" at bounding box center [617, 68] width 57 height 18
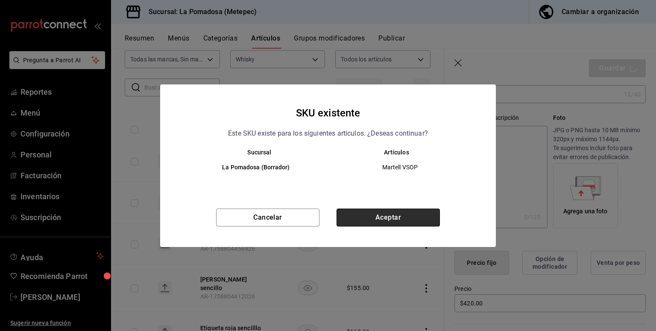
click at [421, 214] on button "Aceptar" at bounding box center [387, 218] width 103 height 18
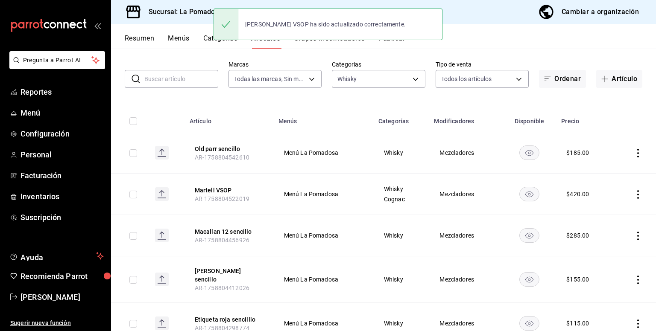
scroll to position [57, 0]
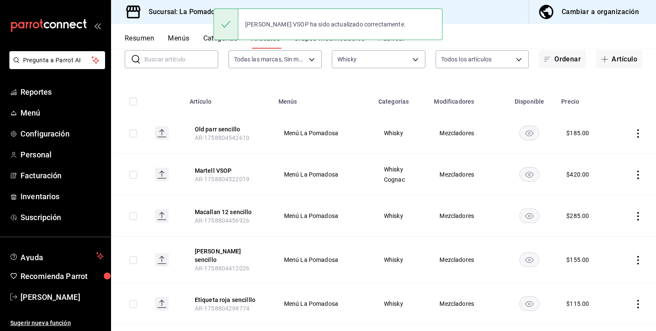
click at [634, 174] on icon "actions" at bounding box center [637, 175] width 9 height 9
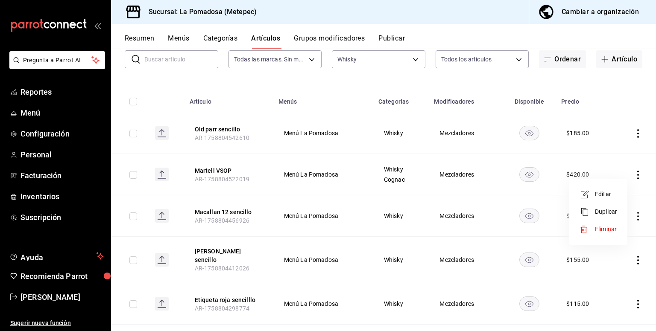
click at [603, 192] on span "Editar" at bounding box center [606, 194] width 22 height 9
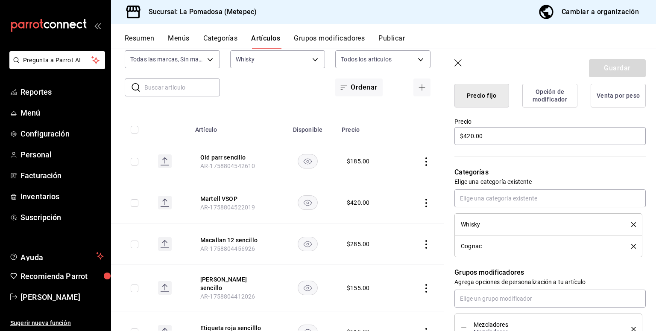
scroll to position [228, 0]
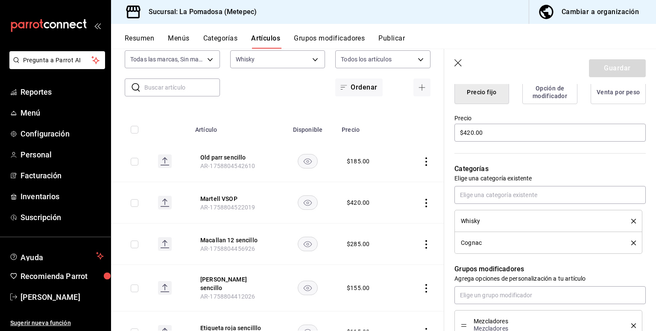
click at [631, 220] on icon "delete" at bounding box center [633, 221] width 5 height 5
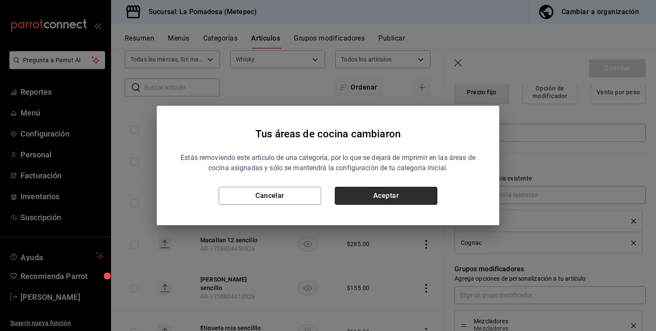
click at [383, 197] on button "Aceptar" at bounding box center [386, 196] width 102 height 18
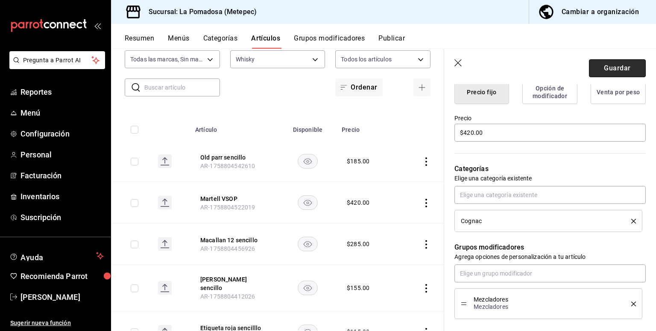
click at [607, 60] on button "Guardar" at bounding box center [617, 68] width 57 height 18
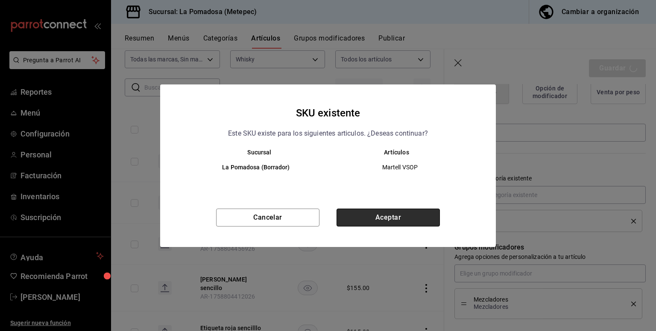
click at [389, 219] on button "Aceptar" at bounding box center [387, 218] width 103 height 18
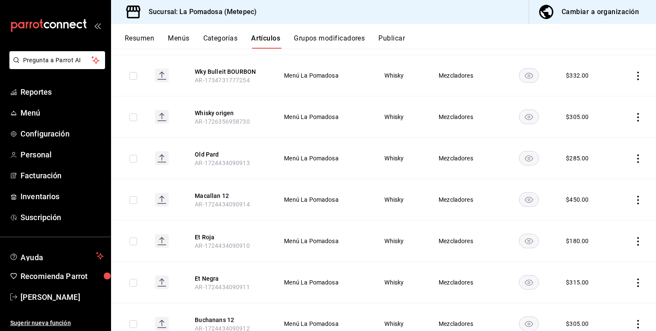
scroll to position [455, 0]
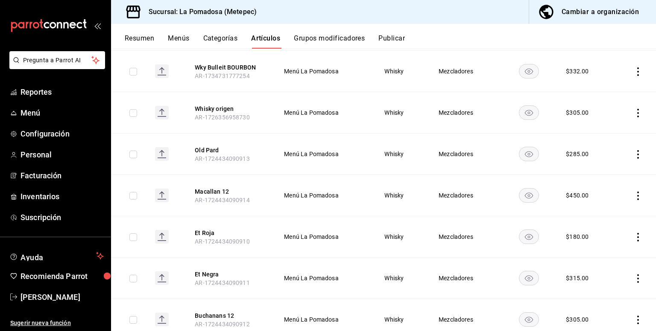
click at [634, 150] on icon "actions" at bounding box center [637, 154] width 9 height 9
click at [613, 169] on span "Editar" at bounding box center [606, 167] width 22 height 9
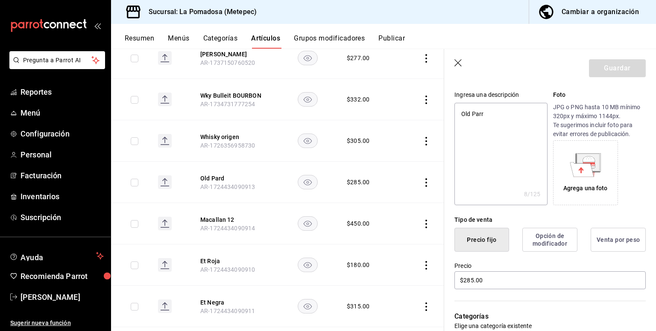
scroll to position [114, 0]
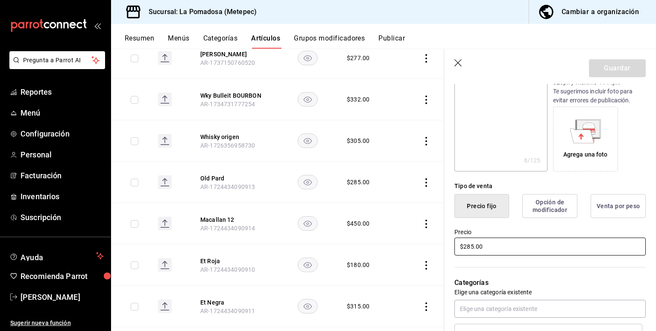
drag, startPoint x: 487, startPoint y: 245, endPoint x: 323, endPoint y: 214, distance: 166.8
click at [326, 233] on main "Artículos sucursal Para editar los artículos o cambios generales, ve a “Organiz…" at bounding box center [383, 190] width 545 height 283
click at [595, 67] on button "Guardar" at bounding box center [617, 68] width 57 height 18
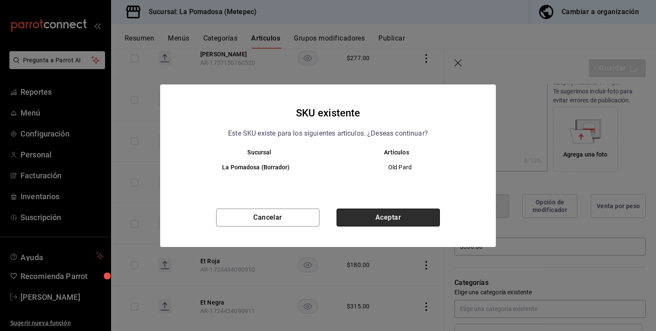
click at [413, 223] on button "Aceptar" at bounding box center [387, 218] width 103 height 18
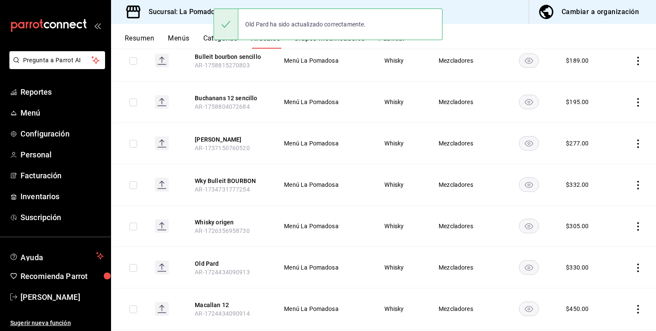
scroll to position [478, 0]
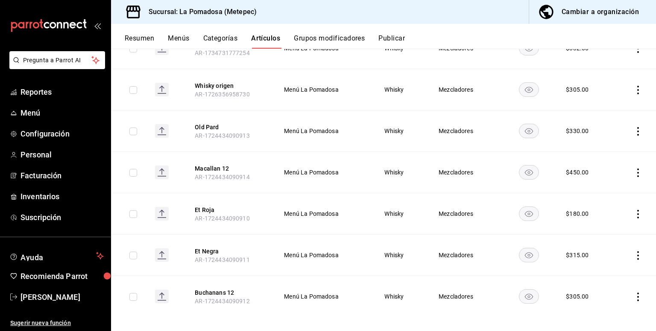
click at [633, 169] on icon "actions" at bounding box center [637, 173] width 9 height 9
click at [611, 183] on span "Editar" at bounding box center [606, 186] width 22 height 9
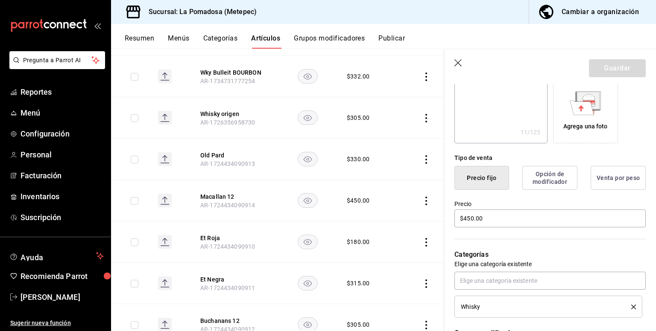
scroll to position [171, 0]
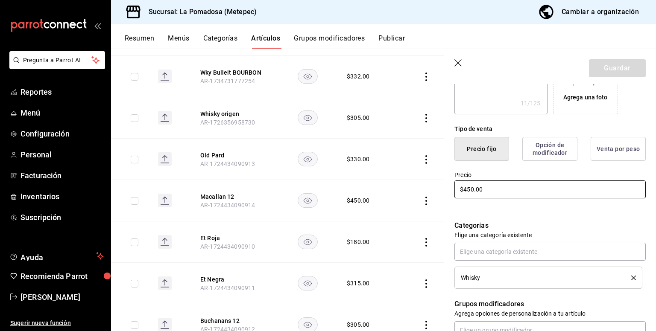
drag, startPoint x: 496, startPoint y: 190, endPoint x: 224, endPoint y: 169, distance: 273.1
click at [235, 171] on main "Artículos sucursal Para editar los artículos o cambios generales, ve a “Organiz…" at bounding box center [383, 190] width 545 height 283
click at [601, 70] on button "Guardar" at bounding box center [617, 68] width 57 height 18
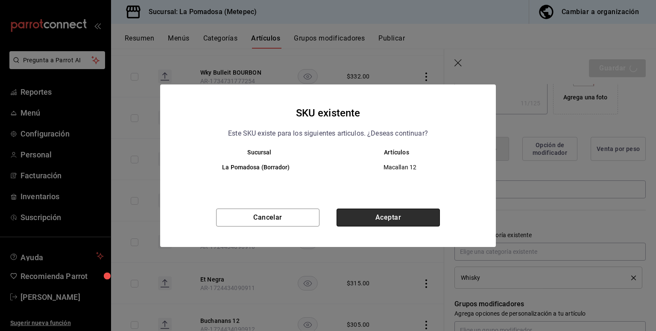
click at [386, 219] on button "Aceptar" at bounding box center [387, 218] width 103 height 18
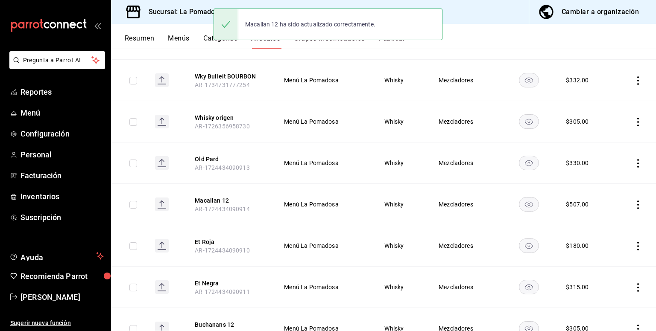
scroll to position [478, 0]
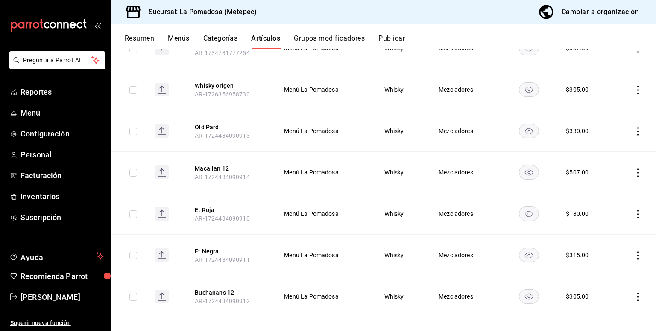
click at [633, 210] on icon "actions" at bounding box center [637, 214] width 9 height 9
click at [597, 227] on span "Editar" at bounding box center [606, 227] width 22 height 9
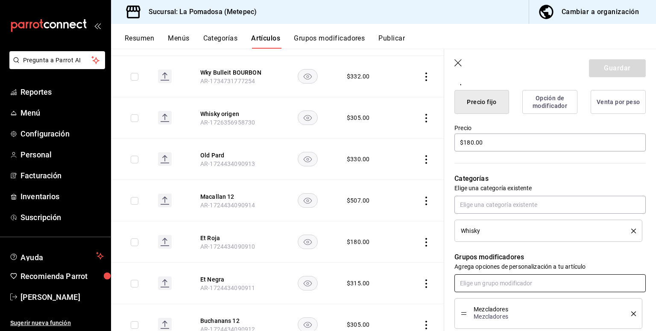
scroll to position [171, 0]
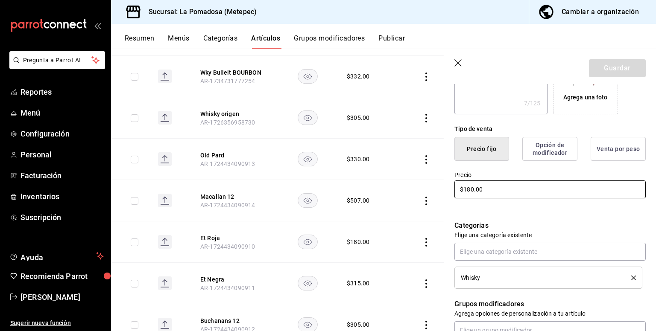
drag, startPoint x: 495, startPoint y: 193, endPoint x: 368, endPoint y: 186, distance: 127.4
click at [372, 187] on main "Artículos sucursal Para editar los artículos o cambios generales, ve a “Organiz…" at bounding box center [383, 190] width 545 height 283
click at [606, 68] on button "Guardar" at bounding box center [617, 68] width 57 height 18
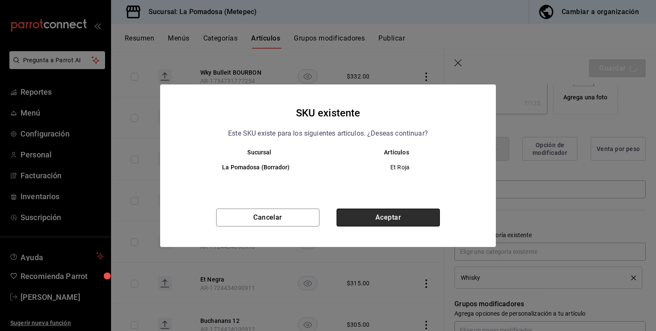
click at [411, 220] on button "Aceptar" at bounding box center [387, 218] width 103 height 18
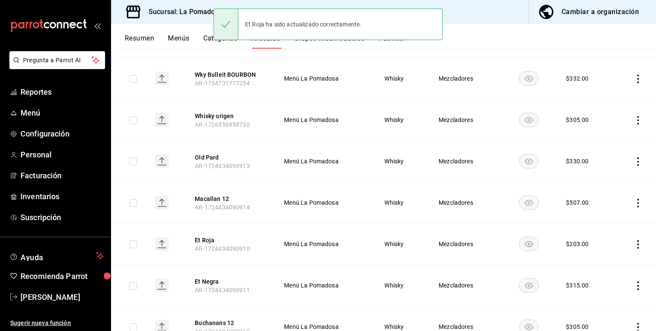
scroll to position [478, 0]
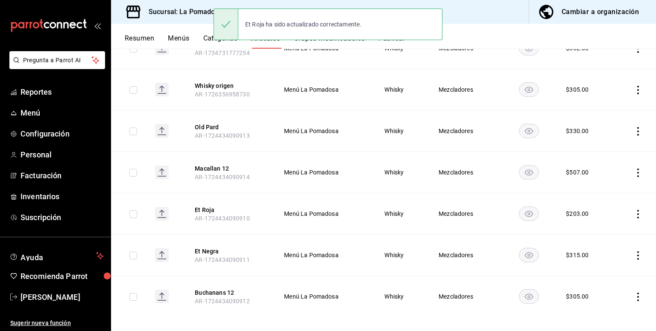
click at [633, 251] on icon "actions" at bounding box center [637, 255] width 9 height 9
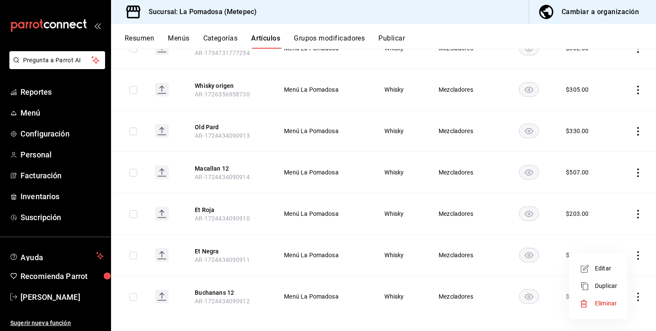
click at [603, 268] on span "Editar" at bounding box center [606, 268] width 22 height 9
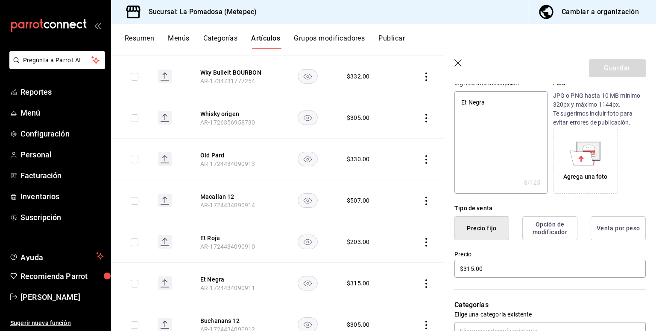
scroll to position [171, 0]
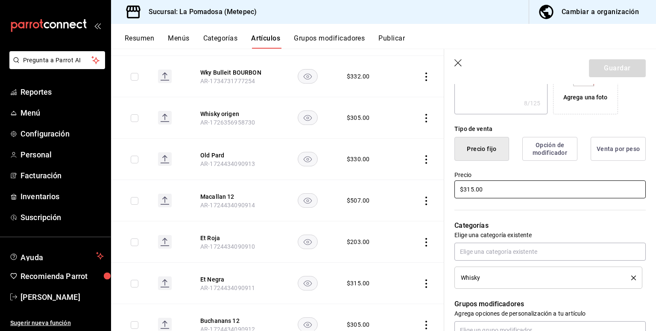
drag, startPoint x: 498, startPoint y: 191, endPoint x: 307, endPoint y: 189, distance: 190.8
click at [308, 191] on main "Artículos sucursal Para editar los artículos o cambios generales, ve a “Organiz…" at bounding box center [383, 190] width 545 height 283
click at [598, 69] on button "Guardar" at bounding box center [617, 68] width 57 height 18
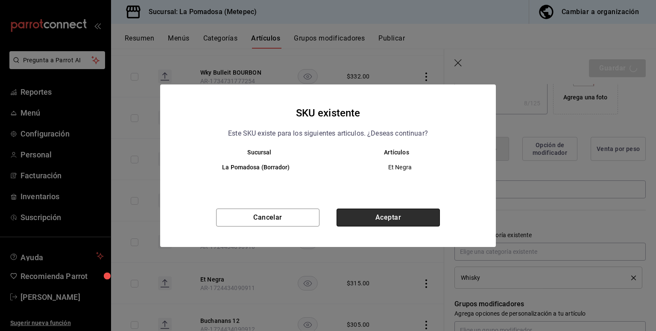
click at [414, 219] on button "Aceptar" at bounding box center [387, 218] width 103 height 18
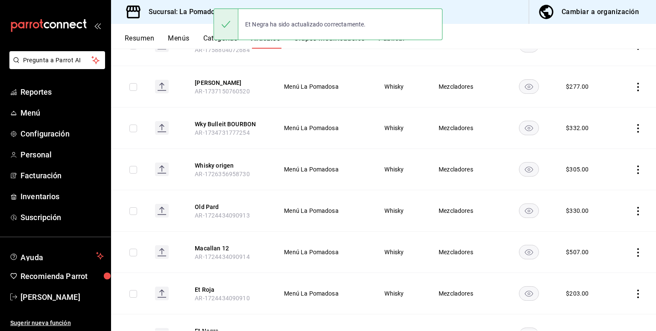
scroll to position [478, 0]
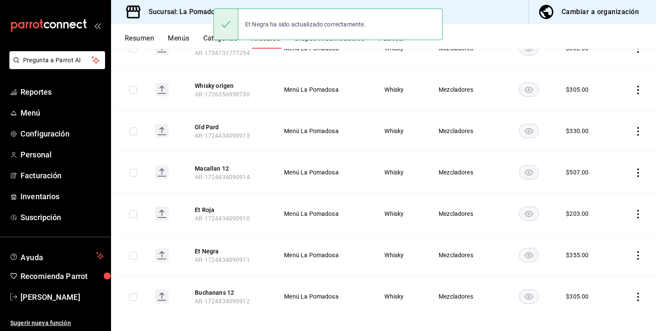
click at [634, 293] on icon "actions" at bounding box center [637, 297] width 9 height 9
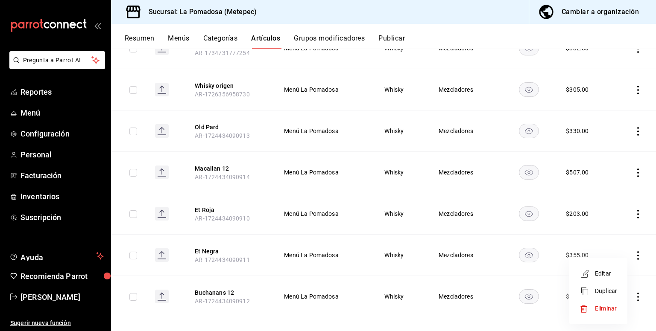
click at [603, 271] on span "Editar" at bounding box center [606, 273] width 22 height 9
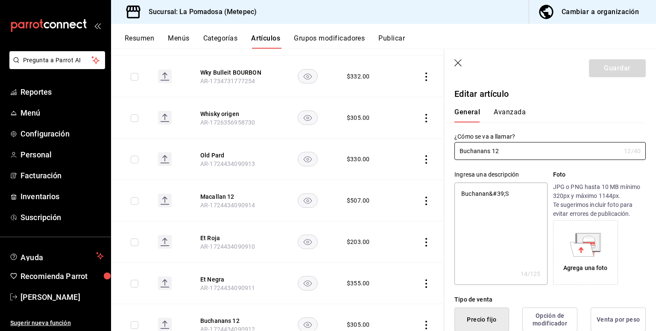
scroll to position [171, 0]
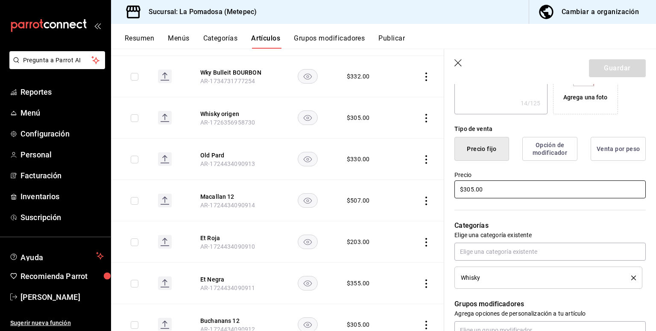
drag, startPoint x: 500, startPoint y: 189, endPoint x: 339, endPoint y: 165, distance: 163.1
click at [357, 174] on main "Artículos sucursal Para editar los artículos o cambios generales, ve a “Organiz…" at bounding box center [383, 190] width 545 height 283
click at [629, 70] on button "Guardar" at bounding box center [617, 68] width 57 height 18
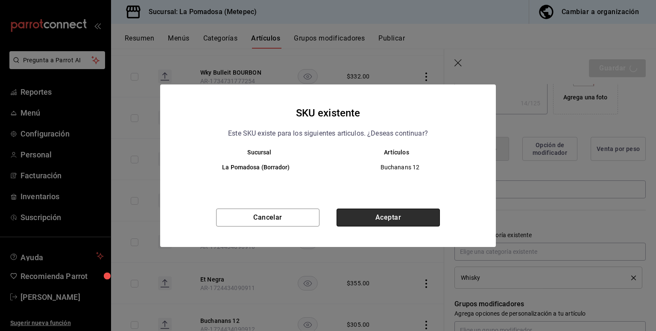
click at [389, 216] on button "Aceptar" at bounding box center [387, 218] width 103 height 18
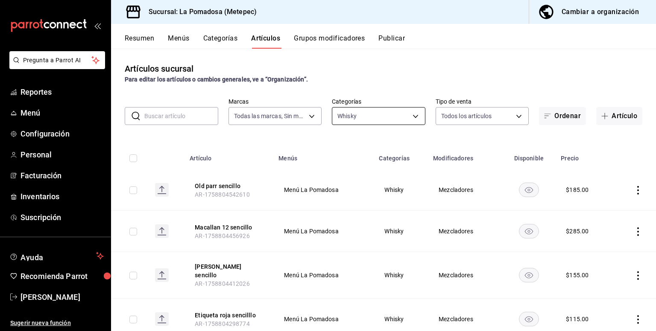
click at [396, 108] on body "Pregunta a Parrot AI Reportes Menú Configuración Personal Facturación Inventari…" at bounding box center [328, 165] width 656 height 331
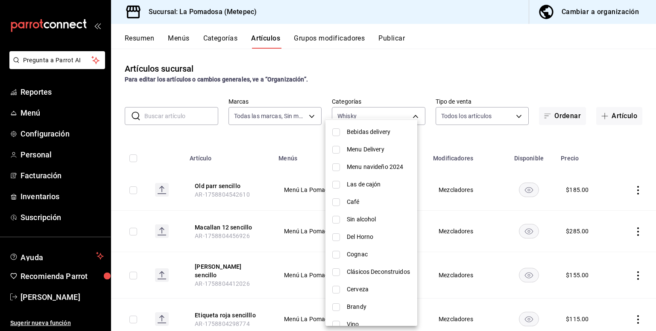
scroll to position [114, 0]
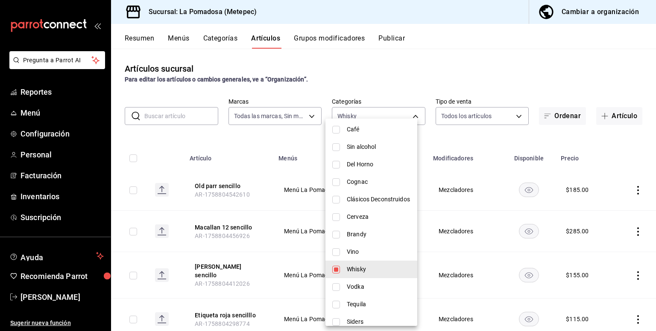
click at [378, 251] on span "Vino" at bounding box center [379, 252] width 64 height 9
click at [371, 271] on span "Whisky" at bounding box center [379, 269] width 64 height 9
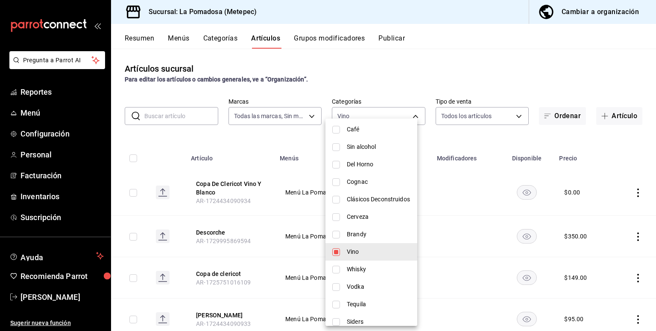
click at [411, 93] on div at bounding box center [328, 165] width 656 height 331
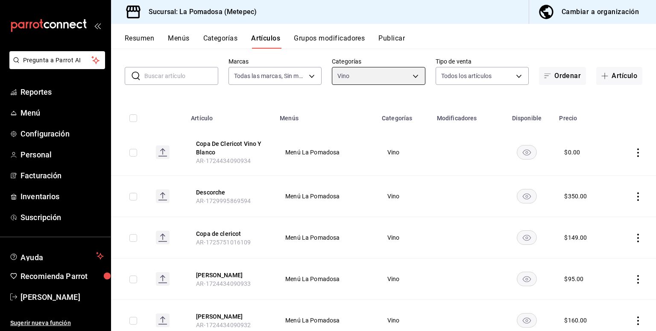
scroll to position [57, 0]
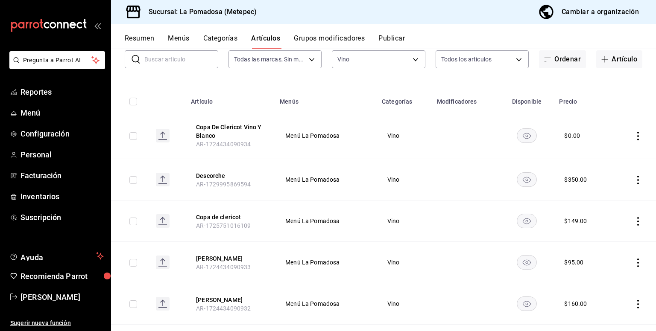
click at [517, 137] on rect "availability-product" at bounding box center [527, 135] width 20 height 14
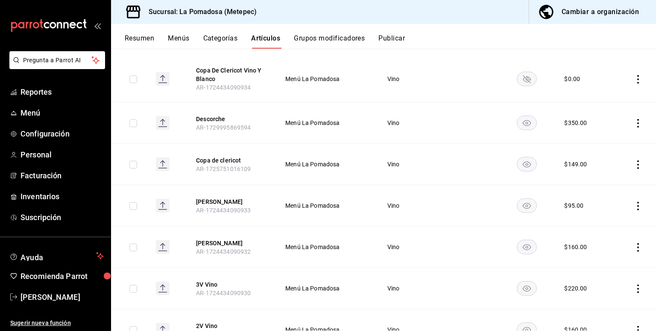
scroll to position [153, 0]
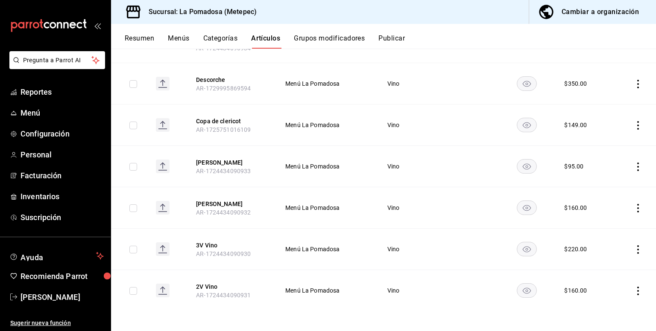
click at [633, 207] on icon "actions" at bounding box center [637, 208] width 9 height 9
click at [602, 228] on span "Editar" at bounding box center [606, 227] width 22 height 9
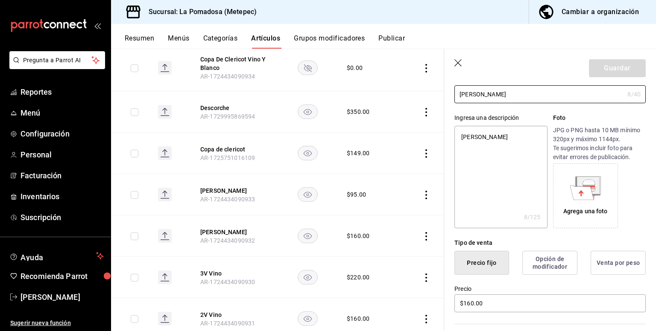
scroll to position [114, 0]
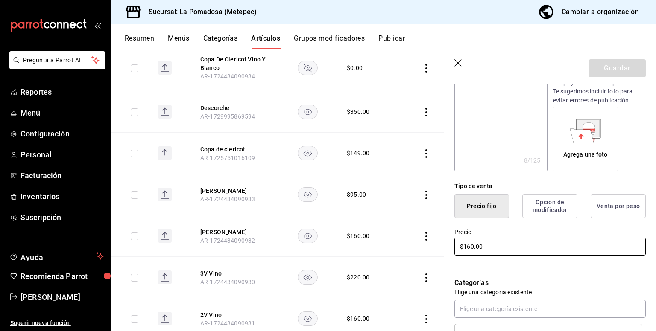
drag, startPoint x: 489, startPoint y: 251, endPoint x: 423, endPoint y: 248, distance: 66.2
click at [429, 249] on main "Artículos sucursal Para editar los artículos o cambios generales, ve a “Organiz…" at bounding box center [383, 190] width 545 height 283
click at [592, 72] on button "Guardar" at bounding box center [617, 68] width 57 height 18
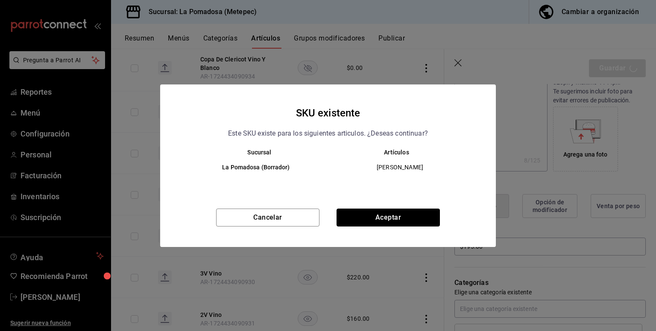
click at [427, 216] on button "Aceptar" at bounding box center [387, 218] width 103 height 18
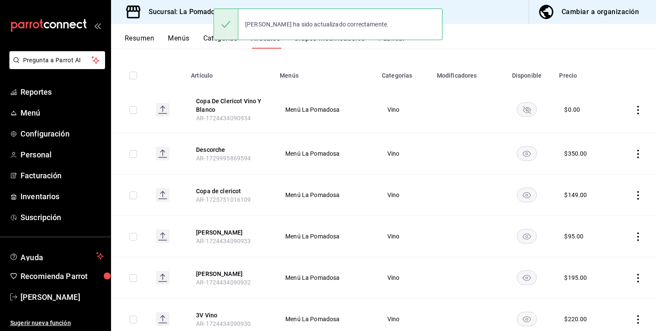
scroll to position [153, 0]
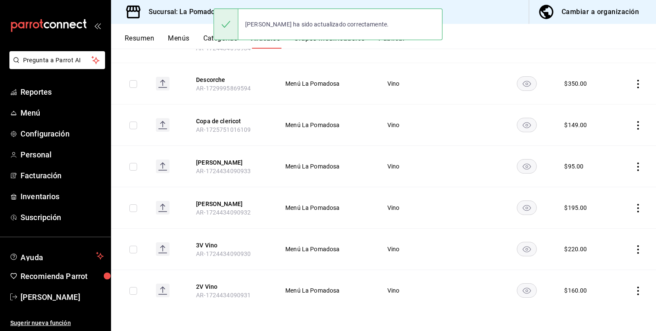
click at [633, 249] on icon "actions" at bounding box center [637, 249] width 9 height 9
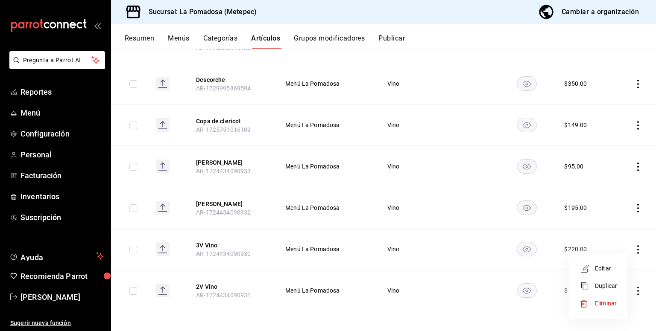
click at [616, 269] on span "Editar" at bounding box center [606, 268] width 22 height 9
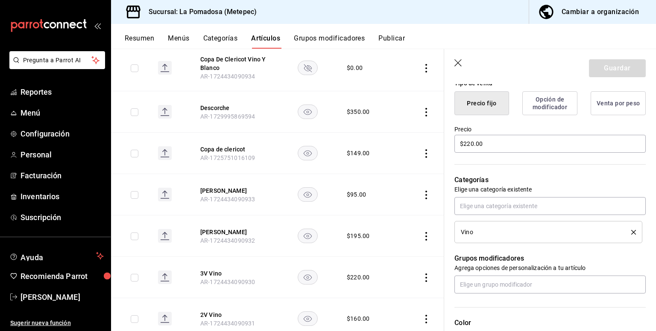
scroll to position [171, 0]
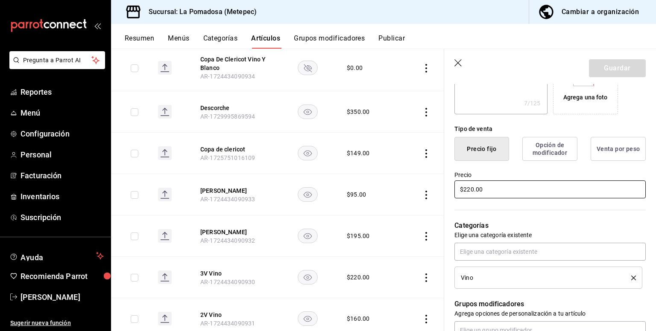
drag, startPoint x: 491, startPoint y: 187, endPoint x: 362, endPoint y: 190, distance: 128.9
click at [362, 190] on main "Artículos sucursal Para editar los artículos o cambios generales, ve a “Organiz…" at bounding box center [383, 190] width 545 height 283
click at [609, 69] on button "Guardar" at bounding box center [617, 68] width 57 height 18
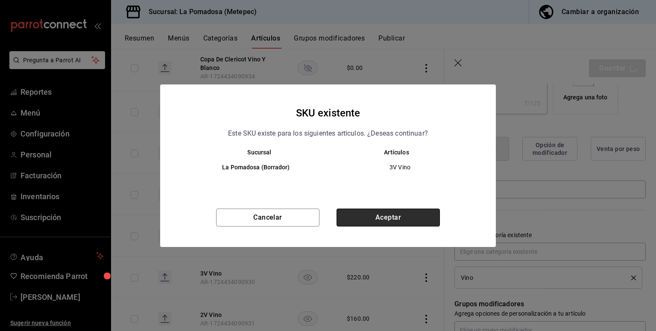
click at [409, 213] on button "Aceptar" at bounding box center [387, 218] width 103 height 18
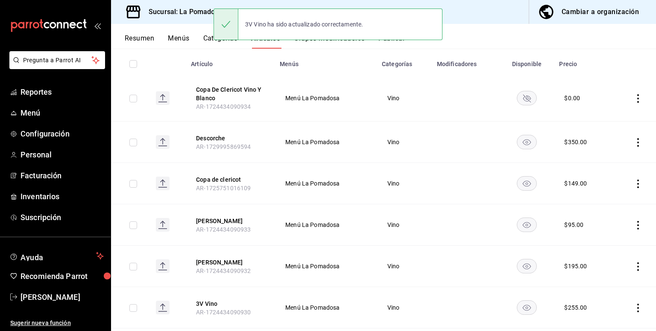
scroll to position [153, 0]
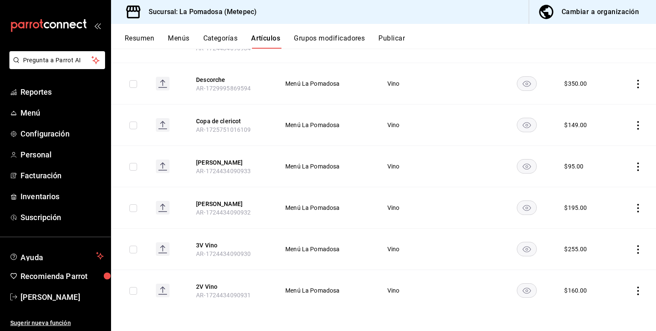
click at [633, 289] on icon "actions" at bounding box center [637, 291] width 9 height 9
click at [607, 273] on span "Editar" at bounding box center [606, 273] width 22 height 9
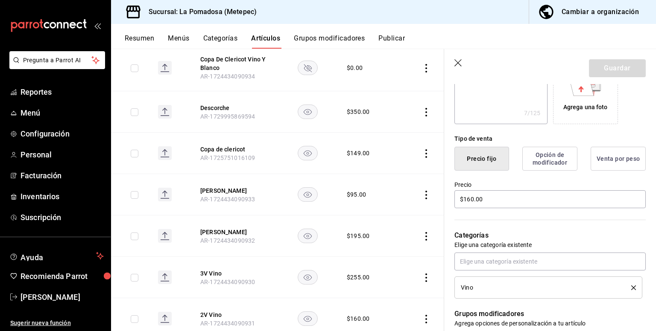
scroll to position [171, 0]
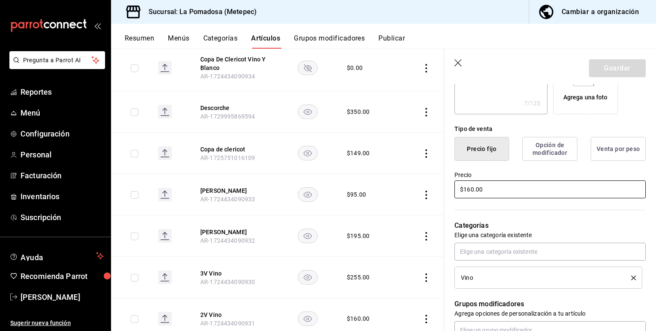
drag, startPoint x: 504, startPoint y: 189, endPoint x: 210, endPoint y: 179, distance: 294.3
click at [357, 187] on main "Artículos sucursal Para editar los artículos o cambios generales, ve a “Organiz…" at bounding box center [383, 190] width 545 height 283
click at [615, 64] on button "Guardar" at bounding box center [617, 68] width 57 height 18
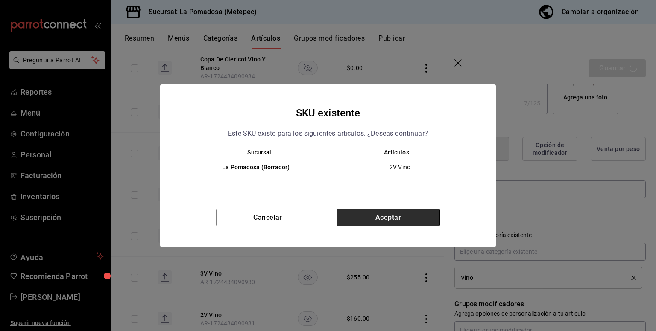
click at [388, 222] on button "Aceptar" at bounding box center [387, 218] width 103 height 18
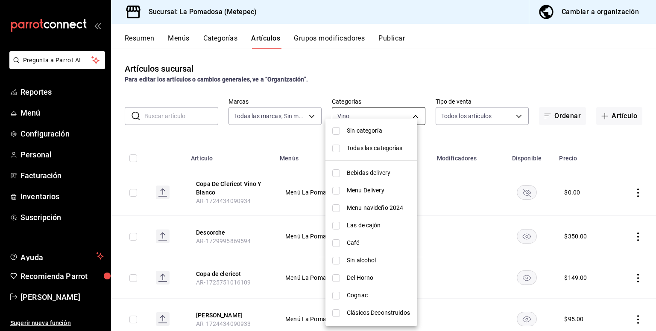
click at [361, 115] on body "Pregunta a Parrot AI Reportes Menú Configuración Personal Facturación Inventari…" at bounding box center [328, 165] width 656 height 331
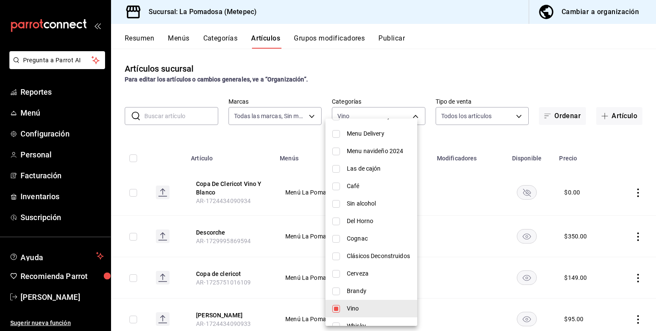
click at [352, 291] on span "Brandy" at bounding box center [379, 291] width 64 height 9
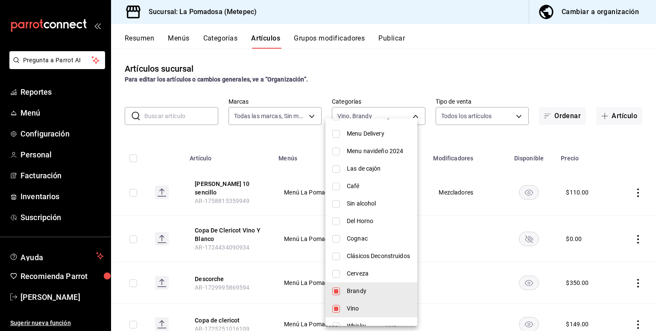
click at [359, 308] on span "Vino" at bounding box center [379, 308] width 64 height 9
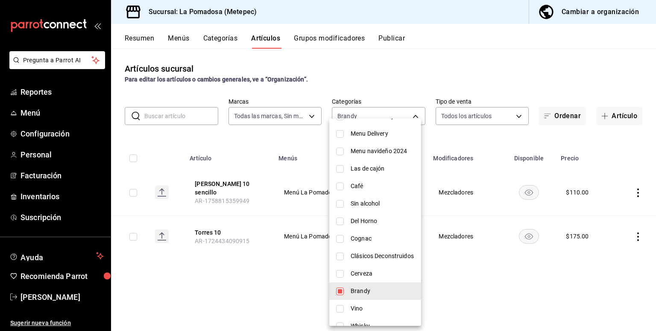
click at [397, 67] on div at bounding box center [328, 165] width 656 height 331
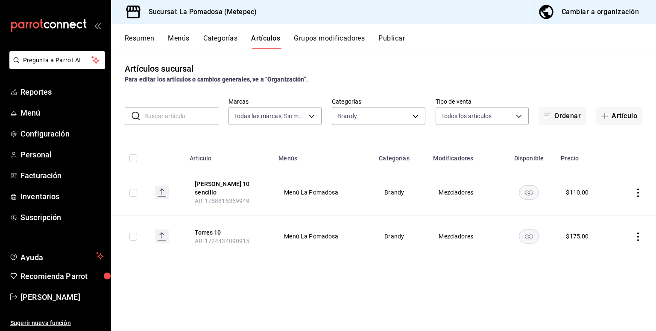
click at [638, 233] on icon "actions" at bounding box center [637, 237] width 9 height 9
click at [615, 251] on span "Editar" at bounding box center [612, 251] width 22 height 9
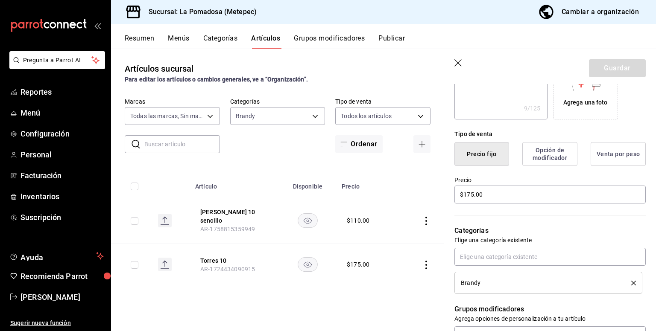
scroll to position [171, 0]
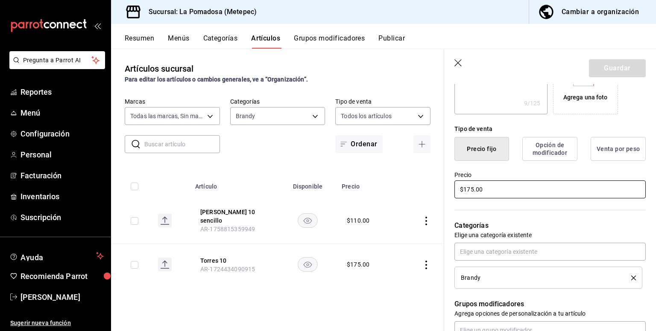
drag, startPoint x: 491, startPoint y: 193, endPoint x: 370, endPoint y: 176, distance: 122.4
click at [385, 186] on main "Artículos sucursal Para editar los artículos o cambios generales, ve a “Organiz…" at bounding box center [383, 190] width 545 height 283
click at [614, 65] on button "Guardar" at bounding box center [617, 68] width 57 height 18
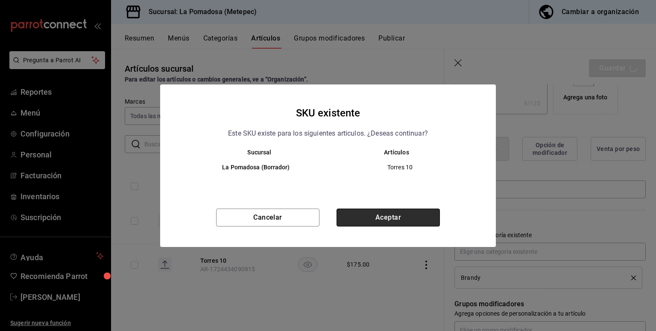
click at [421, 217] on button "Aceptar" at bounding box center [387, 218] width 103 height 18
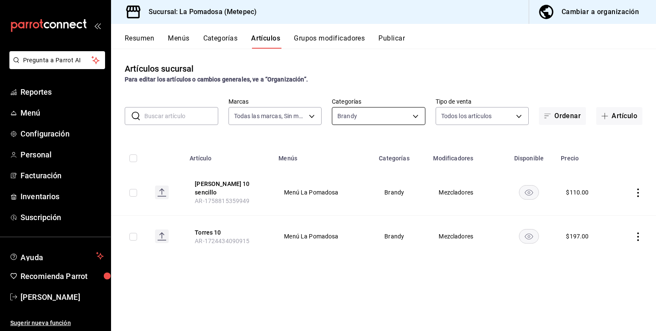
click at [375, 121] on body "Pregunta a Parrot AI Reportes Menú Configuración Personal Facturación Inventari…" at bounding box center [328, 165] width 656 height 331
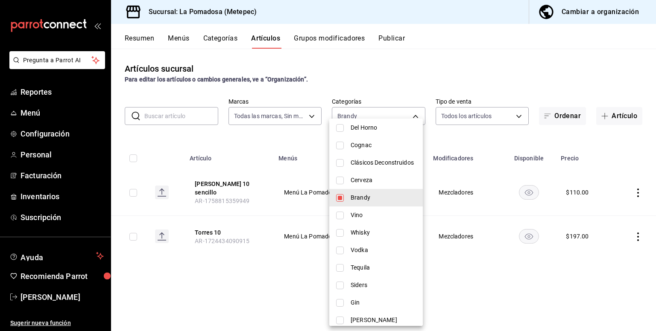
scroll to position [171, 0]
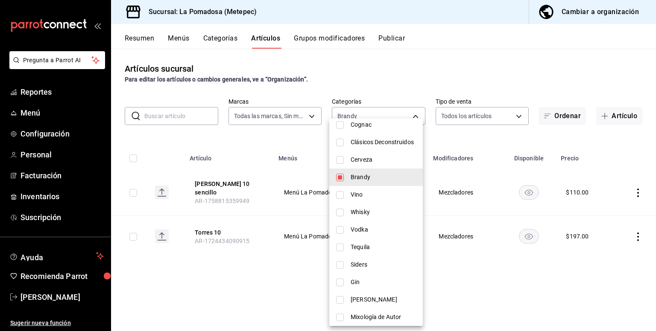
click at [346, 163] on li "Cerveza" at bounding box center [375, 160] width 93 height 18
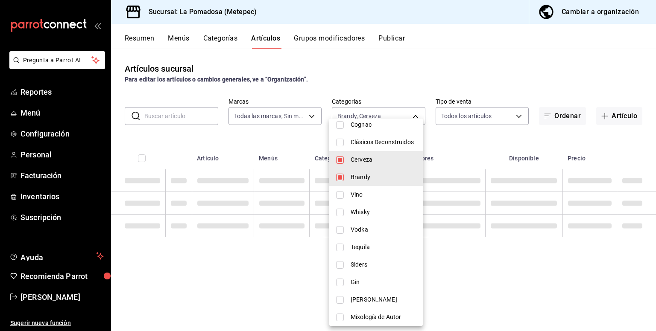
click at [355, 178] on span "Brandy" at bounding box center [382, 177] width 65 height 9
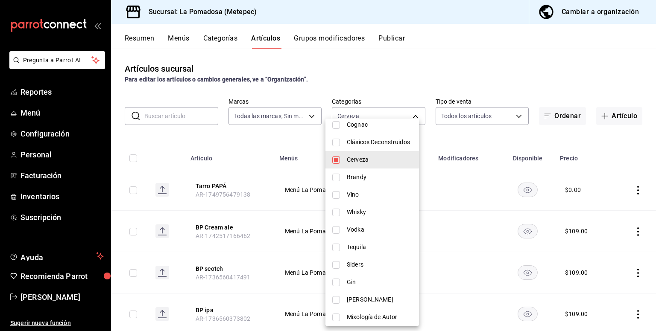
click at [391, 85] on div at bounding box center [328, 165] width 656 height 331
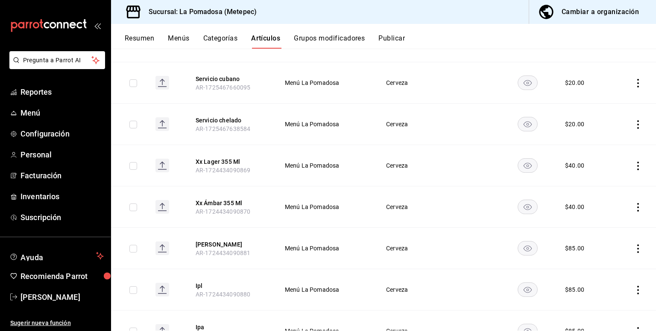
scroll to position [455, 0]
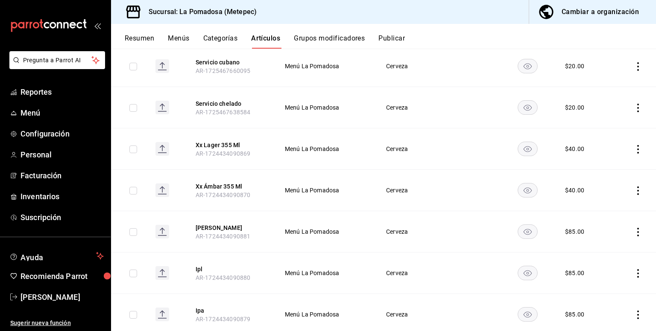
click at [635, 147] on td at bounding box center [634, 148] width 44 height 41
click at [633, 147] on icon "actions" at bounding box center [637, 149] width 9 height 9
click at [604, 168] on span "Editar" at bounding box center [606, 167] width 22 height 9
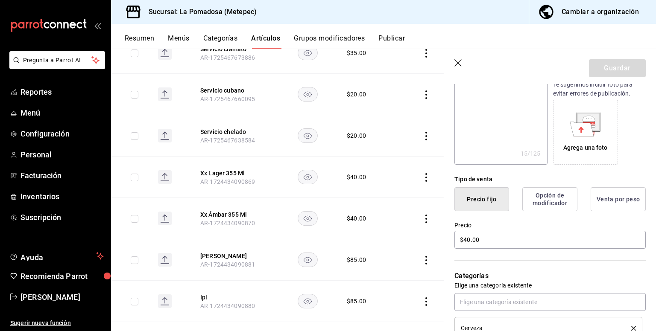
scroll to position [171, 0]
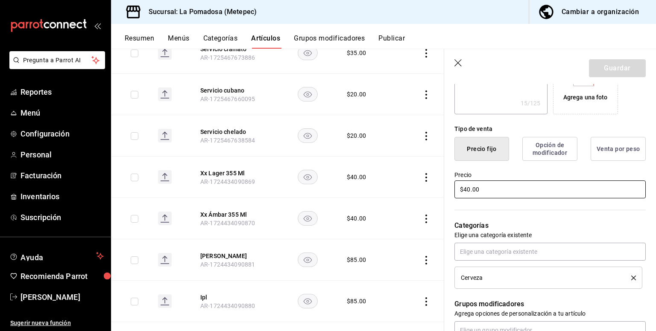
drag, startPoint x: 493, startPoint y: 189, endPoint x: 244, endPoint y: 161, distance: 250.4
click at [257, 169] on main "Artículos sucursal Para editar los artículos o cambios generales, ve a “Organiz…" at bounding box center [383, 190] width 545 height 283
click at [608, 68] on button "Guardar" at bounding box center [617, 68] width 57 height 18
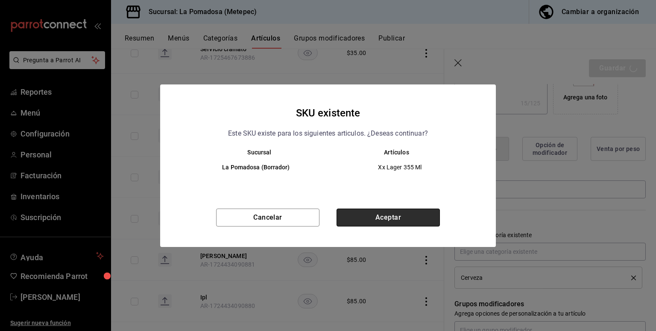
click at [396, 217] on button "Aceptar" at bounding box center [387, 218] width 103 height 18
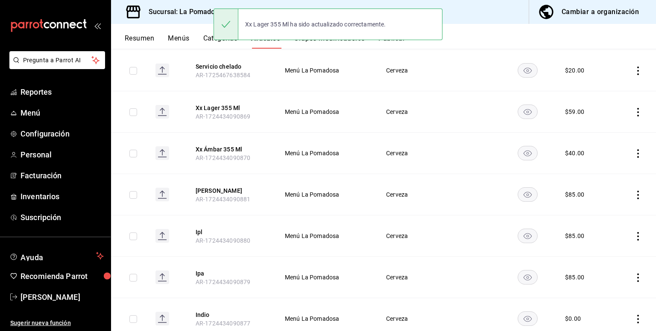
scroll to position [512, 0]
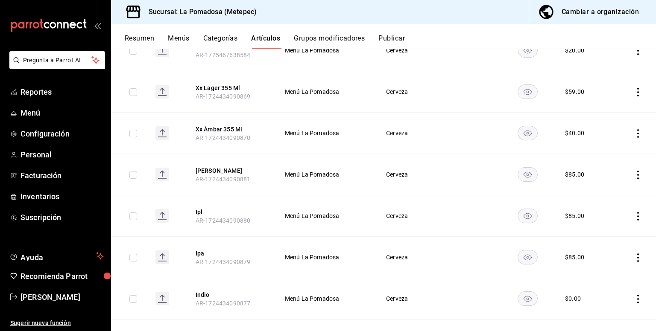
click at [633, 135] on icon "actions" at bounding box center [637, 133] width 9 height 9
click at [614, 154] on span "Editar" at bounding box center [606, 152] width 22 height 9
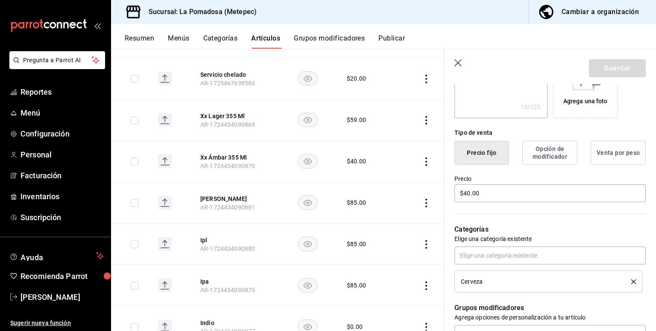
scroll to position [171, 0]
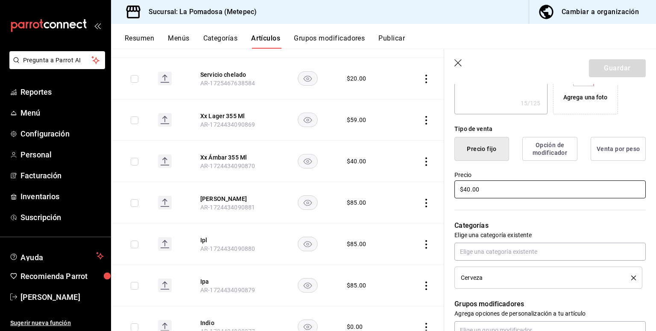
drag, startPoint x: 486, startPoint y: 192, endPoint x: 372, endPoint y: 194, distance: 114.0
click at [372, 195] on main "Artículos sucursal Para editar los artículos o cambios generales, ve a “Organiz…" at bounding box center [383, 190] width 545 height 283
type input "$59.00"
click at [601, 73] on button "Guardar" at bounding box center [617, 68] width 57 height 18
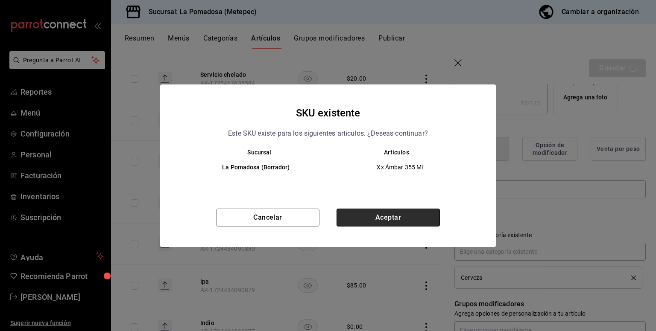
click at [386, 220] on button "Aceptar" at bounding box center [387, 218] width 103 height 18
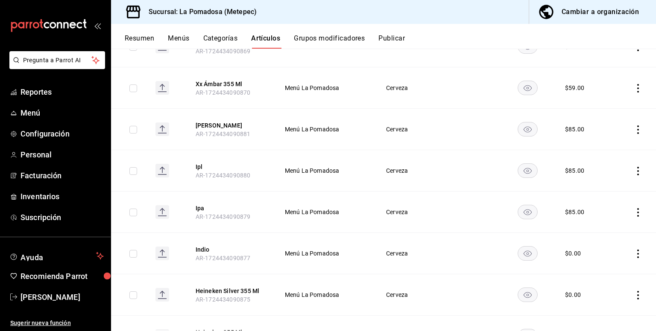
scroll to position [534, 0]
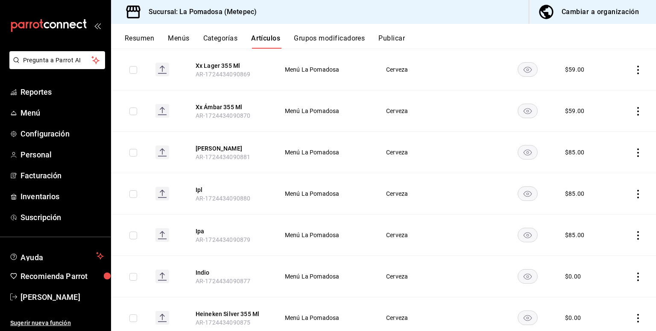
click at [633, 151] on icon "actions" at bounding box center [637, 153] width 9 height 9
click at [599, 173] on span "Editar" at bounding box center [606, 171] width 22 height 9
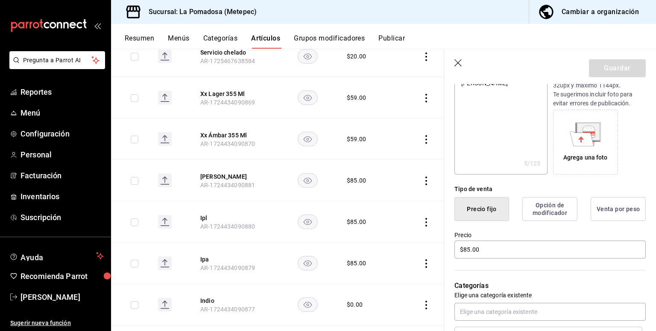
scroll to position [114, 0]
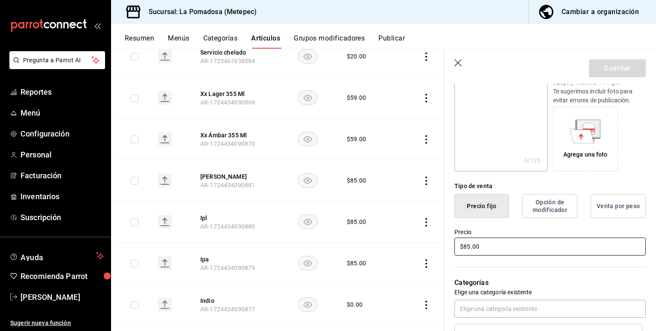
drag, startPoint x: 500, startPoint y: 252, endPoint x: 396, endPoint y: 246, distance: 103.9
click at [396, 246] on main "Artículos sucursal Para editar los artículos o cambios generales, ve a “Organiz…" at bounding box center [383, 190] width 545 height 283
type textarea "x"
type input "$1.00"
type textarea "x"
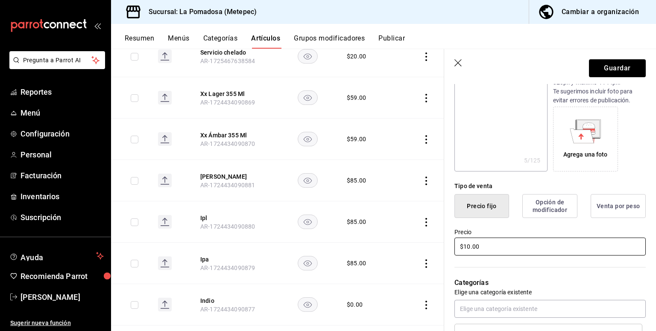
type input "$109.00"
type textarea "x"
type input "$109.00"
click at [613, 65] on button "Guardar" at bounding box center [617, 68] width 57 height 18
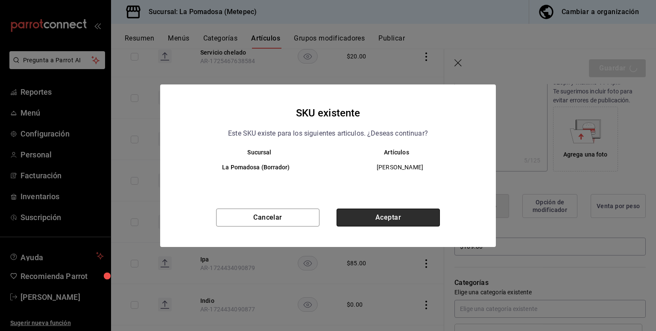
click at [368, 213] on button "Aceptar" at bounding box center [387, 218] width 103 height 18
type textarea "x"
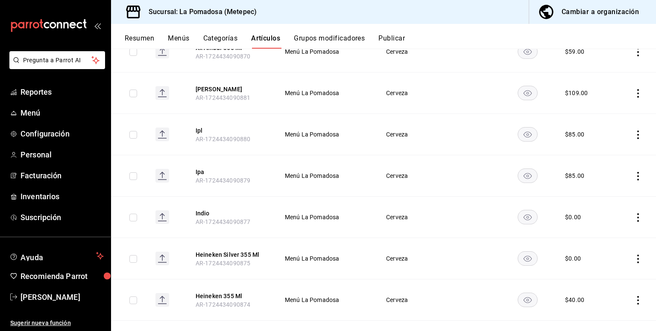
scroll to position [626, 0]
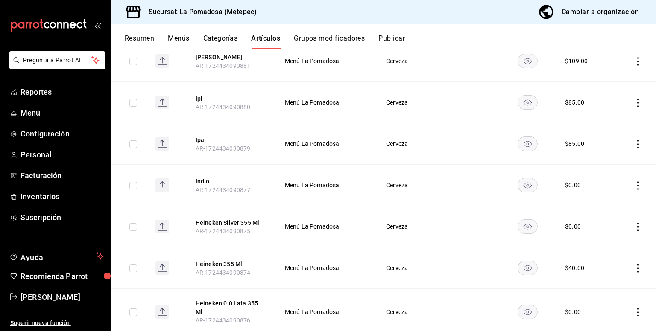
click at [633, 102] on icon "actions" at bounding box center [637, 103] width 9 height 9
click at [592, 125] on div at bounding box center [586, 122] width 15 height 10
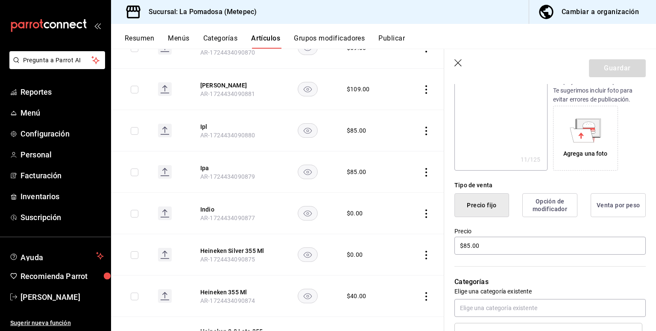
scroll to position [171, 0]
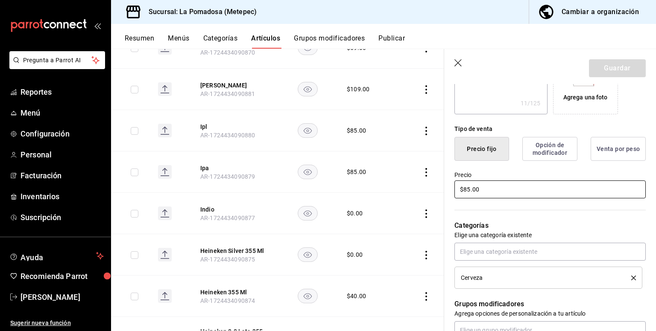
drag, startPoint x: 496, startPoint y: 190, endPoint x: 390, endPoint y: 182, distance: 106.1
click at [391, 180] on main "Artículos sucursal Para editar los artículos o cambios generales, ve a “Organiz…" at bounding box center [383, 190] width 545 height 283
type input "$10.00"
type textarea "x"
type input "$100.00"
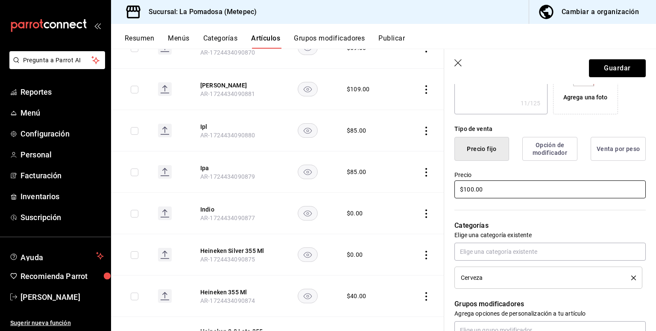
type textarea "x"
type input "$109.00"
type textarea "x"
type input "$109.00"
click at [593, 64] on button "Guardar" at bounding box center [617, 68] width 57 height 18
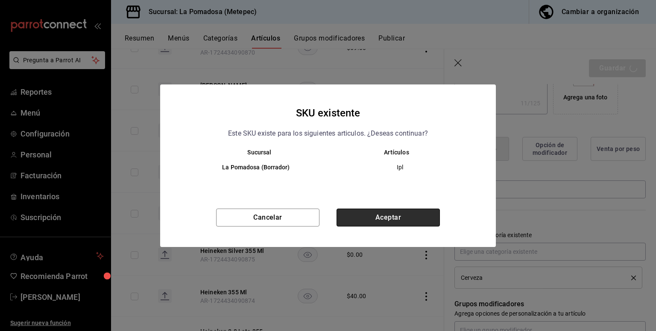
click at [404, 221] on button "Aceptar" at bounding box center [387, 218] width 103 height 18
type textarea "x"
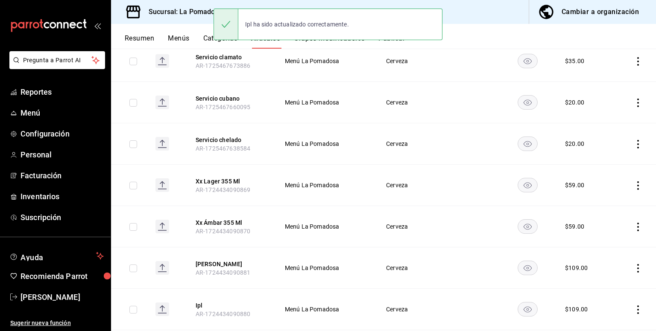
scroll to position [569, 0]
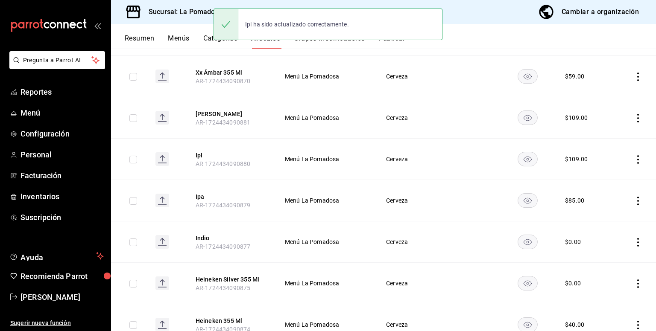
click at [633, 201] on icon "actions" at bounding box center [637, 201] width 9 height 9
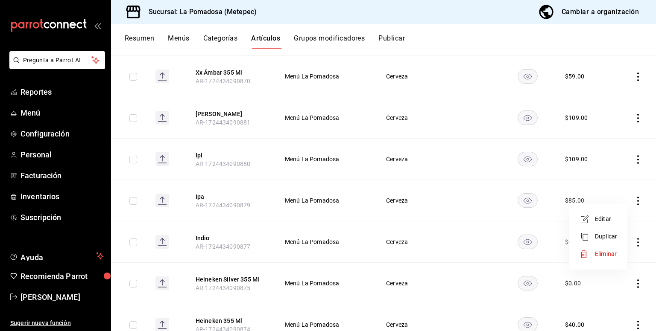
click at [611, 215] on span "Editar" at bounding box center [606, 219] width 22 height 9
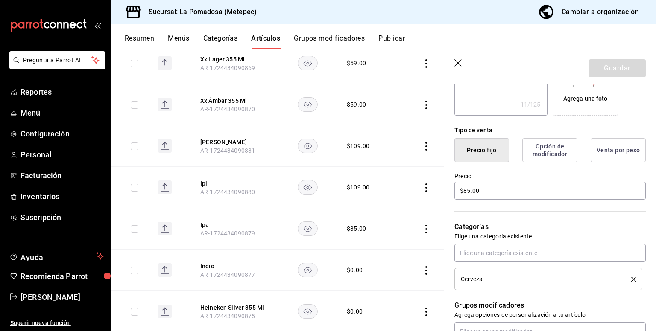
scroll to position [171, 0]
drag, startPoint x: 490, startPoint y: 192, endPoint x: 371, endPoint y: 188, distance: 119.6
click at [377, 189] on main "Artículos sucursal Para editar los artículos o cambios generales, ve a “Organiz…" at bounding box center [383, 190] width 545 height 283
type textarea "x"
type input "$1.00"
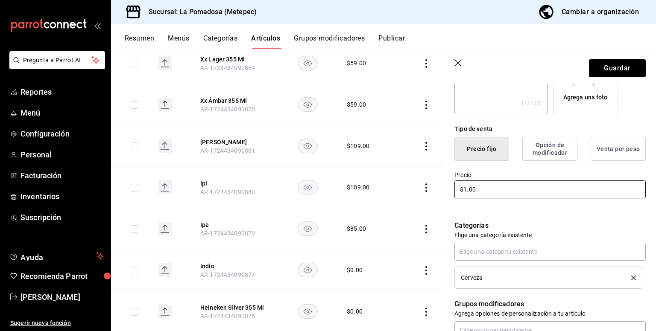
type textarea "x"
type input "$10.00"
type textarea "x"
type input "$106.00"
type textarea "x"
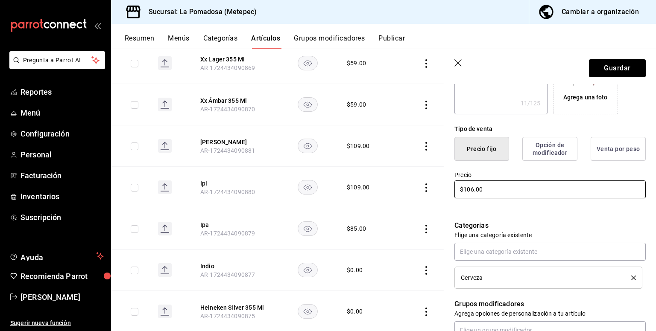
type input "$10.00"
type textarea "x"
type input "$109.00"
click at [623, 64] on button "Guardar" at bounding box center [617, 68] width 57 height 18
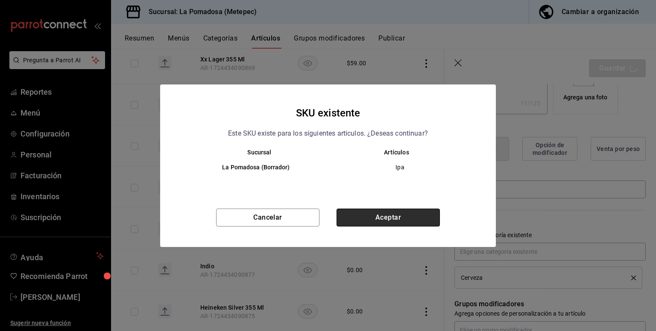
click at [406, 217] on button "Aceptar" at bounding box center [387, 218] width 103 height 18
type textarea "x"
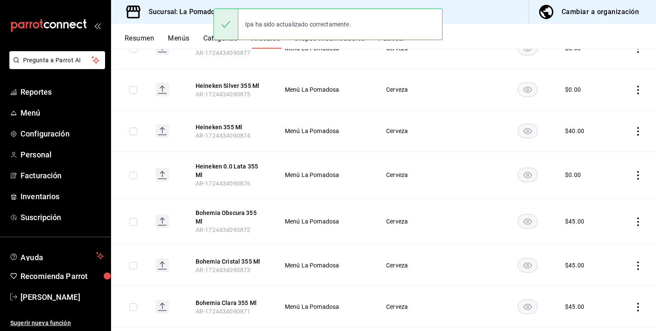
scroll to position [649, 0]
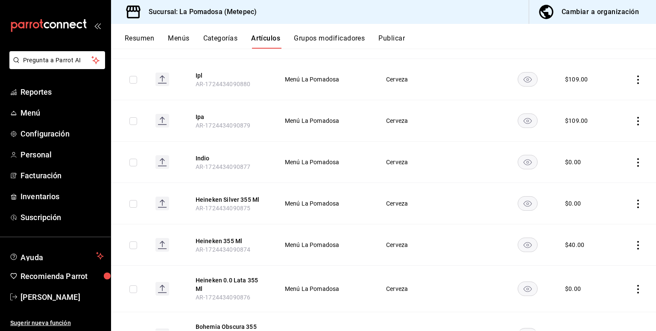
click at [633, 161] on icon "actions" at bounding box center [637, 162] width 9 height 9
click at [610, 181] on span "Editar" at bounding box center [606, 180] width 22 height 9
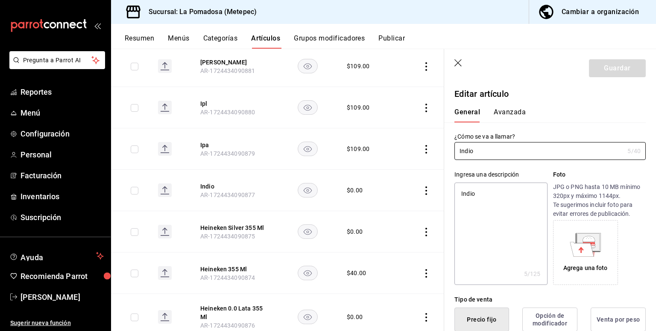
type textarea "x"
type input "$0.00"
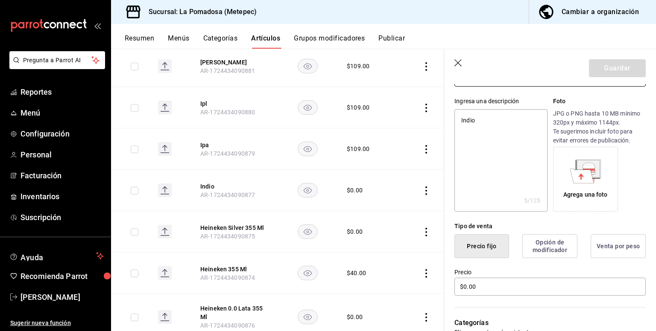
scroll to position [114, 0]
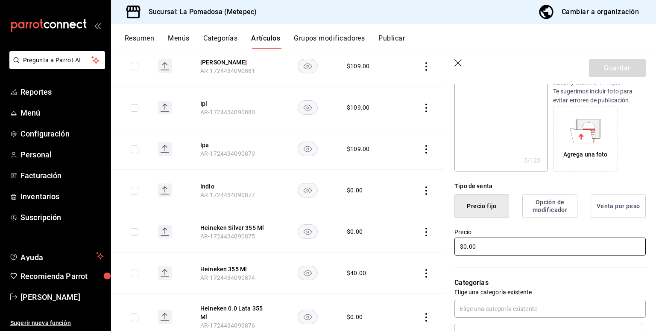
drag, startPoint x: 415, startPoint y: 247, endPoint x: 362, endPoint y: 238, distance: 53.6
click at [360, 239] on main "Artículos sucursal Para editar los artículos o cambios generales, ve a “Organiz…" at bounding box center [383, 190] width 545 height 283
type textarea "x"
type input "$4.00"
type textarea "x"
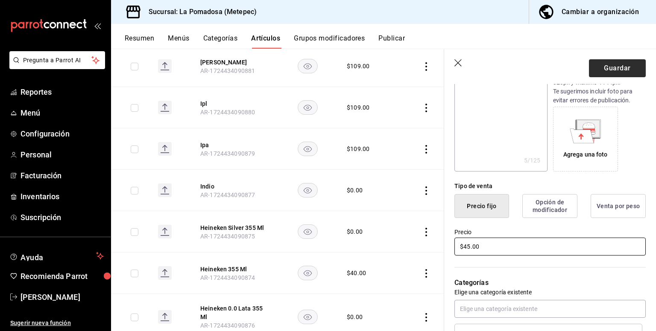
type input "$45.00"
click at [599, 73] on button "Guardar" at bounding box center [617, 68] width 57 height 18
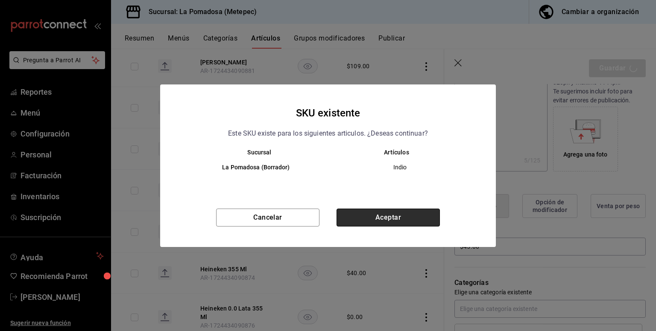
click at [410, 213] on button "Aceptar" at bounding box center [387, 218] width 103 height 18
type textarea "x"
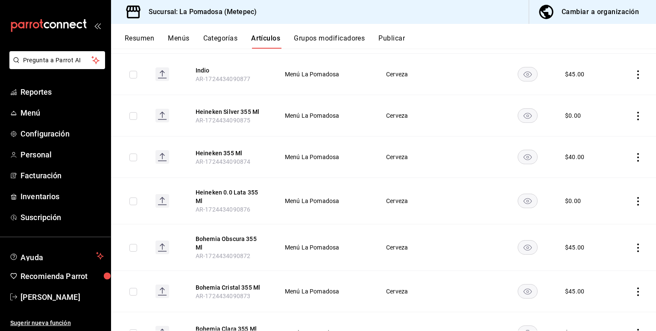
scroll to position [705, 0]
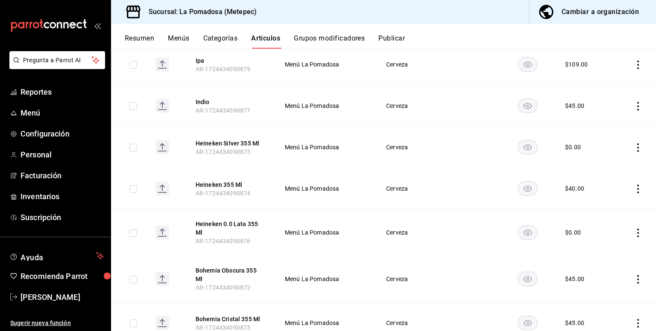
click at [626, 146] on td at bounding box center [634, 147] width 44 height 41
click at [633, 149] on icon "actions" at bounding box center [637, 147] width 9 height 9
click at [618, 168] on li "Editar" at bounding box center [597, 166] width 51 height 18
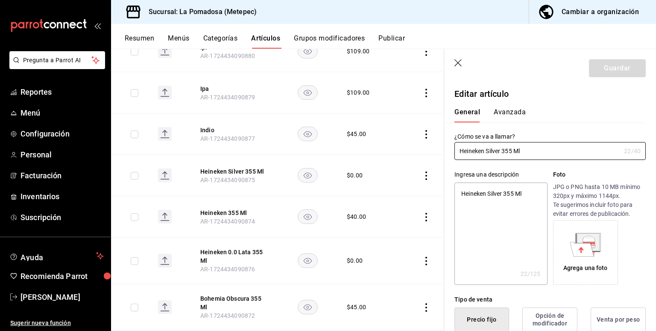
type textarea "x"
type input "$0.00"
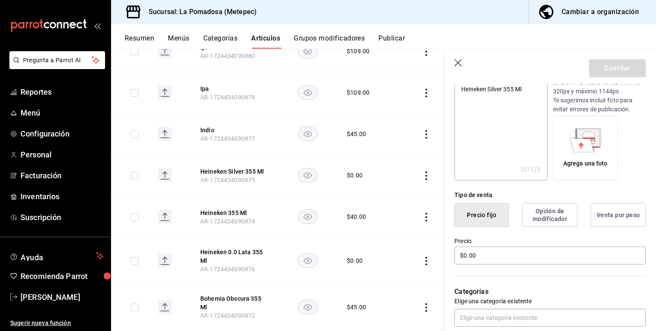
scroll to position [114, 0]
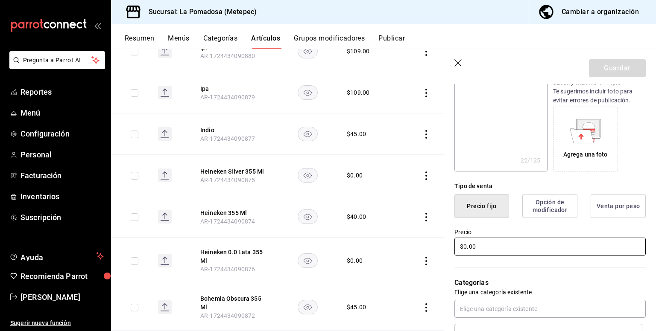
drag, startPoint x: 484, startPoint y: 245, endPoint x: 438, endPoint y: 248, distance: 46.2
click at [437, 247] on main "Artículos sucursal Para editar los artículos o cambios generales, ve a “Organiz…" at bounding box center [383, 190] width 545 height 283
type textarea "x"
type input "$6.00"
type textarea "x"
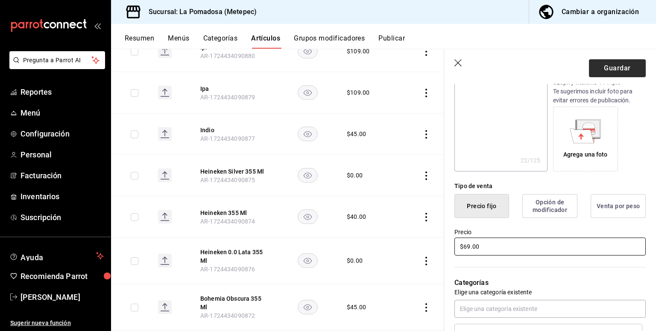
type input "$69.00"
click at [616, 76] on button "Guardar" at bounding box center [617, 68] width 57 height 18
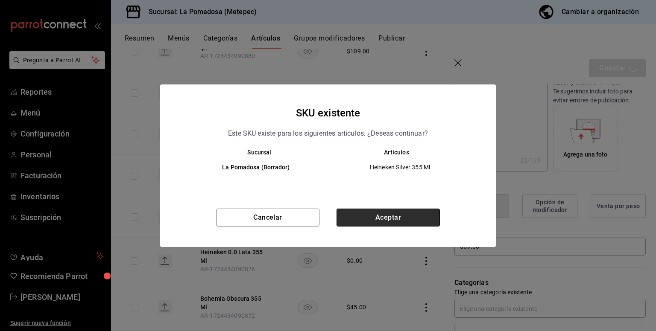
click at [411, 222] on button "Aceptar" at bounding box center [387, 218] width 103 height 18
type textarea "x"
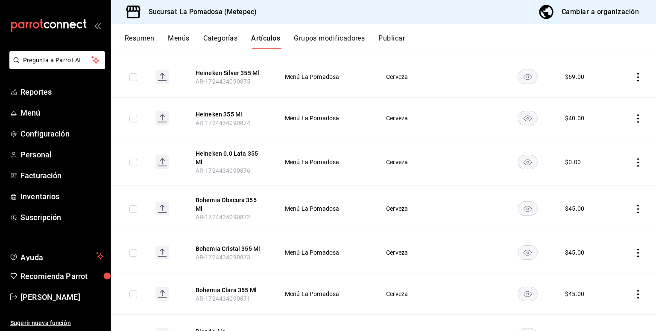
scroll to position [762, 0]
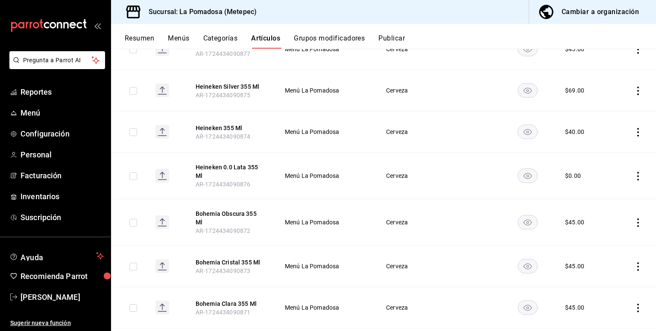
click at [633, 132] on icon "actions" at bounding box center [637, 132] width 9 height 9
click at [612, 154] on span "Editar" at bounding box center [606, 150] width 22 height 9
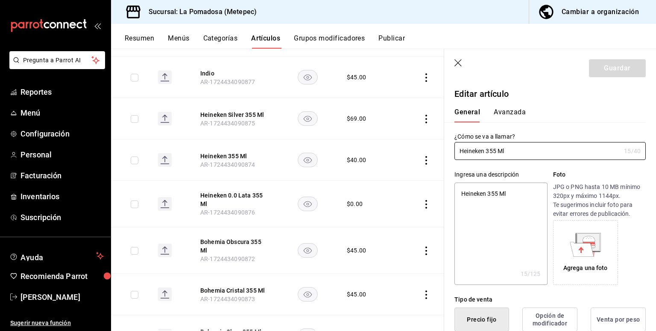
type textarea "x"
type input "$40.00"
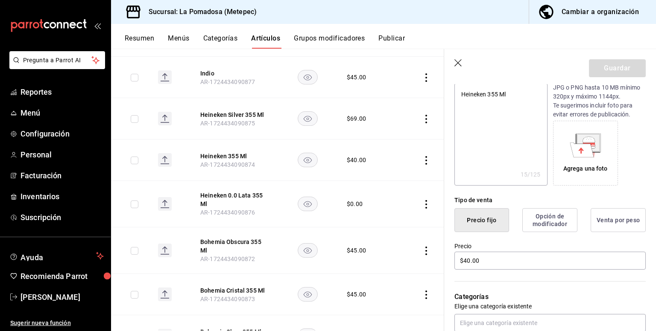
scroll to position [114, 0]
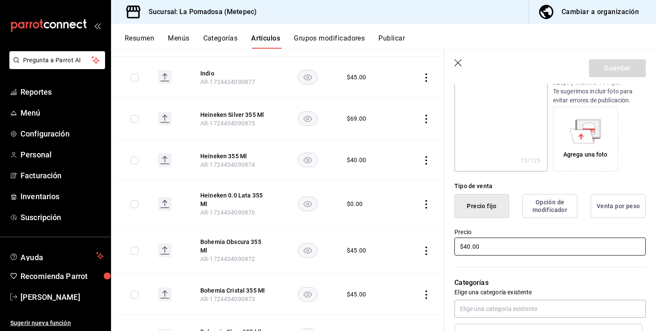
drag, startPoint x: 487, startPoint y: 245, endPoint x: 368, endPoint y: 241, distance: 119.6
click at [373, 243] on main "Artículos sucursal Para editar los artículos o cambios generales, ve a “Organiz…" at bounding box center [383, 190] width 545 height 283
type textarea "x"
type input "$7.00"
type textarea "x"
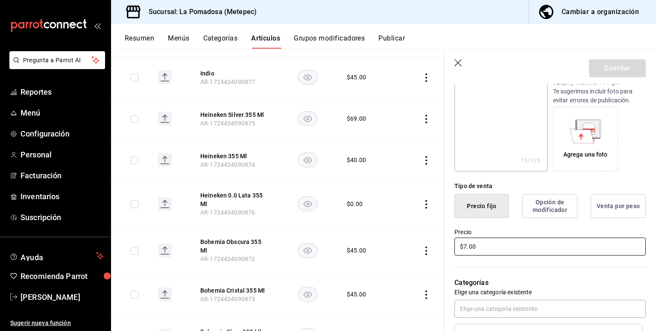
type input "$75.00"
type textarea "x"
type input "$75.00"
click at [612, 69] on button "Guardar" at bounding box center [617, 68] width 57 height 18
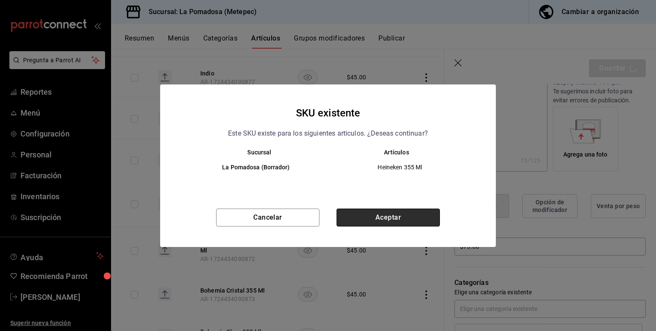
click at [437, 211] on button "Aceptar" at bounding box center [387, 218] width 103 height 18
type textarea "x"
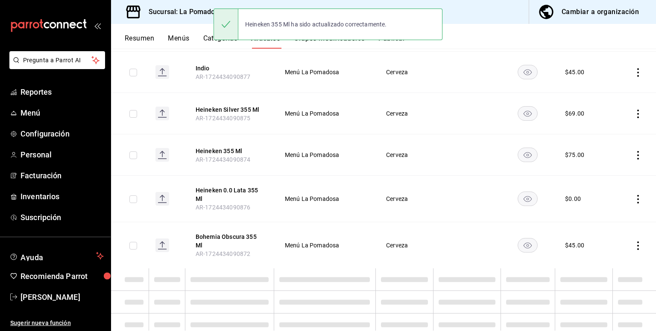
scroll to position [763, 0]
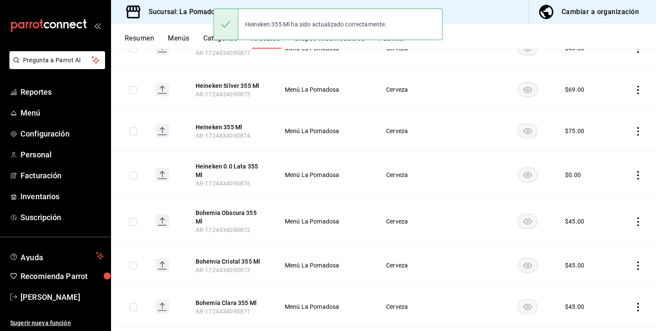
click at [634, 174] on icon "actions" at bounding box center [637, 175] width 9 height 9
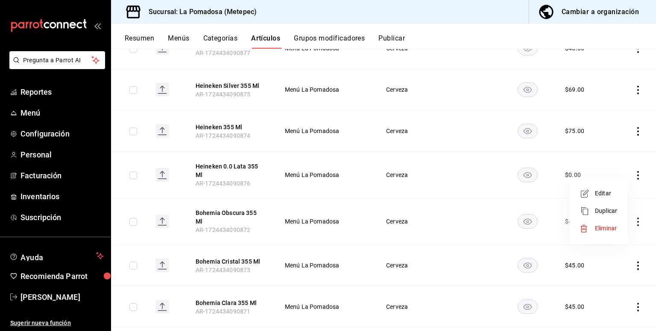
click at [604, 194] on span "Editar" at bounding box center [606, 193] width 22 height 9
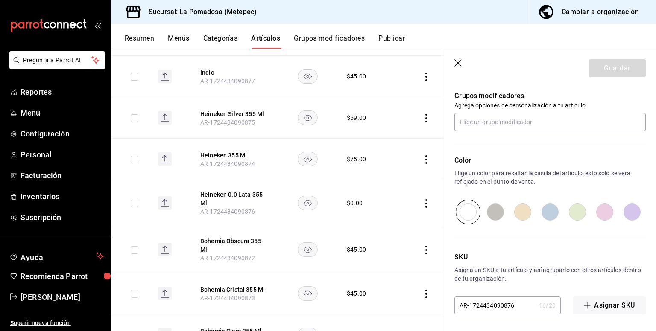
scroll to position [265, 0]
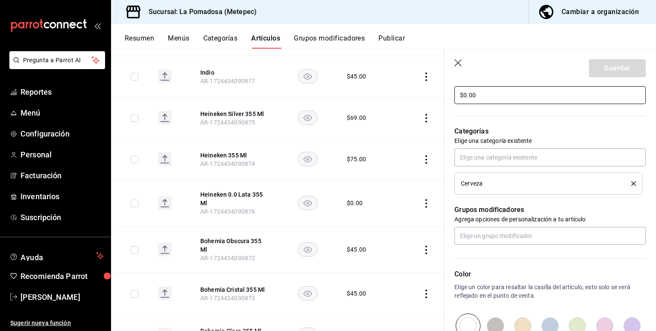
drag, startPoint x: 481, startPoint y: 94, endPoint x: 341, endPoint y: 69, distance: 142.7
click at [372, 89] on main "Artículos sucursal Para editar los artículos o cambios generales, ve a “Organiz…" at bounding box center [383, 190] width 545 height 283
type input "$4.00"
type textarea "x"
type input "$45.00"
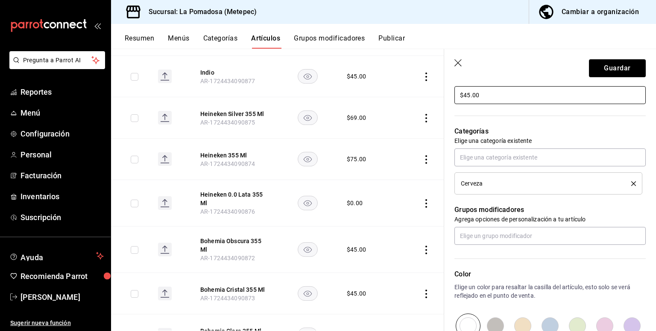
type textarea "x"
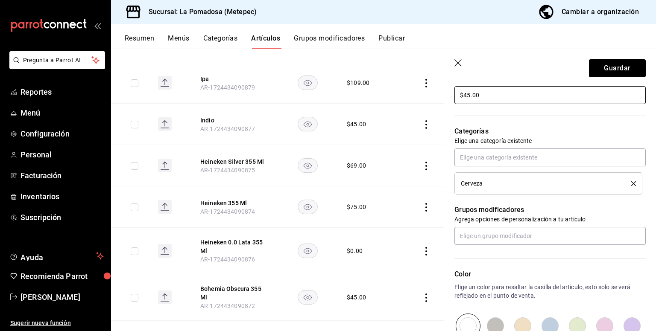
scroll to position [706, 0]
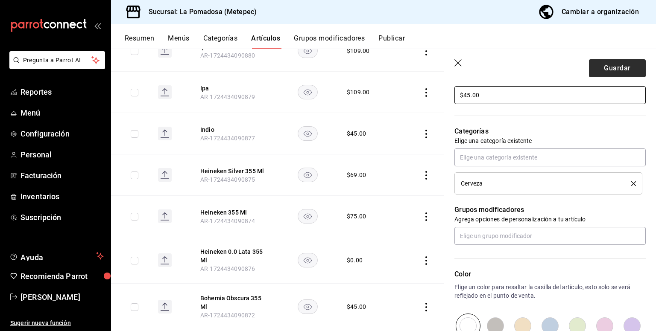
type input "$45.00"
click at [602, 67] on button "Guardar" at bounding box center [617, 68] width 57 height 18
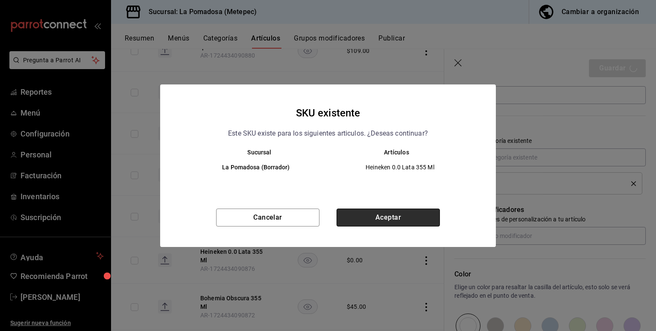
click at [406, 216] on button "Aceptar" at bounding box center [387, 218] width 103 height 18
type textarea "x"
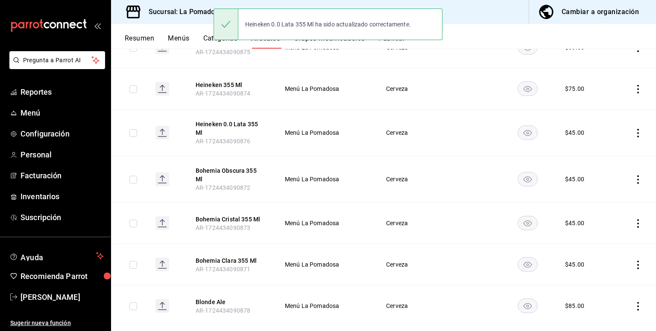
scroll to position [819, 0]
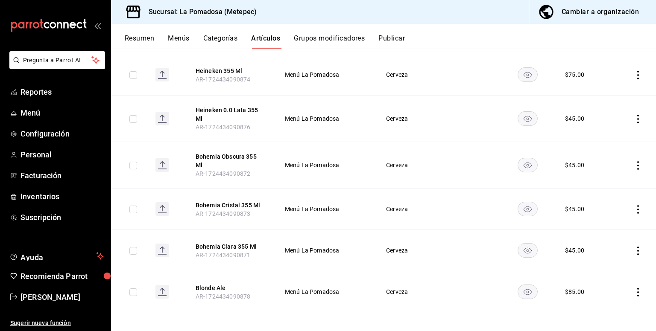
click at [626, 212] on td at bounding box center [634, 209] width 44 height 41
click at [633, 291] on icon "actions" at bounding box center [637, 292] width 9 height 9
click at [611, 277] on span "Editar" at bounding box center [606, 273] width 22 height 9
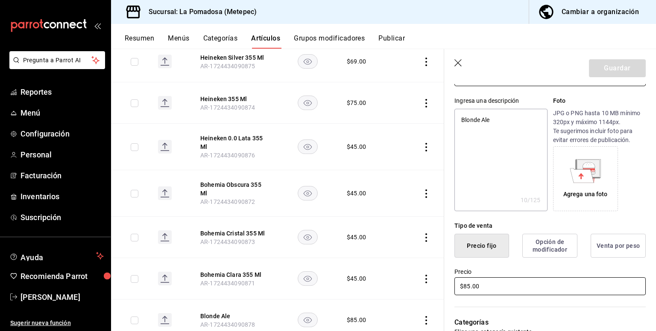
scroll to position [114, 0]
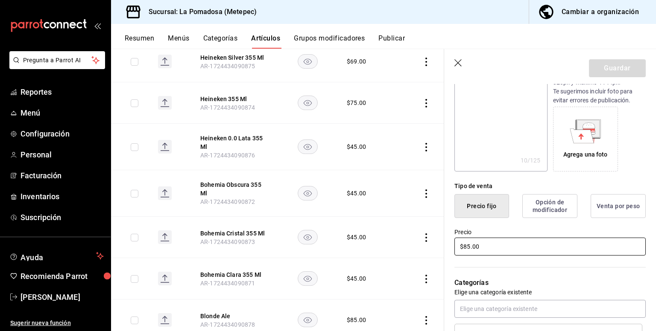
drag, startPoint x: 491, startPoint y: 249, endPoint x: 381, endPoint y: 246, distance: 110.2
click at [387, 247] on main "Artículos sucursal Para editar los artículos o cambios generales, ve a “Organiz…" at bounding box center [383, 190] width 545 height 283
type textarea "x"
type input "$1.00"
type textarea "x"
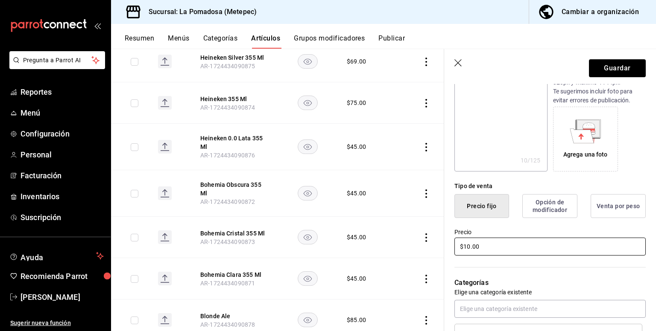
type input "$109.00"
type textarea "x"
type input "$109.00"
click at [606, 76] on button "Guardar" at bounding box center [617, 68] width 57 height 18
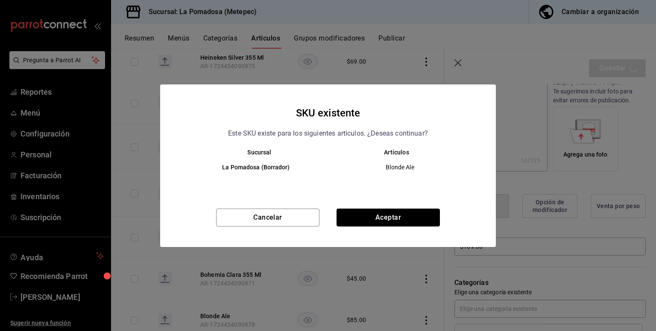
click at [376, 214] on button "Aceptar" at bounding box center [387, 218] width 103 height 18
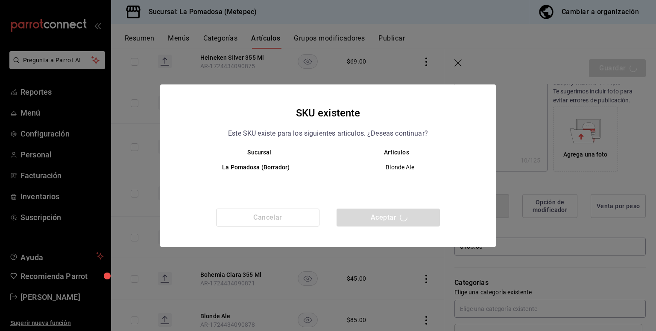
type textarea "x"
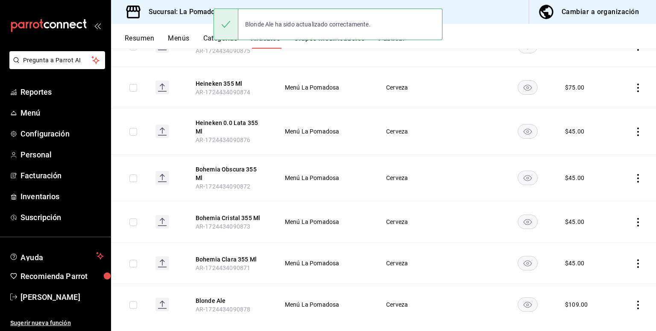
scroll to position [819, 0]
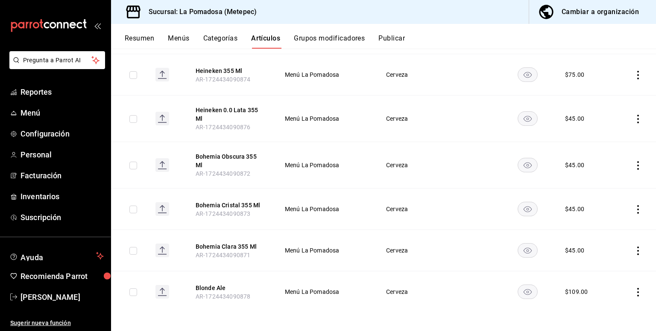
click at [633, 164] on icon "actions" at bounding box center [637, 165] width 9 height 9
click at [596, 184] on span "Editar" at bounding box center [606, 183] width 22 height 9
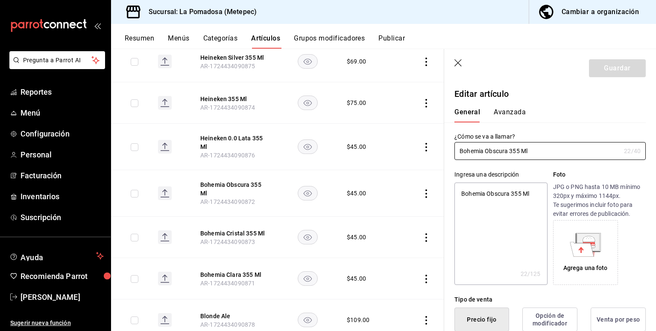
type textarea "x"
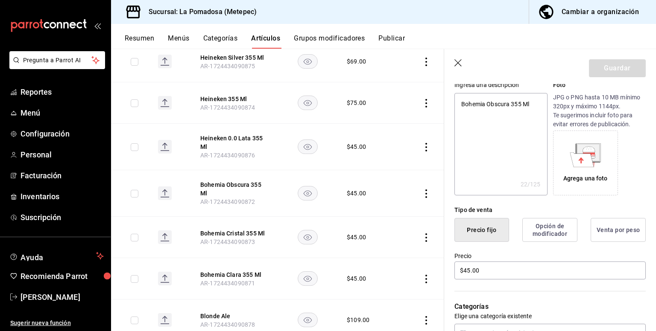
scroll to position [114, 0]
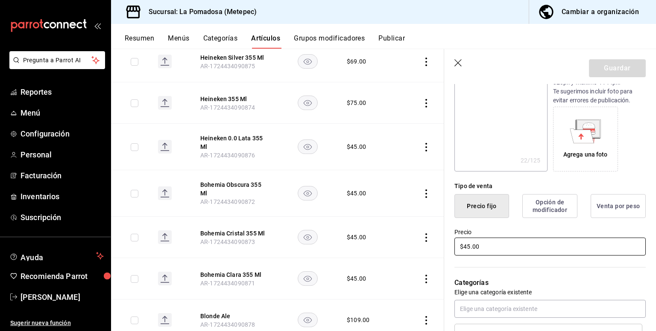
drag, startPoint x: 493, startPoint y: 253, endPoint x: 372, endPoint y: 227, distance: 124.1
click at [394, 238] on main "Artículos sucursal Para editar los artículos o cambios generales, ve a “Organiz…" at bounding box center [383, 190] width 545 height 283
type input "$6.00"
type textarea "x"
type input "$69.00"
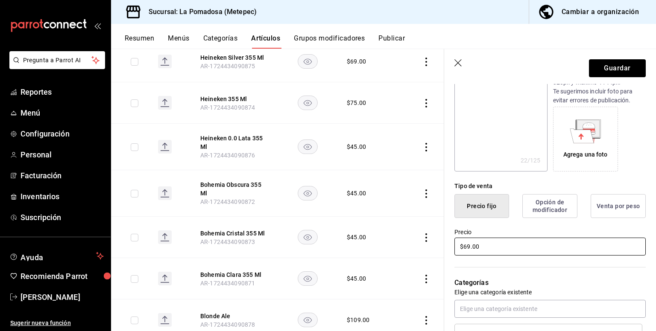
type textarea "x"
type input "$69.00"
click at [624, 79] on header "Guardar" at bounding box center [550, 66] width 212 height 35
click at [623, 74] on button "Guardar" at bounding box center [617, 68] width 57 height 18
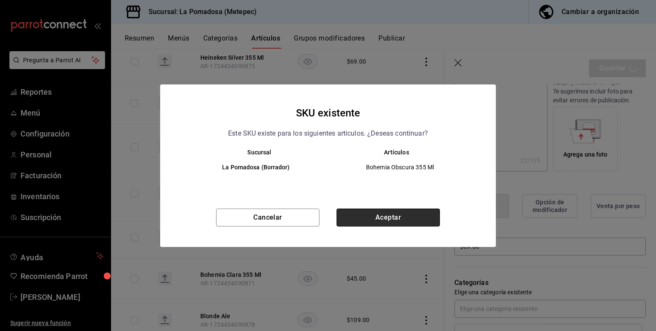
click at [406, 212] on button "Aceptar" at bounding box center [387, 218] width 103 height 18
type textarea "x"
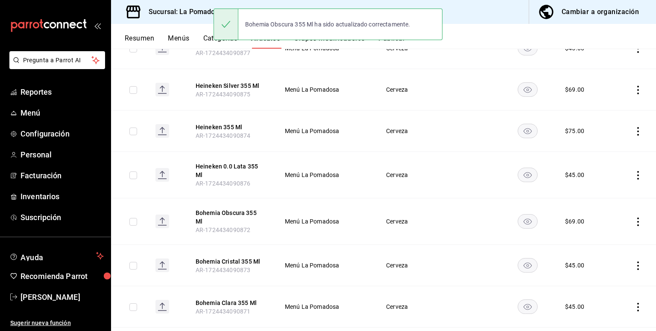
scroll to position [819, 0]
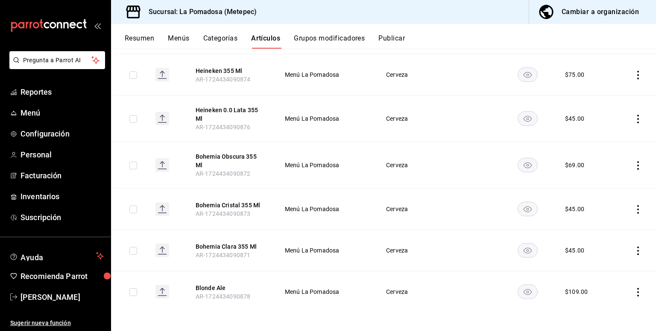
click at [633, 209] on icon "actions" at bounding box center [637, 209] width 9 height 9
click at [606, 225] on span "Editar" at bounding box center [606, 227] width 22 height 9
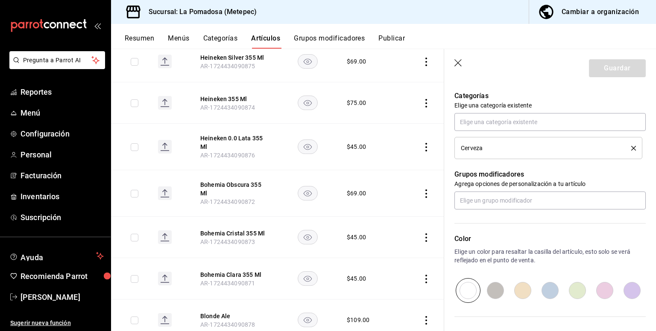
scroll to position [265, 0]
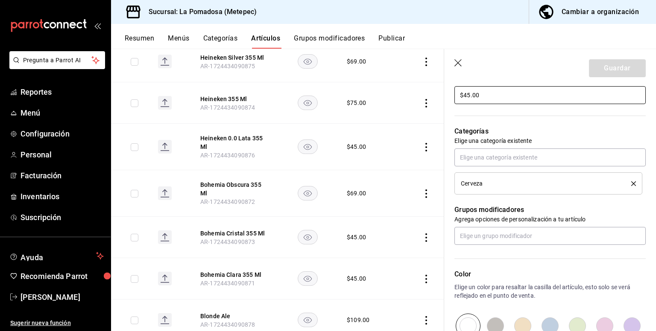
click at [400, 92] on main "Artículos sucursal Para editar los artículos o cambios generales, ve a “Organiz…" at bounding box center [383, 190] width 545 height 283
type textarea "x"
type input "$6.00"
type textarea "x"
type input "$69.00"
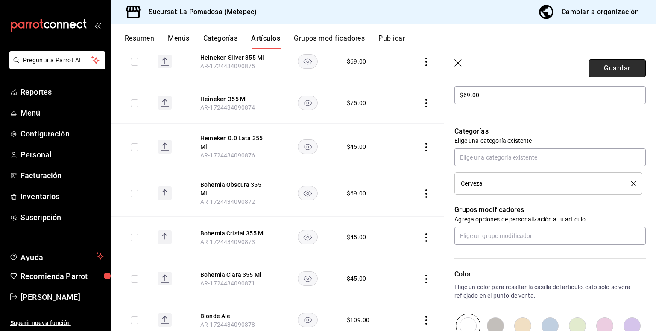
click at [593, 64] on button "Guardar" at bounding box center [617, 68] width 57 height 18
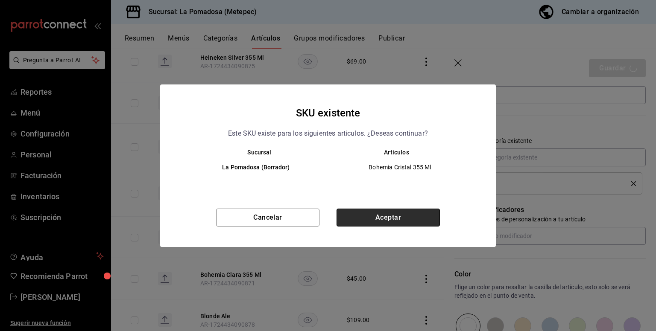
click at [413, 214] on button "Aceptar" at bounding box center [387, 218] width 103 height 18
type textarea "x"
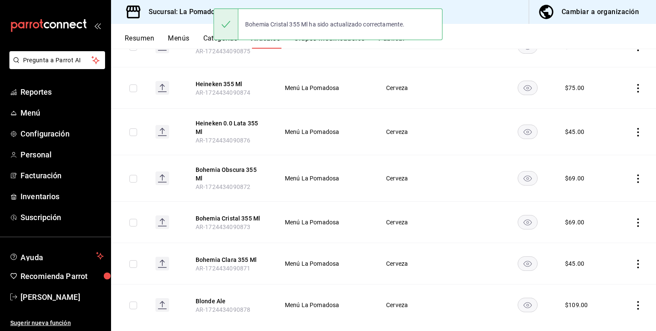
scroll to position [819, 0]
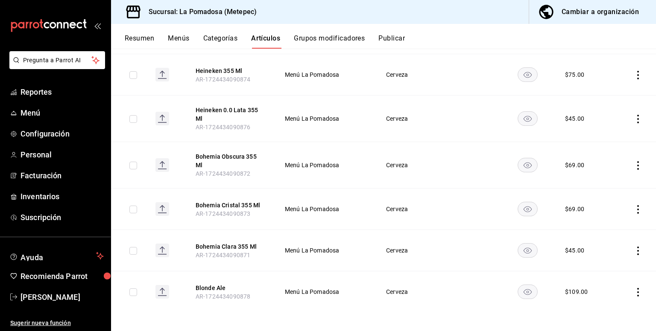
click at [633, 247] on icon "actions" at bounding box center [637, 251] width 9 height 9
click at [613, 265] on span "Editar" at bounding box center [606, 268] width 22 height 9
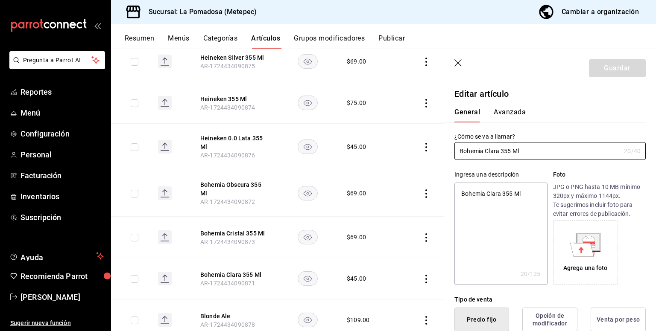
type textarea "x"
type input "$45.00"
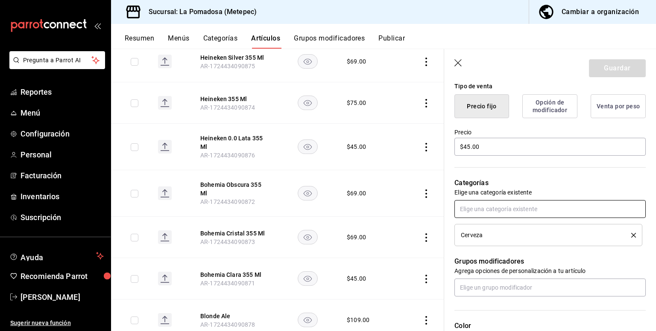
scroll to position [208, 0]
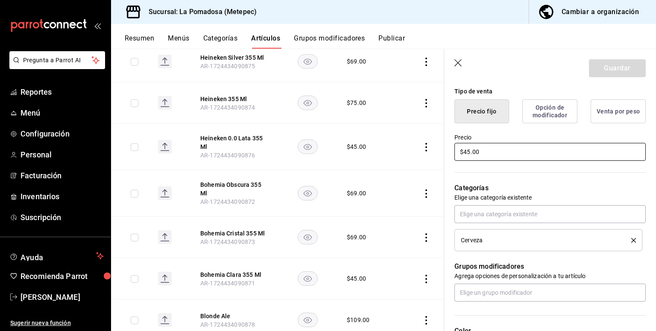
drag, startPoint x: 457, startPoint y: 152, endPoint x: 389, endPoint y: 133, distance: 70.8
click at [419, 144] on main "Artículos sucursal Para editar los artículos o cambios generales, ve a “Organiz…" at bounding box center [383, 190] width 545 height 283
type textarea "x"
type input "$6.00"
type textarea "x"
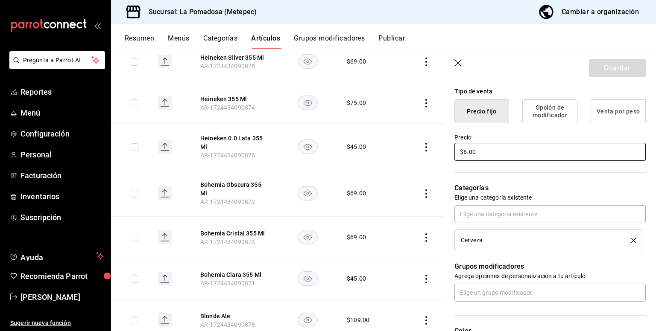
type input "$69.00"
type textarea "x"
type input "$69.00"
click at [627, 66] on button "Guardar" at bounding box center [617, 68] width 57 height 18
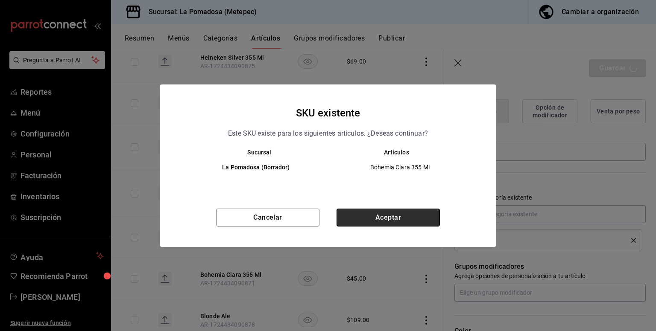
click at [406, 213] on button "Aceptar" at bounding box center [387, 218] width 103 height 18
type textarea "x"
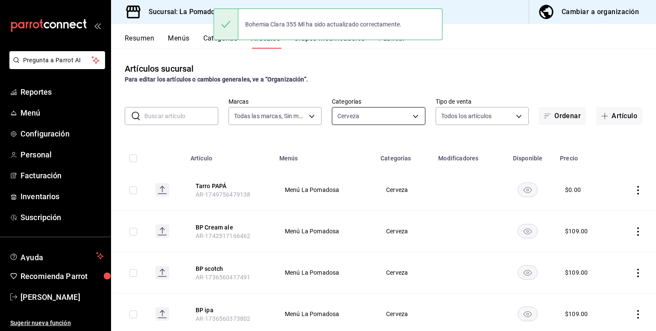
click at [376, 114] on body "Pregunta a Parrot AI Reportes Menú Configuración Personal Facturación Inventari…" at bounding box center [328, 165] width 656 height 331
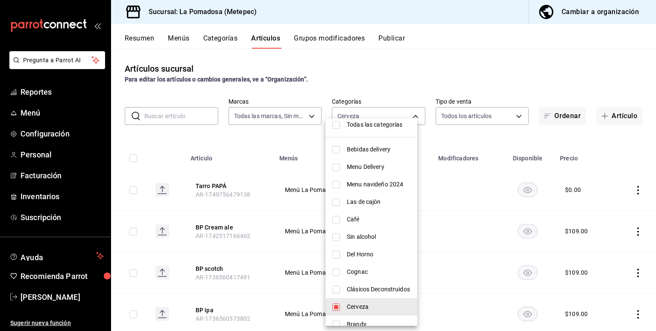
scroll to position [57, 0]
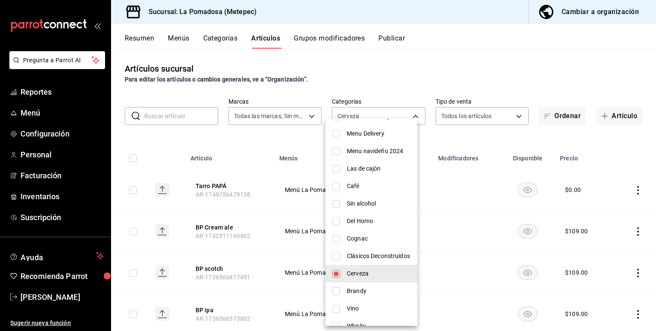
click at [343, 257] on li "Clásicos Deconstruidos" at bounding box center [371, 257] width 92 height 18
type input "15eac6ff-a020-4336-b26d-2041ed4c46bd,4f16cf0c-d16a-4b4a-a628-c39116aefe94"
checkbox input "true"
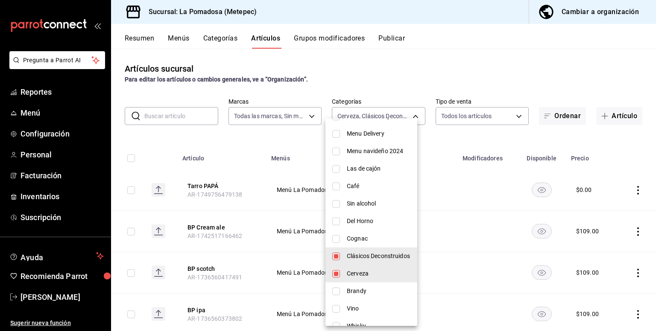
click at [352, 274] on span "Cerveza" at bounding box center [379, 273] width 64 height 9
type input "4f16cf0c-d16a-4b4a-a628-c39116aefe94"
checkbox input "false"
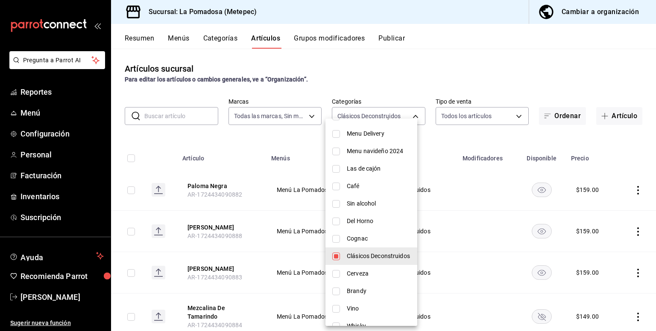
click at [473, 91] on div at bounding box center [328, 165] width 656 height 331
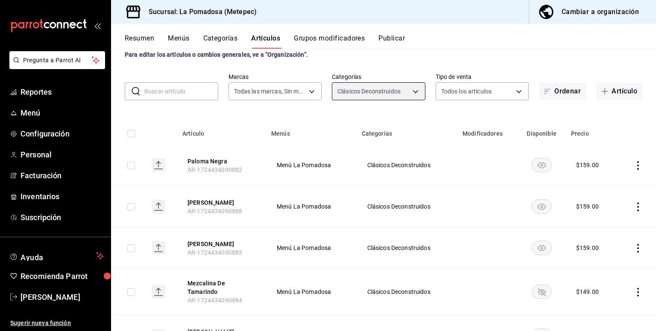
scroll to position [0, 0]
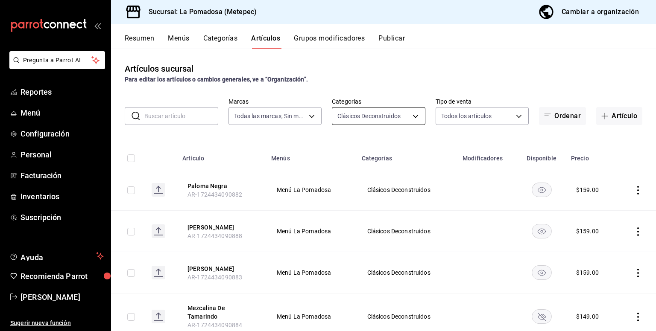
click at [393, 120] on body "Pregunta a Parrot AI Reportes Menú Configuración Personal Facturación Inventari…" at bounding box center [328, 165] width 656 height 331
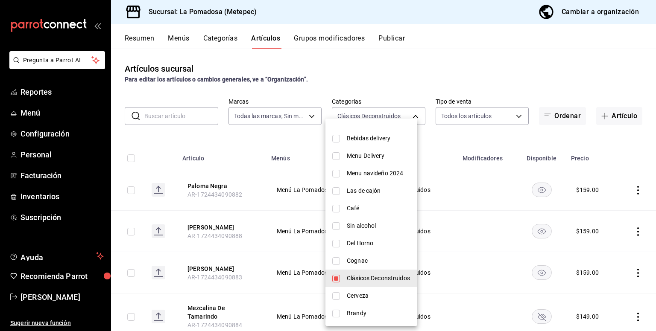
scroll to position [57, 0]
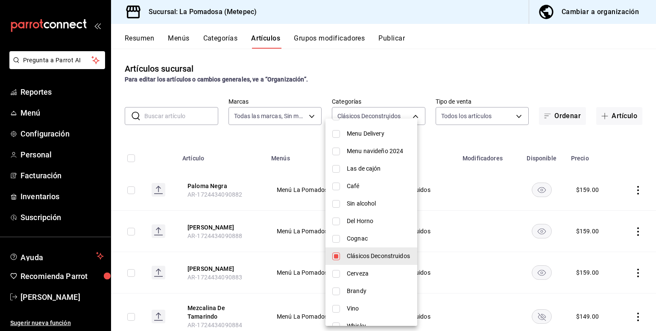
click at [377, 242] on span "Cognac" at bounding box center [379, 238] width 64 height 9
type input "4f16cf0c-d16a-4b4a-a628-c39116aefe94,da0daed2-819f-436d-a386-3b2433e95dfe"
checkbox input "true"
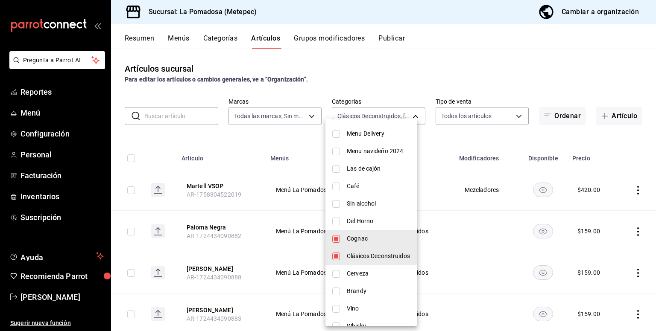
click at [387, 257] on span "Clásicos Deconstruidos" at bounding box center [379, 256] width 64 height 9
type input "da0daed2-819f-436d-a386-3b2433e95dfe"
checkbox input "false"
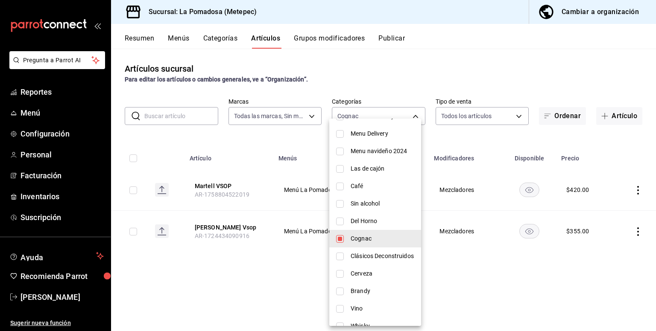
click at [418, 86] on div at bounding box center [328, 165] width 656 height 331
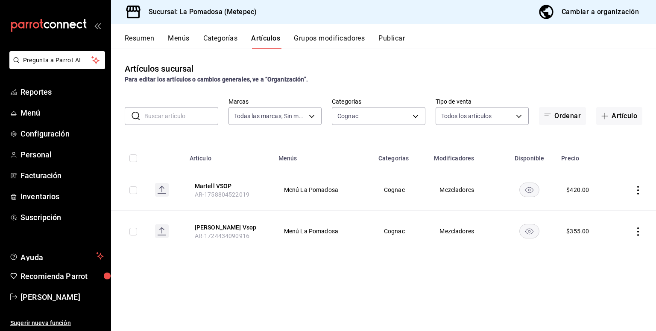
click at [639, 192] on icon "actions" at bounding box center [637, 190] width 9 height 9
click at [610, 210] on span "Editar" at bounding box center [612, 210] width 22 height 9
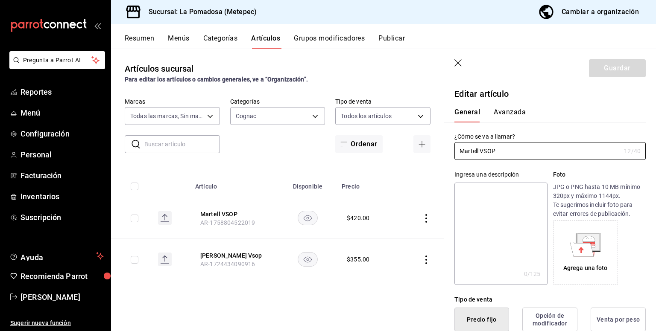
type input "$420.00"
radio input "false"
radio input "true"
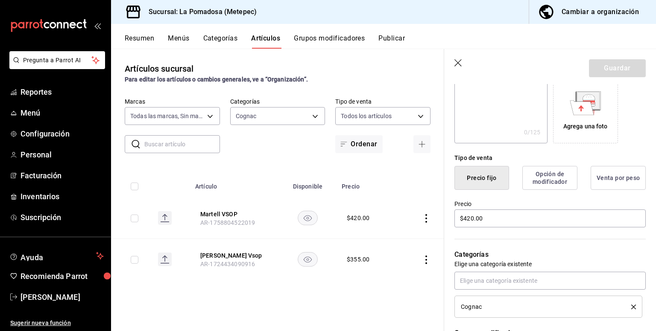
scroll to position [171, 0]
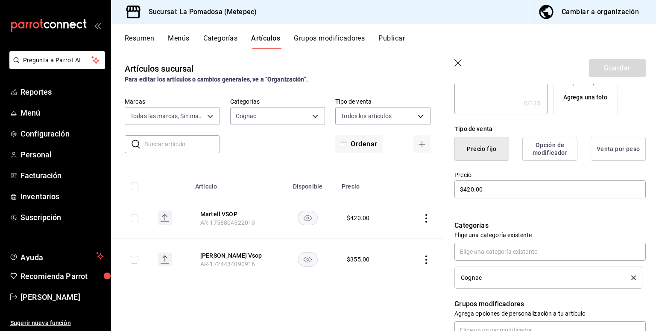
click at [460, 63] on icon "button" at bounding box center [458, 63] width 9 height 9
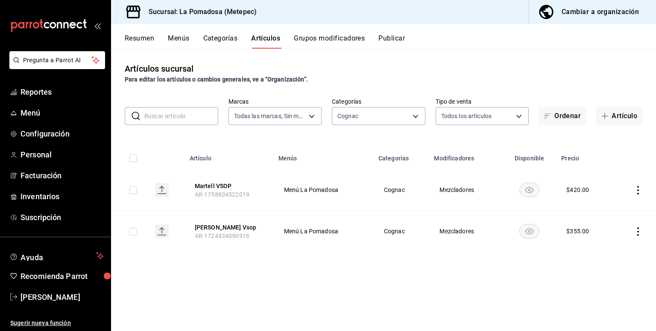
click at [636, 233] on icon "actions" at bounding box center [637, 232] width 9 height 9
click at [616, 251] on span "Editar" at bounding box center [612, 251] width 22 height 9
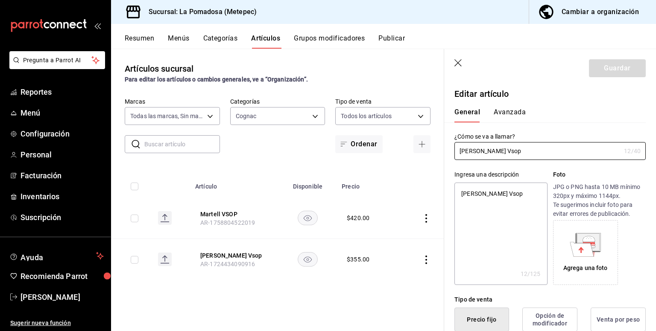
type input "[PERSON_NAME] Vsop"
type textarea "x"
type input "[PERSON_NAME] Vsop s"
type textarea "x"
type input "[PERSON_NAME] Vsop se"
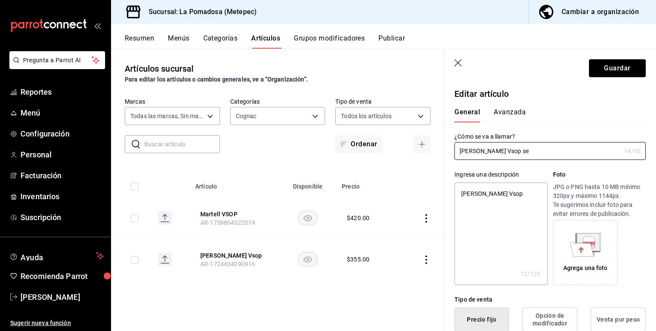
type textarea "x"
type input "[PERSON_NAME] Vsop sen"
type textarea "x"
type input "[PERSON_NAME] Vsop senc"
type textarea "x"
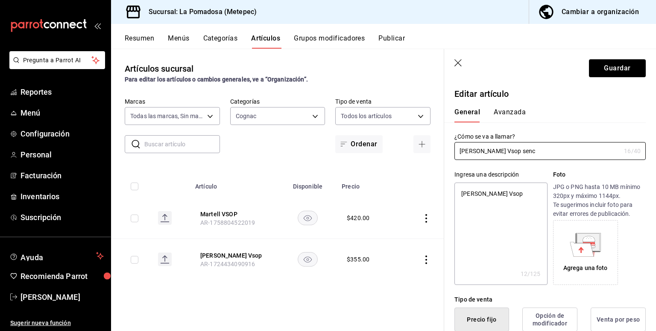
type input "[PERSON_NAME] Vsop senci"
type textarea "x"
type input "[PERSON_NAME] Vsop sencil"
type textarea "x"
type input "[PERSON_NAME] Vsop sencill"
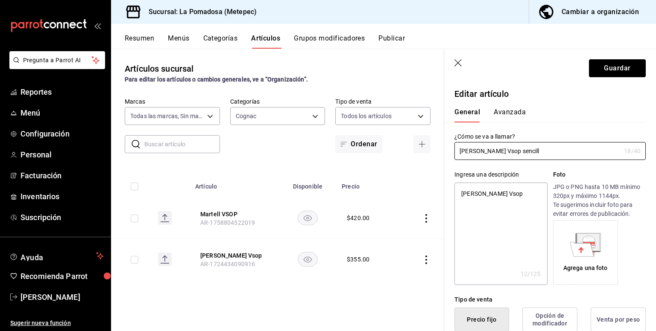
type textarea "x"
type input "[PERSON_NAME] Vsop sencillo"
type textarea "x"
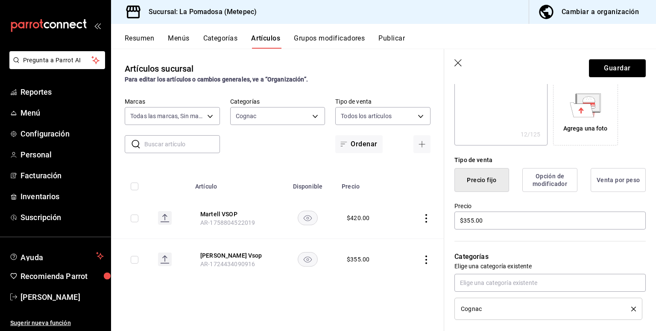
scroll to position [171, 0]
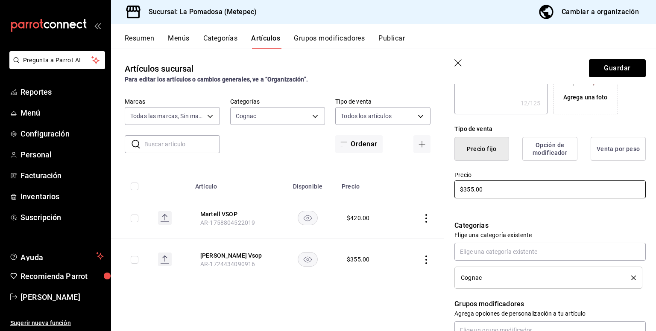
type input "[PERSON_NAME] Vsop sencillo"
drag, startPoint x: 495, startPoint y: 188, endPoint x: 397, endPoint y: 193, distance: 97.9
click at [406, 193] on main "Artículos sucursal Para editar los artículos o cambios generales, ve a “Organiz…" at bounding box center [383, 190] width 545 height 283
type textarea "x"
type input "$2.00"
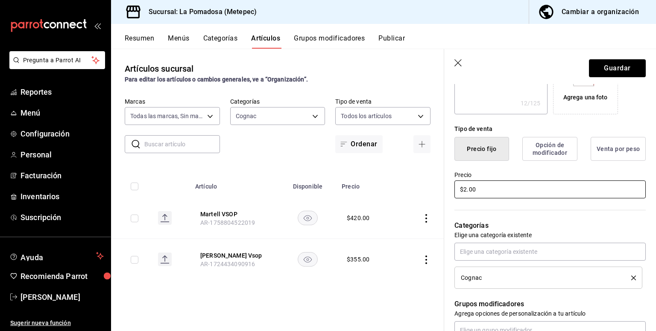
type textarea "x"
type input "$2.53"
type textarea "x"
type input "$2.50"
type textarea "x"
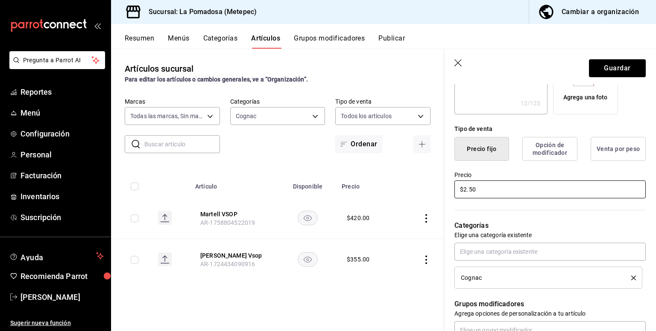
type input "$2.00"
type textarea "x"
type input "$2.00"
type textarea "x"
type input "$23.00"
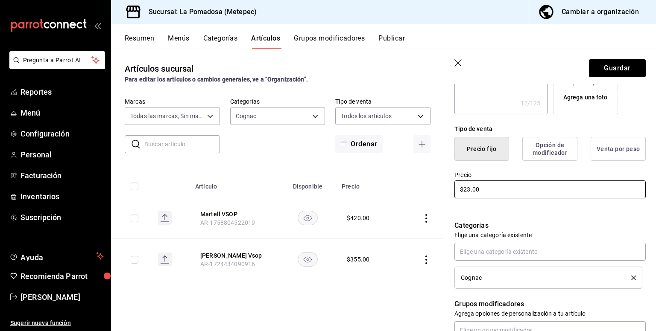
type textarea "x"
type input "$235.00"
click at [593, 70] on button "Guardar" at bounding box center [617, 68] width 57 height 18
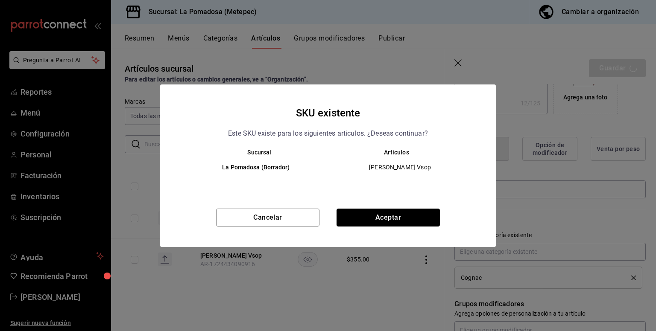
click at [425, 214] on button "Aceptar" at bounding box center [387, 218] width 103 height 18
type textarea "x"
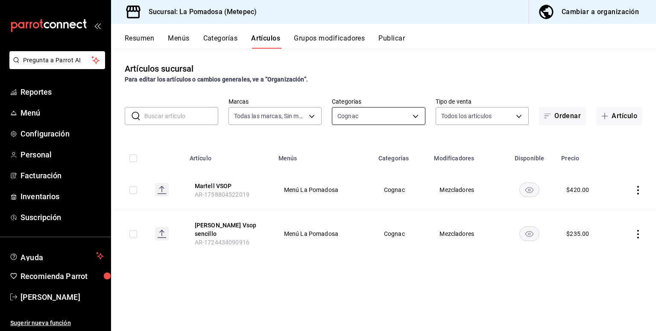
click at [358, 120] on body "Pregunta a Parrot AI Reportes Menú Configuración Personal Facturación Inventari…" at bounding box center [328, 165] width 656 height 331
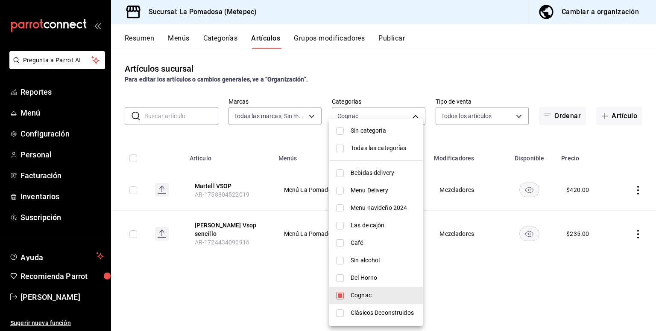
click at [367, 278] on span "Del Horno" at bounding box center [382, 278] width 65 height 9
type input "da0daed2-819f-436d-a386-3b2433e95dfe,59247a22-363e-427d-9238-cfc3a538c717"
checkbox input "true"
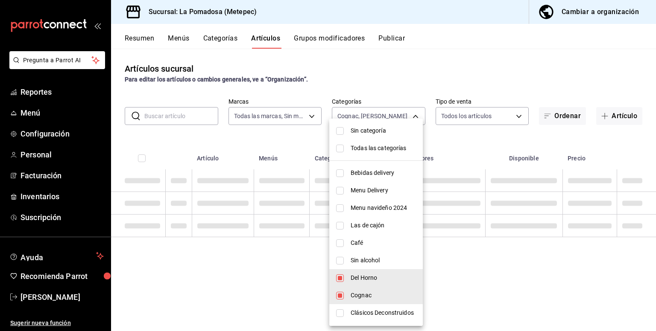
click at [374, 293] on span "Cognac" at bounding box center [382, 295] width 65 height 9
type input "59247a22-363e-427d-9238-cfc3a538c717"
checkbox input "false"
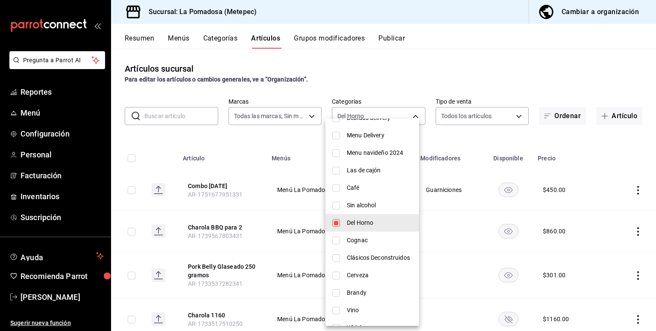
scroll to position [171, 0]
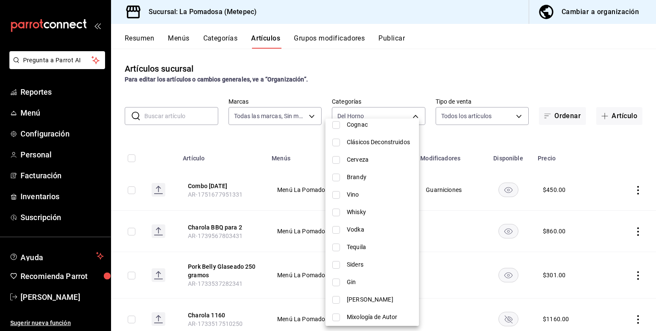
click at [394, 82] on div at bounding box center [328, 165] width 656 height 331
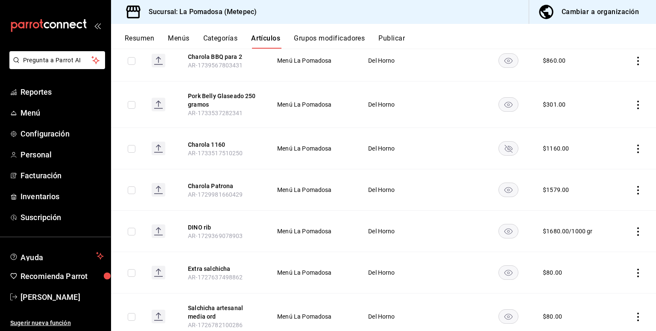
scroll to position [228, 0]
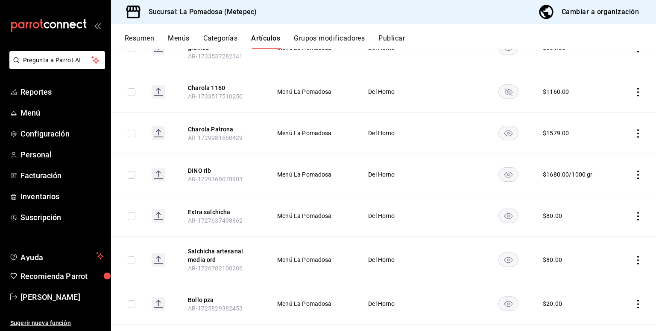
click at [506, 134] on rect "availability-product" at bounding box center [508, 133] width 20 height 14
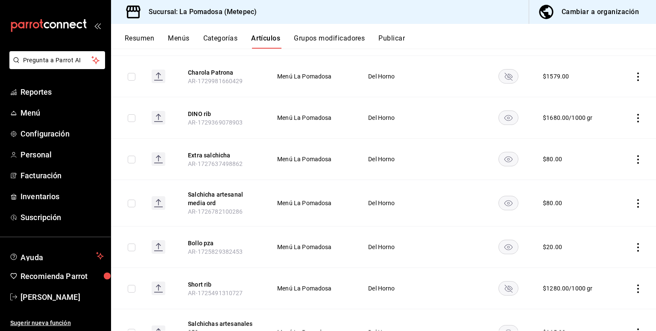
click at [633, 200] on icon "actions" at bounding box center [637, 203] width 9 height 9
drag, startPoint x: 617, startPoint y: 227, endPoint x: 607, endPoint y: 225, distance: 10.8
click at [617, 225] on li "Editar" at bounding box center [597, 223] width 51 height 18
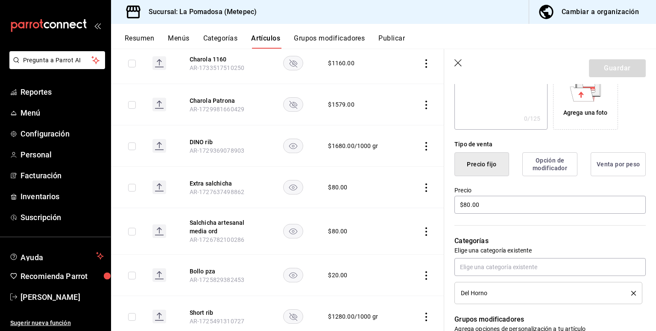
scroll to position [171, 0]
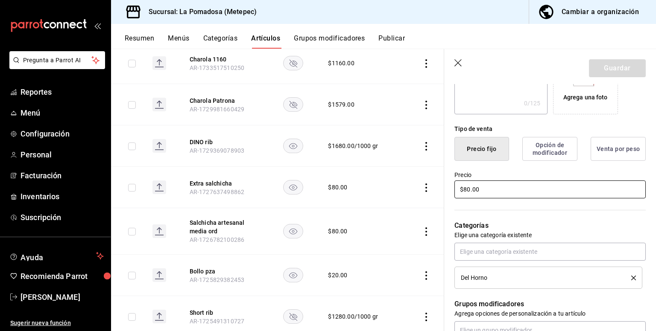
drag, startPoint x: 510, startPoint y: 191, endPoint x: 363, endPoint y: 180, distance: 146.8
click at [369, 180] on main "Artículos sucursal Para editar los artículos o cambios generales, ve a “Organiz…" at bounding box center [383, 190] width 545 height 283
type input "$85.00"
click at [589, 69] on button "Guardar" at bounding box center [617, 68] width 57 height 18
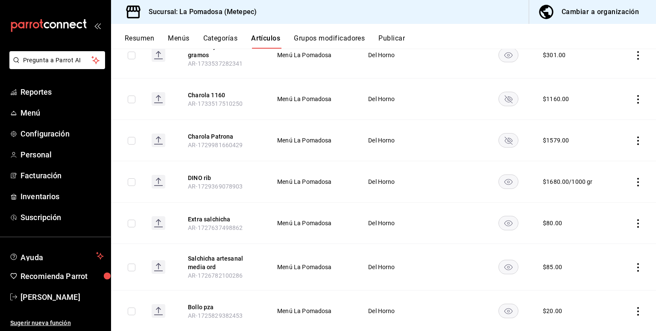
scroll to position [228, 0]
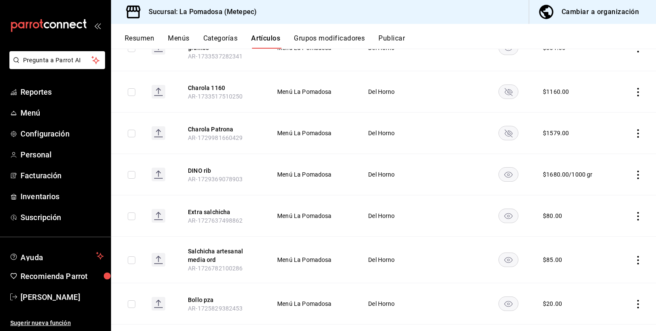
click at [633, 215] on icon "actions" at bounding box center [637, 216] width 9 height 9
click at [609, 268] on span "Eliminar" at bounding box center [606, 270] width 22 height 7
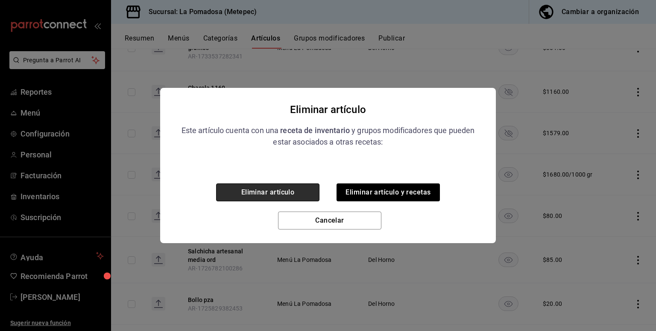
click at [290, 194] on button "Eliminar artículo" at bounding box center [267, 193] width 103 height 18
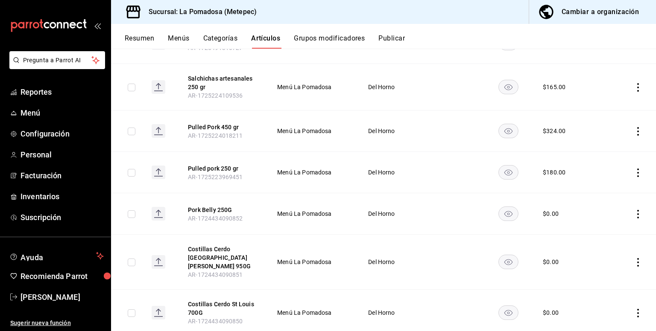
scroll to position [512, 0]
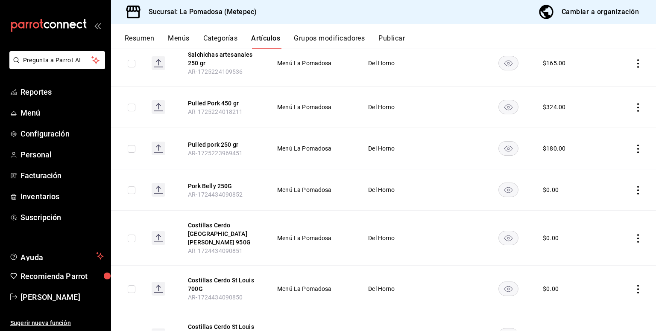
click at [633, 189] on icon "actions" at bounding box center [637, 190] width 9 height 9
click at [608, 213] on span "Editar" at bounding box center [606, 208] width 22 height 9
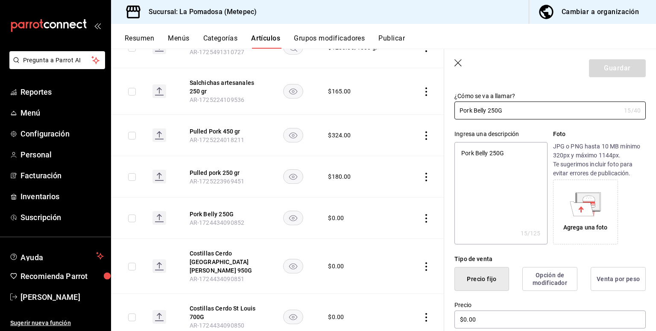
scroll to position [57, 0]
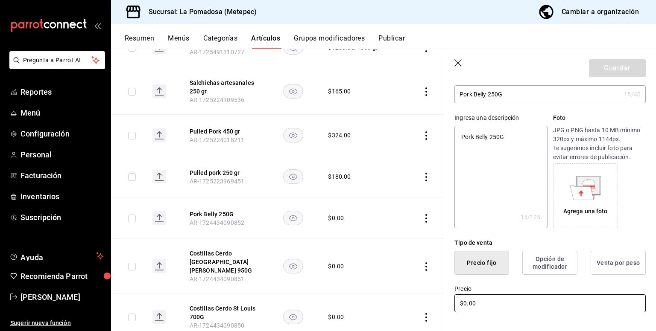
drag, startPoint x: 484, startPoint y: 301, endPoint x: 379, endPoint y: 286, distance: 107.0
click at [381, 287] on main "Artículos sucursal Para editar los artículos o cambios generales, ve a “Organiz…" at bounding box center [383, 190] width 545 height 283
type textarea "x"
type input "$3.00"
type textarea "x"
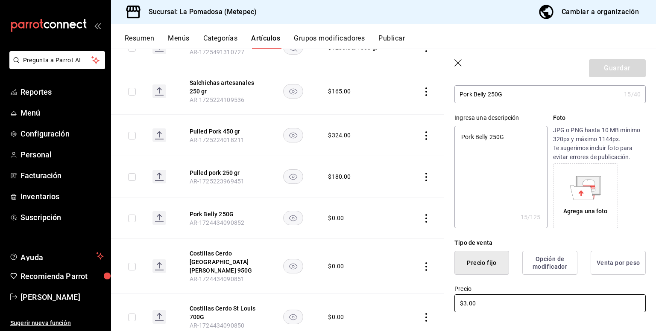
type input "$30.00"
type textarea "x"
type input "$301.00"
click at [609, 62] on button "Guardar" at bounding box center [617, 68] width 57 height 18
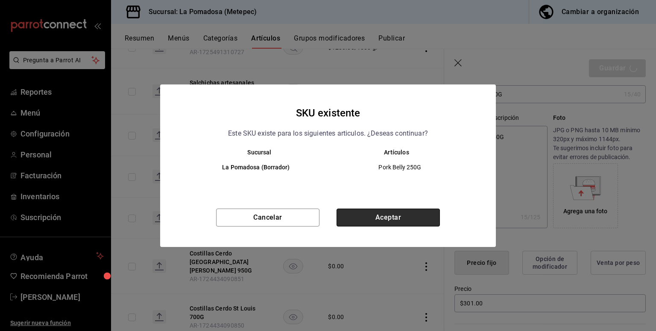
click at [397, 217] on button "Aceptar" at bounding box center [387, 218] width 103 height 18
type textarea "x"
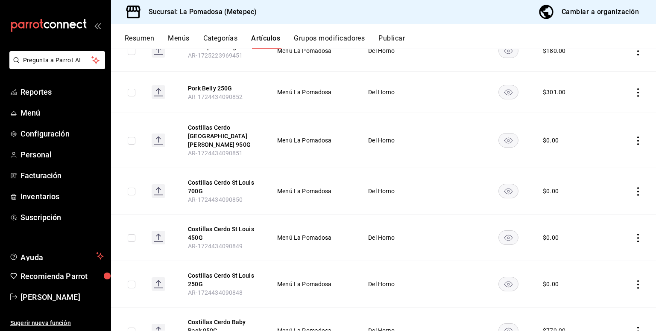
scroll to position [626, 0]
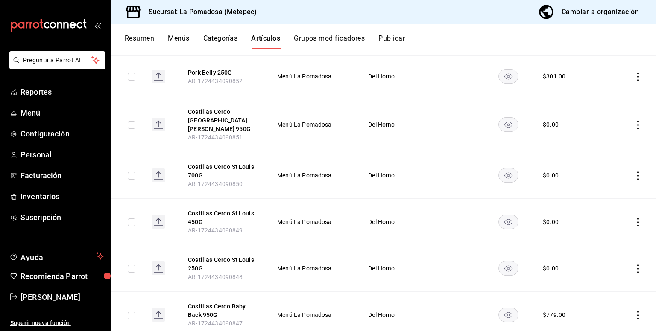
click at [505, 119] on rect "availability-product" at bounding box center [508, 125] width 20 height 14
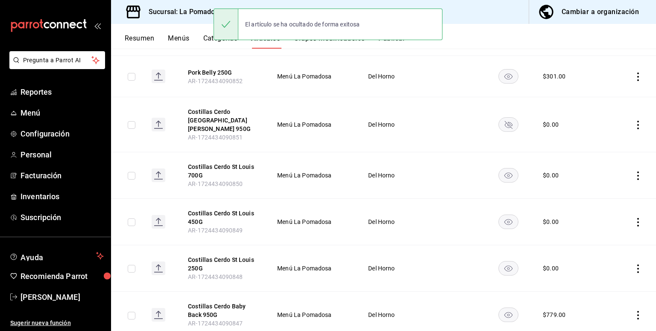
click at [502, 169] on rect "availability-product" at bounding box center [508, 176] width 20 height 14
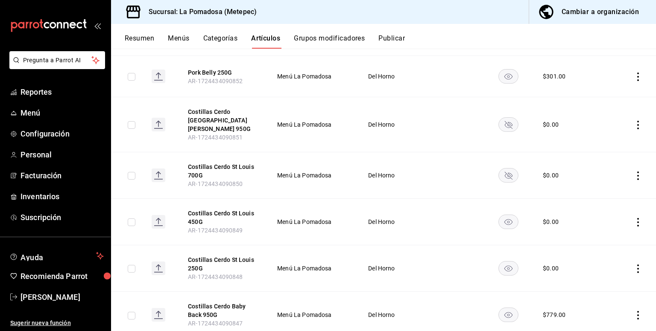
click at [505, 215] on rect "availability-product" at bounding box center [508, 222] width 20 height 14
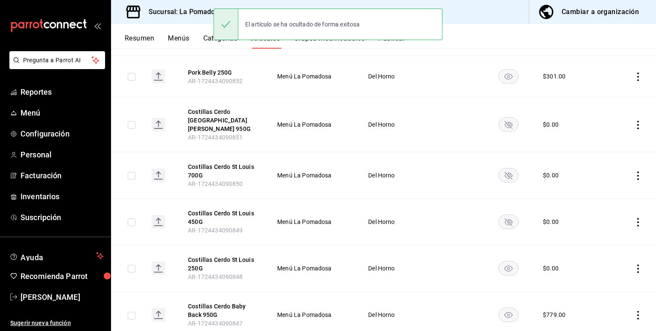
click at [504, 262] on rect "availability-product" at bounding box center [508, 269] width 20 height 14
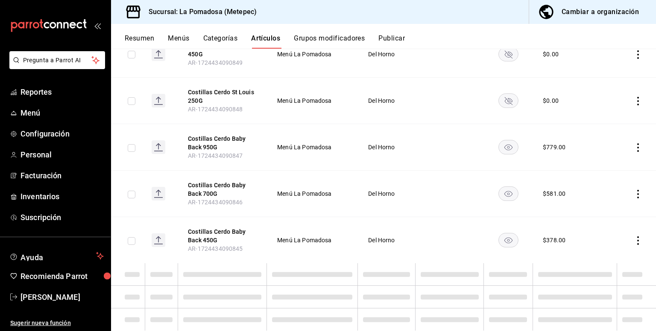
scroll to position [804, 0]
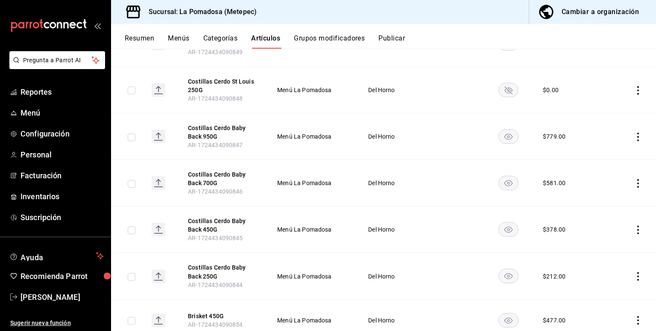
click at [637, 133] on icon "actions" at bounding box center [638, 137] width 2 height 9
click at [595, 150] on span "Editar" at bounding box center [606, 147] width 22 height 9
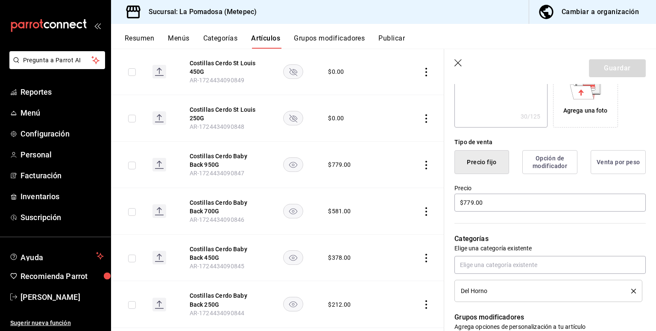
scroll to position [171, 0]
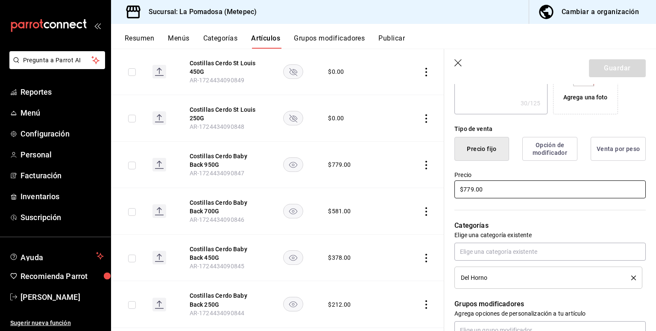
drag, startPoint x: 497, startPoint y: 194, endPoint x: 339, endPoint y: 194, distance: 157.5
click at [352, 194] on main "Artículos sucursal Para editar los artículos o cambios generales, ve a “Organiz…" at bounding box center [383, 190] width 545 height 283
type textarea "x"
type input "$1.00"
type textarea "x"
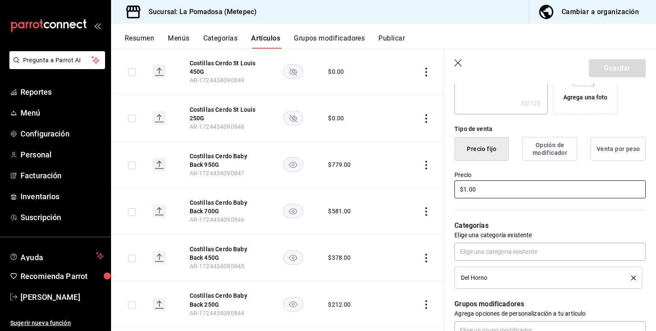
type input "$10.00"
type textarea "x"
type input "$1042.00"
type textarea "x"
type input "$1042.00"
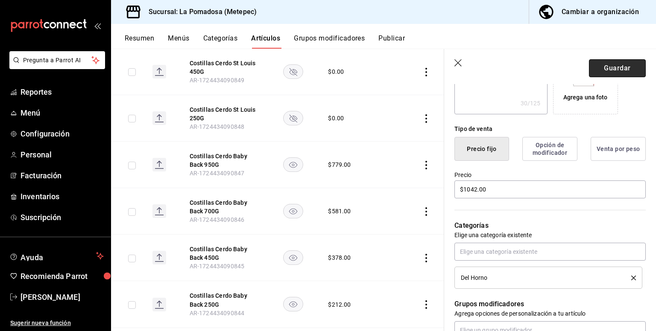
click at [623, 74] on button "Guardar" at bounding box center [617, 68] width 57 height 18
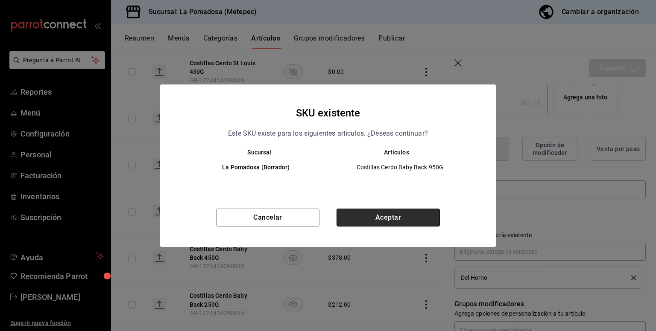
click at [396, 221] on button "Aceptar" at bounding box center [387, 218] width 103 height 18
type textarea "x"
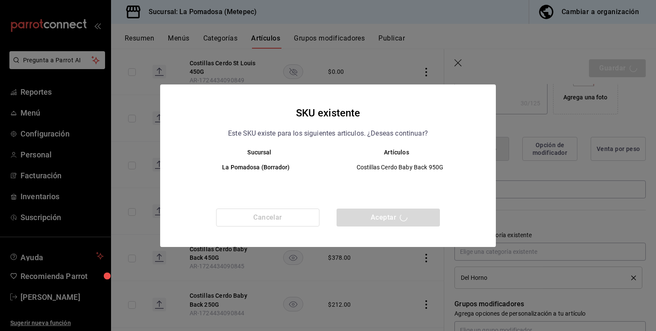
type textarea "x"
type input "AR-1759002867890"
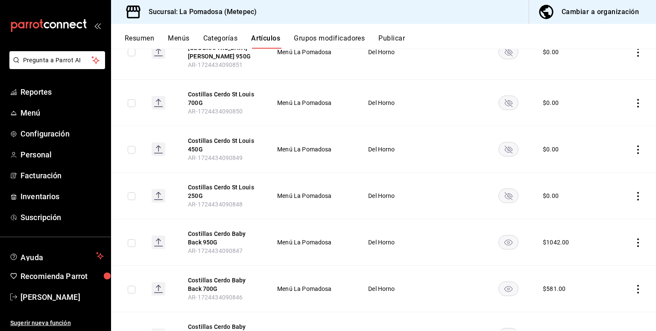
scroll to position [736, 0]
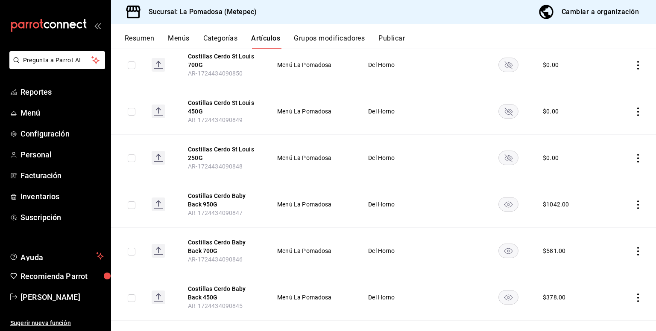
click at [633, 247] on icon "actions" at bounding box center [637, 251] width 9 height 9
drag, startPoint x: 604, startPoint y: 262, endPoint x: 611, endPoint y: 242, distance: 20.9
click at [603, 262] on span "Editar" at bounding box center [606, 261] width 22 height 9
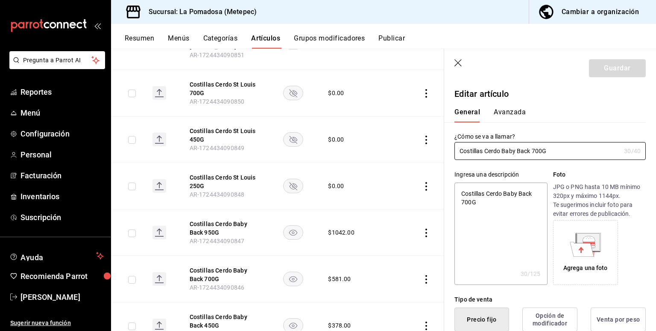
type textarea "x"
type input "$581.00"
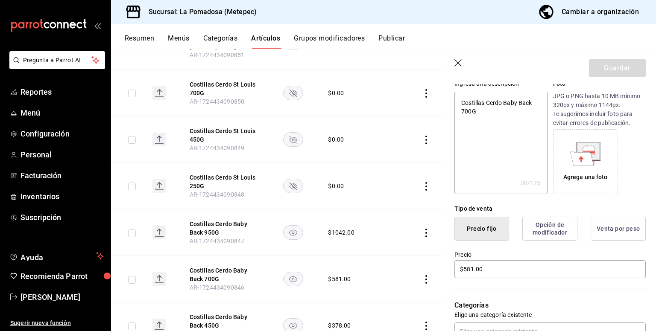
scroll to position [114, 0]
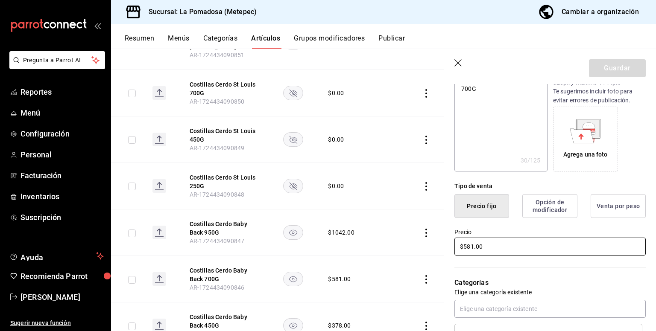
drag, startPoint x: 485, startPoint y: 251, endPoint x: 386, endPoint y: 245, distance: 99.6
click at [394, 248] on main "Artículos sucursal Para editar los artículos o cambios generales, ve a “Organiz…" at bounding box center [383, 190] width 545 height 283
type textarea "x"
type input "$7.00"
type textarea "x"
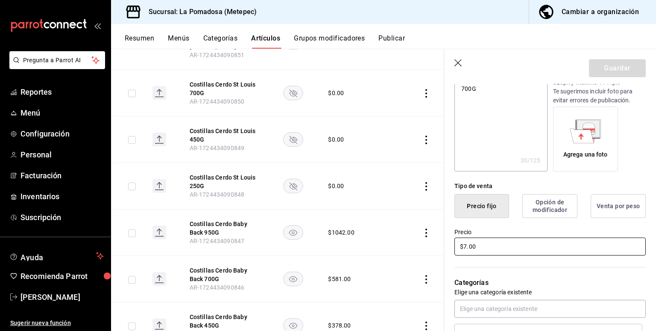
type input "$78.00"
type textarea "x"
type input "$787.00"
click at [603, 69] on button "Guardar" at bounding box center [617, 68] width 57 height 18
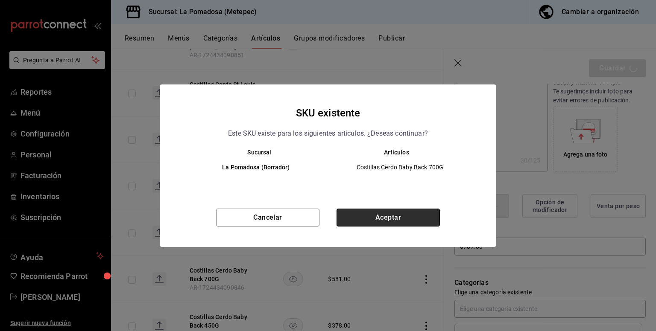
click at [388, 222] on button "Aceptar" at bounding box center [387, 218] width 103 height 18
type textarea "x"
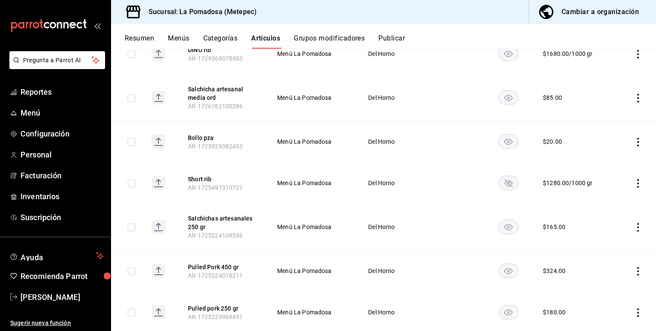
scroll to position [341, 0]
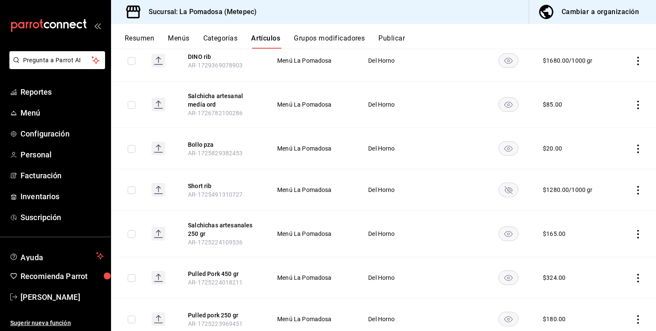
click at [633, 148] on icon "actions" at bounding box center [637, 149] width 9 height 9
click at [603, 170] on span "Editar" at bounding box center [606, 167] width 22 height 9
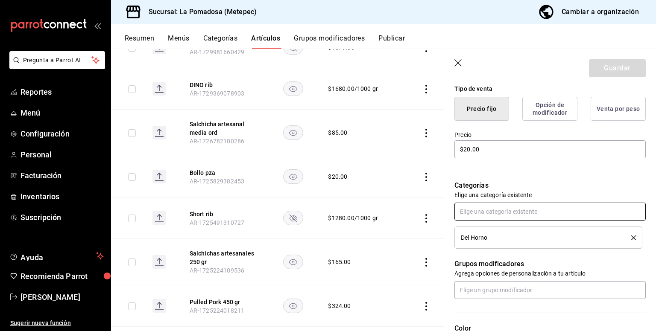
scroll to position [284, 0]
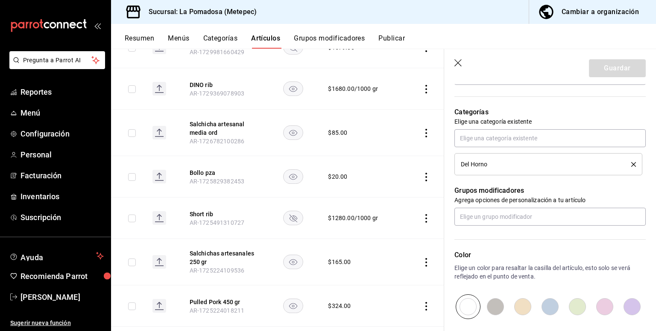
click at [629, 168] on div "Del Horno" at bounding box center [548, 164] width 175 height 9
click at [625, 168] on div "Del Horno" at bounding box center [548, 164] width 175 height 9
click at [631, 163] on icon "delete" at bounding box center [633, 164] width 5 height 5
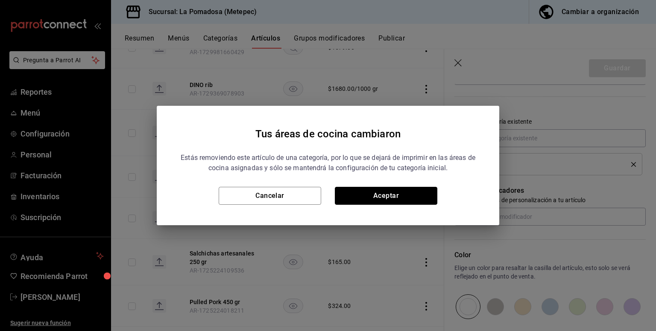
click at [380, 198] on button "Aceptar" at bounding box center [386, 196] width 102 height 18
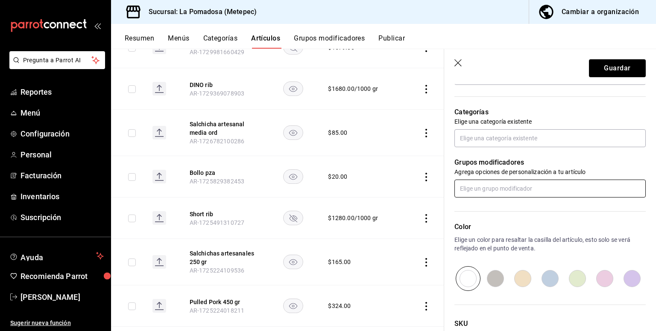
click at [501, 188] on input "text" at bounding box center [549, 189] width 191 height 18
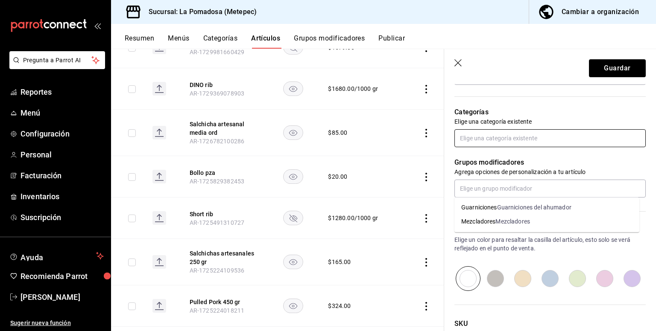
click at [478, 146] on input "text" at bounding box center [549, 138] width 191 height 18
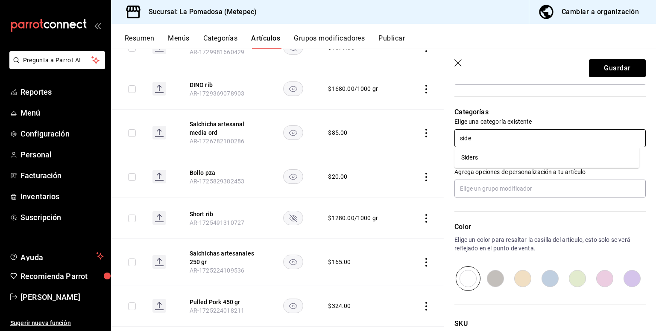
type input "sider"
click at [469, 166] on ul "Siders" at bounding box center [546, 157] width 185 height 21
click at [470, 163] on li "Siders" at bounding box center [546, 158] width 185 height 14
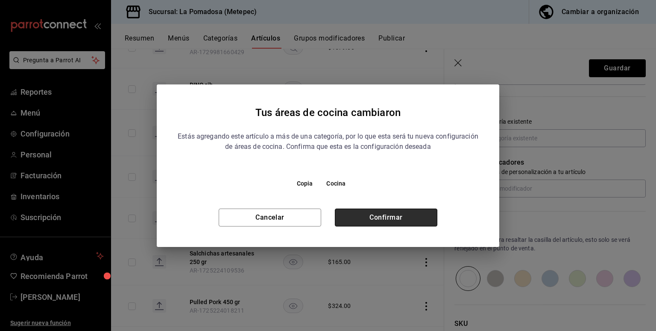
click at [396, 217] on button "Confirmar" at bounding box center [386, 218] width 102 height 18
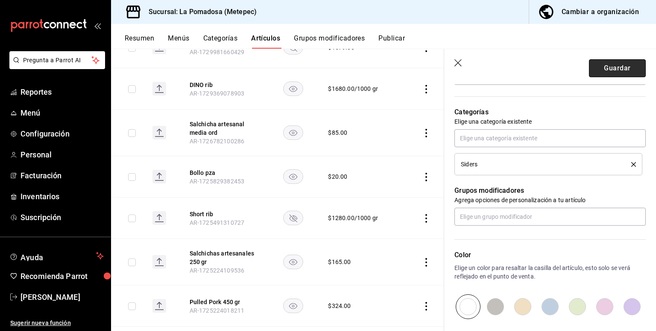
click at [619, 70] on button "Guardar" at bounding box center [617, 68] width 57 height 18
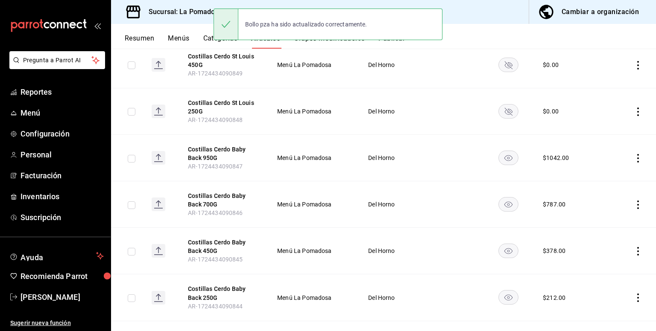
scroll to position [799, 0]
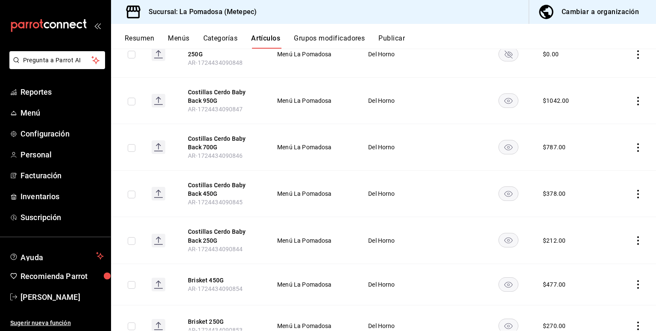
click at [633, 190] on icon "actions" at bounding box center [637, 194] width 9 height 9
click at [598, 206] on span "Editar" at bounding box center [606, 203] width 22 height 9
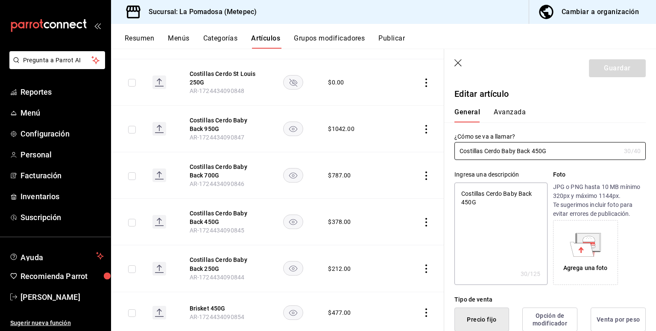
type textarea "x"
type input "$378.00"
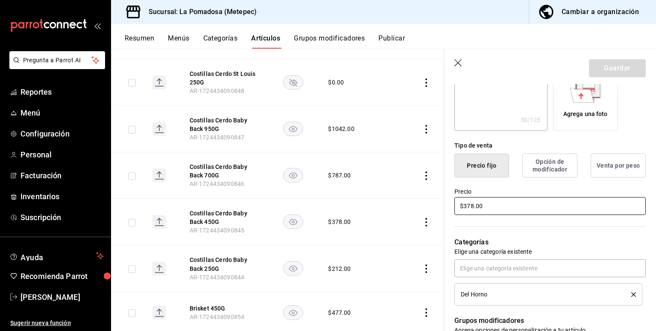
scroll to position [171, 0]
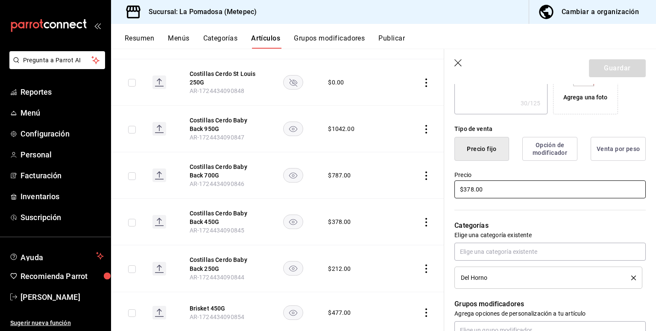
drag, startPoint x: 449, startPoint y: 192, endPoint x: 378, endPoint y: 184, distance: 70.8
click at [388, 187] on main "Artículos sucursal Para editar los artículos o cambios generales, ve a “Organiz…" at bounding box center [383, 190] width 545 height 283
type textarea "x"
type input "$4.00"
type textarea "x"
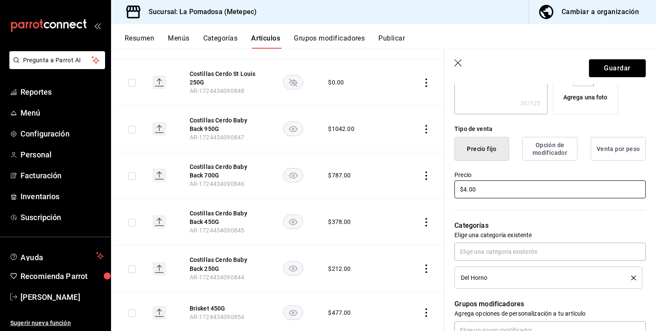
type input "$49.00"
type textarea "x"
type input "$495.00"
click at [623, 67] on button "Guardar" at bounding box center [617, 68] width 57 height 18
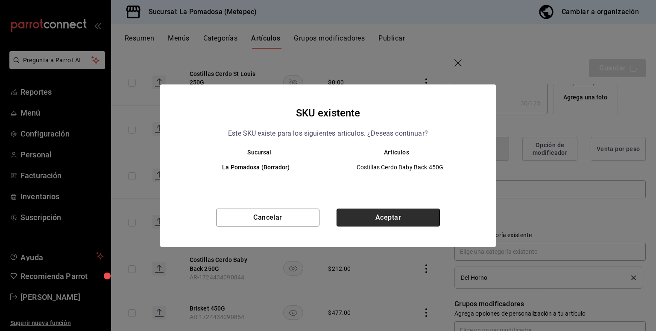
click at [381, 216] on button "Aceptar" at bounding box center [387, 218] width 103 height 18
type textarea "x"
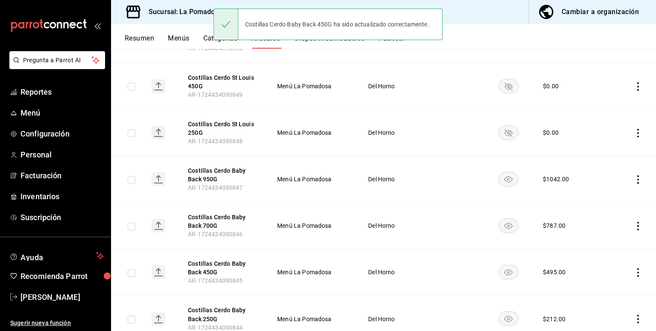
scroll to position [741, 0]
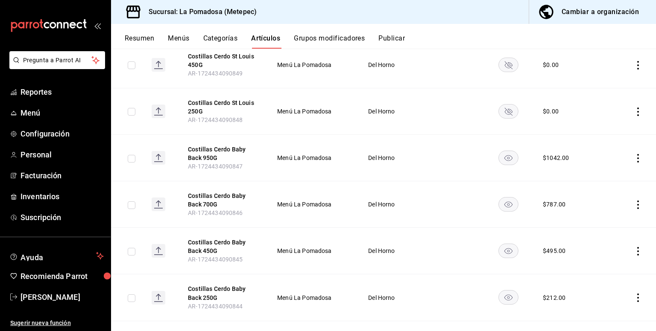
click at [633, 294] on icon "actions" at bounding box center [637, 298] width 9 height 9
click at [599, 276] on span "Editar" at bounding box center [606, 273] width 22 height 9
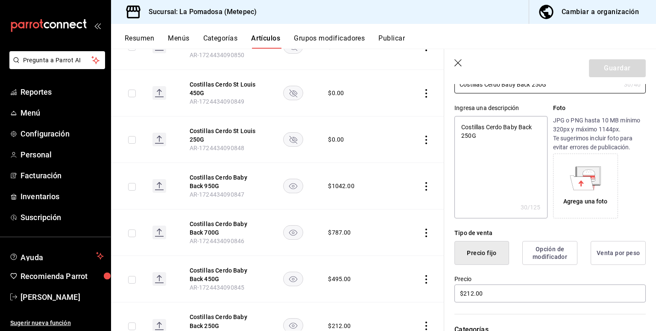
scroll to position [114, 0]
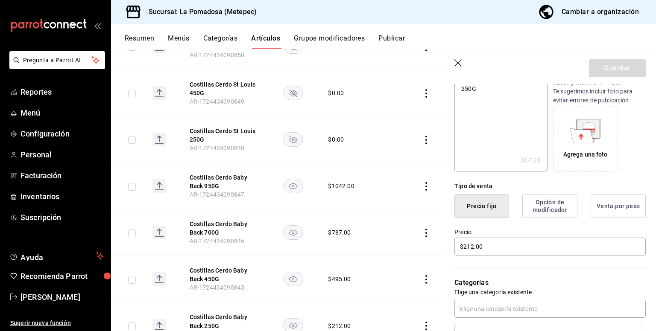
drag, startPoint x: 481, startPoint y: 248, endPoint x: 310, endPoint y: 243, distance: 170.4
click at [375, 246] on main "Artículos sucursal Para editar los artículos o cambios generales, ve a “Organiz…" at bounding box center [383, 190] width 545 height 283
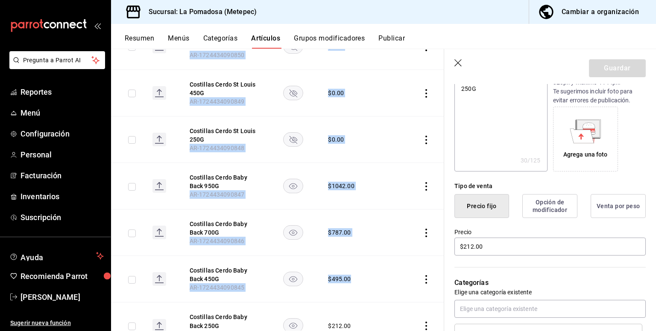
click at [474, 247] on main "Artículos sucursal Para editar los artículos o cambios generales, ve a “Organiz…" at bounding box center [383, 190] width 545 height 283
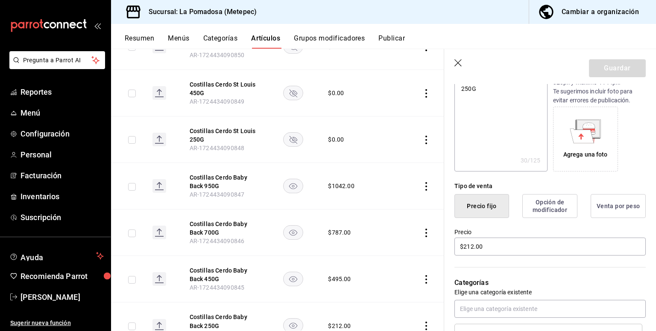
click at [484, 244] on main "Artículos sucursal Para editar los artículos o cambios generales, ve a “Organiz…" at bounding box center [383, 190] width 545 height 283
click at [472, 247] on main "Artículos sucursal Para editar los artículos o cambios generales, ve a “Organiz…" at bounding box center [383, 190] width 545 height 283
click at [478, 245] on main "Artículos sucursal Para editar los artículos o cambios generales, ve a “Organiz…" at bounding box center [383, 190] width 545 height 283
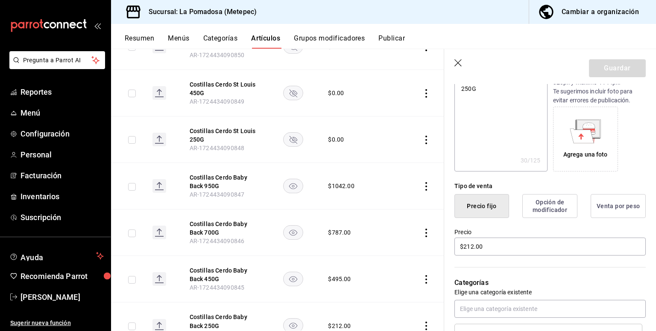
click at [456, 62] on main "Artículos sucursal Para editar los artículos o cambios generales, ve a “Organiz…" at bounding box center [383, 190] width 545 height 283
click at [479, 245] on main "Artículos sucursal Para editar los artículos o cambios generales, ve a “Organiz…" at bounding box center [383, 190] width 545 height 283
click at [380, 141] on td "$ 0.00" at bounding box center [361, 140] width 86 height 47
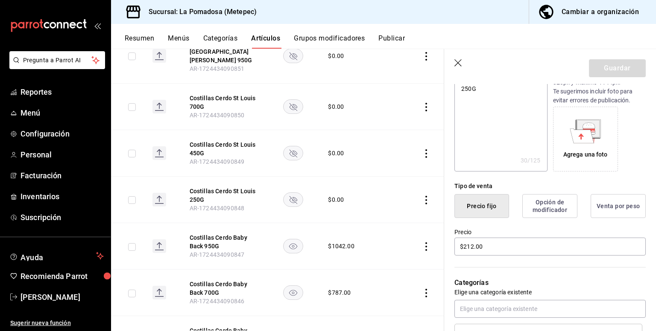
click at [458, 62] on main "Artículos sucursal Para editar los artículos o cambios generales, ve a “Organiz…" at bounding box center [383, 190] width 545 height 283
click at [370, 182] on td "$ 0.00" at bounding box center [361, 200] width 86 height 47
click at [389, 101] on td "$ 0.00" at bounding box center [361, 107] width 86 height 47
click at [220, 36] on button "Categorías" at bounding box center [220, 41] width 35 height 15
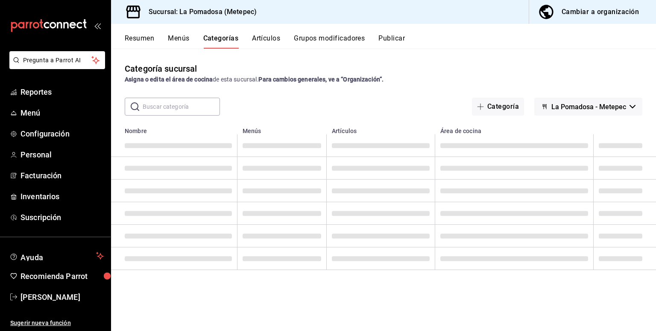
click at [265, 36] on button "Artículos" at bounding box center [266, 41] width 28 height 15
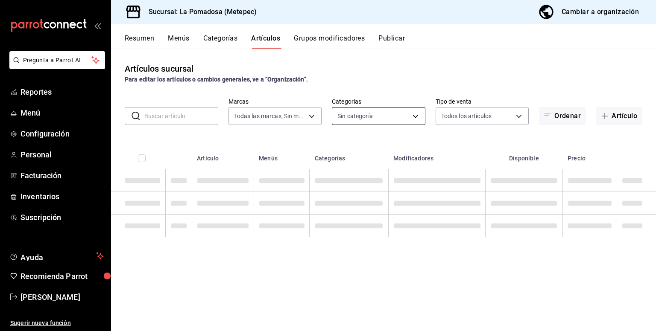
type input "26770a04-f713-4e61-b01c-a965f3f43d2a"
click at [376, 117] on body "Pregunta a Parrot AI Reportes Menú Configuración Personal Facturación Inventari…" at bounding box center [328, 165] width 656 height 331
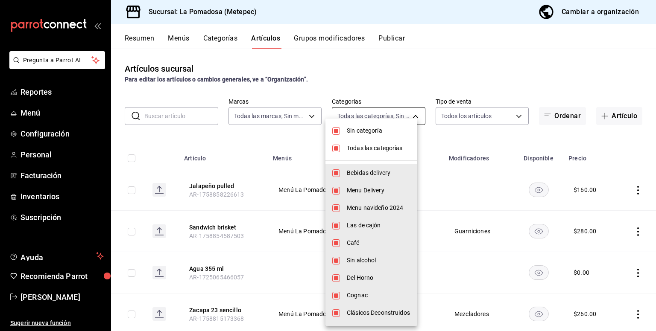
type input "d943e39c-3c76-416d-a752-8531798177b1,cac6379f-b581-4c4b-83ec-bcfc03b9aa83,15034…"
click at [335, 135] on li "Sin categoría" at bounding box center [371, 131] width 92 height 18
checkbox input "false"
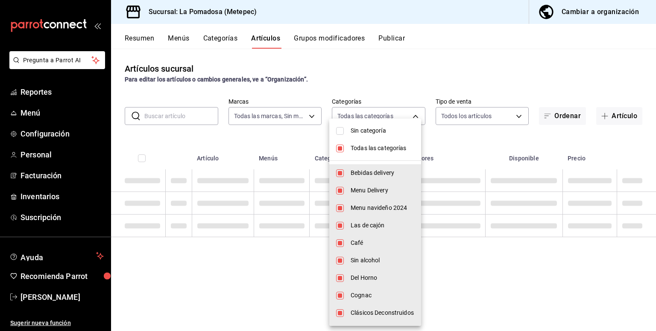
click at [337, 147] on input "checkbox" at bounding box center [340, 149] width 8 height 8
checkbox input "false"
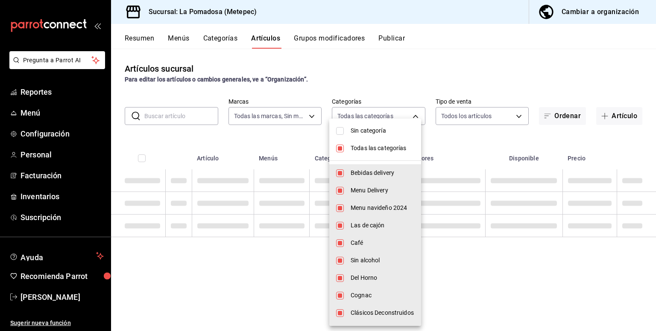
checkbox input "false"
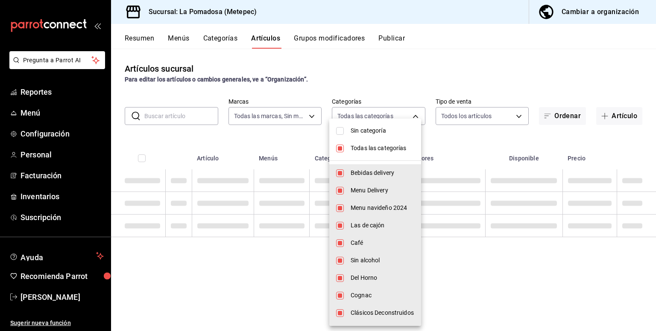
checkbox input "false"
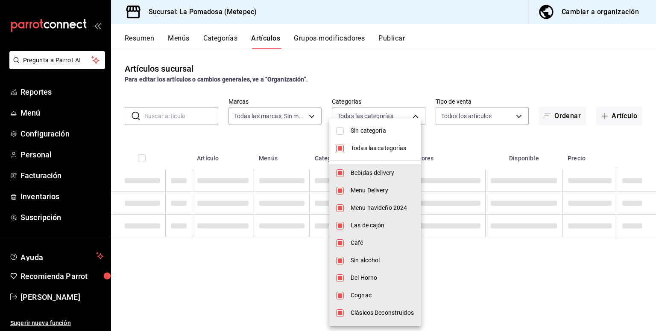
checkbox input "false"
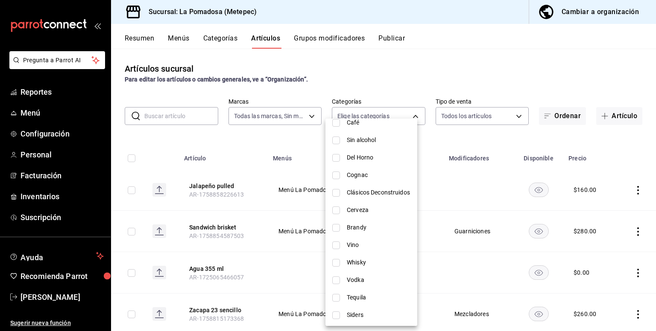
scroll to position [57, 0]
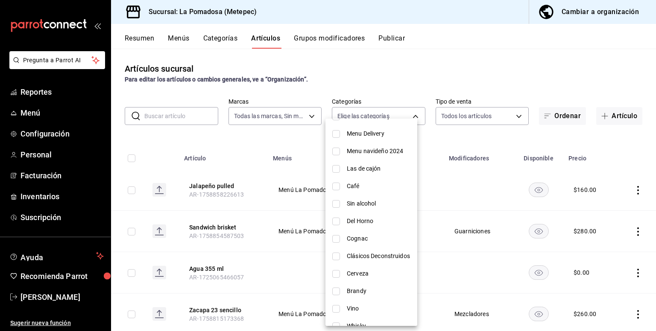
click at [369, 225] on span "Del Horno" at bounding box center [379, 221] width 64 height 9
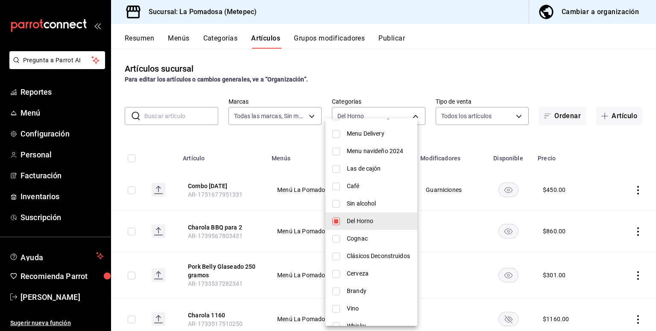
click at [411, 76] on div at bounding box center [328, 165] width 656 height 331
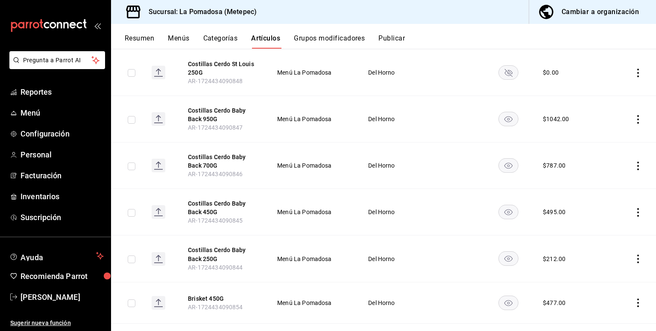
scroll to position [796, 0]
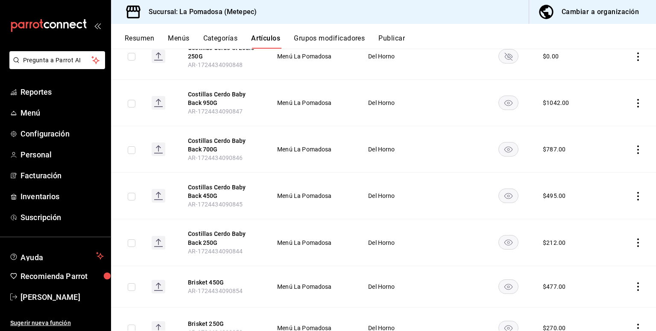
click at [633, 239] on icon "actions" at bounding box center [637, 243] width 9 height 9
click at [601, 248] on span "Editar" at bounding box center [606, 252] width 22 height 9
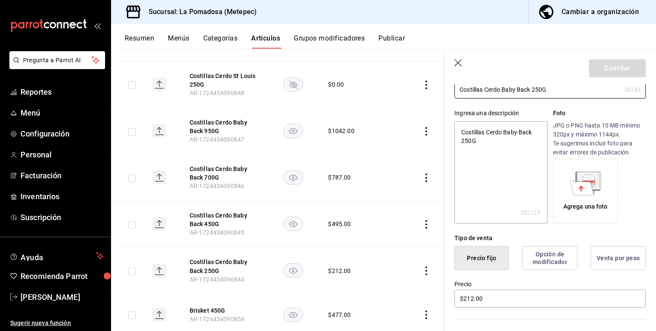
scroll to position [171, 0]
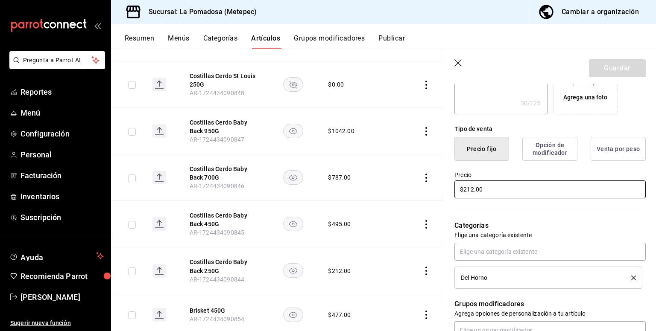
drag, startPoint x: 490, startPoint y: 193, endPoint x: 359, endPoint y: 200, distance: 131.2
click at [359, 200] on main "Artículos sucursal Para editar los artículos o cambios generales, ve a “Organiz…" at bounding box center [383, 190] width 545 height 283
click at [604, 68] on button "Guardar" at bounding box center [617, 68] width 57 height 18
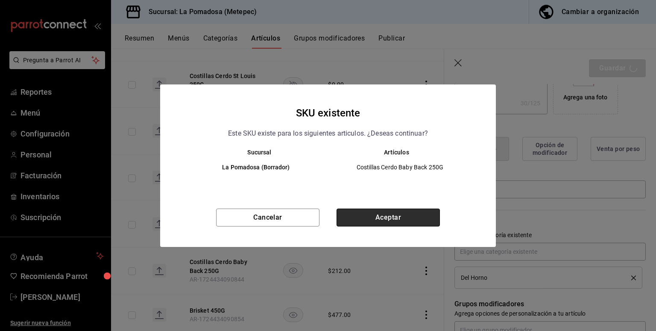
click at [379, 218] on button "Aceptar" at bounding box center [387, 218] width 103 height 18
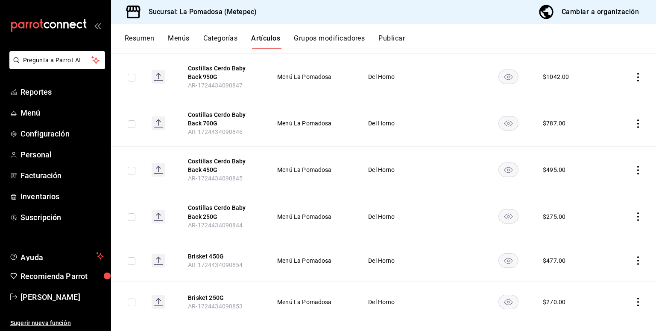
scroll to position [824, 0]
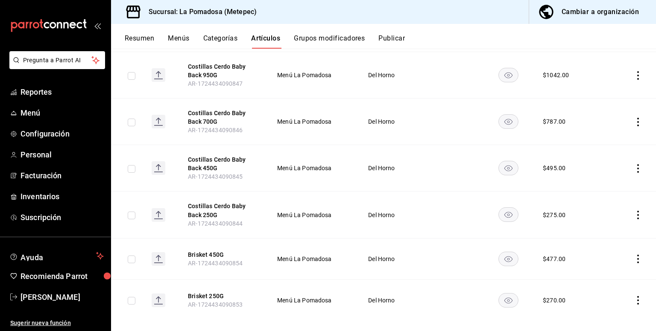
click at [637, 255] on icon "actions" at bounding box center [638, 259] width 2 height 9
click at [598, 266] on span "Editar" at bounding box center [606, 268] width 22 height 9
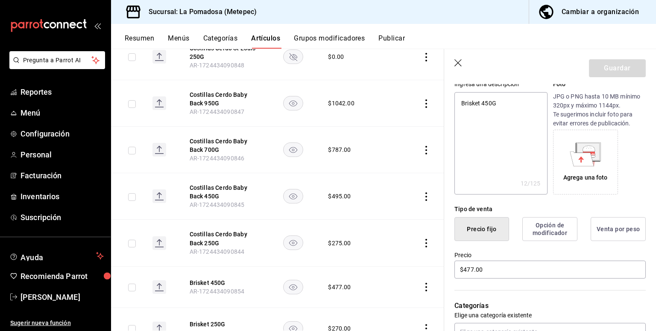
scroll to position [171, 0]
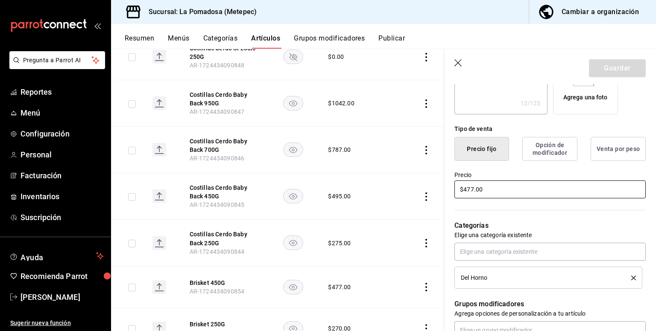
drag, startPoint x: 490, startPoint y: 187, endPoint x: 299, endPoint y: 189, distance: 190.8
click at [379, 193] on main "Artículos sucursal Para editar los artículos o cambios generales, ve a “Organiz…" at bounding box center [383, 190] width 545 height 283
click at [607, 74] on button "Guardar" at bounding box center [617, 68] width 57 height 18
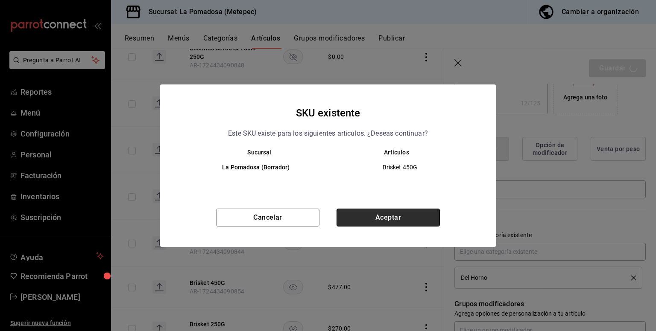
click at [403, 220] on button "Aceptar" at bounding box center [387, 218] width 103 height 18
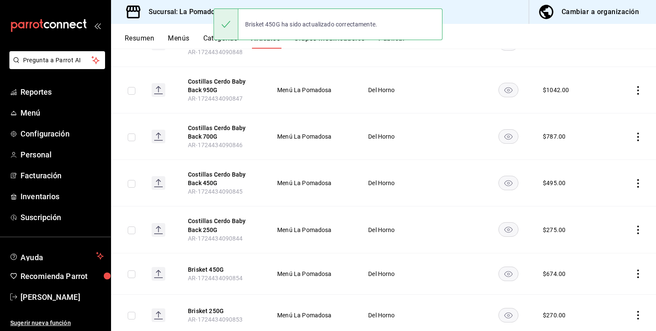
scroll to position [824, 0]
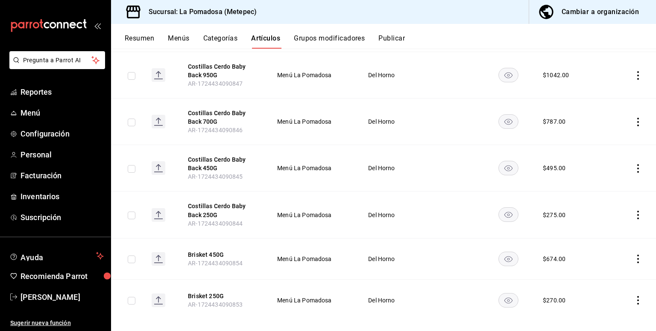
click at [637, 296] on icon "actions" at bounding box center [638, 300] width 2 height 9
click at [595, 274] on span "Editar" at bounding box center [606, 273] width 22 height 9
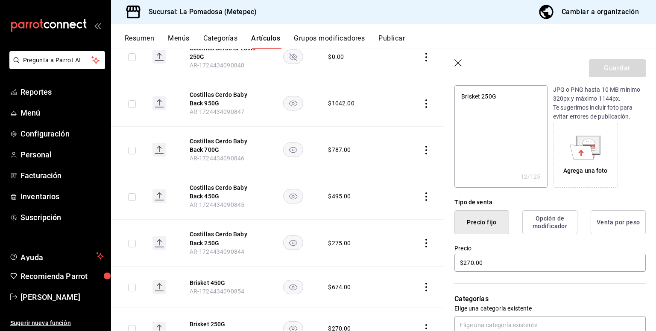
scroll to position [171, 0]
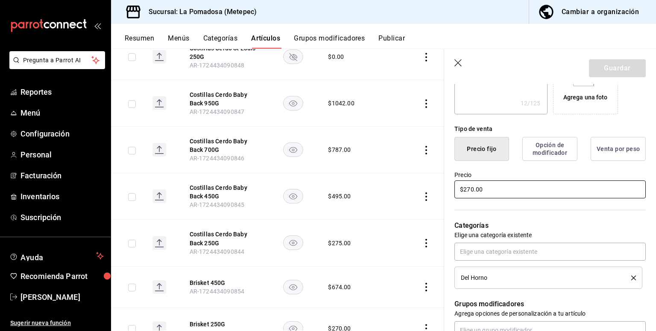
drag, startPoint x: 514, startPoint y: 192, endPoint x: 349, endPoint y: 187, distance: 165.3
click at [386, 195] on main "Artículos sucursal Para editar los artículos o cambios generales, ve a “Organiz…" at bounding box center [383, 190] width 545 height 283
click at [611, 68] on button "Guardar" at bounding box center [617, 68] width 57 height 18
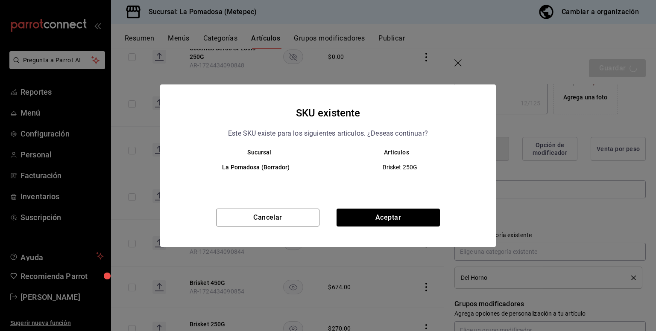
click at [405, 207] on div "SKU existente Este SKU existe para los siguientes articulos. ¿Deseas continuar?…" at bounding box center [328, 166] width 336 height 163
click at [405, 212] on button "Aceptar" at bounding box center [387, 218] width 103 height 18
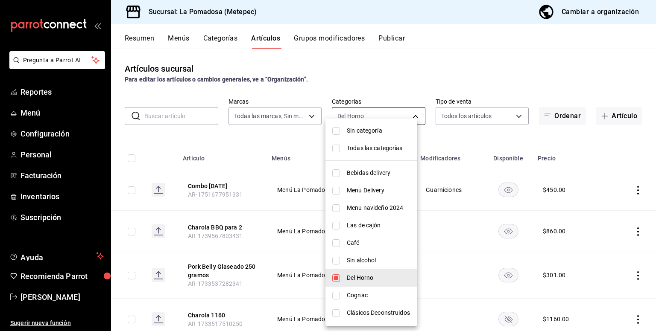
click at [364, 119] on body "Pregunta a Parrot AI Reportes Menú Configuración Personal Facturación Inventari…" at bounding box center [328, 165] width 656 height 331
click at [338, 262] on input "checkbox" at bounding box center [336, 261] width 8 height 8
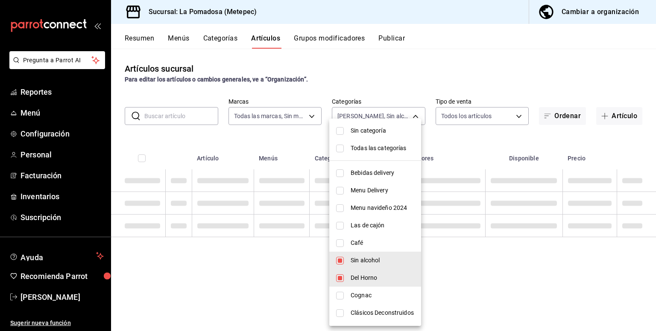
click at [336, 276] on input "checkbox" at bounding box center [340, 278] width 8 height 8
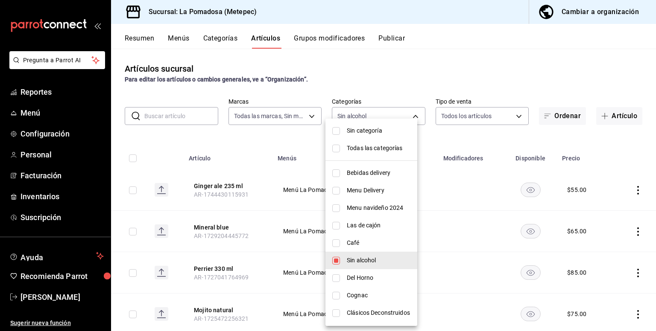
click at [370, 83] on div at bounding box center [328, 165] width 656 height 331
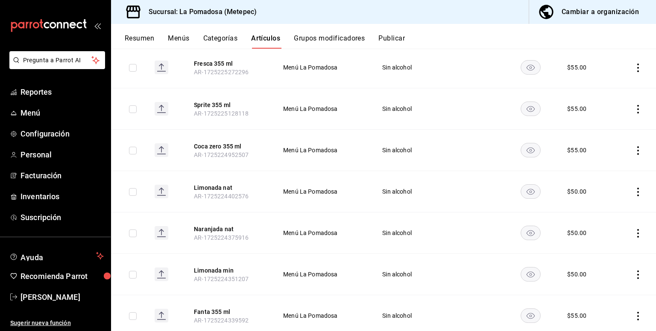
scroll to position [649, 0]
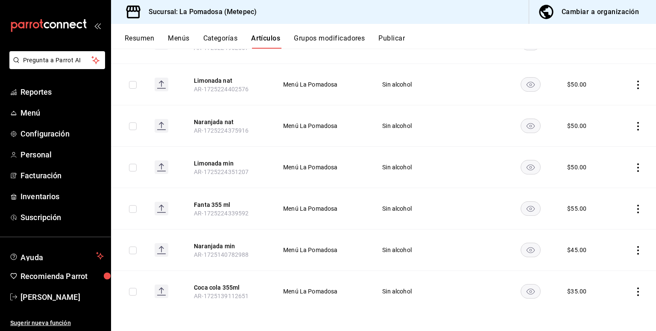
click at [633, 250] on icon "actions" at bounding box center [637, 250] width 9 height 9
click at [600, 268] on span "Editar" at bounding box center [606, 268] width 22 height 9
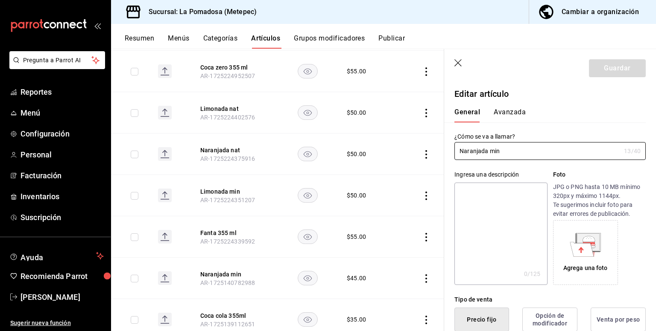
click at [456, 65] on icon "button" at bounding box center [458, 63] width 9 height 9
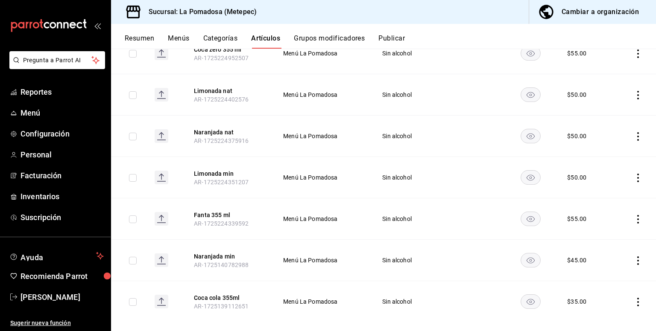
scroll to position [649, 0]
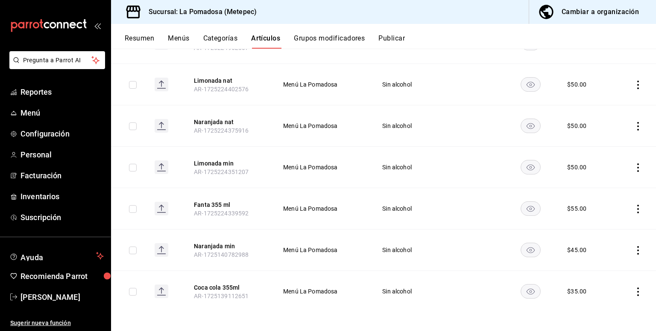
click at [633, 291] on icon "actions" at bounding box center [637, 292] width 9 height 9
click at [601, 275] on span "Editar" at bounding box center [606, 273] width 22 height 9
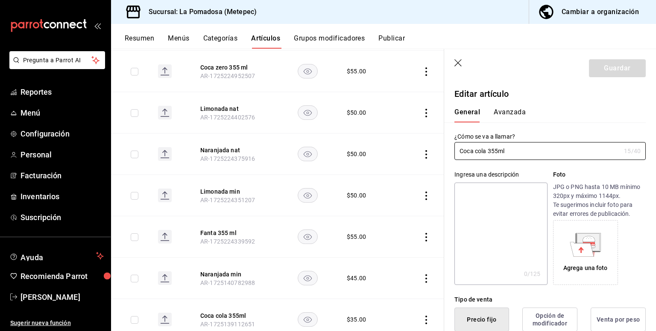
scroll to position [114, 0]
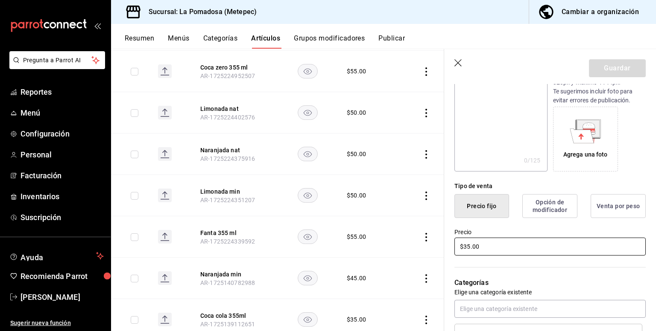
drag, startPoint x: 485, startPoint y: 249, endPoint x: 352, endPoint y: 242, distance: 133.4
click at [368, 247] on main "Artículos sucursal Para editar los artículos o cambios generales, ve a “Organiz…" at bounding box center [383, 190] width 545 height 283
click at [624, 66] on button "Guardar" at bounding box center [617, 68] width 57 height 18
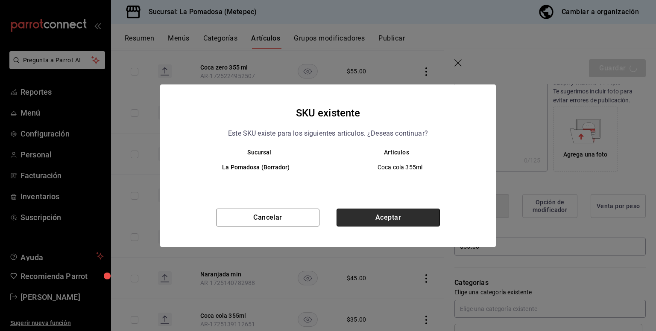
click at [410, 220] on button "Aceptar" at bounding box center [387, 218] width 103 height 18
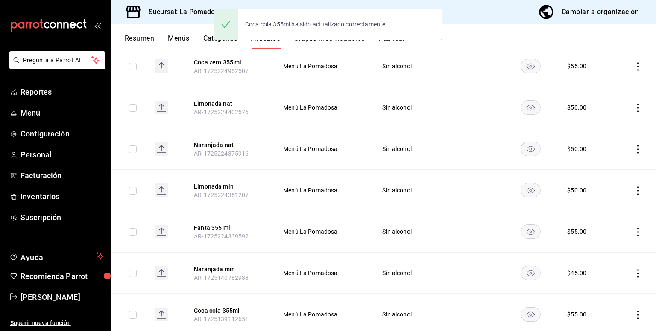
scroll to position [649, 0]
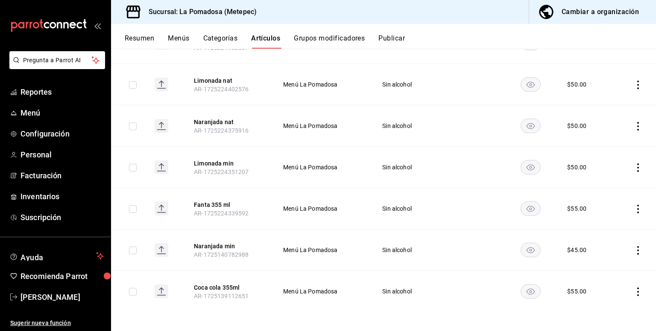
click at [633, 248] on icon "actions" at bounding box center [637, 250] width 9 height 9
click at [596, 269] on span "Editar" at bounding box center [606, 268] width 22 height 9
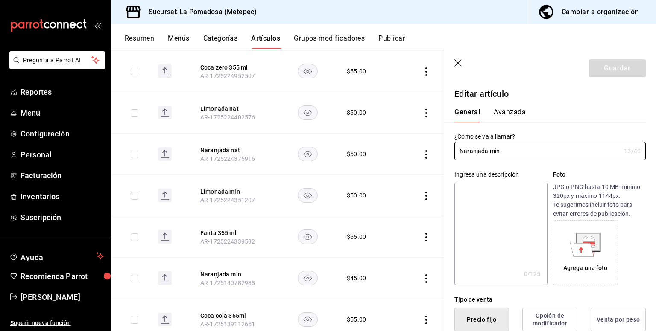
scroll to position [228, 0]
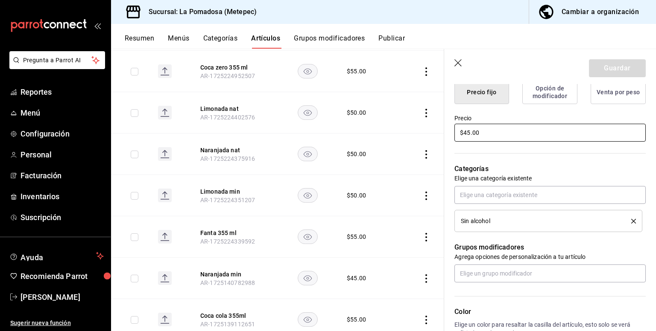
drag, startPoint x: 489, startPoint y: 134, endPoint x: 359, endPoint y: 139, distance: 129.4
click at [382, 135] on main "Artículos sucursal Para editar los artículos o cambios generales, ve a “Organiz…" at bounding box center [383, 190] width 545 height 283
click at [610, 66] on button "Guardar" at bounding box center [617, 68] width 57 height 18
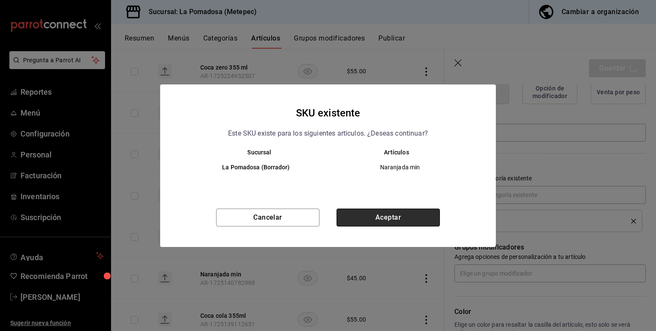
click at [400, 220] on button "Aceptar" at bounding box center [387, 218] width 103 height 18
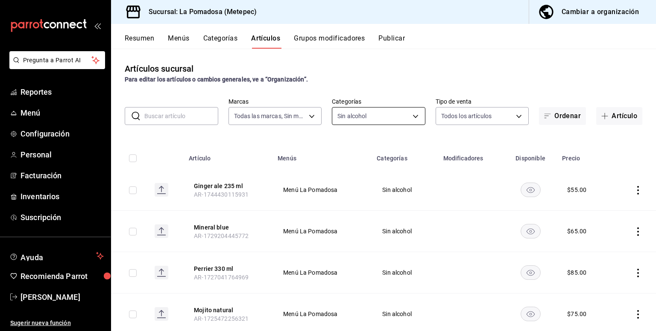
click at [399, 113] on body "Pregunta a Parrot AI Reportes Menú Configuración Personal Facturación Inventari…" at bounding box center [328, 165] width 656 height 331
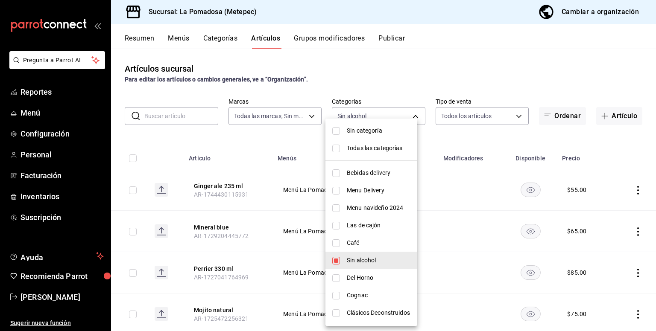
click at [367, 241] on span "Café" at bounding box center [379, 243] width 64 height 9
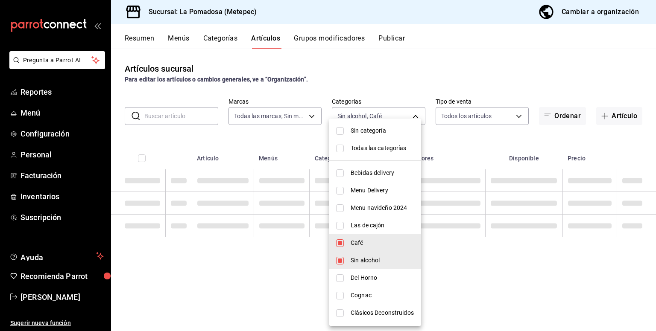
click at [373, 260] on span "Sin alcohol" at bounding box center [382, 260] width 64 height 9
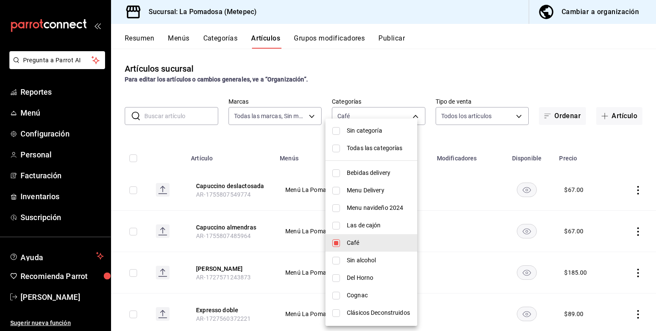
click at [393, 88] on div at bounding box center [328, 165] width 656 height 331
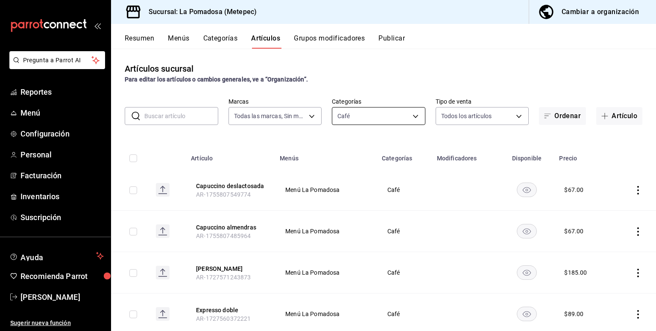
click at [380, 120] on body "Pregunta a Parrot AI Reportes Menú Configuración Personal Facturación Inventari…" at bounding box center [328, 165] width 656 height 331
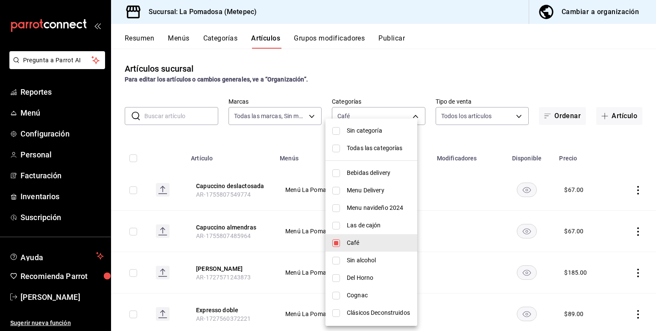
click at [356, 228] on span "Las de cajón" at bounding box center [379, 225] width 64 height 9
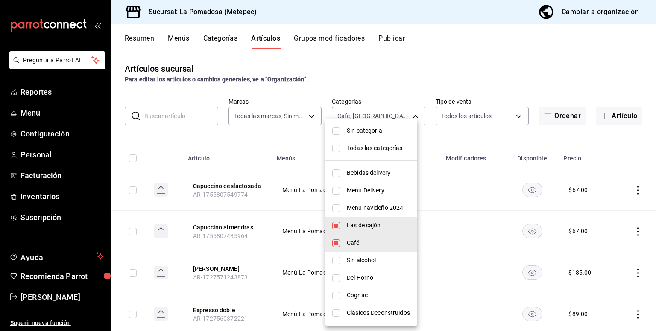
click at [354, 246] on span "Café" at bounding box center [379, 243] width 64 height 9
click at [384, 94] on div at bounding box center [328, 165] width 656 height 331
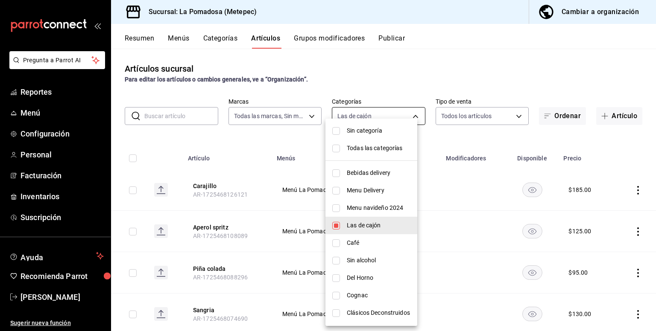
click at [385, 111] on body "Pregunta a Parrot AI Reportes Menú Configuración Personal Facturación Inventari…" at bounding box center [328, 165] width 656 height 331
click at [335, 209] on input "checkbox" at bounding box center [336, 208] width 8 height 8
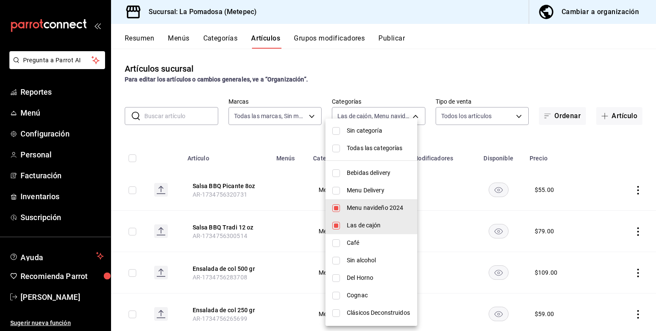
click at [340, 230] on li "Las de cajón" at bounding box center [371, 226] width 92 height 18
click at [338, 229] on input "checkbox" at bounding box center [336, 226] width 8 height 8
click at [414, 80] on div at bounding box center [328, 165] width 656 height 331
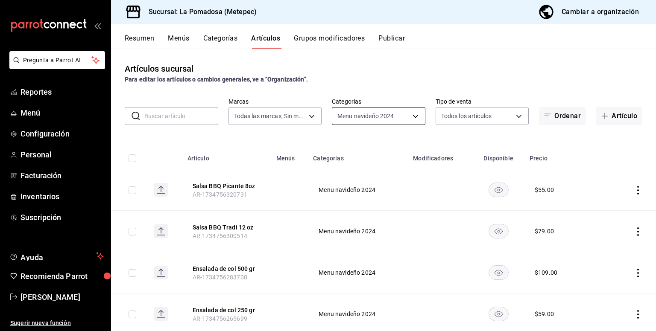
click at [407, 120] on body "Pregunta a Parrot AI Reportes Menú Configuración Personal Facturación Inventari…" at bounding box center [328, 165] width 656 height 331
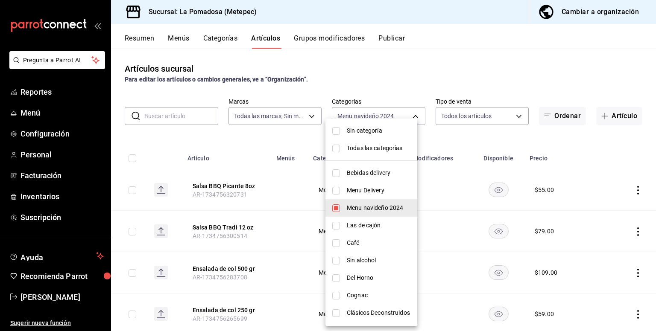
click at [376, 173] on span "Bebidas delivery" at bounding box center [379, 173] width 64 height 9
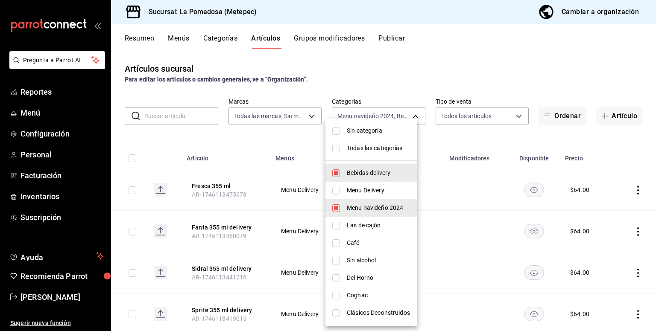
click at [419, 96] on div at bounding box center [328, 165] width 656 height 331
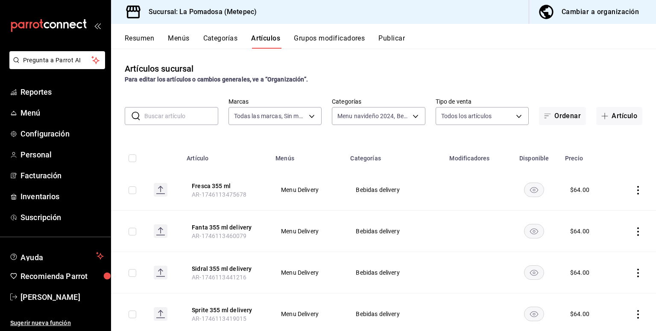
click at [394, 36] on button "Publicar" at bounding box center [391, 41] width 26 height 15
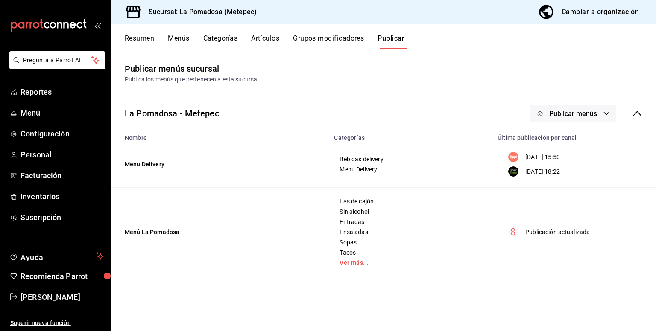
click at [546, 110] on button "Publicar menús" at bounding box center [572, 114] width 85 height 18
click at [561, 188] on div at bounding box center [553, 189] width 24 height 14
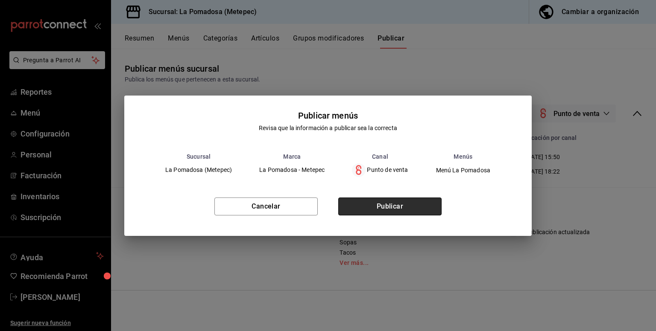
click at [395, 206] on button "Publicar" at bounding box center [389, 207] width 103 height 18
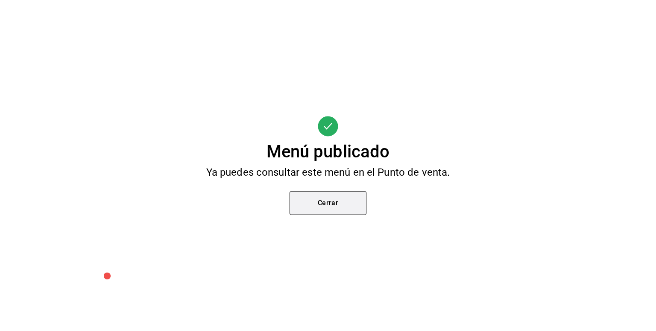
click at [352, 203] on button "Cerrar" at bounding box center [327, 203] width 77 height 24
